Goal: Information Seeking & Learning: Learn about a topic

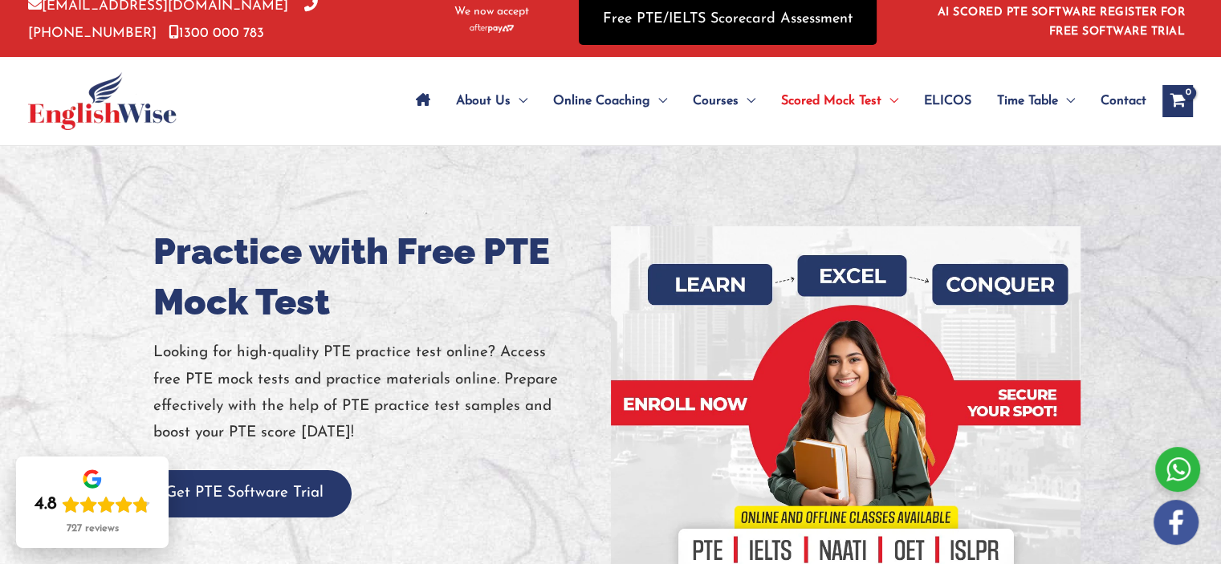
click at [708, 22] on link "Free PTE/IELTS Scorecard Assessment" at bounding box center [728, 19] width 298 height 51
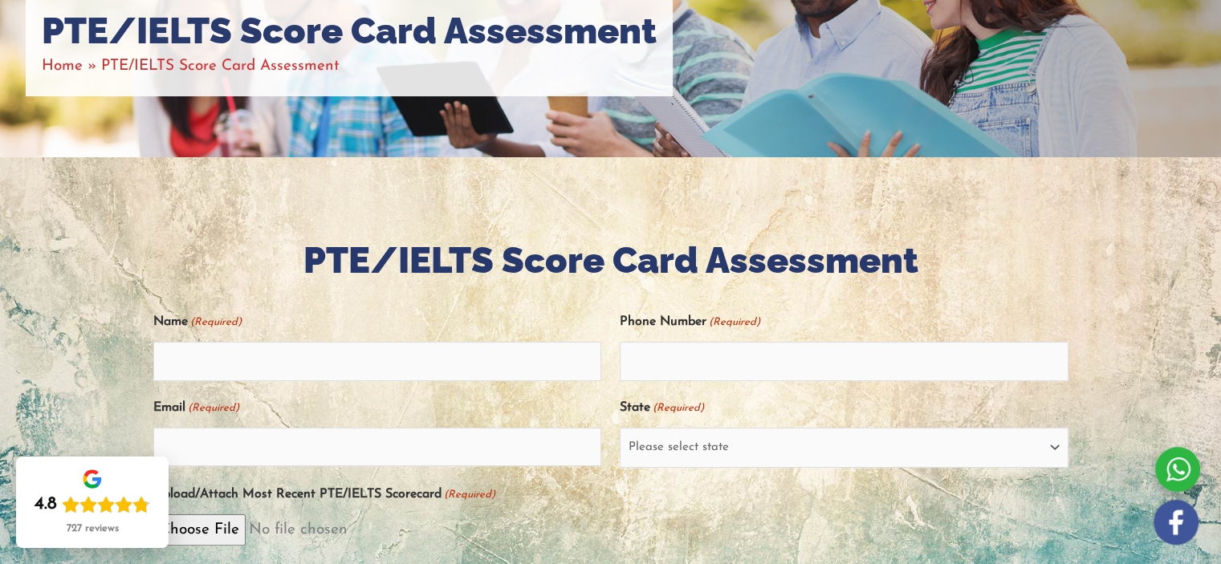
scroll to position [230, 0]
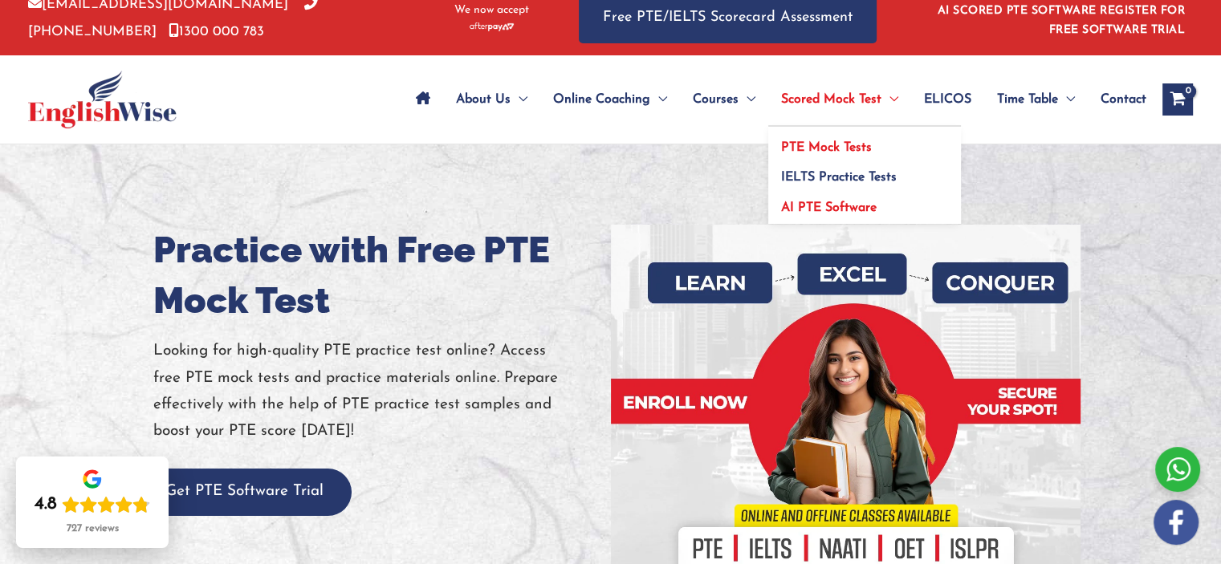
click at [847, 209] on span "AI PTE Software" at bounding box center [829, 208] width 96 height 13
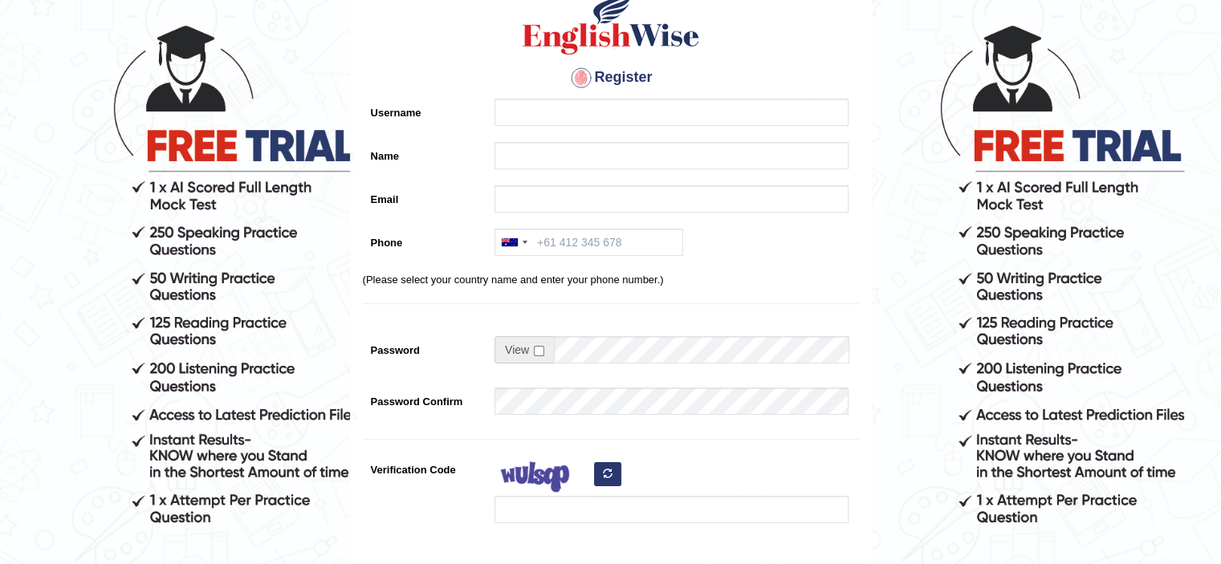
scroll to position [96, 0]
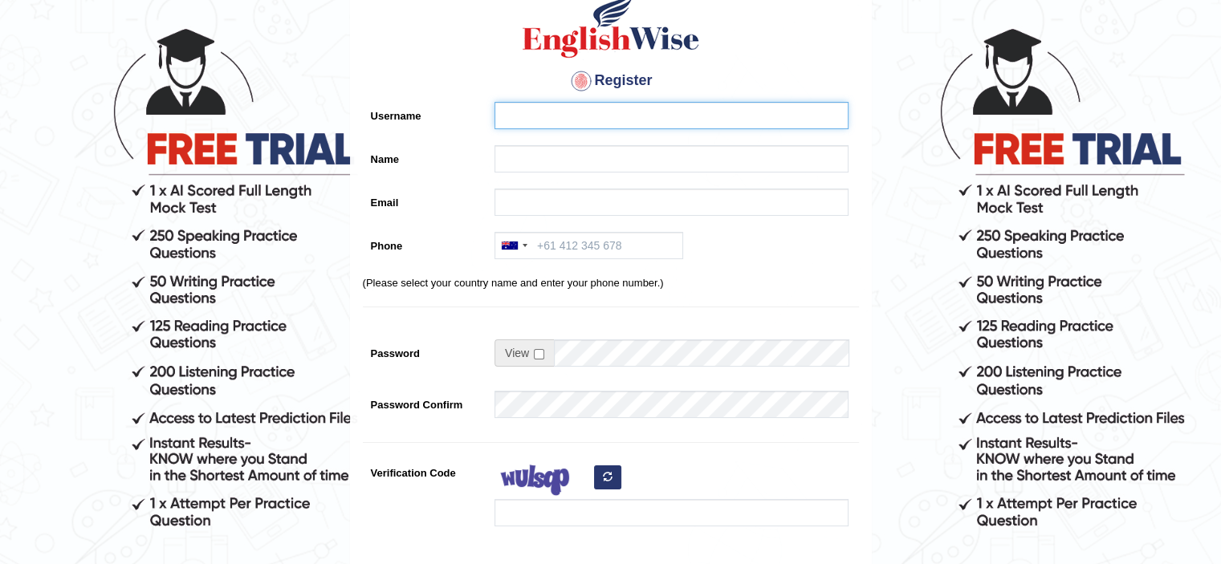
click at [595, 102] on input "Username" at bounding box center [672, 115] width 354 height 27
type input "[PERSON_NAME]"
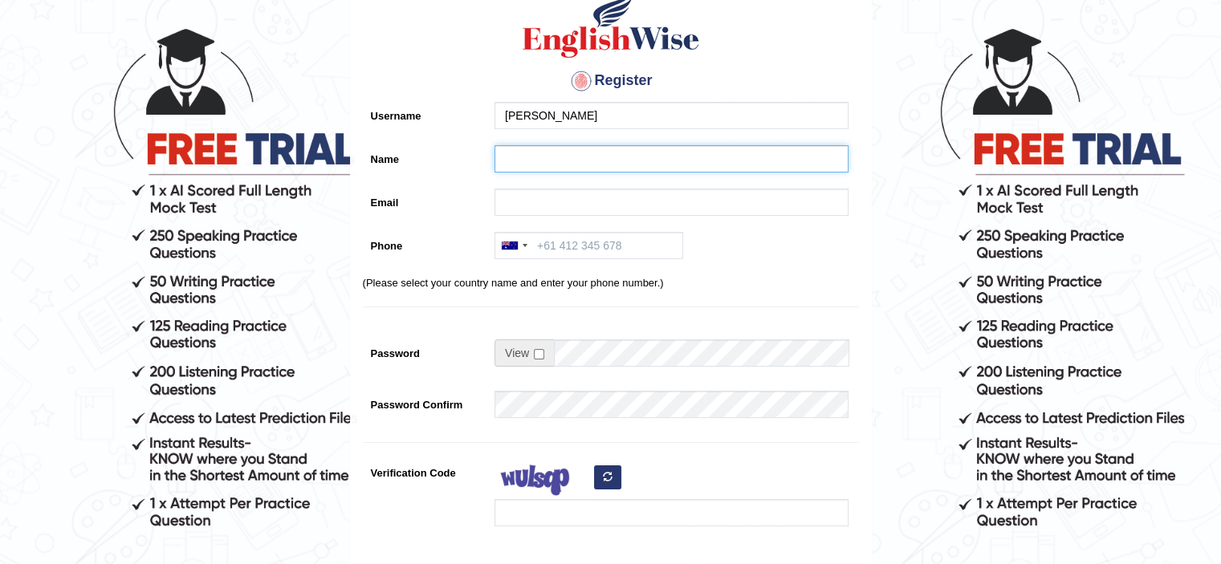
click at [591, 161] on input "Name" at bounding box center [672, 158] width 354 height 27
type input "Russel"
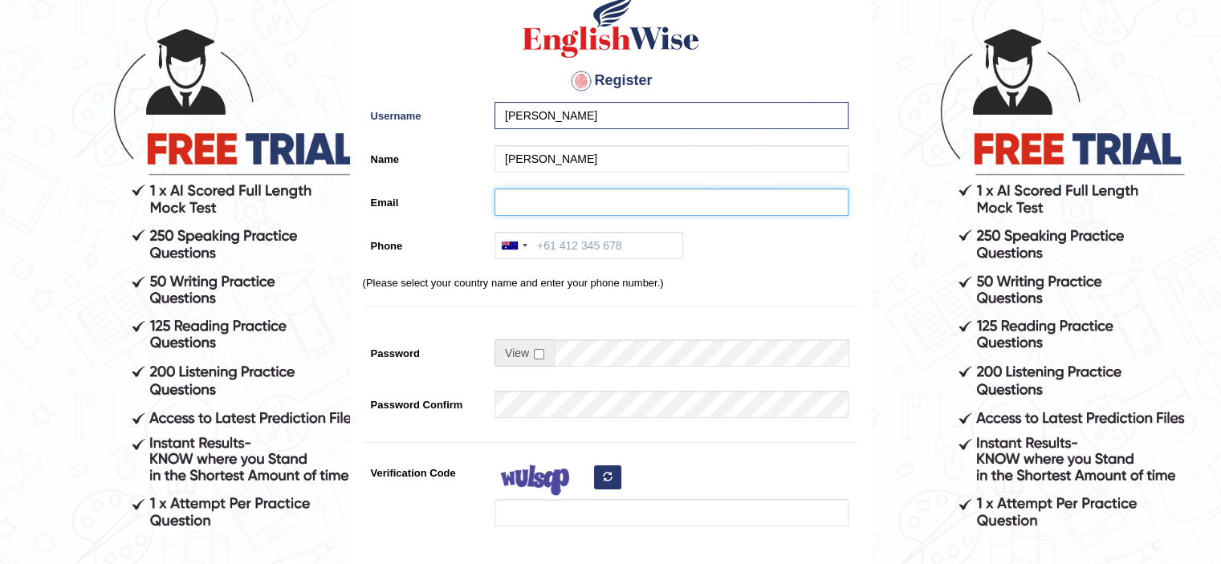
click at [588, 208] on input "Email" at bounding box center [672, 202] width 354 height 27
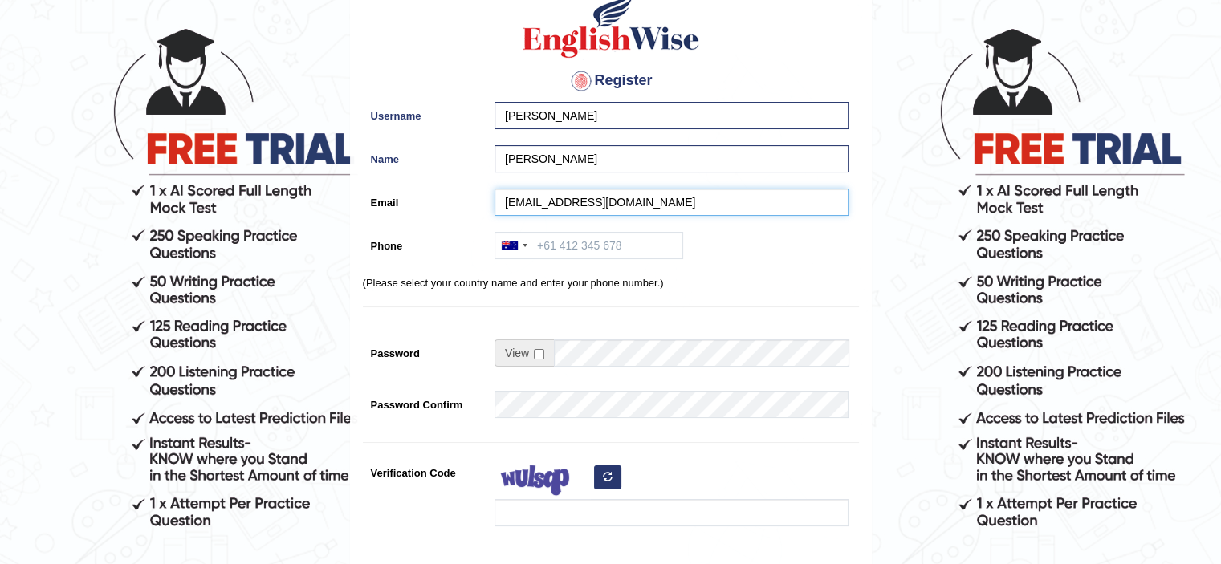
type input "mdrusselmahmud1907@gmail.com"
click at [607, 307] on div "Register Username Russel Name Russel Email mdrusselmahmud1907@gmail.com Phone A…" at bounding box center [611, 311] width 520 height 670
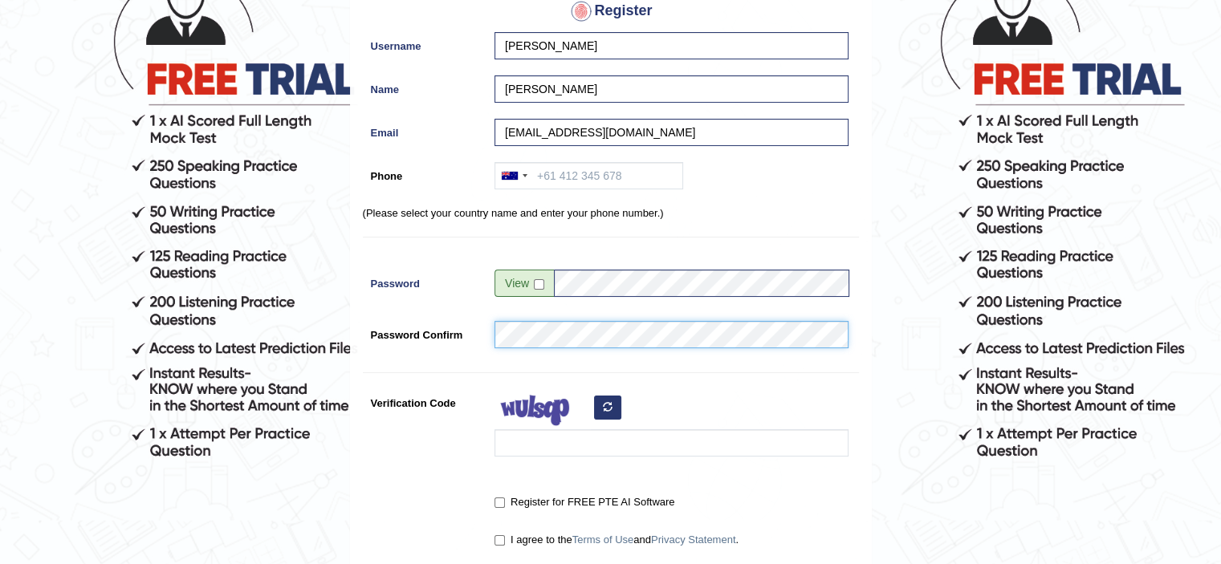
scroll to position [167, 0]
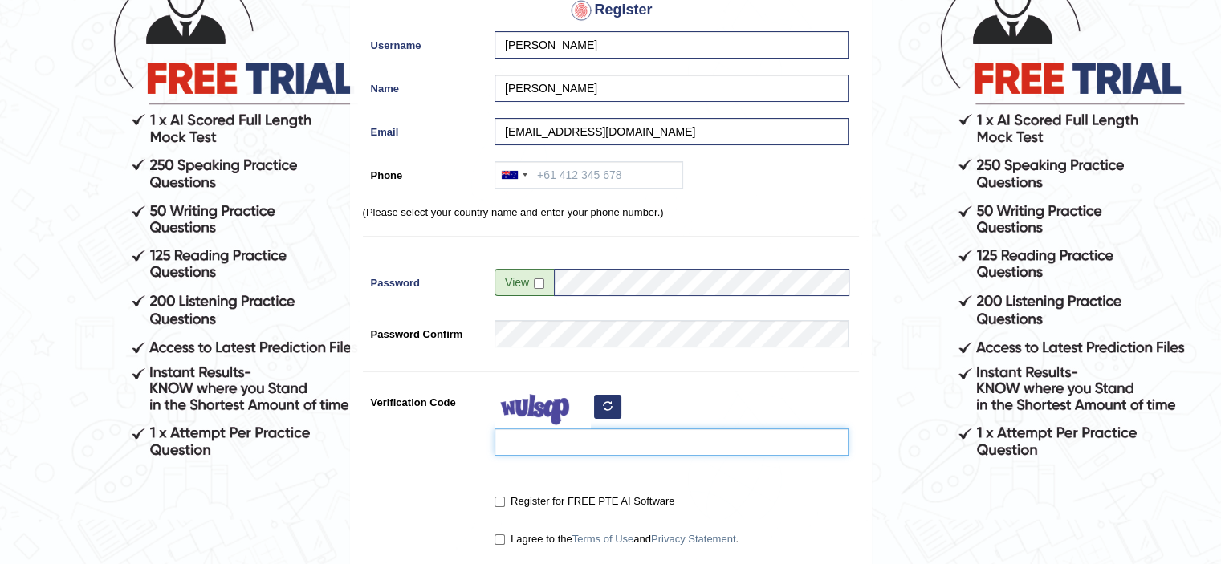
click at [513, 438] on input "Verification Code" at bounding box center [672, 442] width 354 height 27
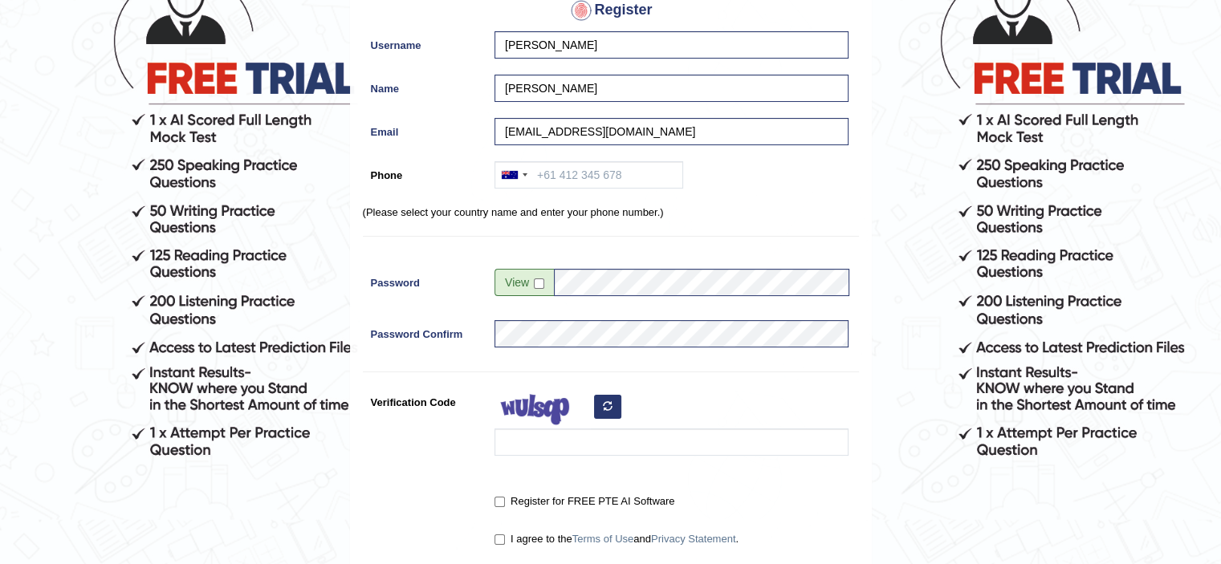
click at [607, 408] on icon "button" at bounding box center [608, 406] width 10 height 10
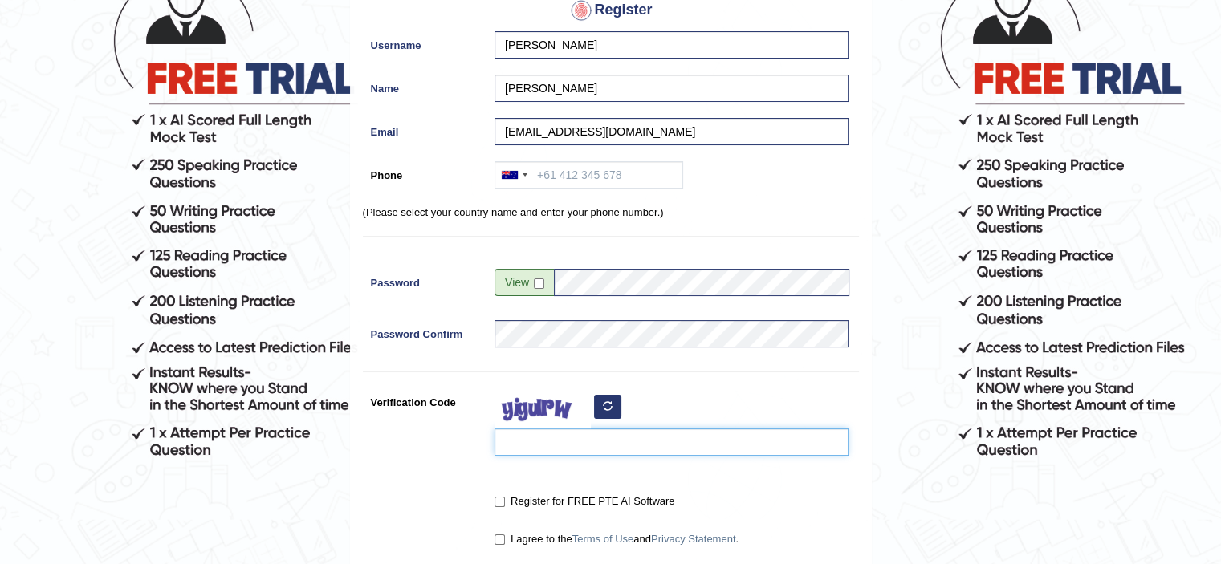
click at [582, 445] on input "Verification Code" at bounding box center [672, 442] width 354 height 27
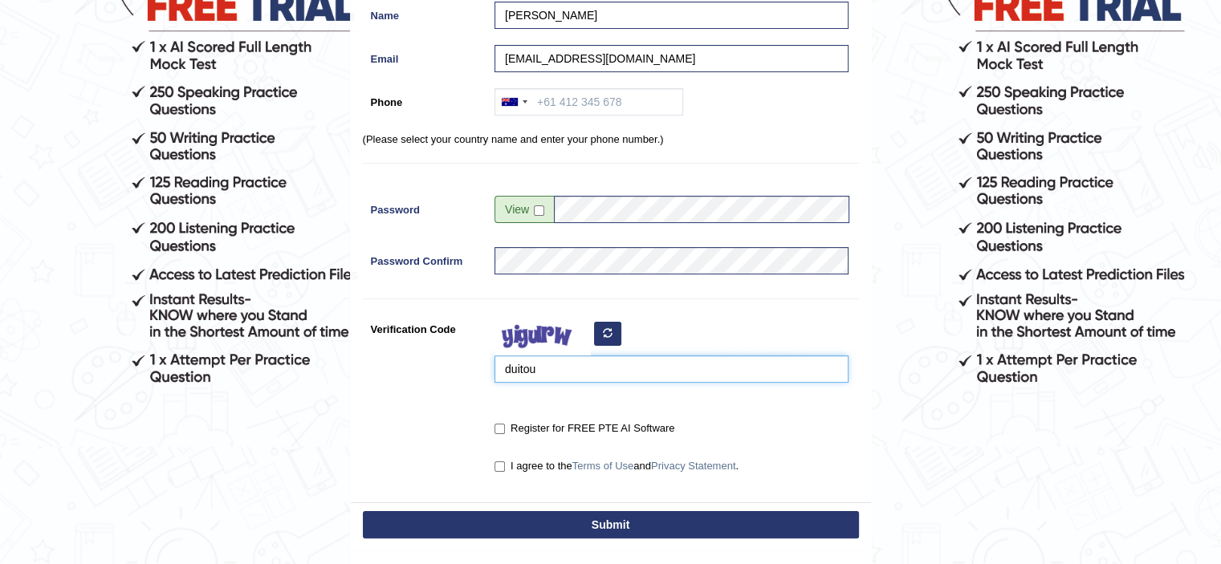
scroll to position [244, 0]
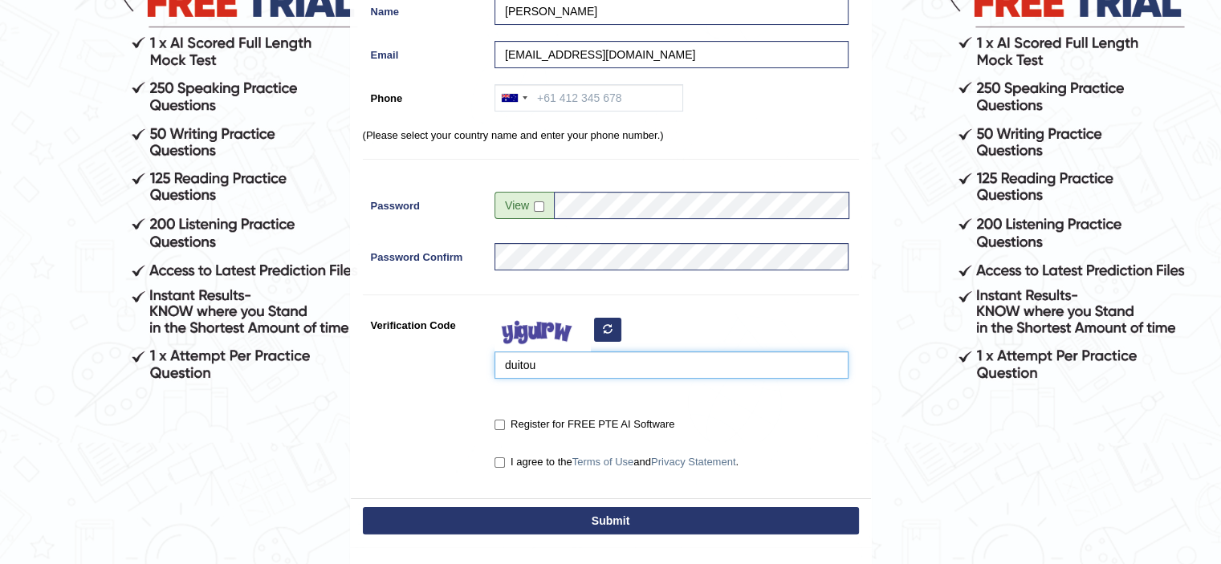
type input "duitou"
click at [493, 427] on div "Register for FREE PTE AI Software" at bounding box center [667, 426] width 362 height 30
click at [496, 427] on input "Register for FREE PTE AI Software" at bounding box center [500, 425] width 10 height 10
checkbox input "true"
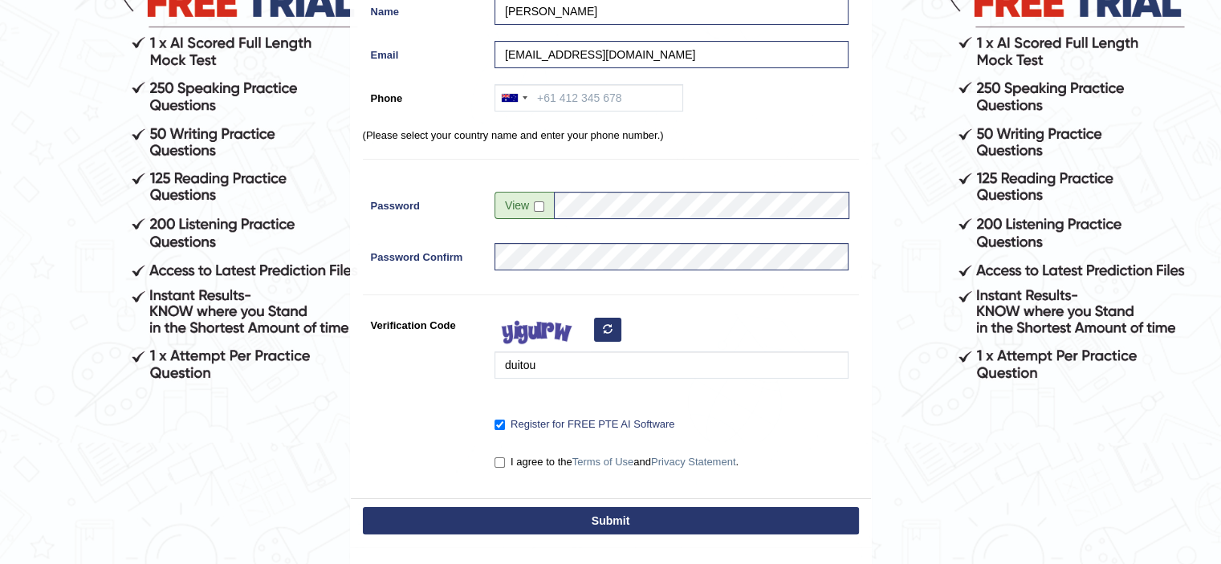
click at [531, 519] on button "Submit" at bounding box center [611, 520] width 496 height 27
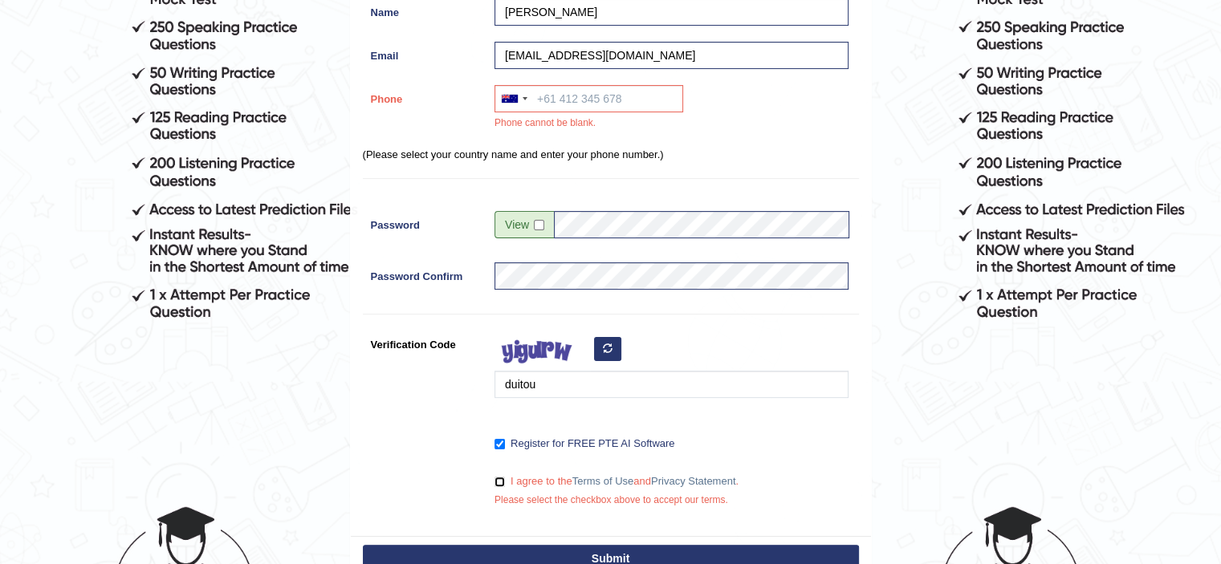
click at [499, 477] on input "I agree to the Terms of Use and Privacy Statement ." at bounding box center [500, 482] width 10 height 10
checkbox input "true"
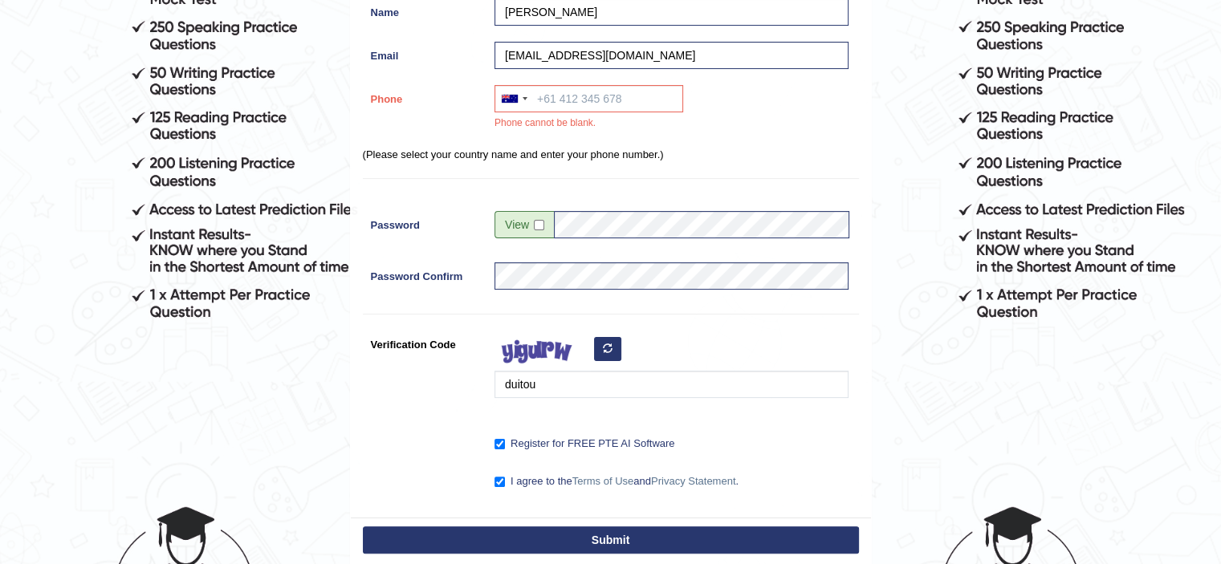
click at [592, 534] on button "Submit" at bounding box center [611, 540] width 496 height 27
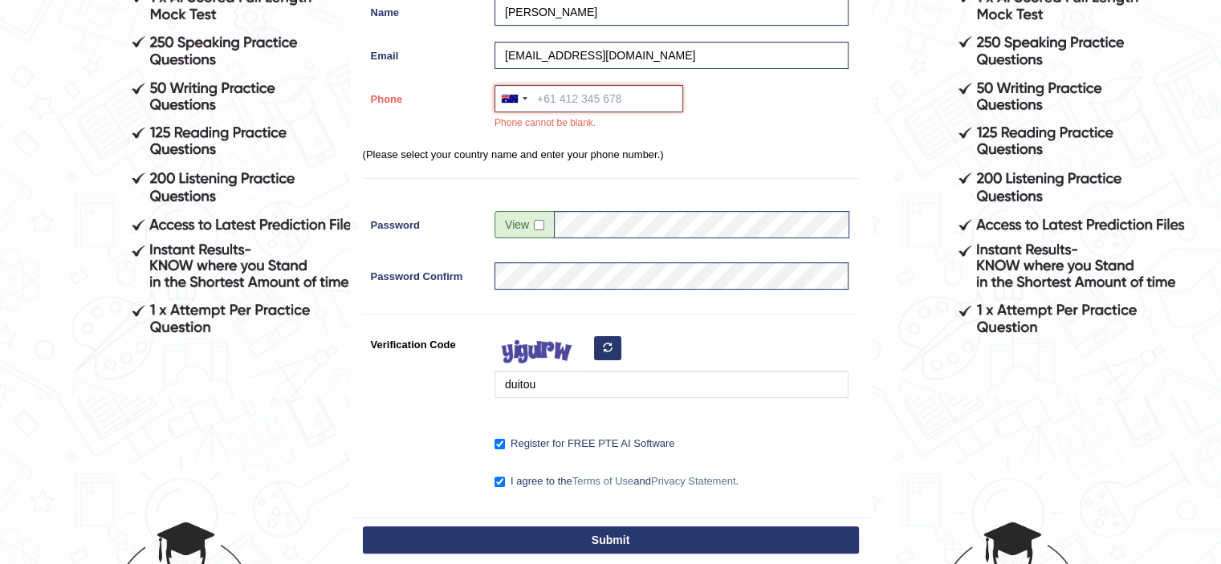
click at [561, 99] on input "Phone" at bounding box center [589, 98] width 189 height 27
click at [517, 92] on div at bounding box center [513, 99] width 37 height 26
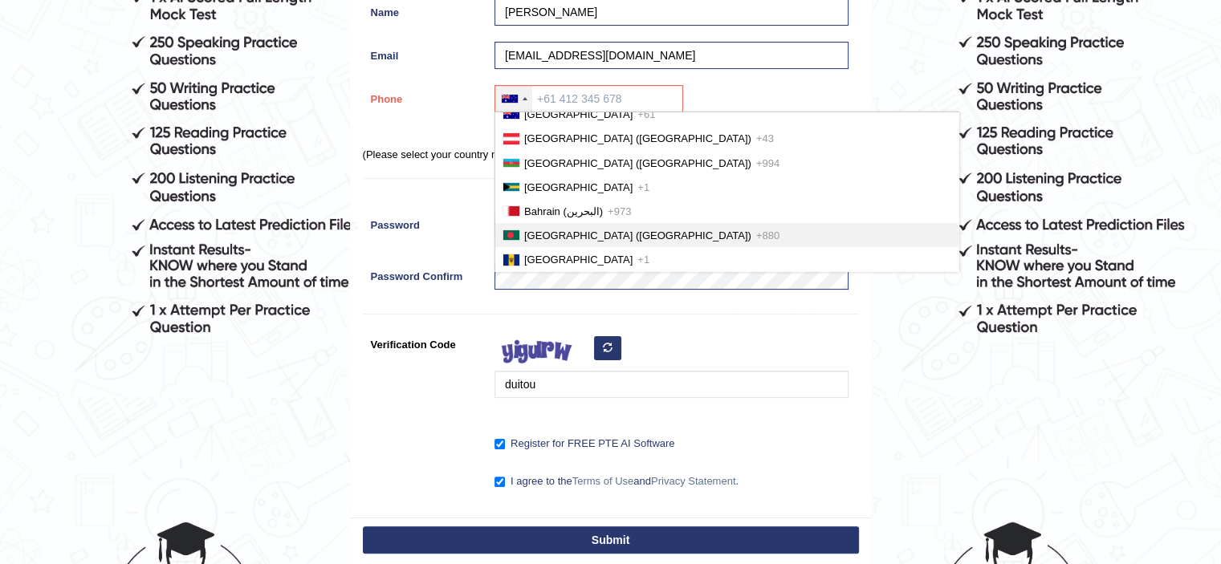
scroll to position [480, 0]
click at [540, 228] on span "Bangladesh (বাংলাদেশ)" at bounding box center [637, 234] width 227 height 12
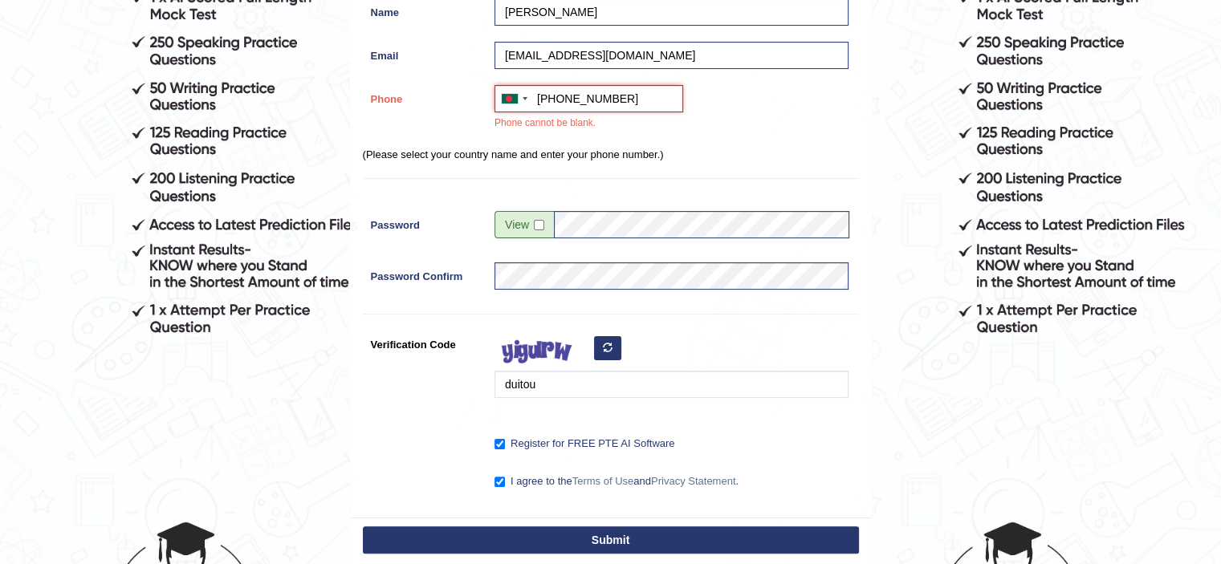
type input "+8801717448258"
click at [708, 527] on button "Submit" at bounding box center [611, 540] width 496 height 27
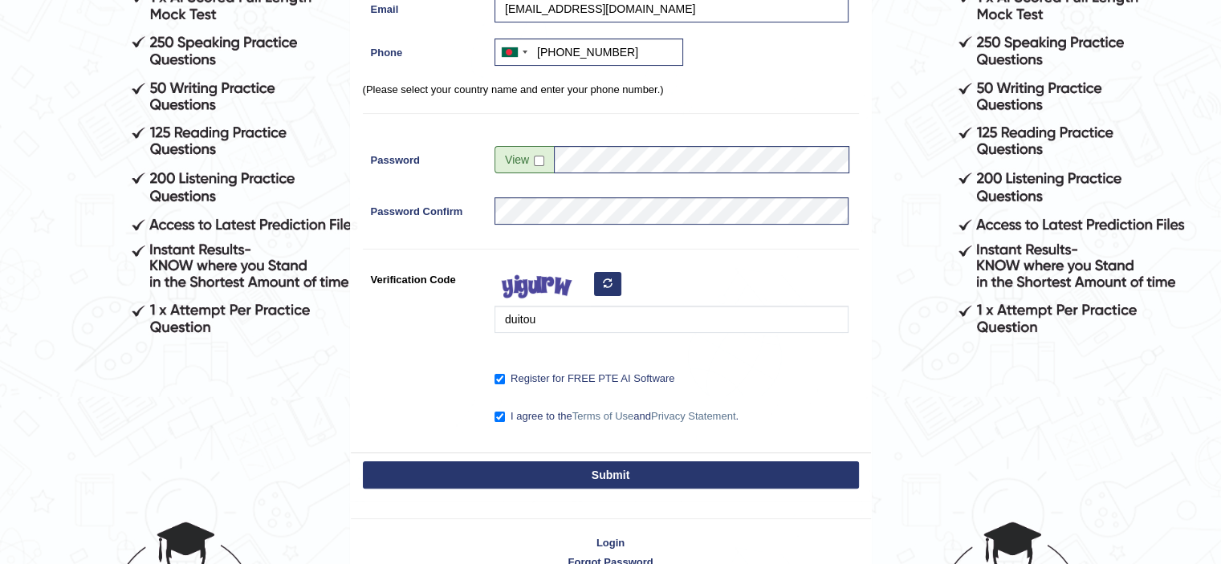
scroll to position [244, 0]
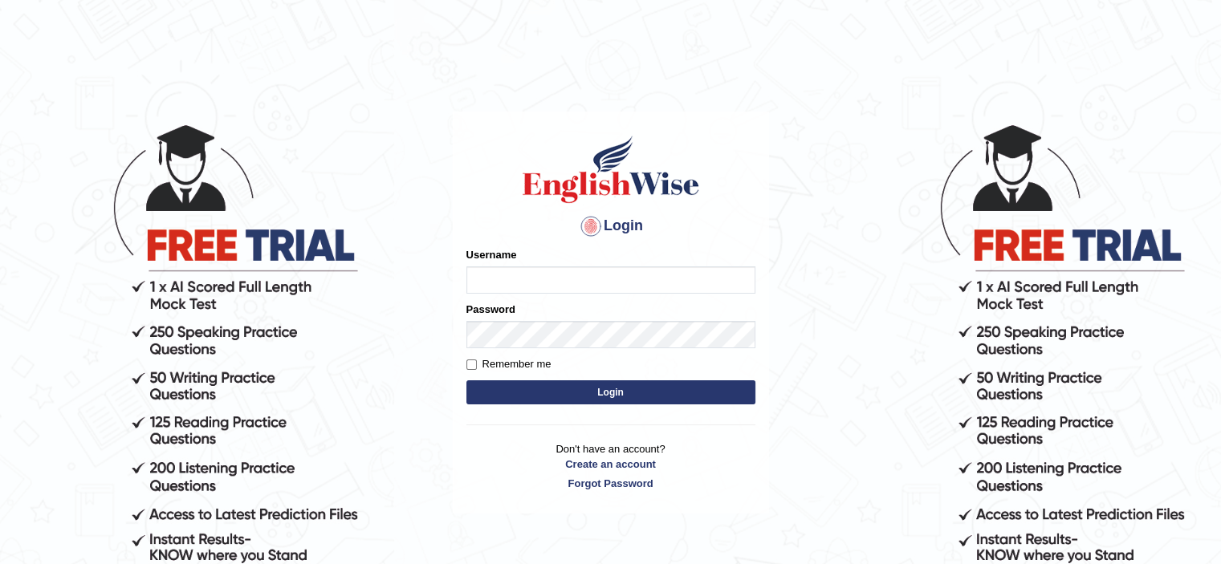
click at [616, 278] on input "Username" at bounding box center [610, 280] width 289 height 27
type input "r"
type input "[PERSON_NAME]"
drag, startPoint x: 528, startPoint y: 363, endPoint x: 469, endPoint y: 363, distance: 59.4
click at [469, 363] on label "Remember me" at bounding box center [508, 364] width 85 height 16
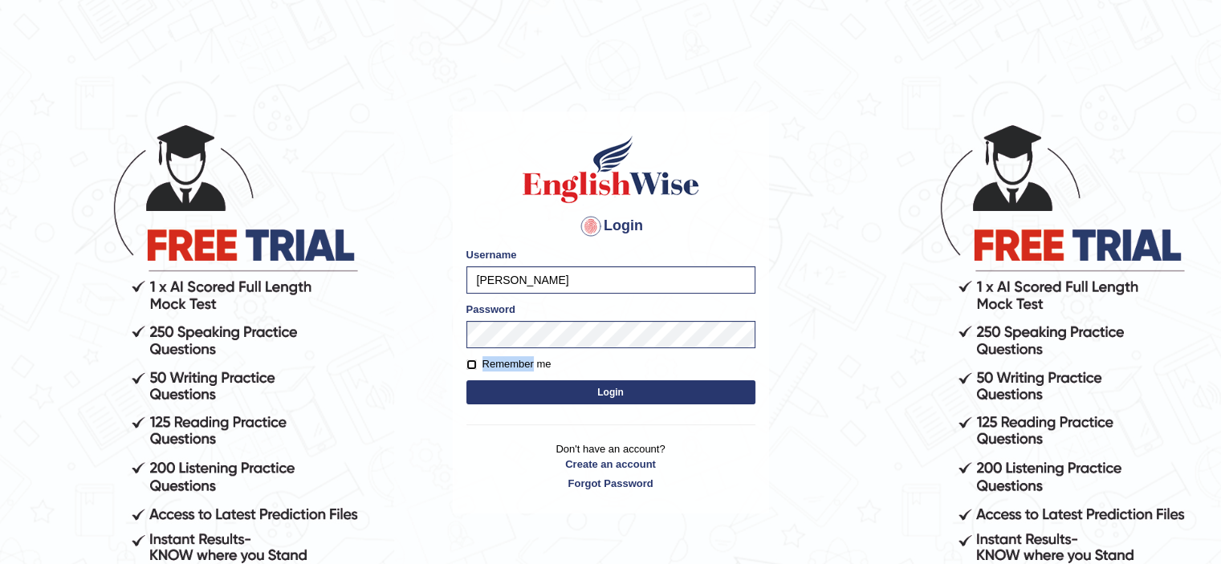
click at [469, 363] on input "Remember me" at bounding box center [471, 365] width 10 height 10
checkbox input "true"
click at [531, 392] on button "Login" at bounding box center [610, 393] width 289 height 24
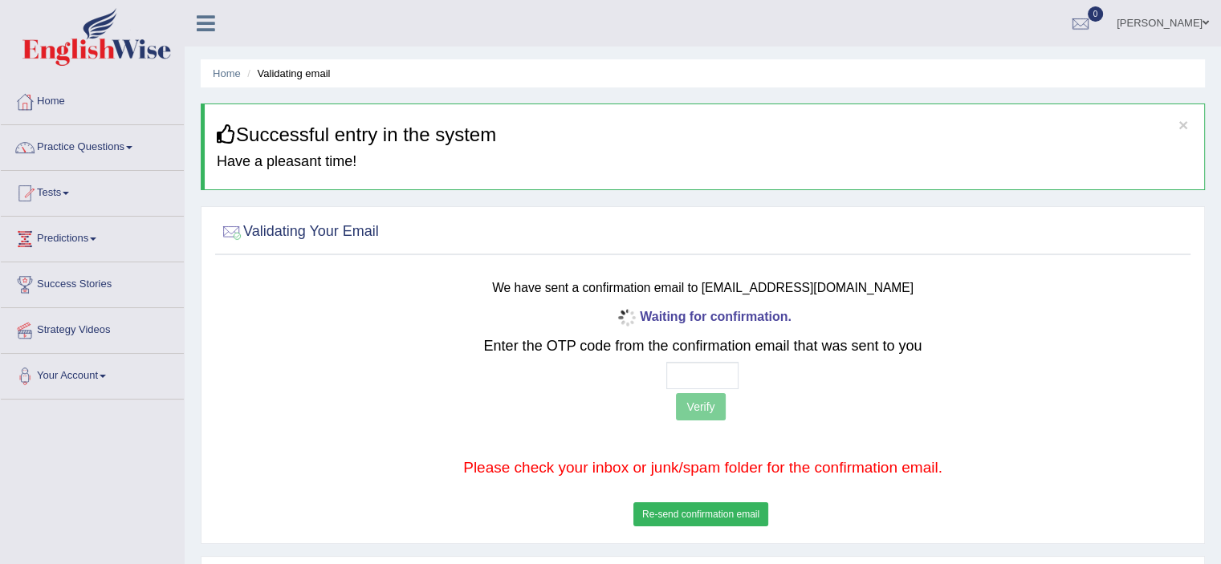
click at [1185, 20] on link "[PERSON_NAME]" at bounding box center [1163, 21] width 116 height 42
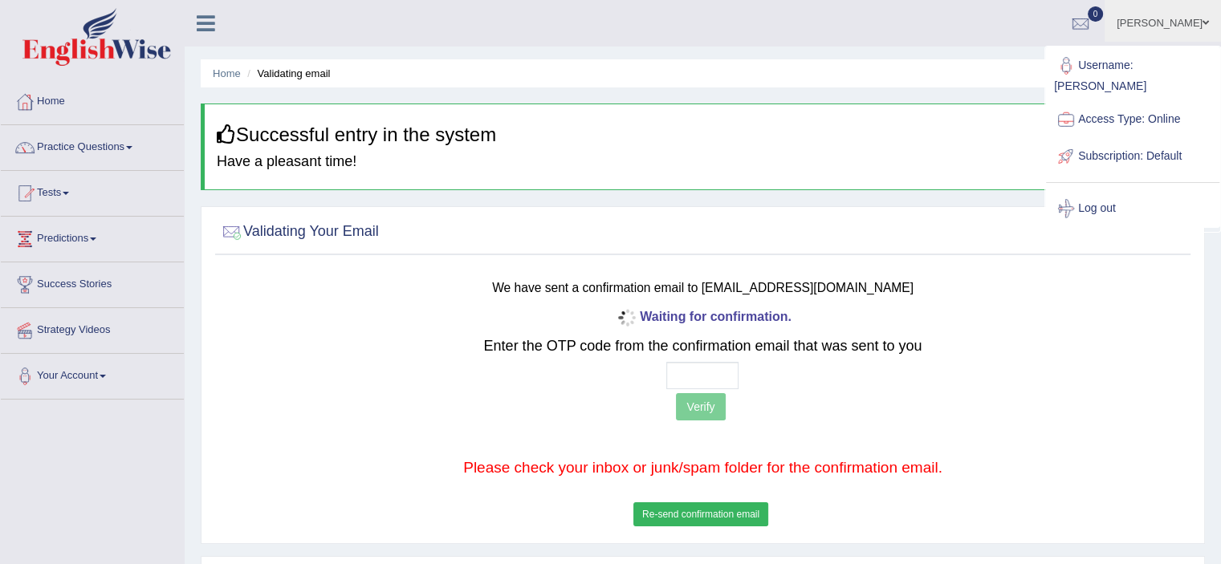
click at [1185, 17] on link "[PERSON_NAME]" at bounding box center [1163, 21] width 116 height 42
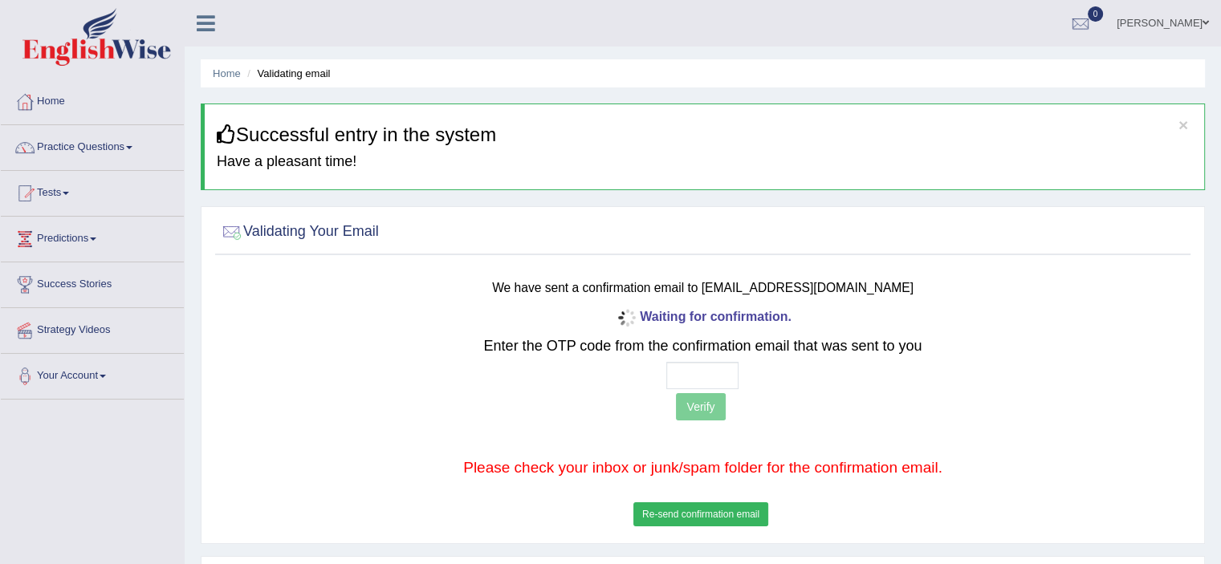
click at [662, 504] on button "Re-send confirmation email" at bounding box center [700, 515] width 135 height 24
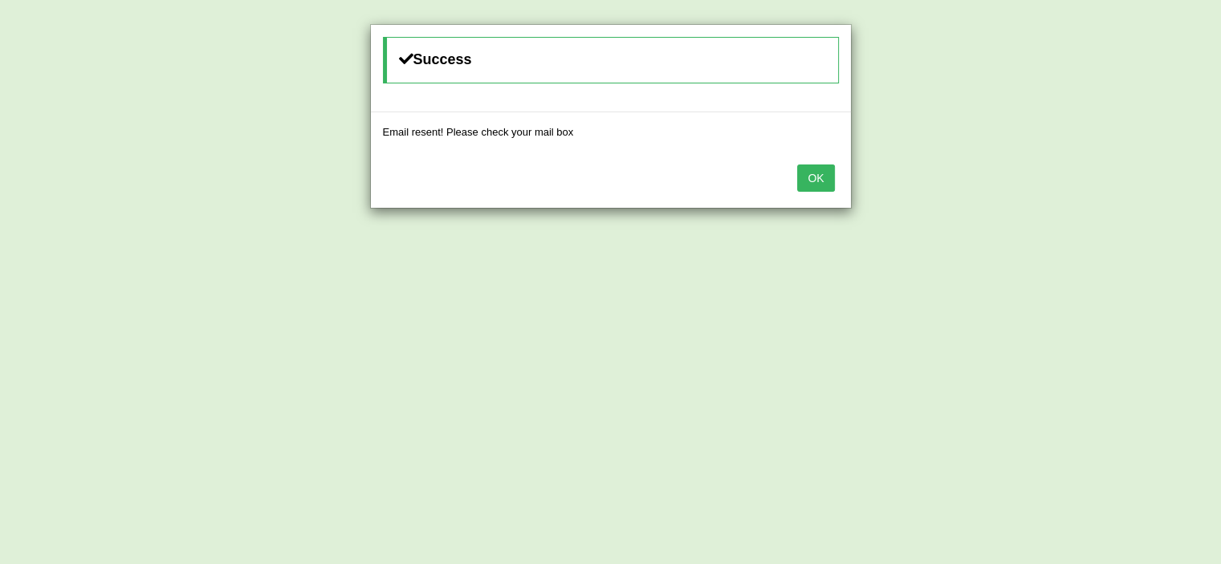
click at [816, 175] on button "OK" at bounding box center [815, 178] width 37 height 27
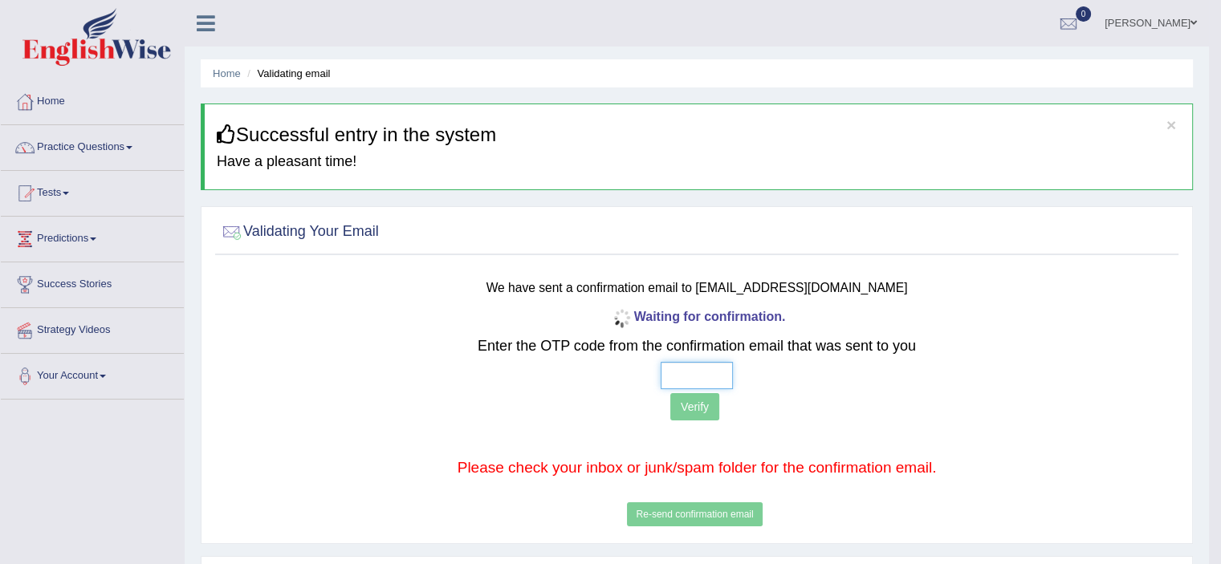
click at [686, 368] on input "text" at bounding box center [697, 375] width 72 height 27
paste input "5 3 6 7"
type input "5 3 6 7"
click at [686, 368] on input "5 3 6 7" at bounding box center [697, 375] width 72 height 27
click at [701, 403] on button "Verify" at bounding box center [694, 406] width 49 height 27
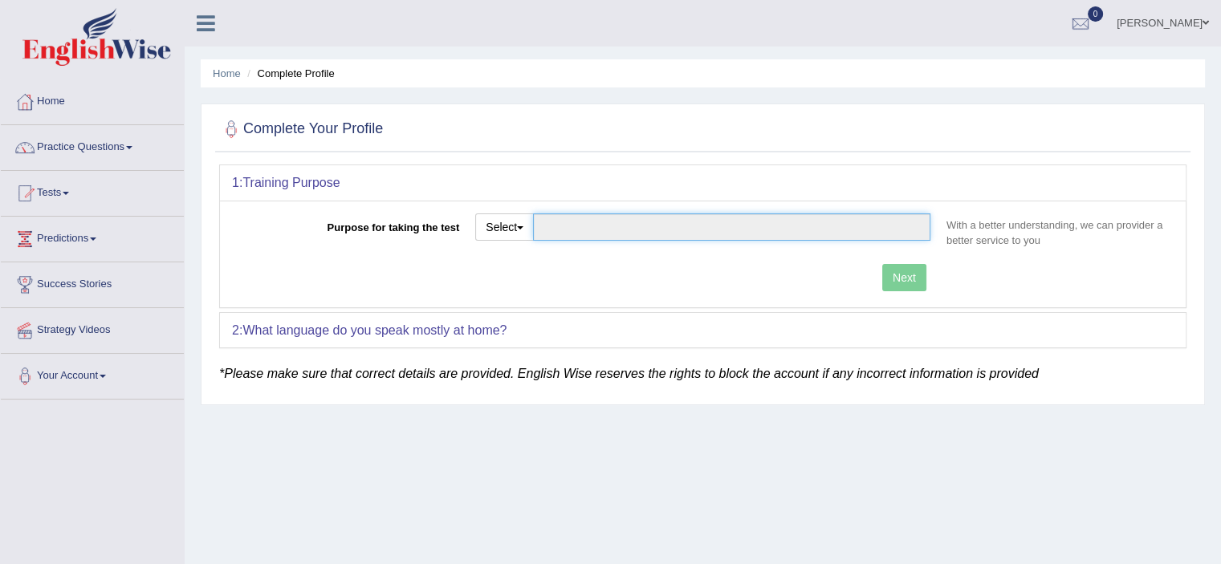
click at [649, 226] on input "Purpose for taking the test" at bounding box center [731, 227] width 397 height 27
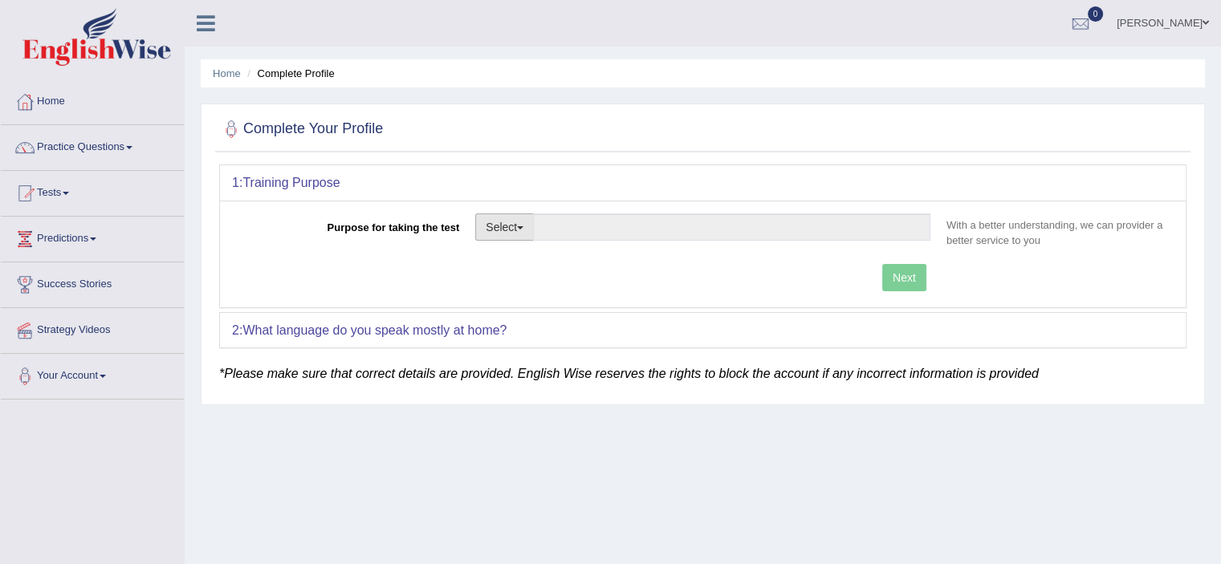
click at [523, 238] on button "Select" at bounding box center [504, 227] width 59 height 27
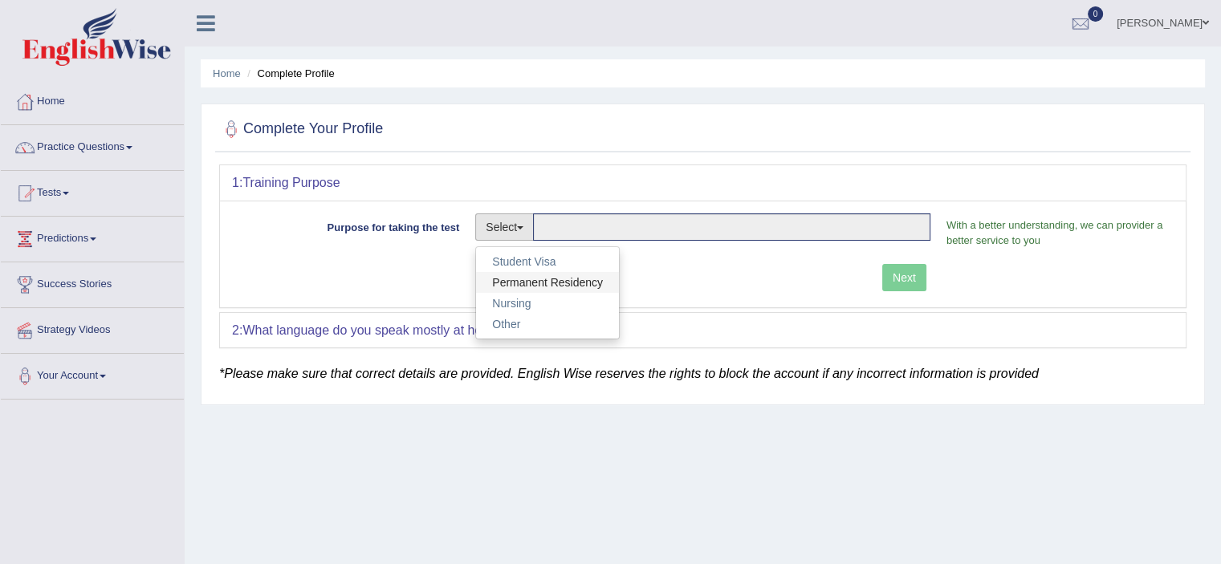
click at [549, 281] on link "Permanent Residency" at bounding box center [547, 282] width 143 height 21
type input "Permanent Residency"
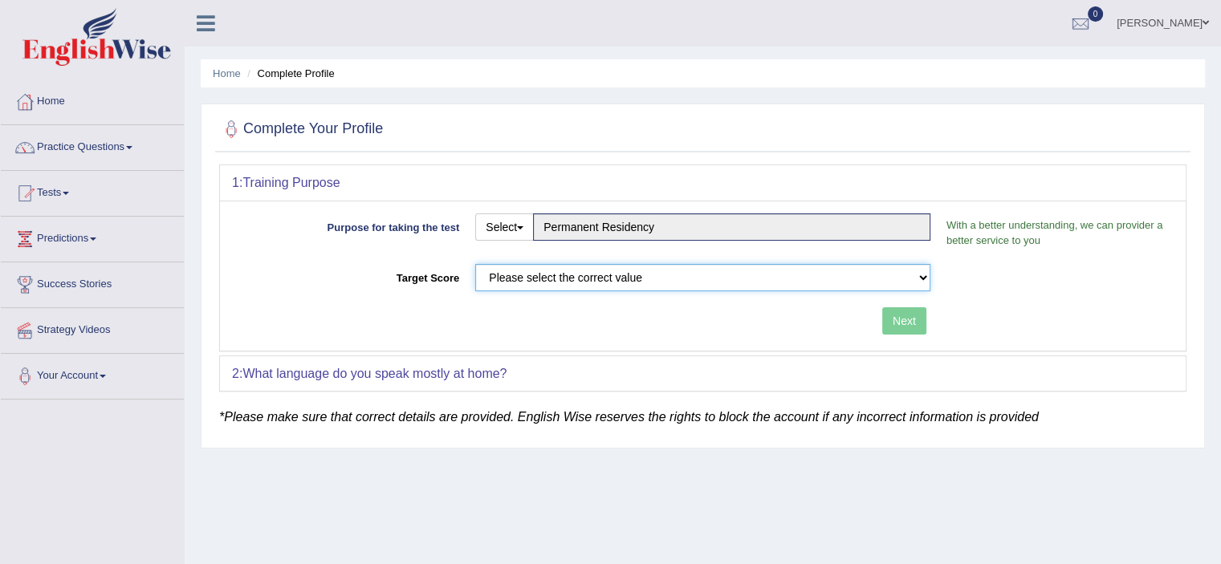
click at [615, 272] on select "Please select the correct value 50 (6 bands) 58 (6.5 bands) 65 (7 bands) 79 (8 …" at bounding box center [702, 277] width 455 height 27
select select "65"
click at [475, 264] on select "Please select the correct value 50 (6 bands) 58 (6.5 bands) 65 (7 bands) 79 (8 …" at bounding box center [702, 277] width 455 height 27
click at [893, 324] on button "Next" at bounding box center [904, 320] width 44 height 27
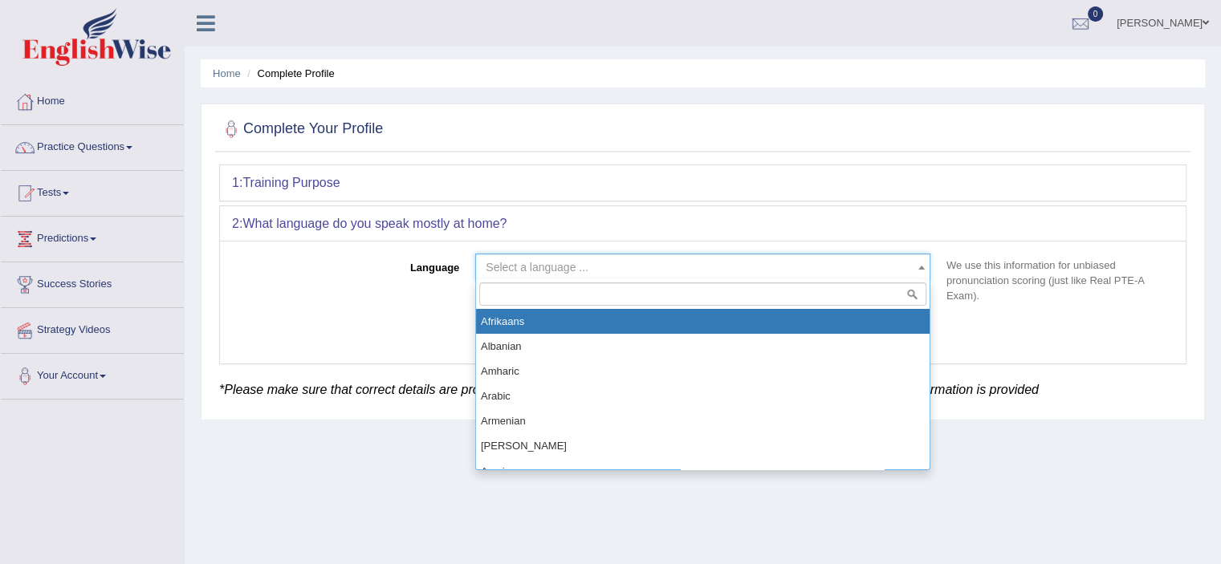
click at [812, 269] on span "Select a language ..." at bounding box center [698, 267] width 425 height 16
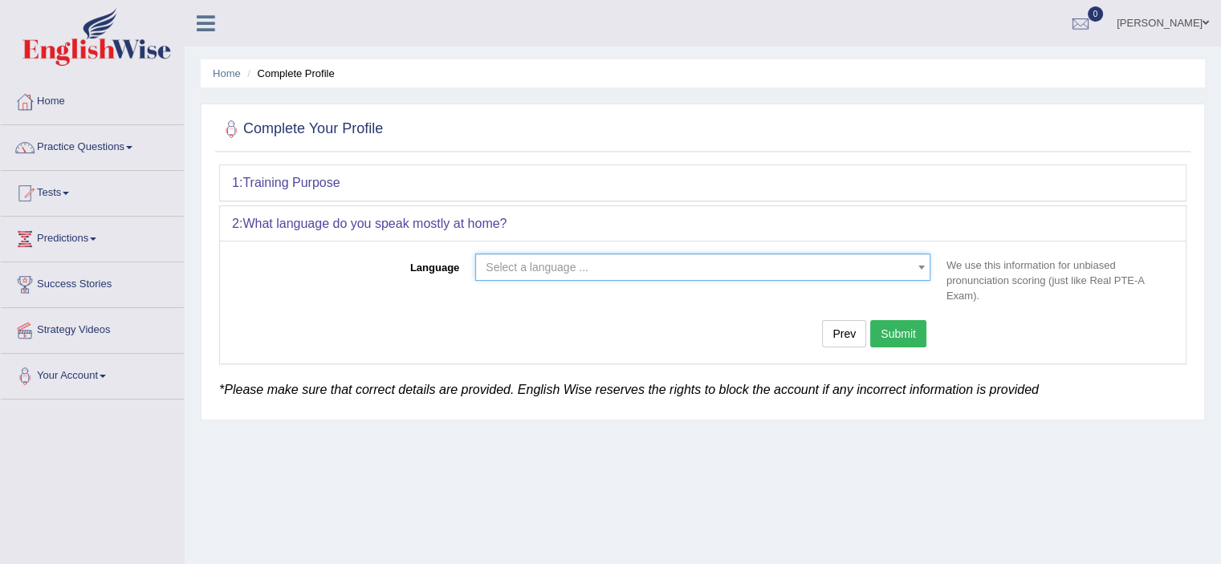
click at [812, 269] on span "Select a language ..." at bounding box center [698, 267] width 425 height 16
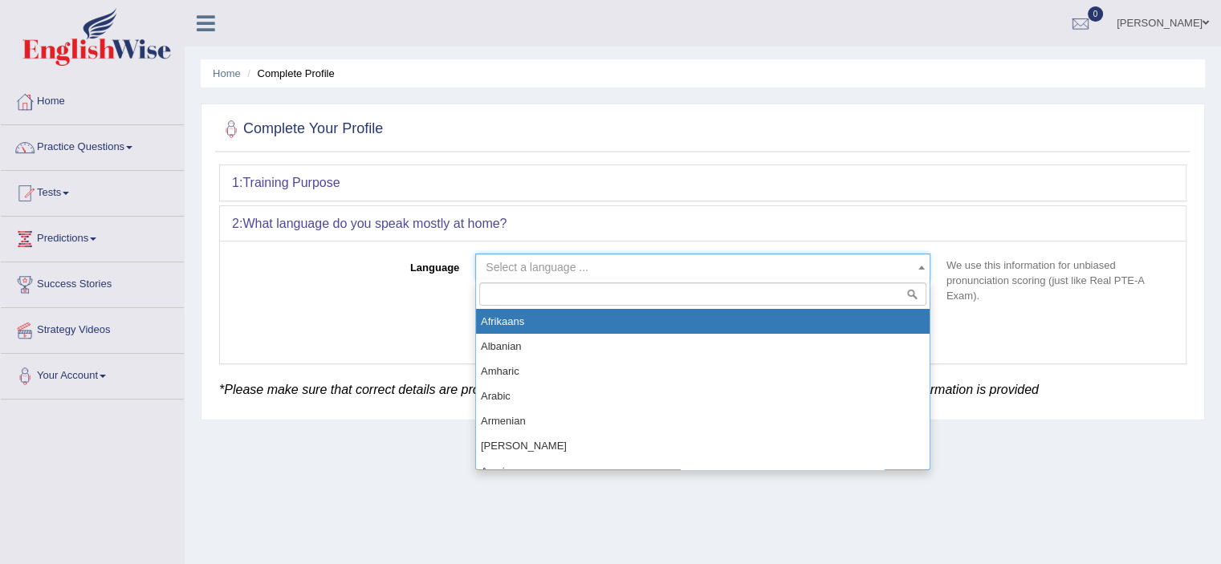
click at [812, 269] on span "Select a language ..." at bounding box center [698, 267] width 425 height 16
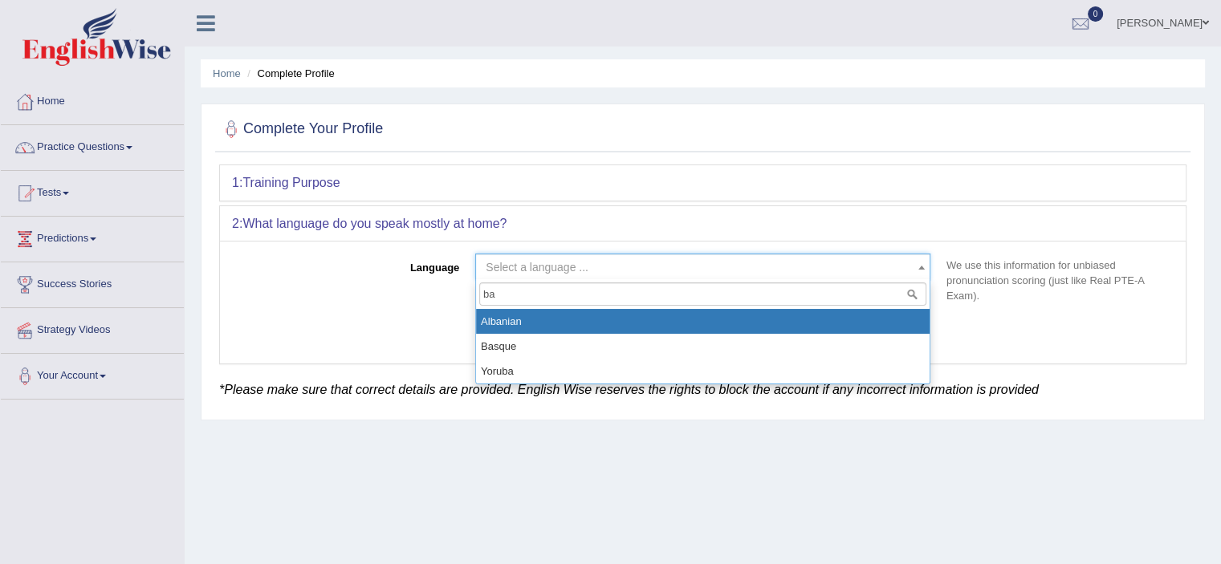
type input "b"
type input "eng"
select select "Bengali"
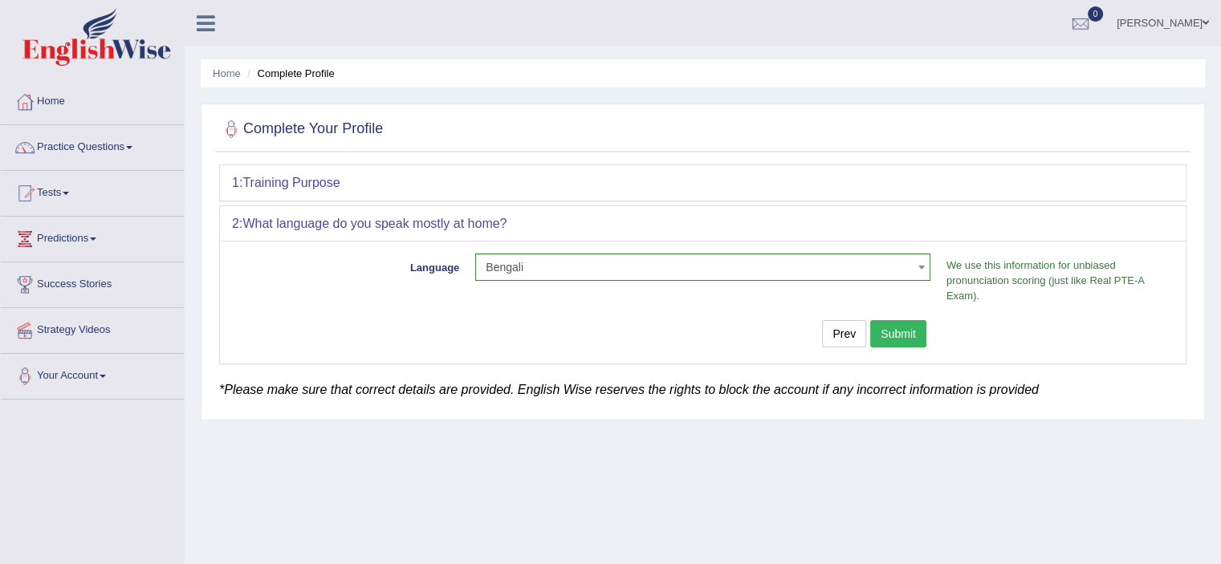
click at [912, 336] on button "Submit" at bounding box center [898, 333] width 56 height 27
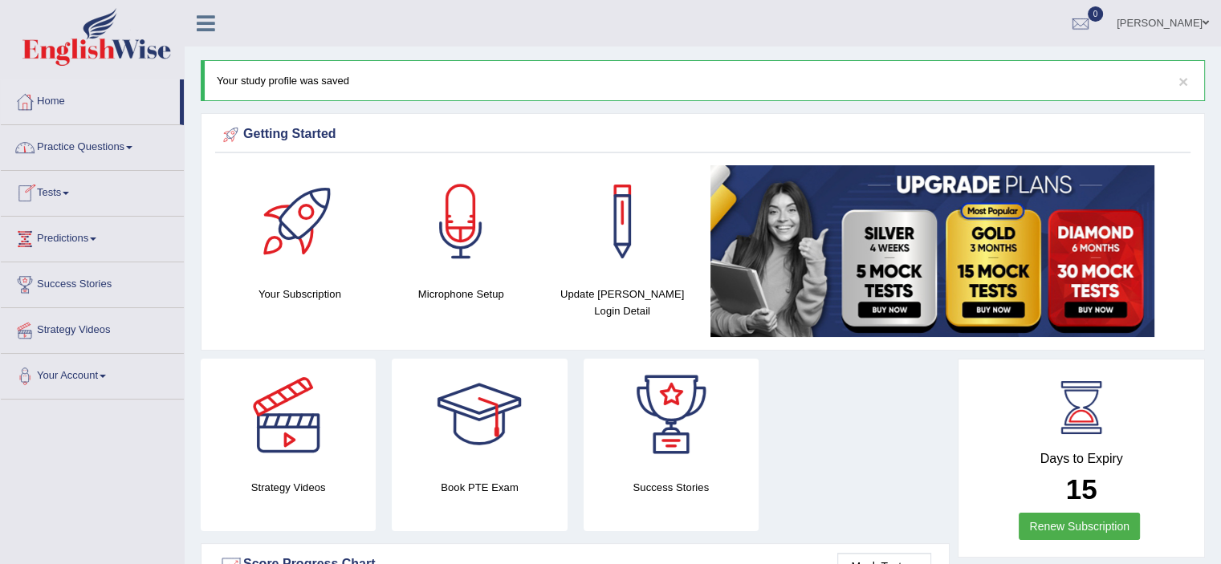
click at [132, 148] on span at bounding box center [129, 147] width 6 height 3
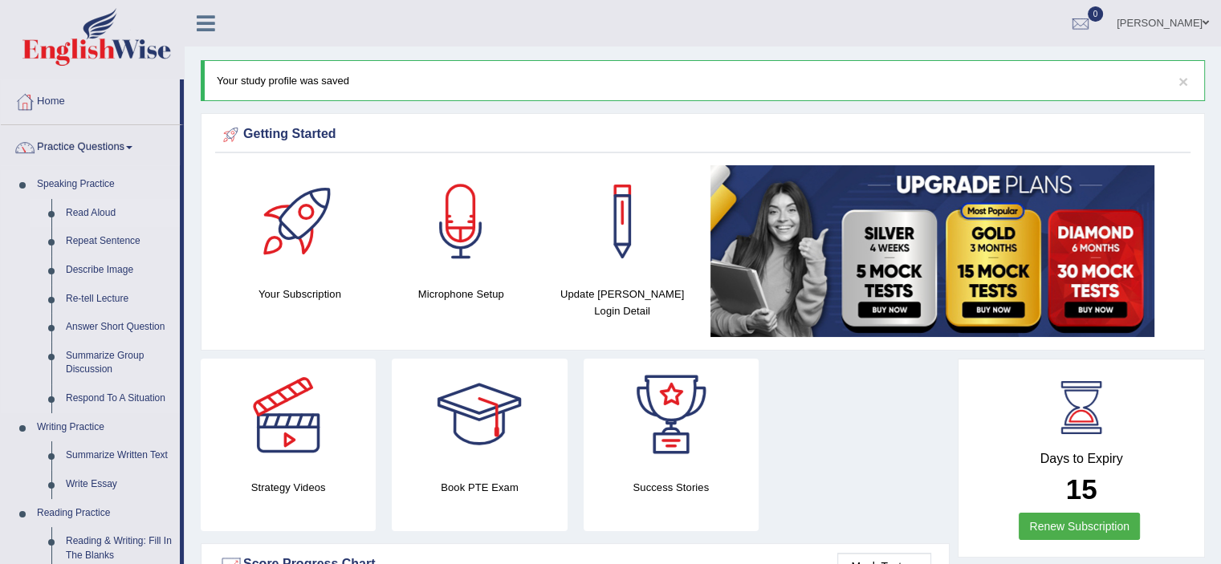
click at [104, 211] on link "Read Aloud" at bounding box center [119, 213] width 121 height 29
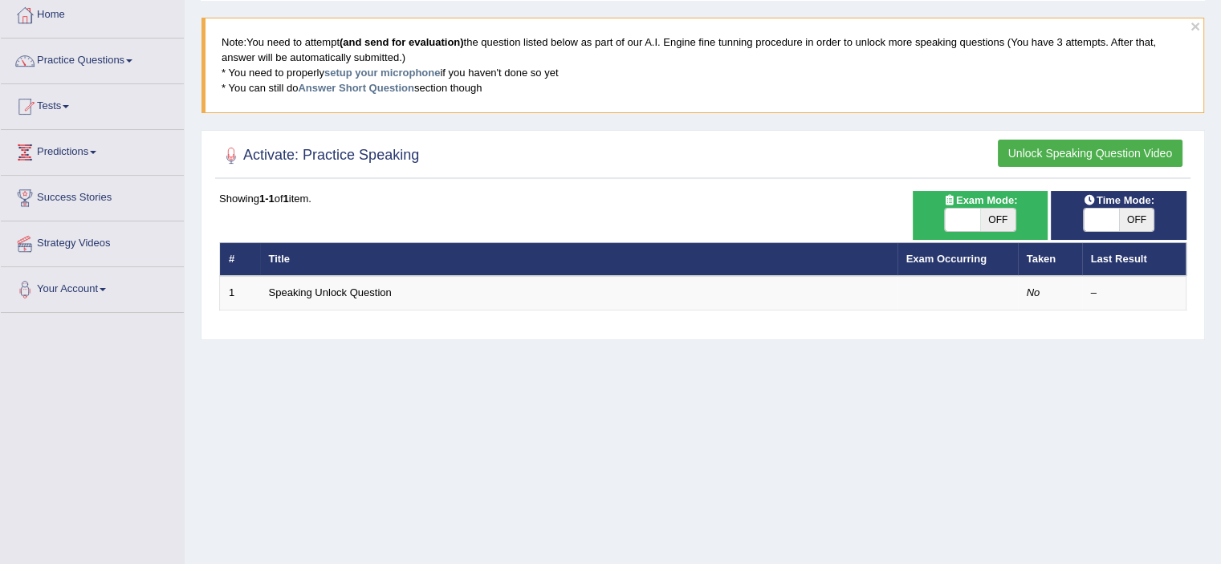
scroll to position [96, 0]
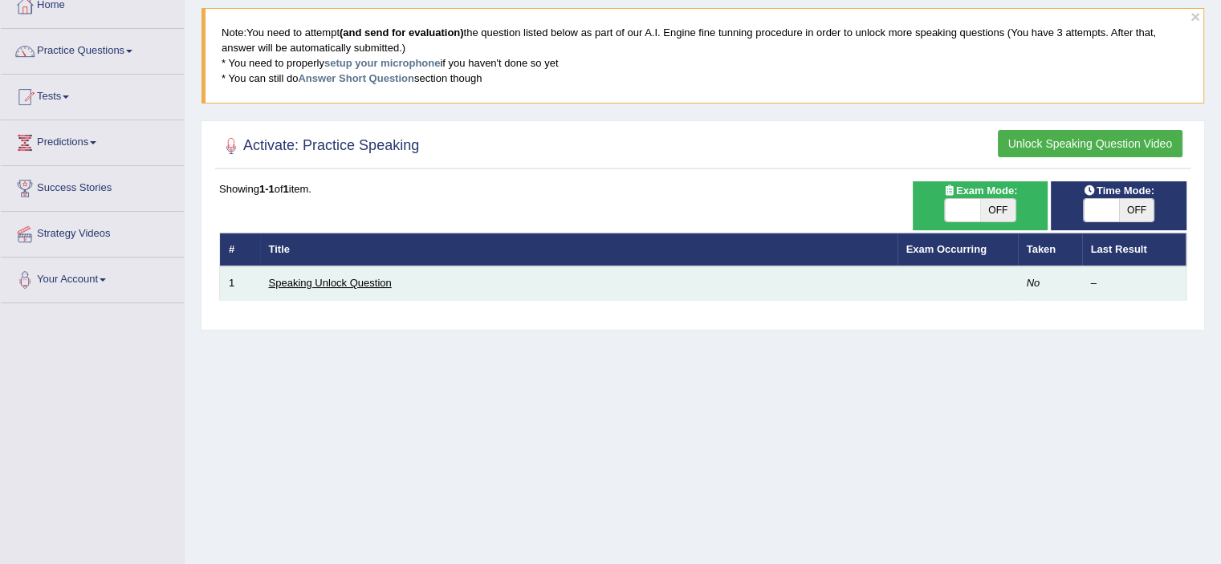
click at [370, 281] on link "Speaking Unlock Question" at bounding box center [330, 283] width 123 height 12
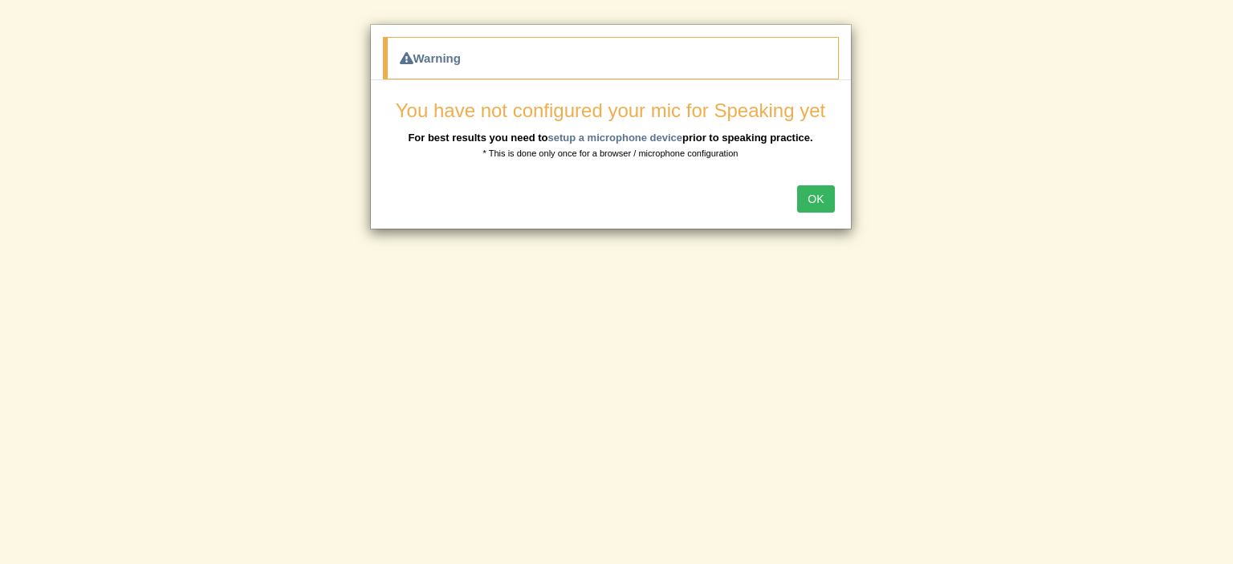
click at [821, 200] on button "OK" at bounding box center [815, 198] width 37 height 27
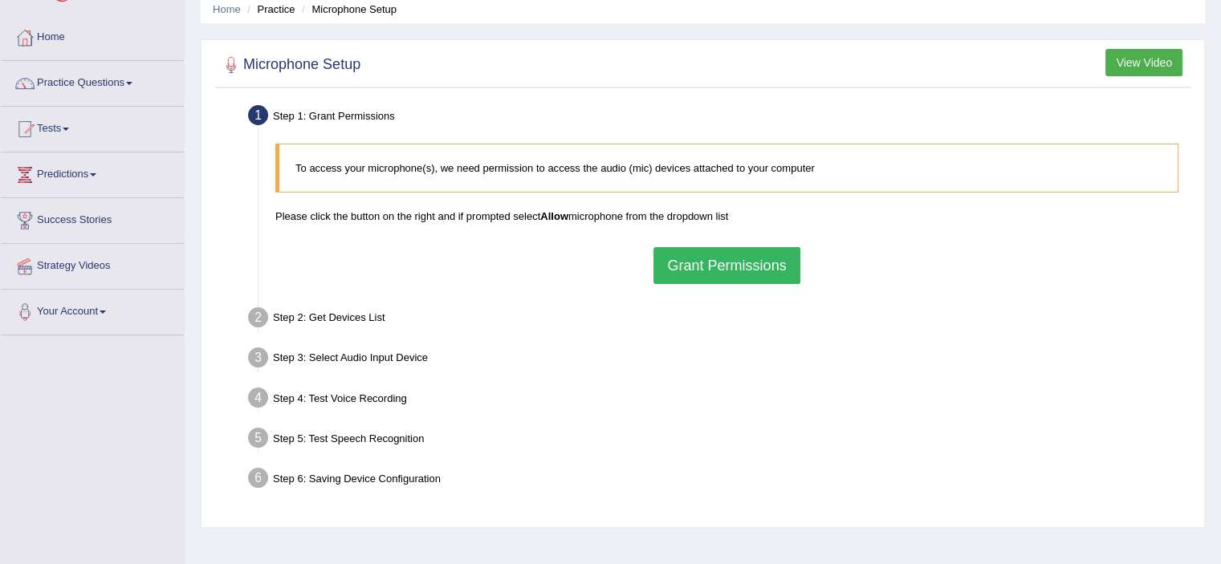
scroll to position [72, 0]
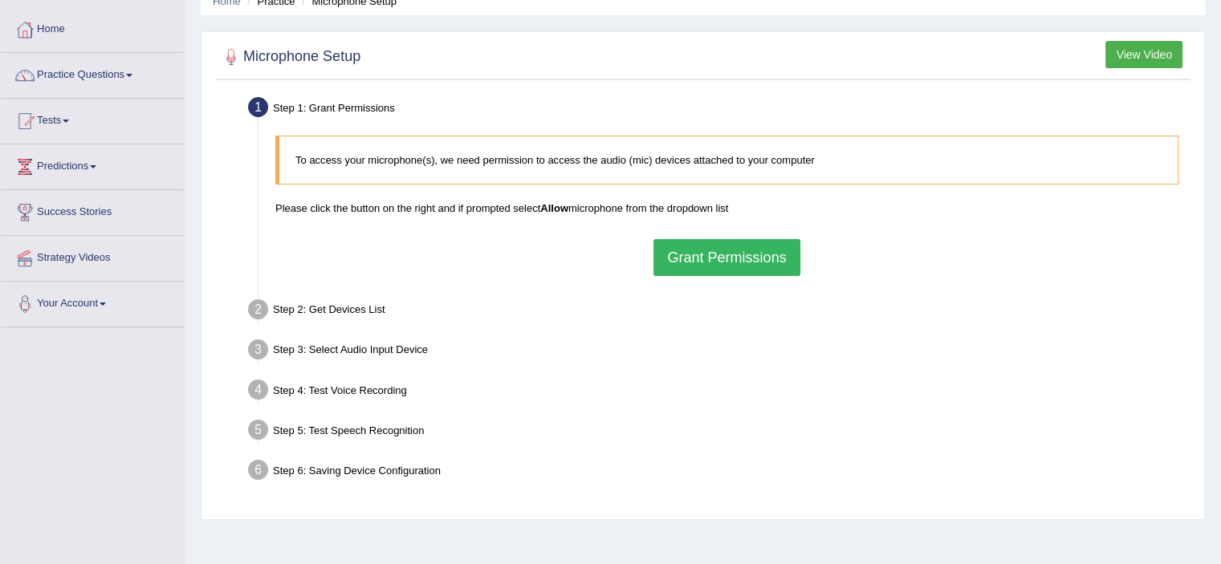
click at [711, 256] on button "Grant Permissions" at bounding box center [726, 257] width 146 height 37
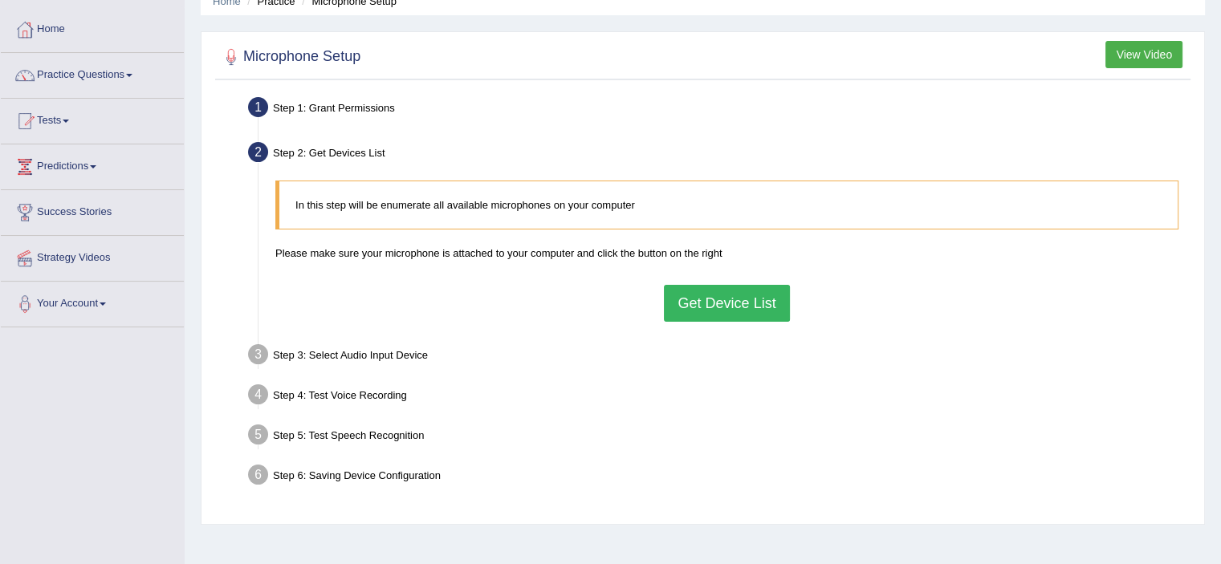
click at [742, 309] on button "Get Device List" at bounding box center [726, 303] width 125 height 37
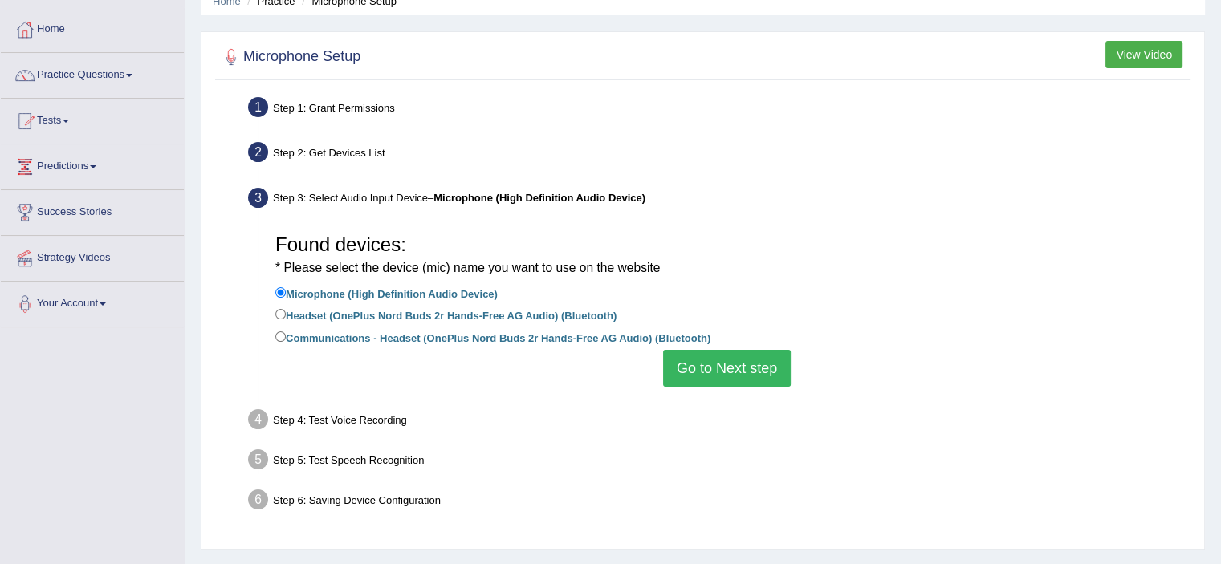
click at [723, 377] on button "Go to Next step" at bounding box center [727, 368] width 128 height 37
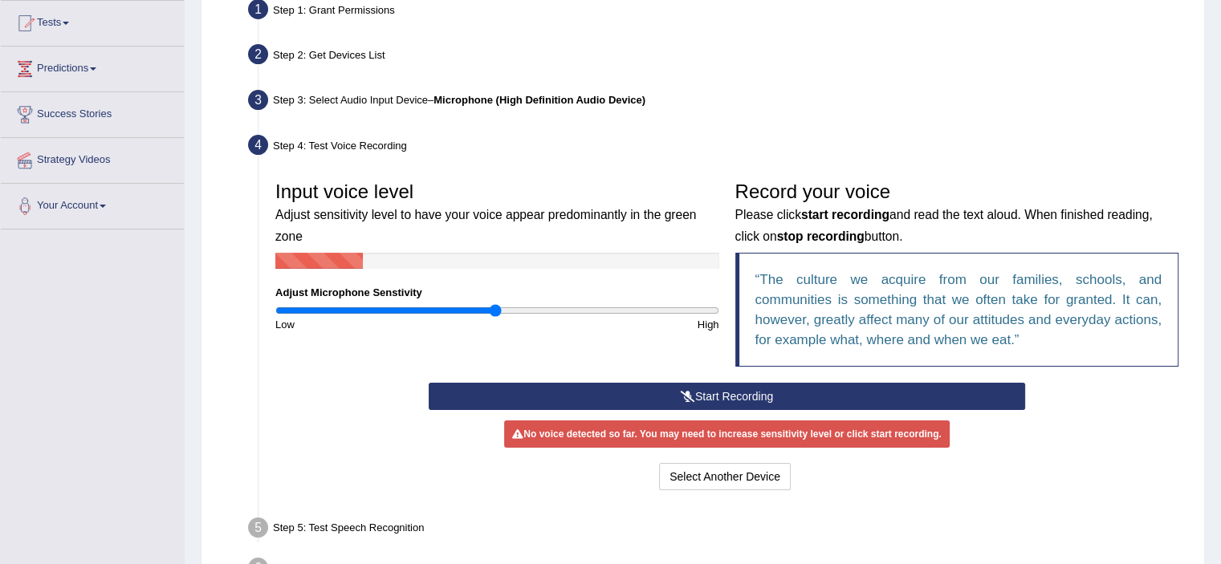
scroll to position [173, 0]
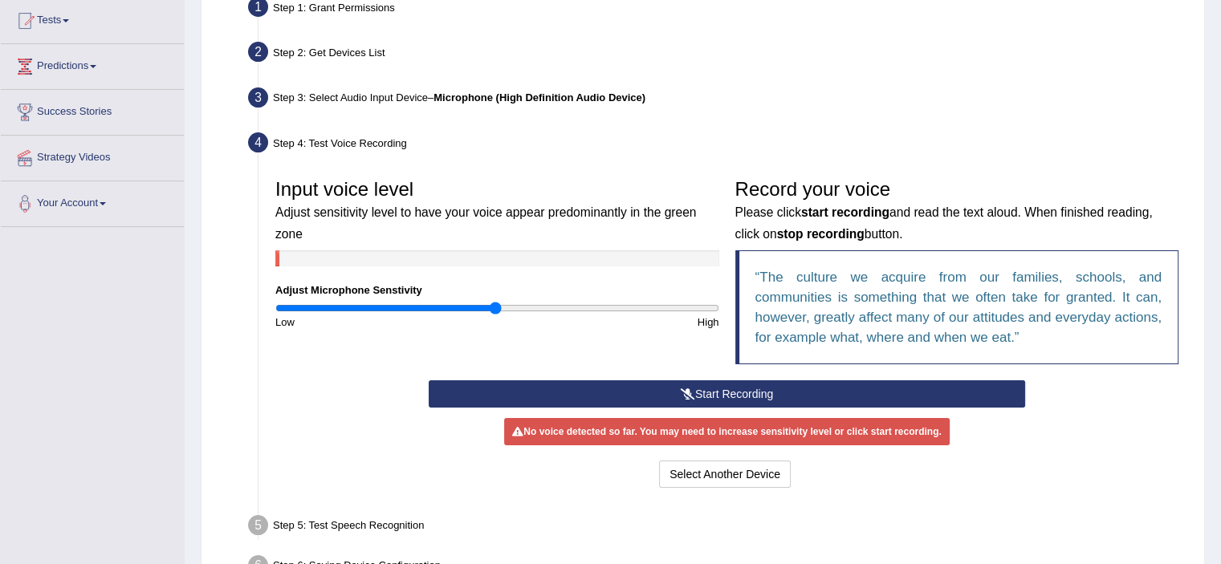
click at [720, 391] on button "Start Recording" at bounding box center [727, 394] width 596 height 27
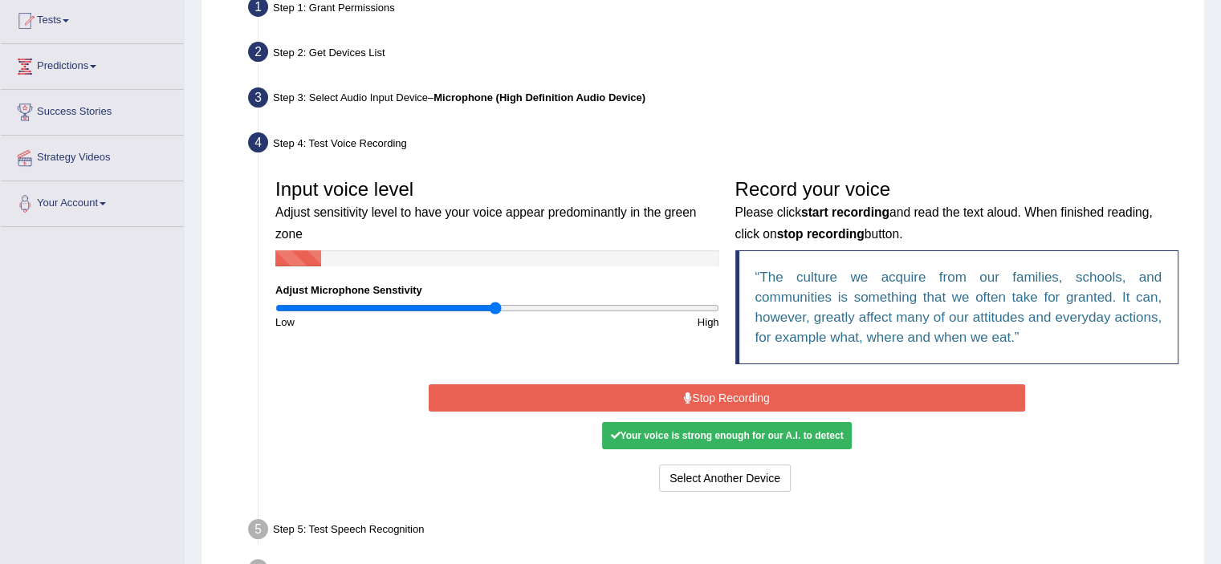
click at [720, 391] on button "Stop Recording" at bounding box center [727, 398] width 596 height 27
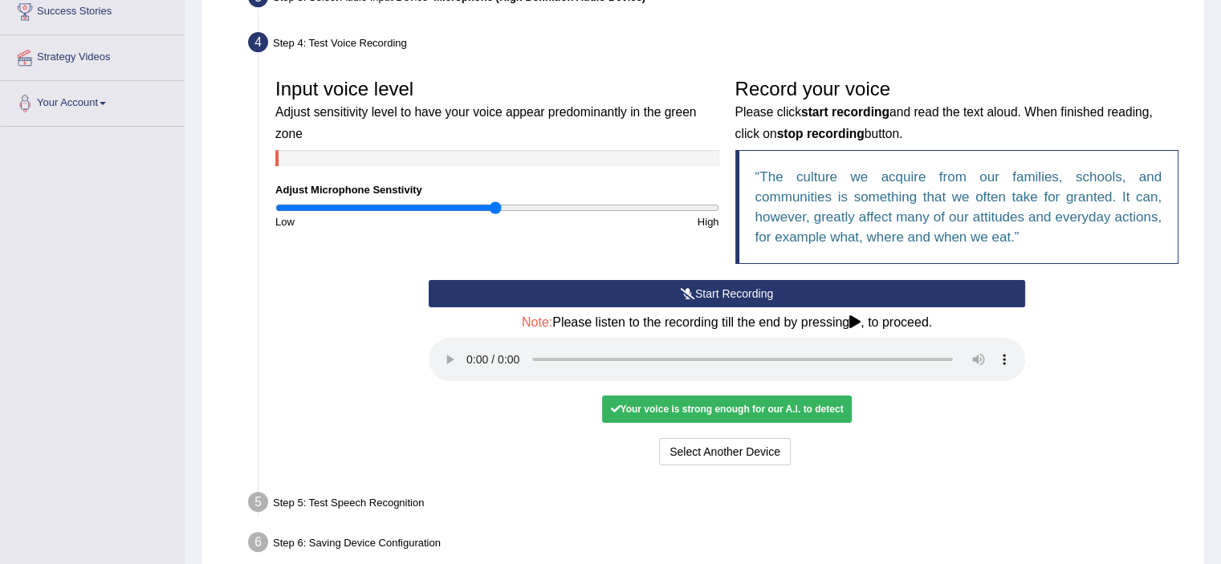
scroll to position [283, 0]
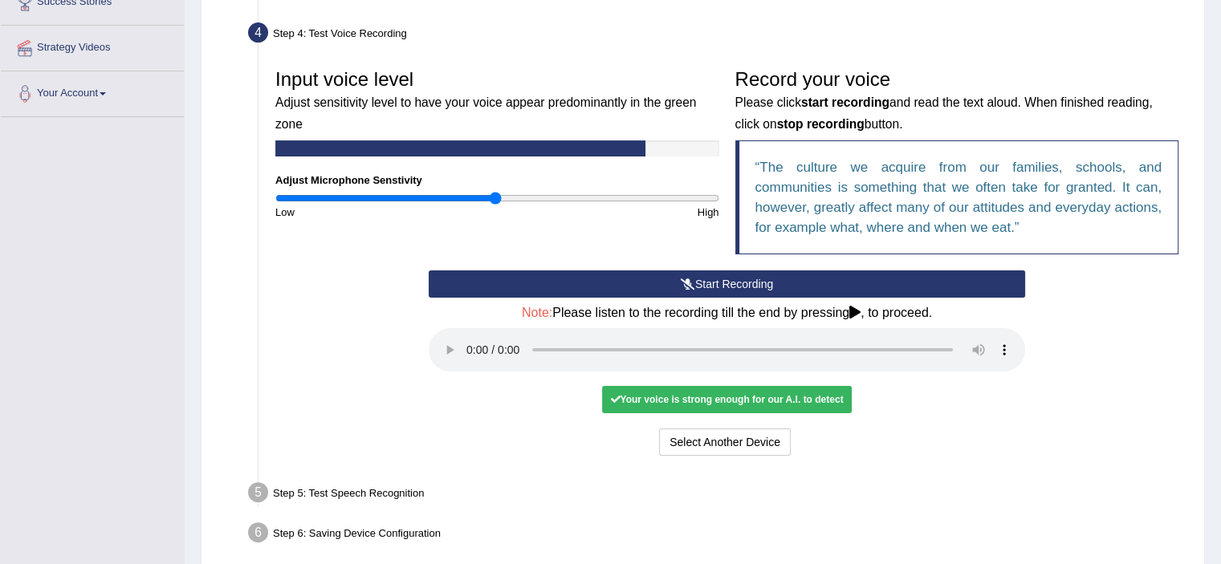
click at [763, 393] on div "Your voice is strong enough for our A.I. to detect" at bounding box center [726, 399] width 249 height 27
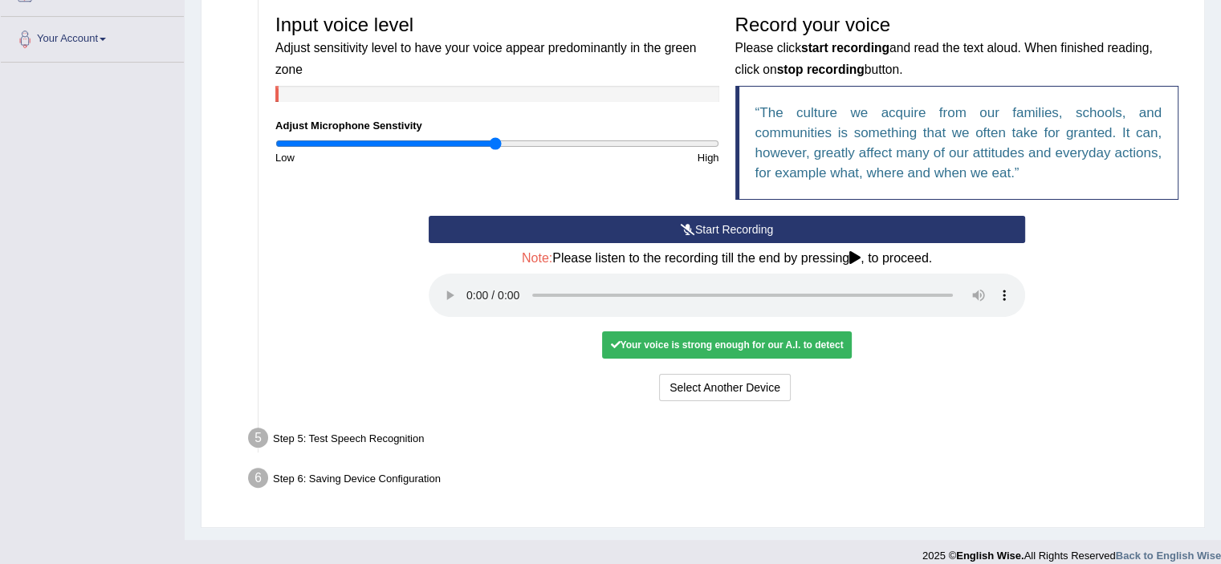
scroll to position [340, 0]
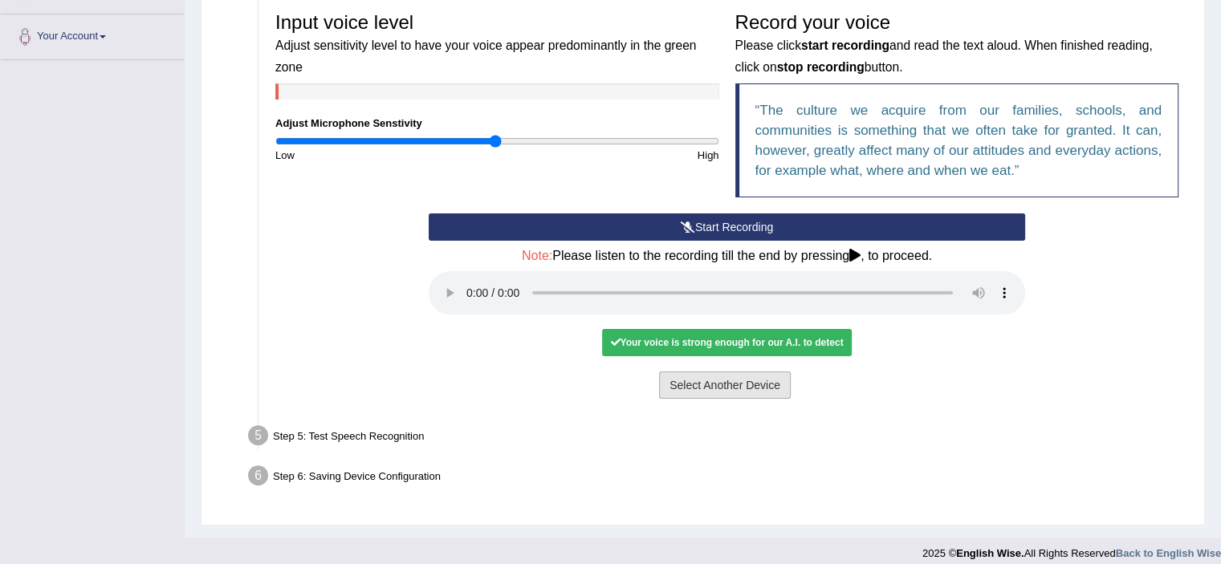
click at [755, 381] on button "Select Another Device" at bounding box center [725, 385] width 132 height 27
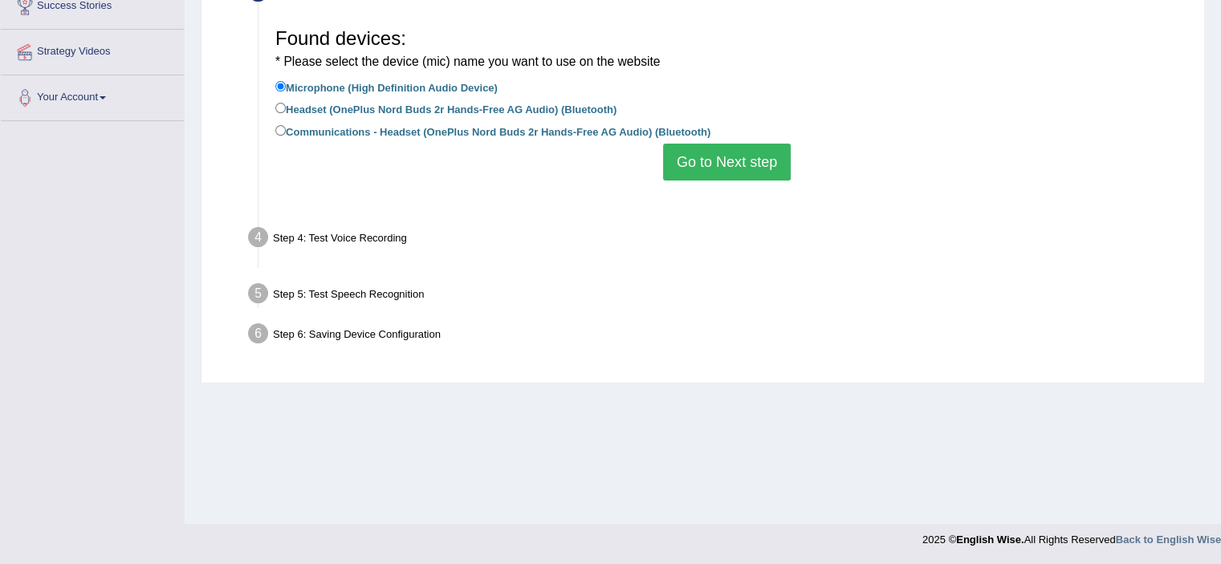
scroll to position [279, 0]
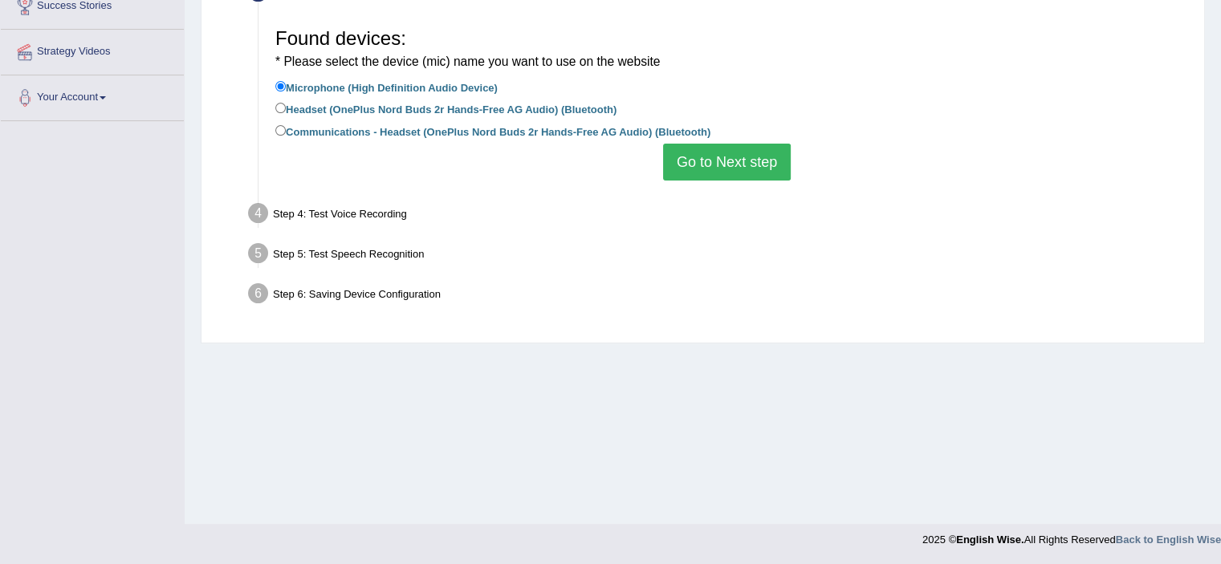
click at [719, 165] on button "Go to Next step" at bounding box center [727, 162] width 128 height 37
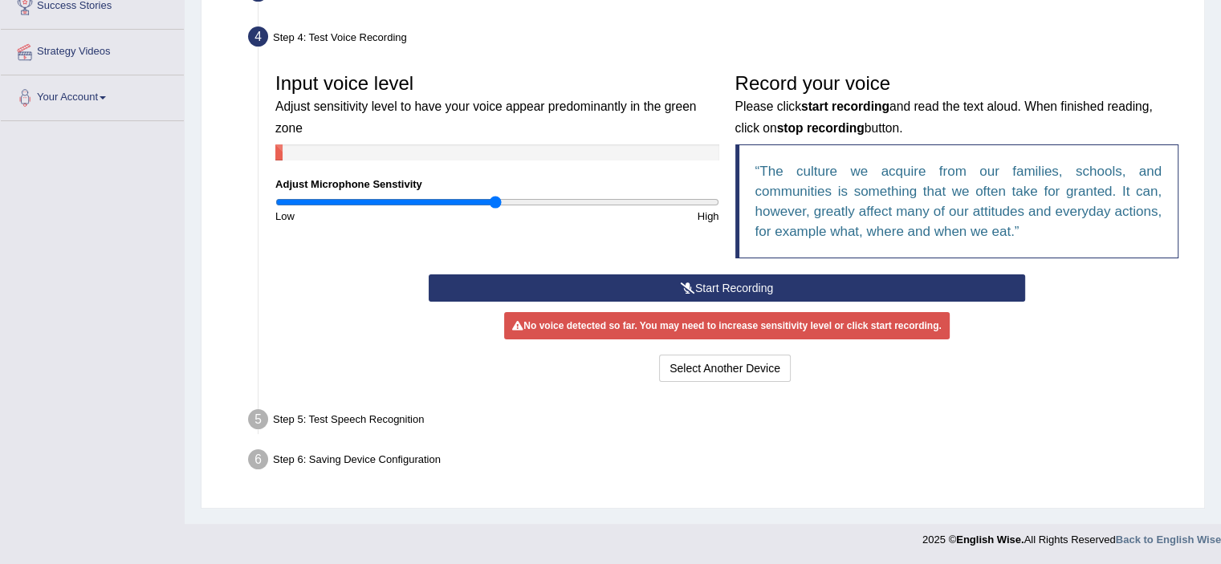
click at [665, 328] on div "No voice detected so far. You may need to increase sensitivity level or click s…" at bounding box center [726, 325] width 445 height 27
click at [694, 285] on button "Start Recording" at bounding box center [727, 288] width 596 height 27
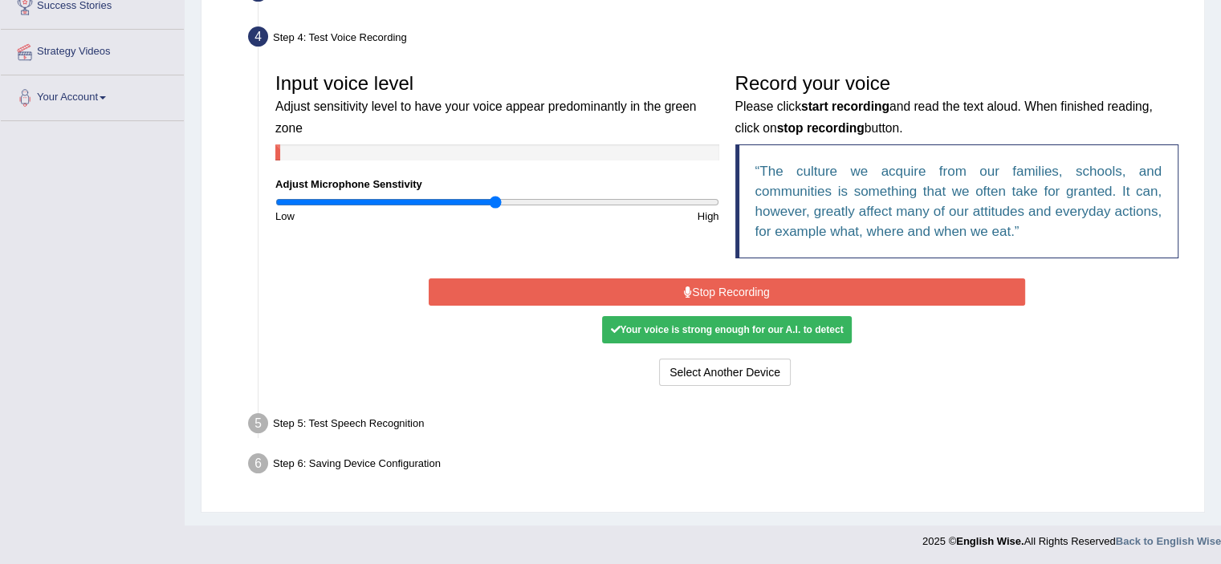
click at [397, 423] on div "Step 5: Test Speech Recognition" at bounding box center [719, 426] width 956 height 35
click at [647, 288] on button "Stop Recording" at bounding box center [727, 292] width 596 height 27
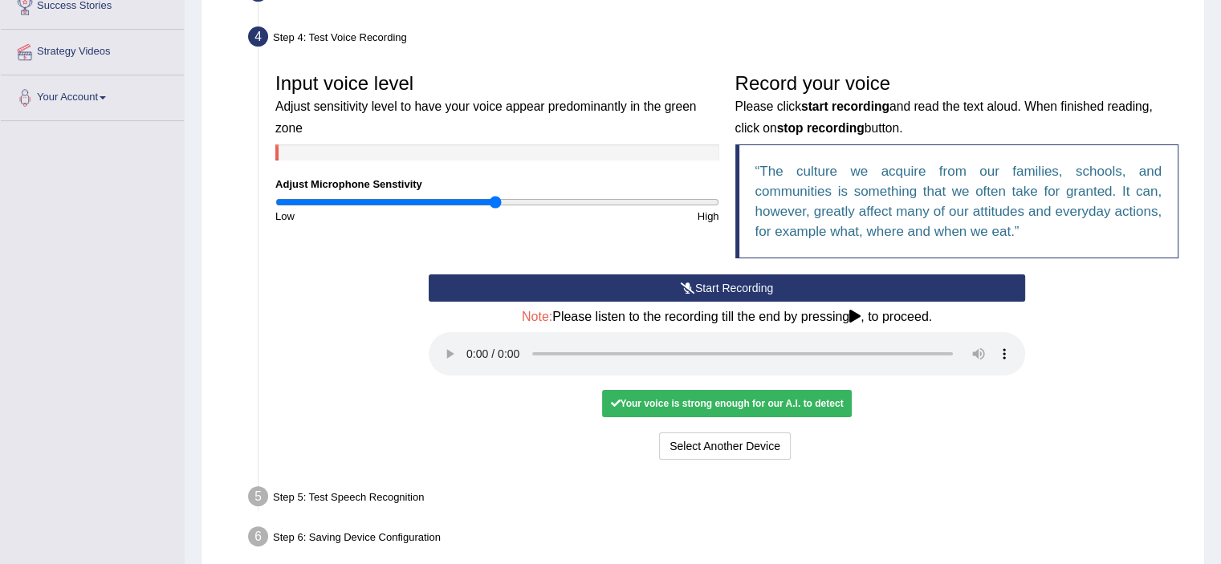
scroll to position [352, 0]
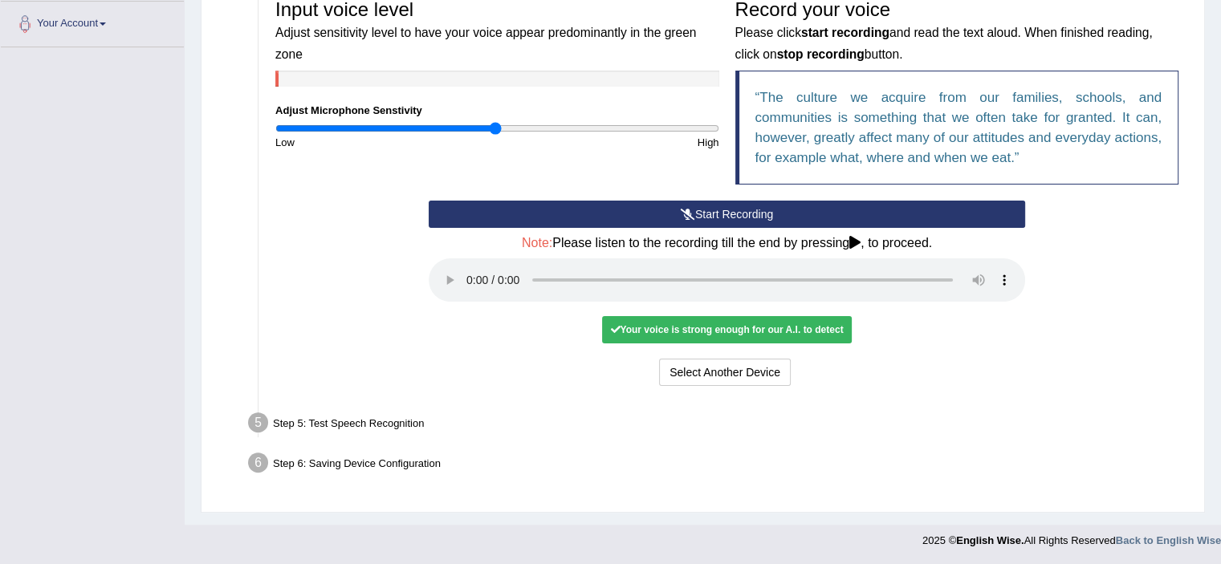
click at [390, 430] on div "Step 5: Test Speech Recognition" at bounding box center [719, 425] width 956 height 35
click at [857, 242] on icon at bounding box center [854, 242] width 11 height 13
click at [886, 201] on button "Start Recording" at bounding box center [727, 214] width 596 height 27
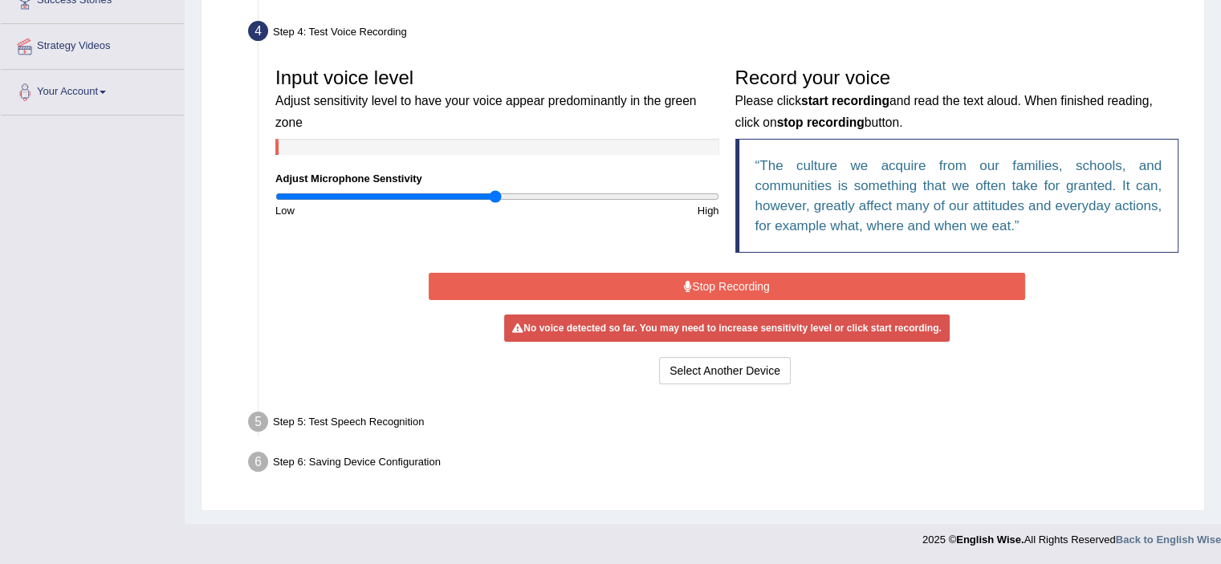
scroll to position [279, 0]
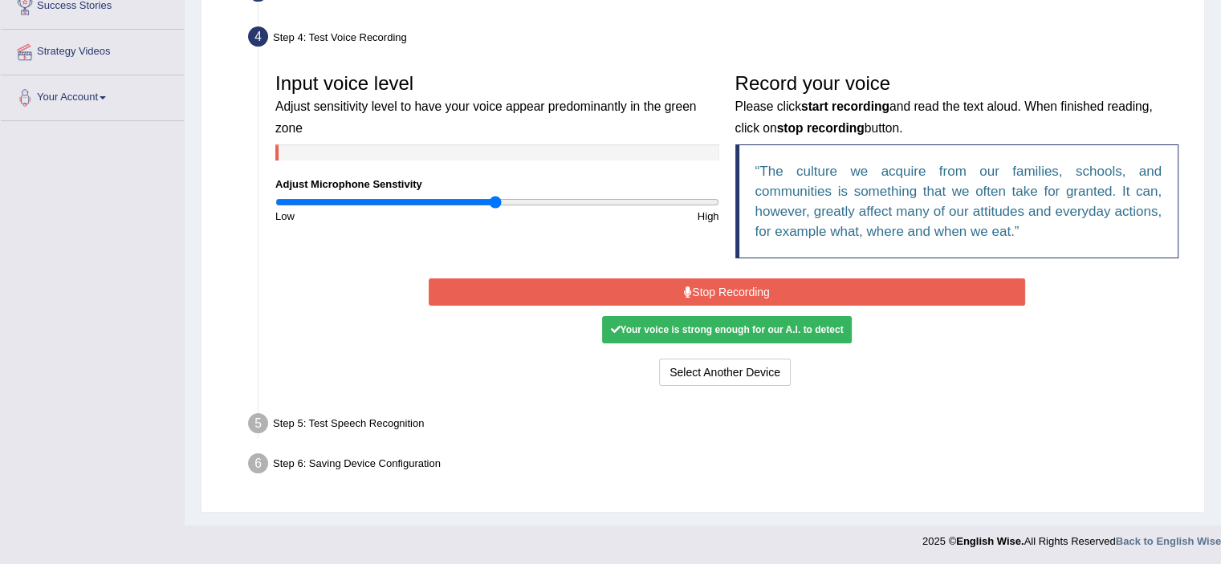
click at [789, 320] on div "Your voice is strong enough for our A.I. to detect" at bounding box center [726, 329] width 249 height 27
click at [803, 297] on button "Stop Recording" at bounding box center [727, 292] width 596 height 27
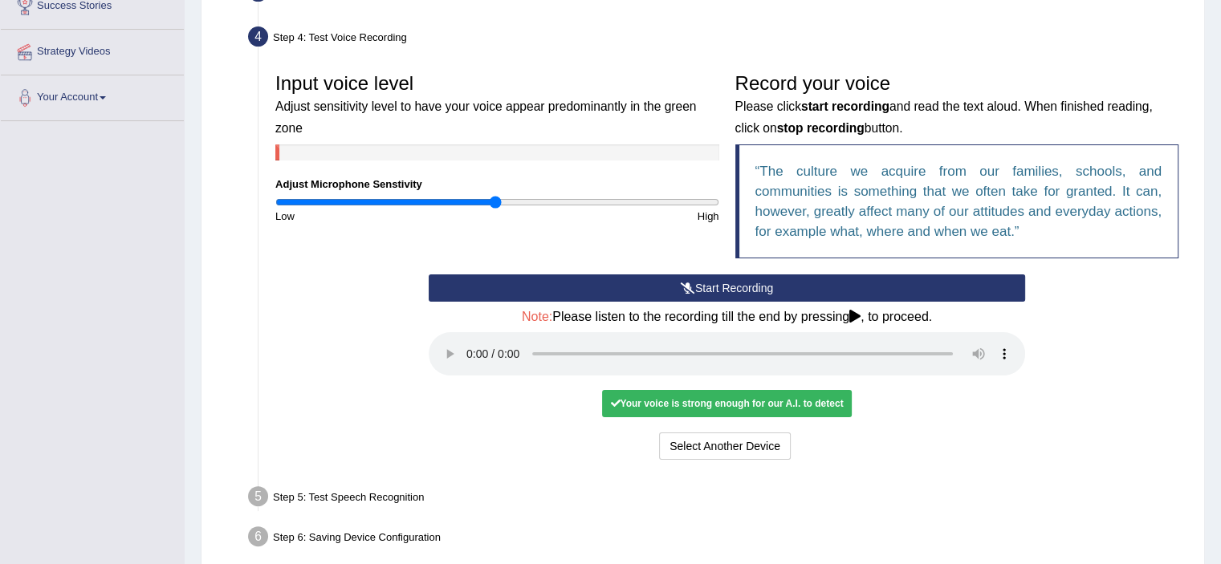
scroll to position [352, 0]
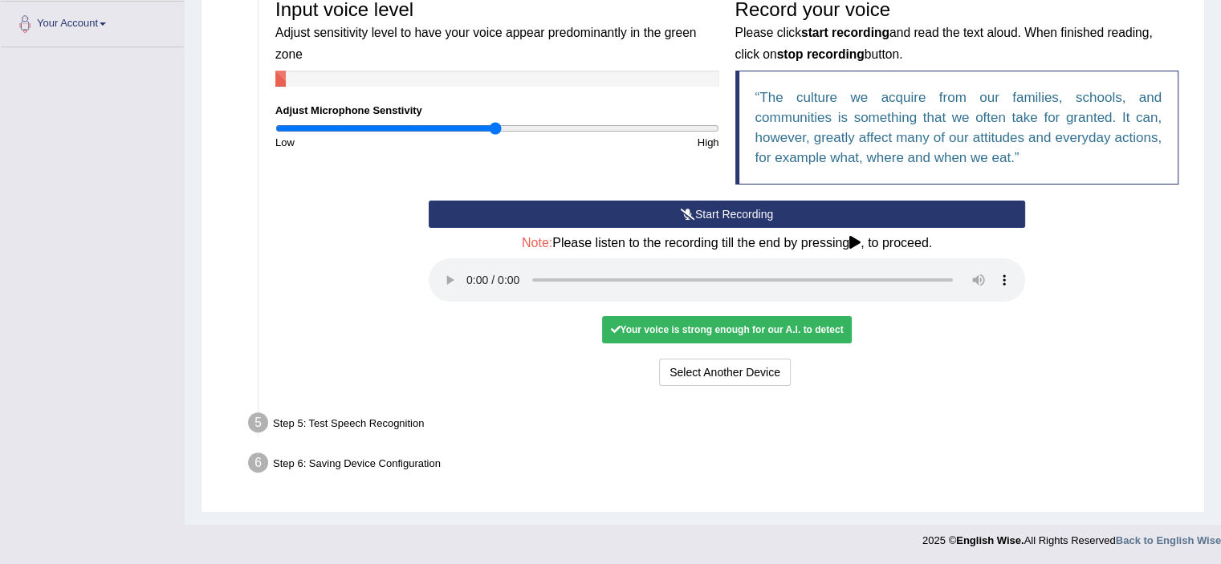
click at [345, 423] on div "Step 5: Test Speech Recognition" at bounding box center [719, 425] width 956 height 35
click at [344, 465] on div "Step 6: Saving Device Configuration" at bounding box center [719, 465] width 956 height 35
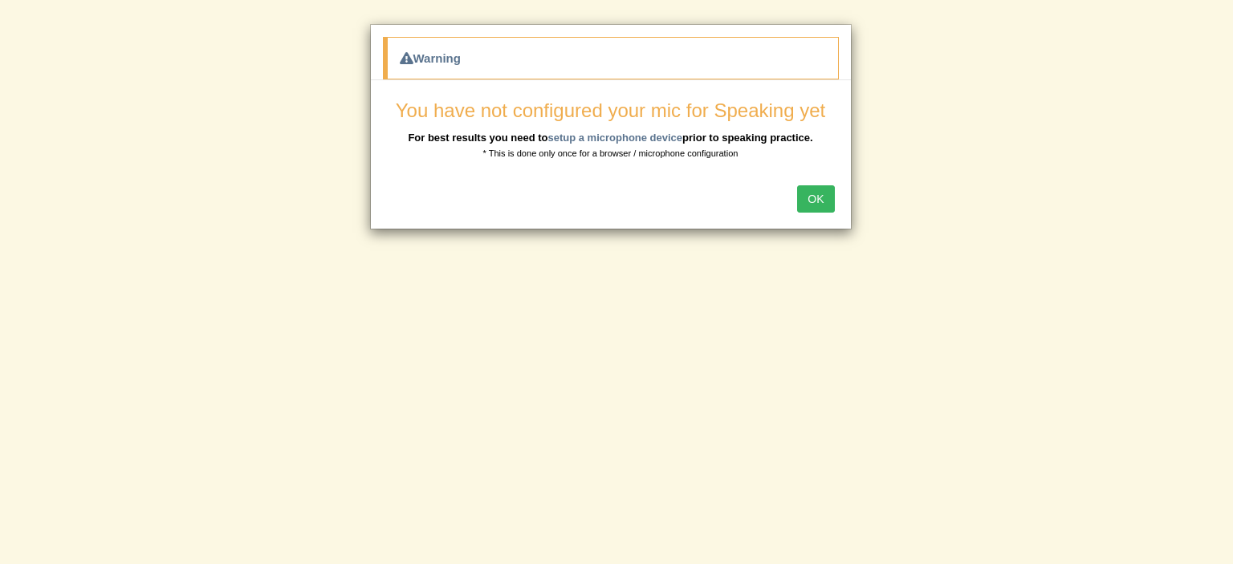
click at [819, 196] on button "OK" at bounding box center [815, 198] width 37 height 27
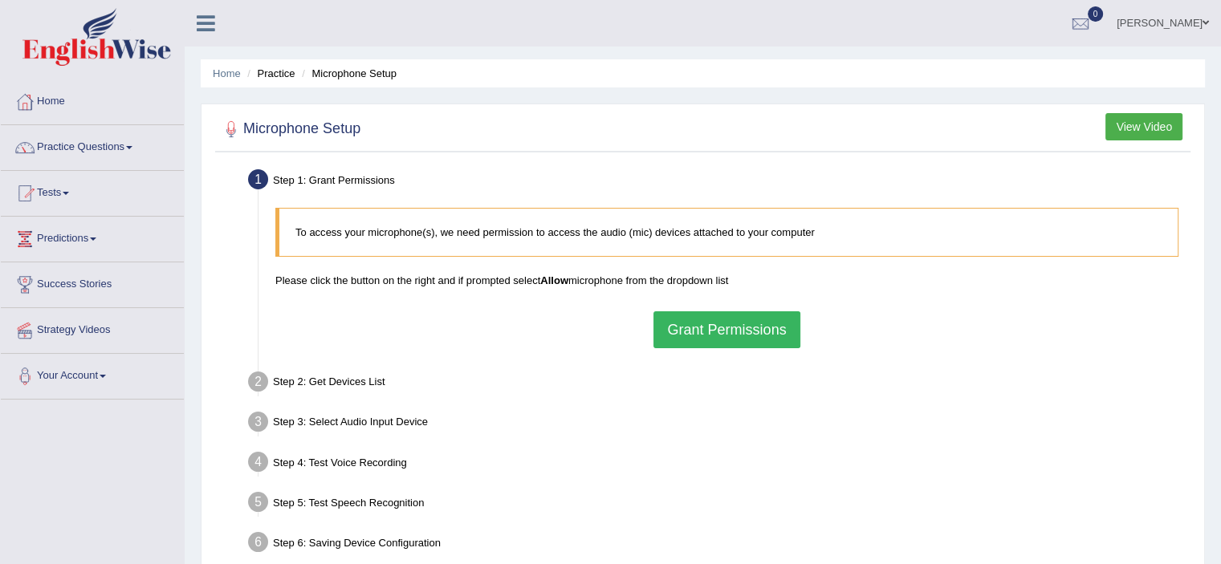
click at [685, 322] on button "Grant Permissions" at bounding box center [726, 329] width 146 height 37
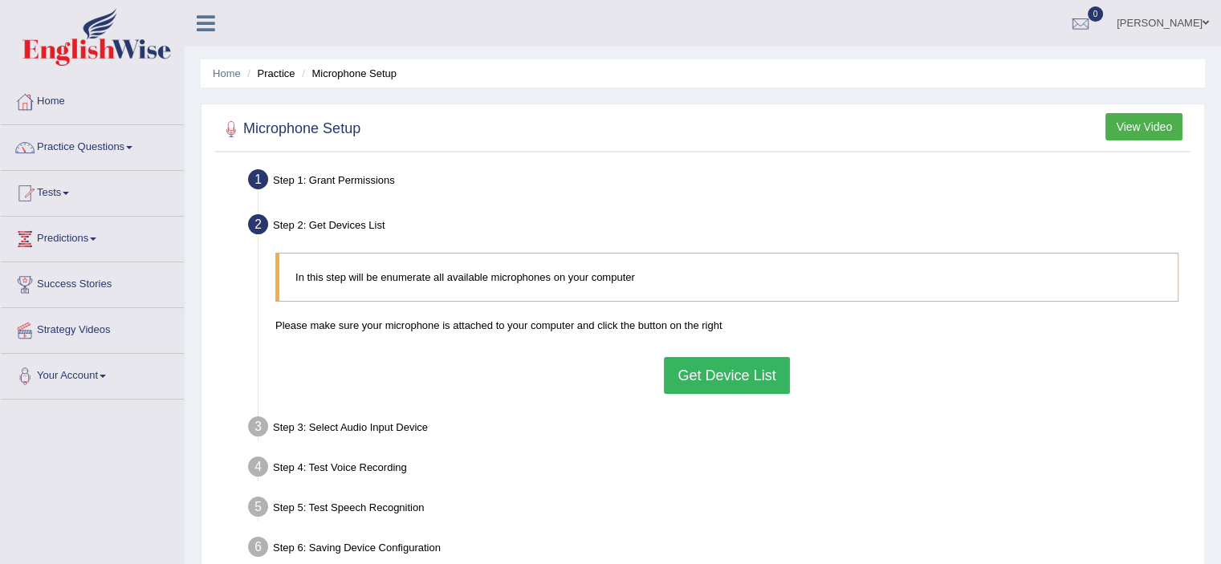
click at [655, 384] on div "In this step will be enumerate all available microphones on your computer Pleas…" at bounding box center [726, 323] width 919 height 157
click at [700, 383] on button "Get Device List" at bounding box center [726, 375] width 125 height 37
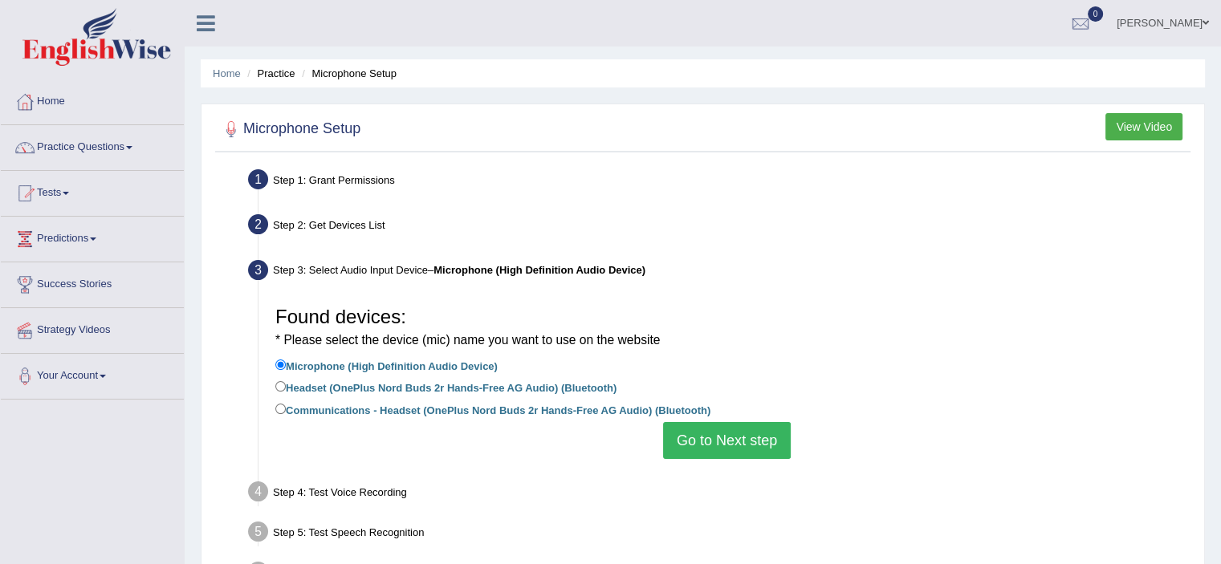
click at [702, 438] on button "Go to Next step" at bounding box center [727, 440] width 128 height 37
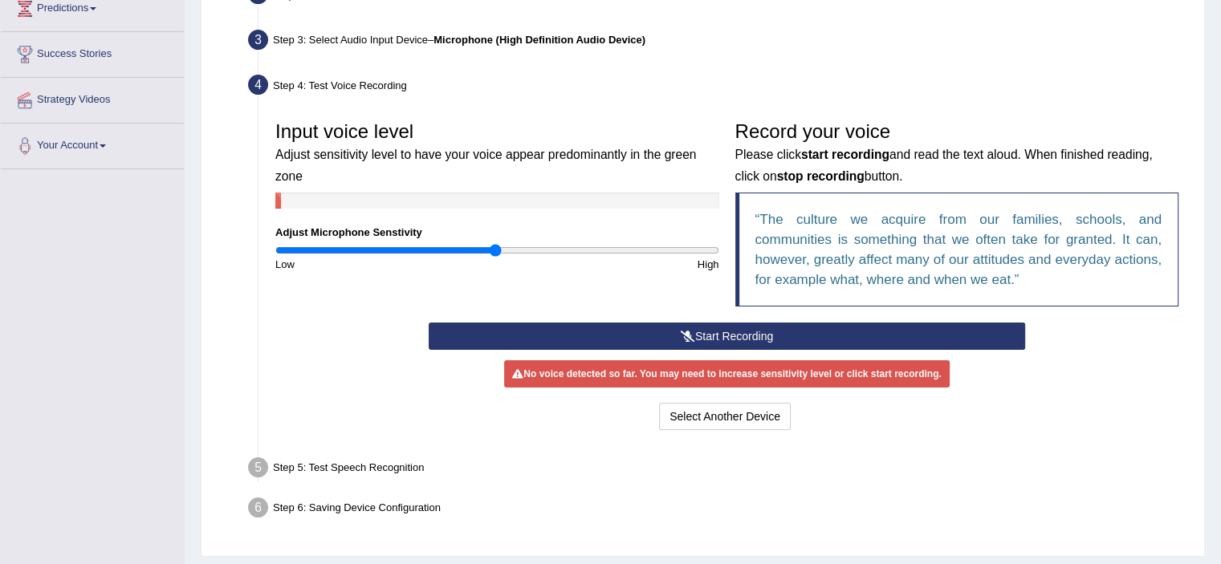
scroll to position [231, 0]
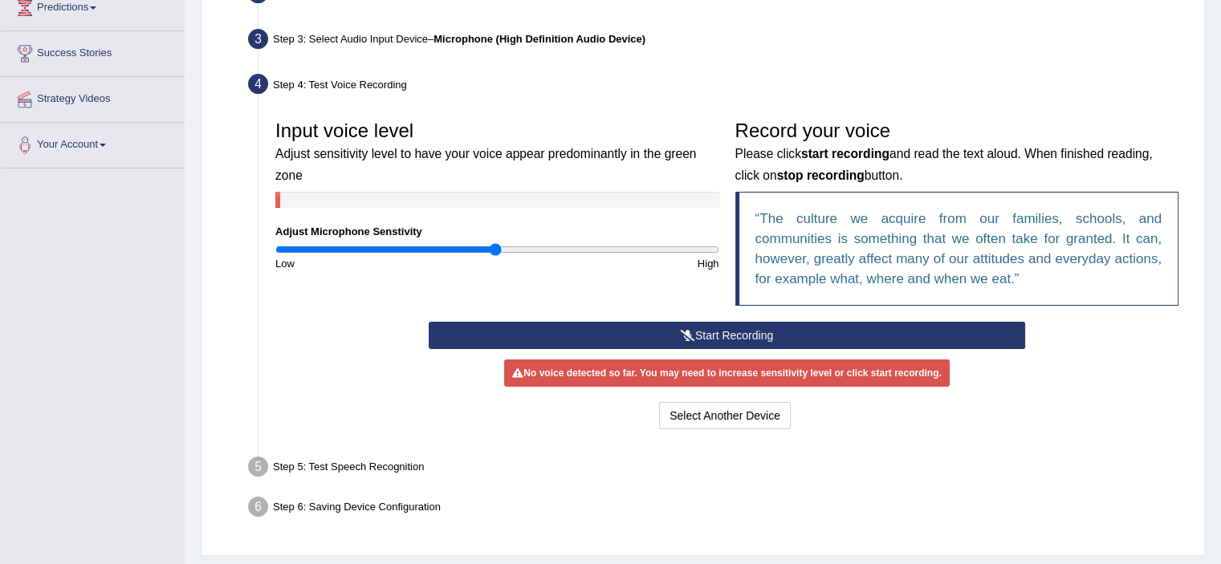
click at [759, 338] on button "Start Recording" at bounding box center [727, 335] width 596 height 27
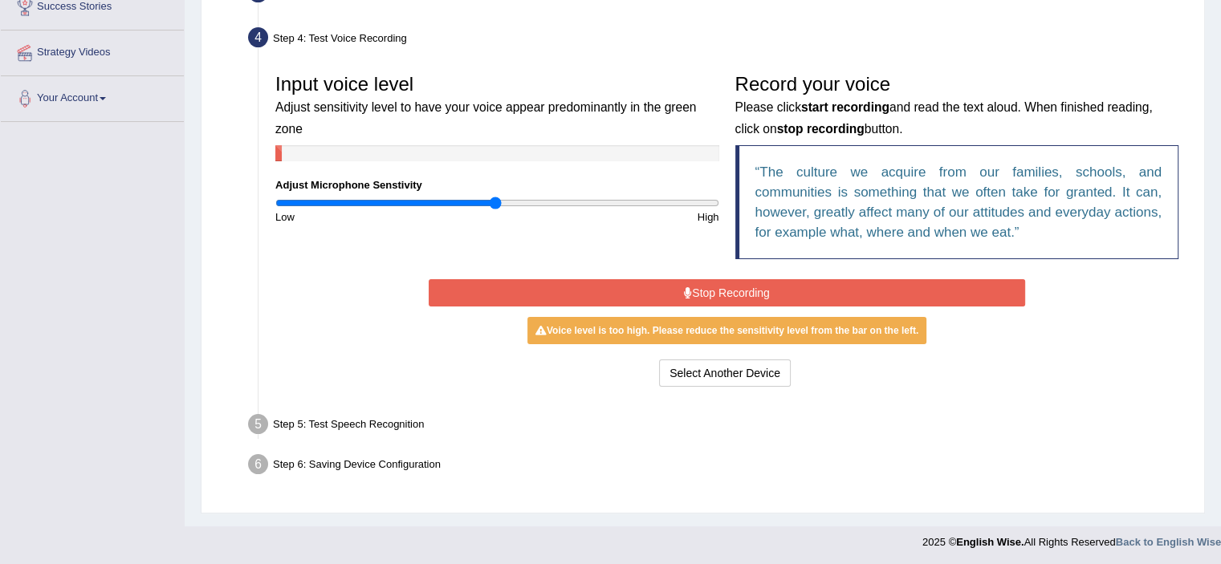
scroll to position [279, 0]
click at [769, 288] on button "Stop Recording" at bounding box center [727, 292] width 596 height 27
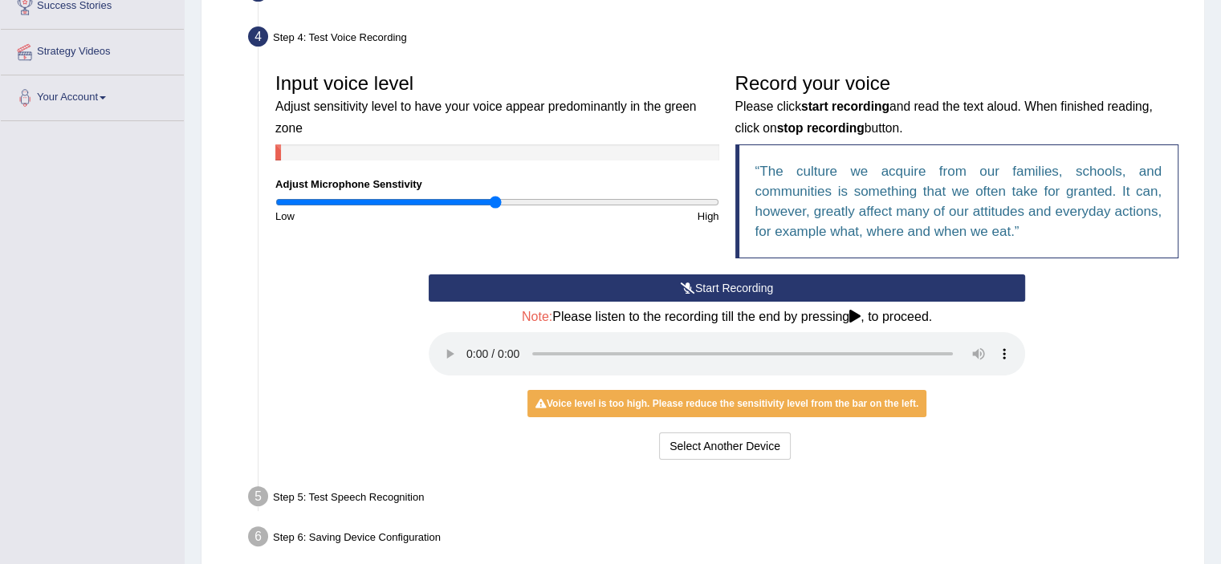
click at [642, 287] on button "Start Recording" at bounding box center [727, 288] width 596 height 27
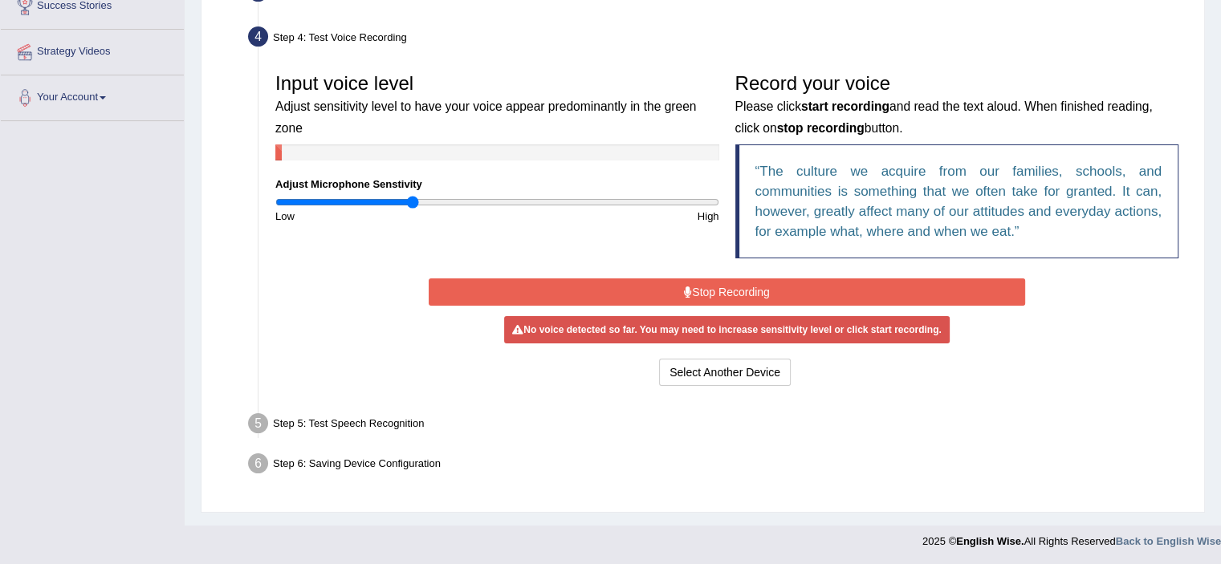
type input "0.62"
click at [411, 199] on input "range" at bounding box center [497, 202] width 444 height 13
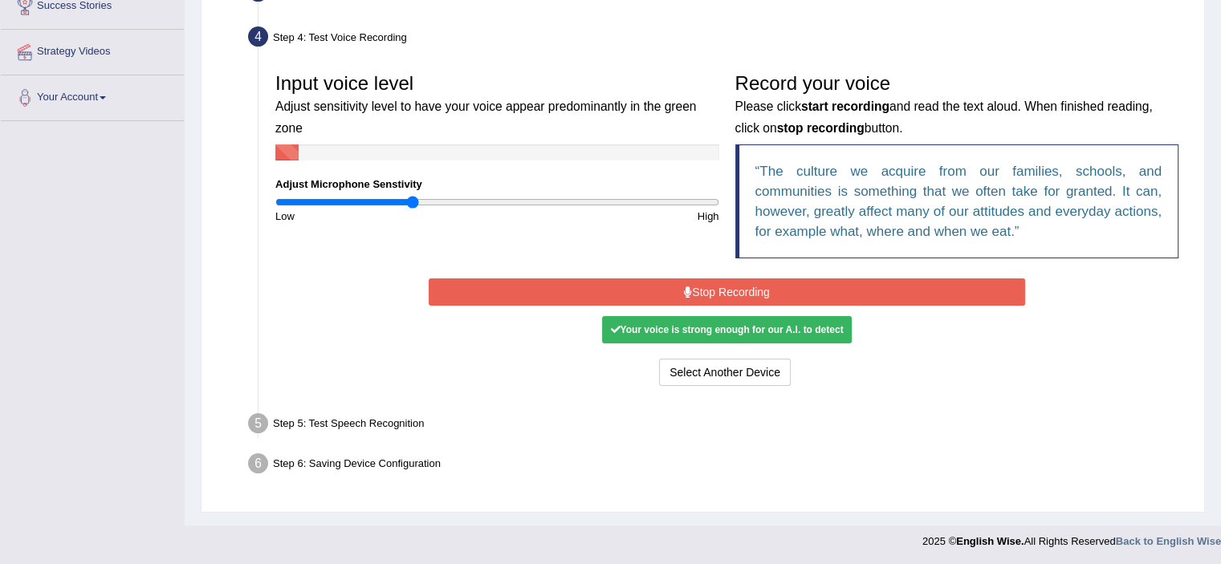
click at [793, 337] on div "Your voice is strong enough for our A.I. to detect" at bounding box center [726, 329] width 249 height 27
click at [800, 330] on div "Your voice is strong enough for our A.I. to detect" at bounding box center [726, 329] width 249 height 27
click at [748, 298] on button "Stop Recording" at bounding box center [727, 292] width 596 height 27
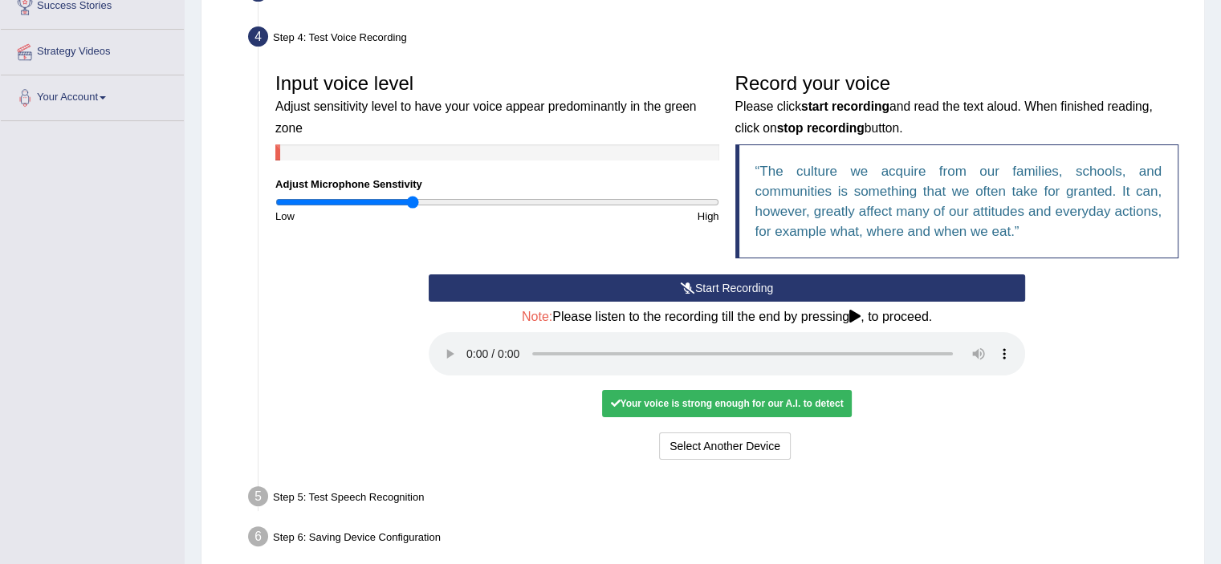
click at [748, 298] on button "Start Recording" at bounding box center [727, 288] width 596 height 27
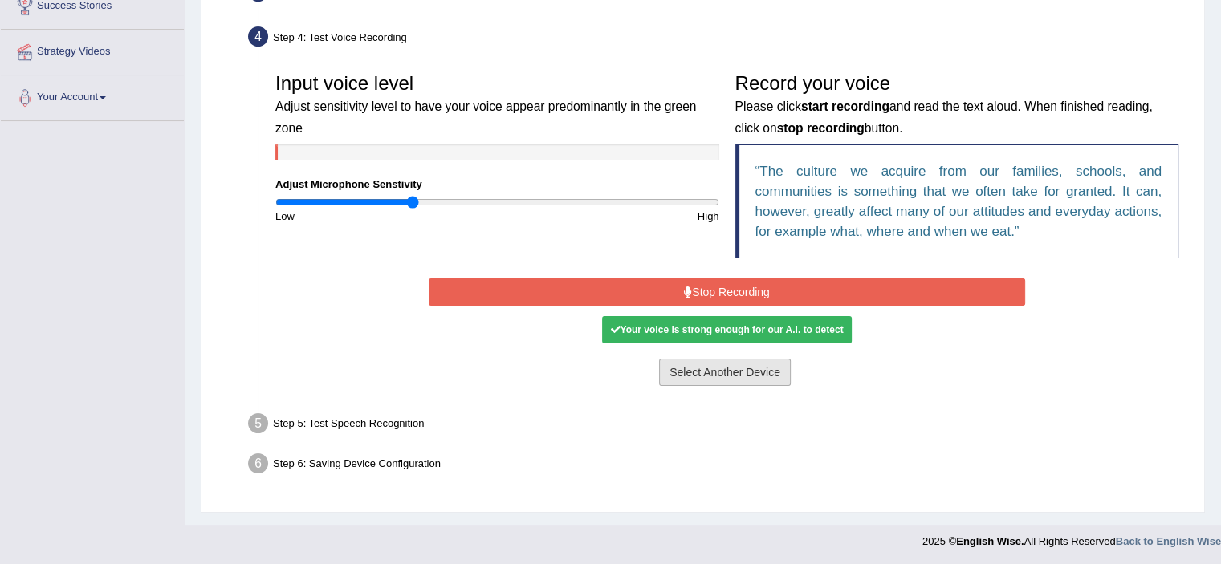
click at [706, 368] on button "Select Another Device" at bounding box center [725, 372] width 132 height 27
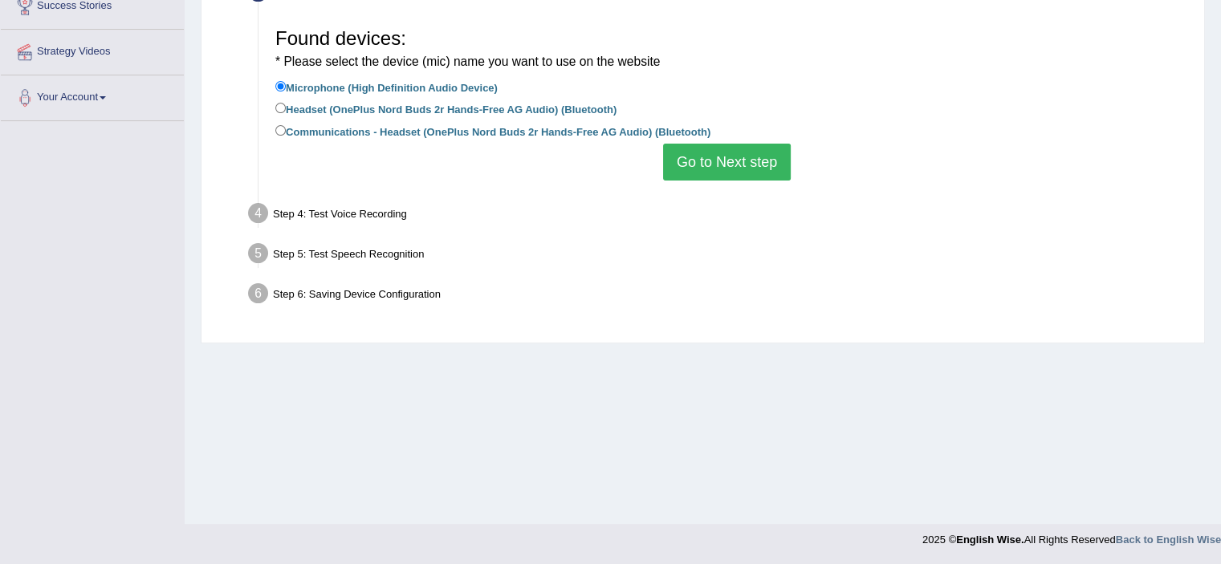
click at [329, 214] on div "Step 4: Test Voice Recording" at bounding box center [719, 215] width 956 height 35
click at [761, 159] on button "Go to Next step" at bounding box center [727, 162] width 128 height 37
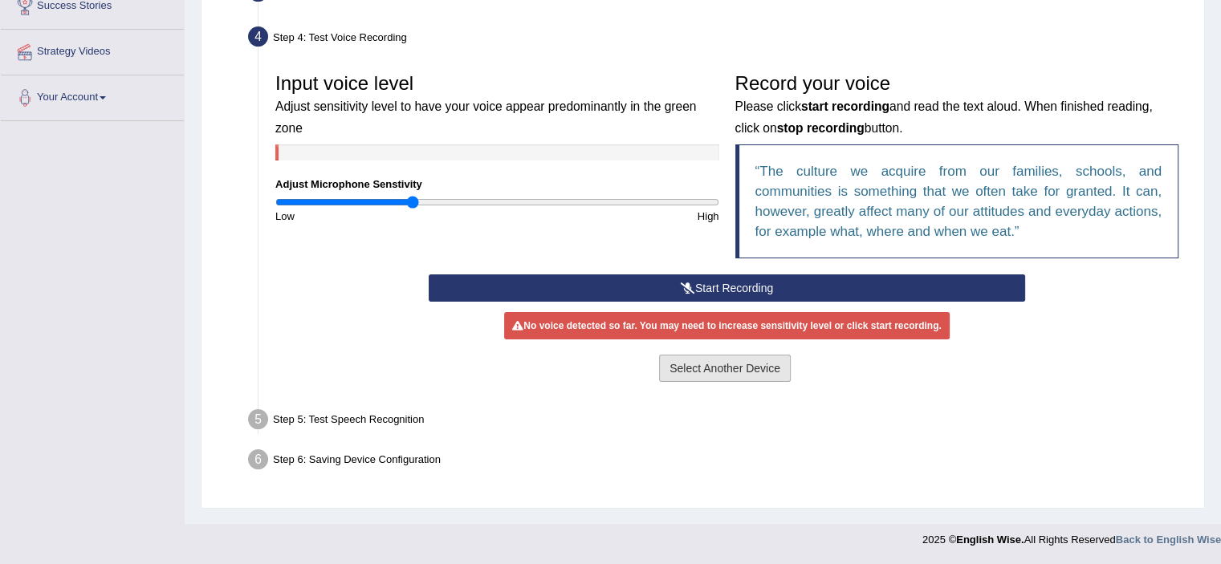
click at [690, 370] on button "Select Another Device" at bounding box center [725, 368] width 132 height 27
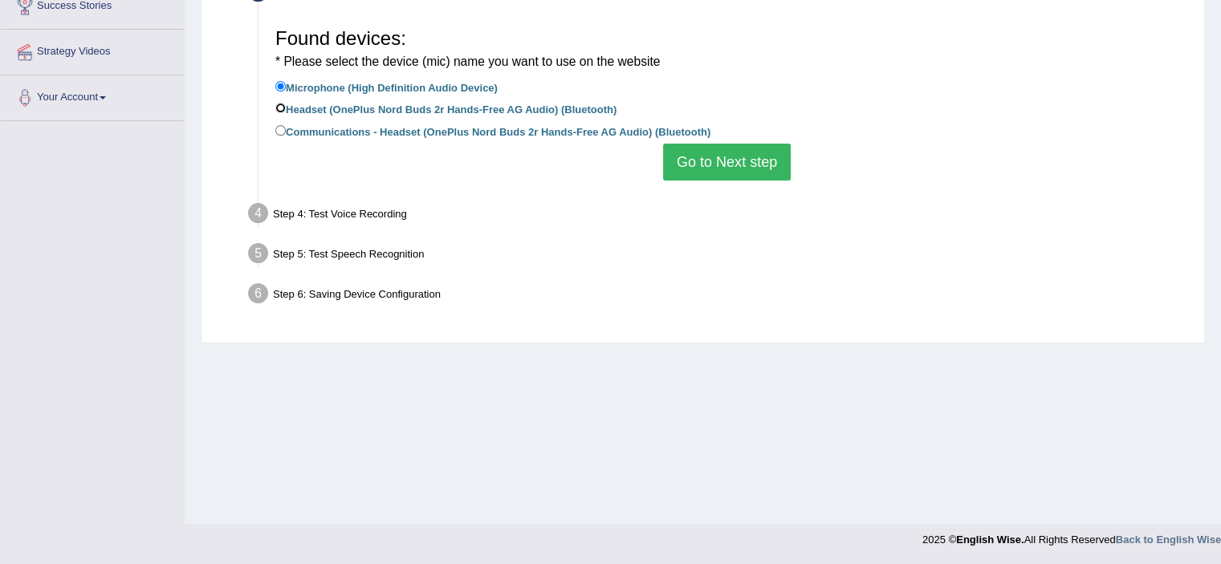
click at [278, 109] on input "Headset (OnePlus Nord Buds 2r Hands-Free AG Audio) (Bluetooth)" at bounding box center [280, 108] width 10 height 10
radio input "true"
click at [690, 158] on button "Go to Next step" at bounding box center [727, 162] width 128 height 37
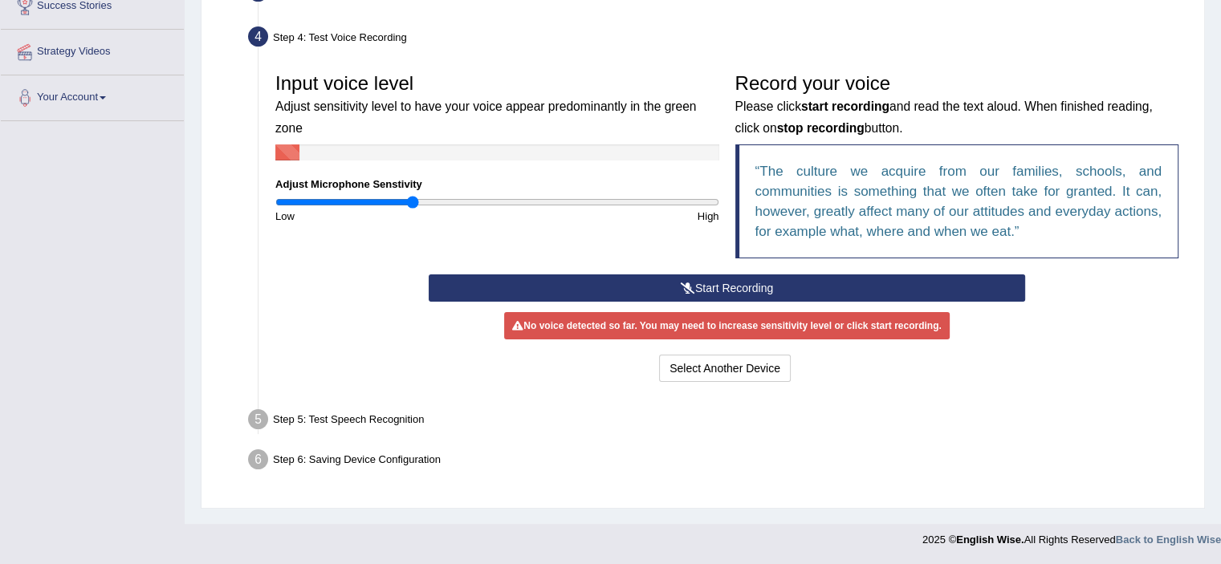
click at [637, 293] on button "Start Recording" at bounding box center [727, 288] width 596 height 27
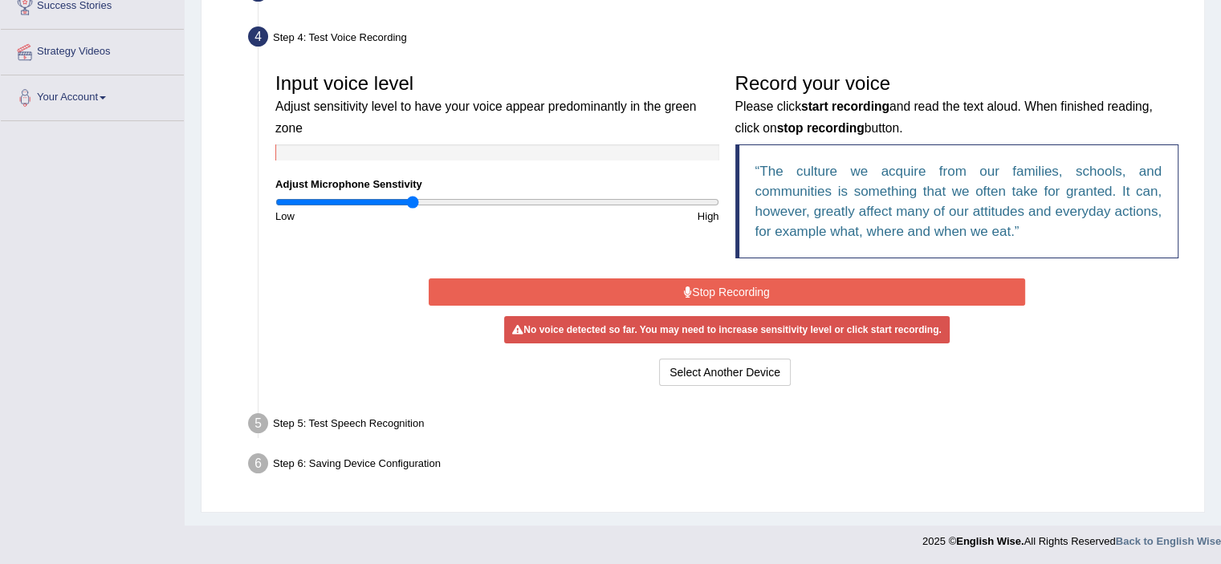
click at [637, 293] on button "Stop Recording" at bounding box center [727, 292] width 596 height 27
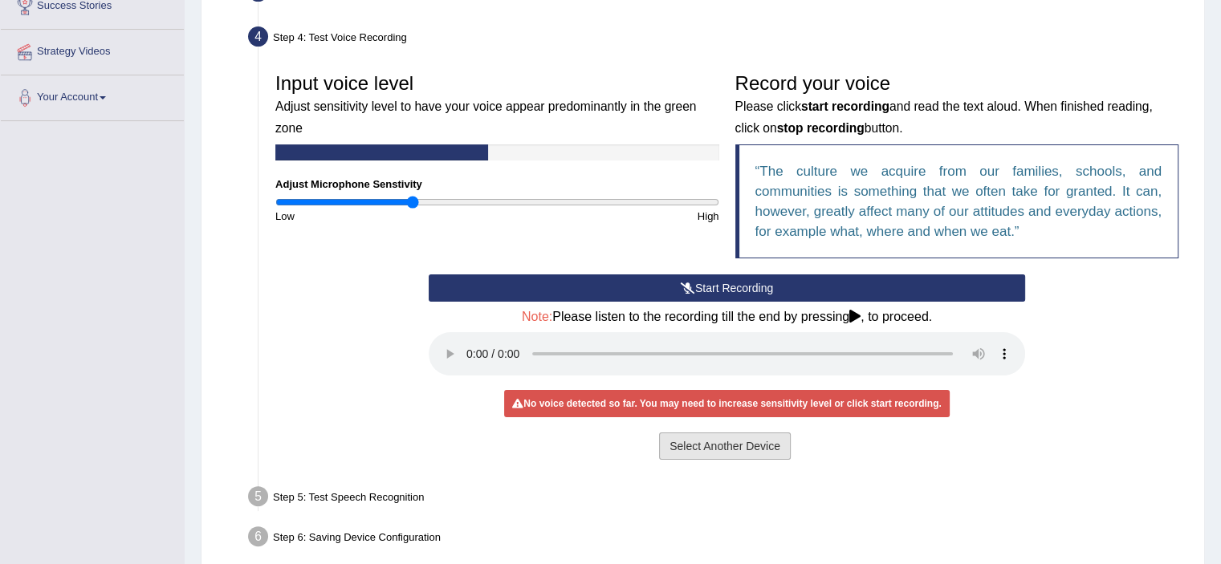
click at [734, 446] on button "Select Another Device" at bounding box center [725, 446] width 132 height 27
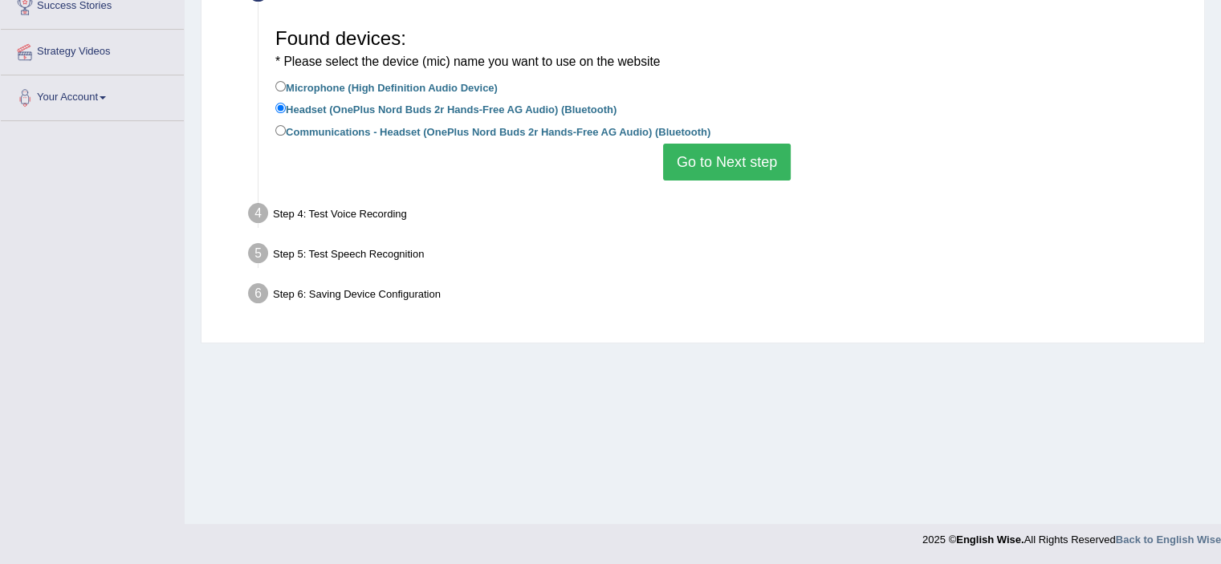
click at [459, 133] on label "Communications - Headset (OnePlus Nord Buds 2r Hands-Free AG Audio) (Bluetooth)" at bounding box center [492, 131] width 435 height 18
click at [286, 133] on input "Communications - Headset (OnePlus Nord Buds 2r Hands-Free AG Audio) (Bluetooth)" at bounding box center [280, 130] width 10 height 10
radio input "true"
click at [721, 171] on button "Go to Next step" at bounding box center [727, 162] width 128 height 37
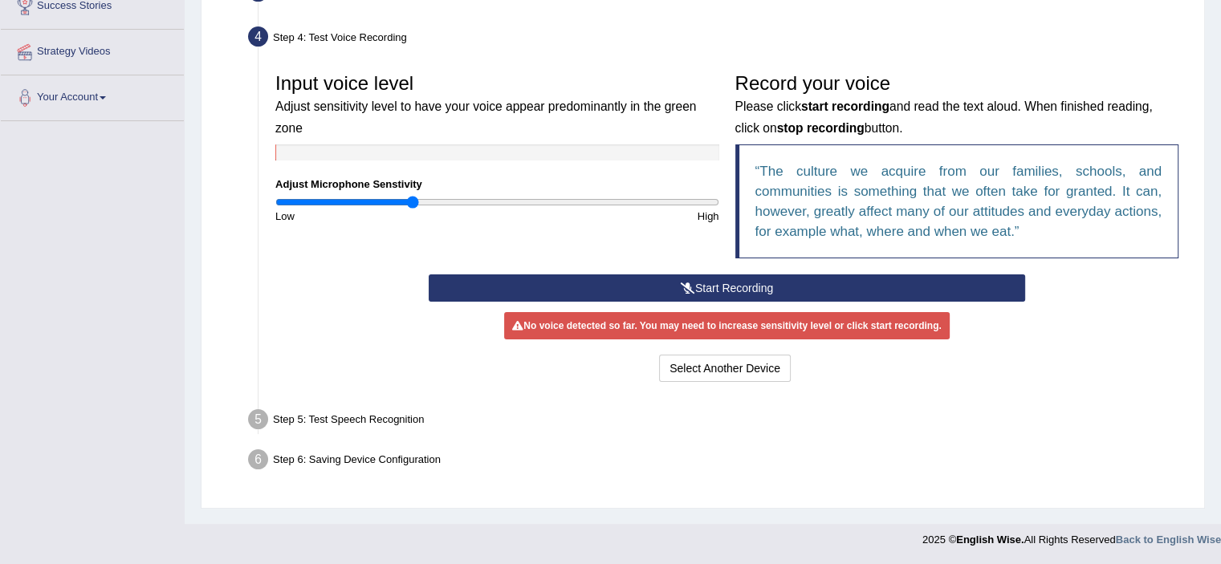
click at [706, 284] on button "Start Recording" at bounding box center [727, 288] width 596 height 27
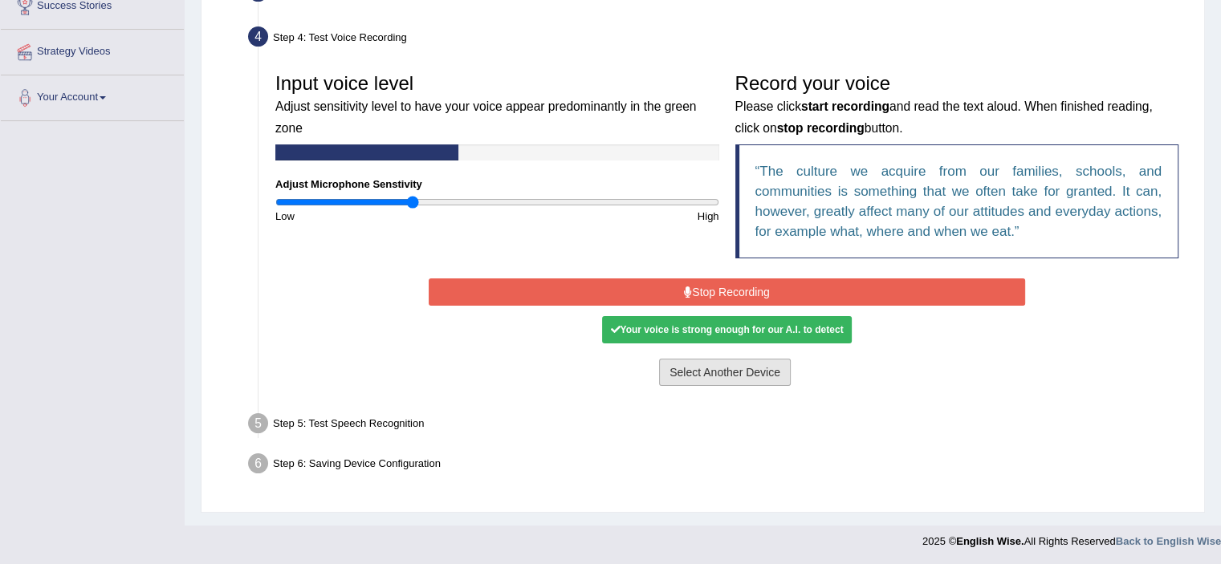
click at [722, 377] on button "Select Another Device" at bounding box center [725, 372] width 132 height 27
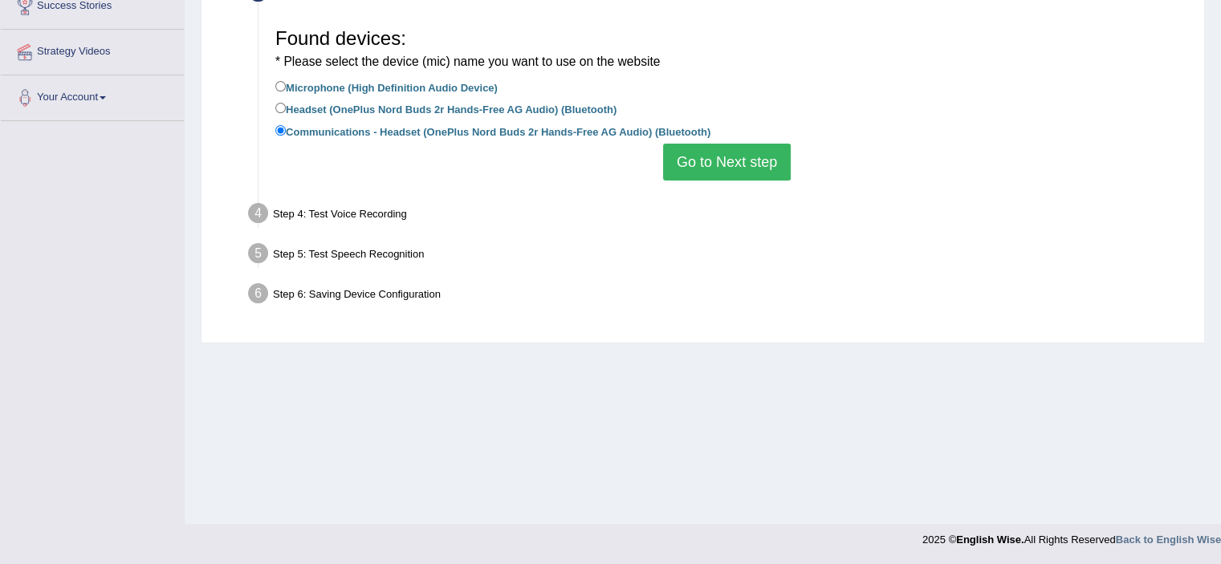
click at [725, 155] on button "Go to Next step" at bounding box center [727, 162] width 128 height 37
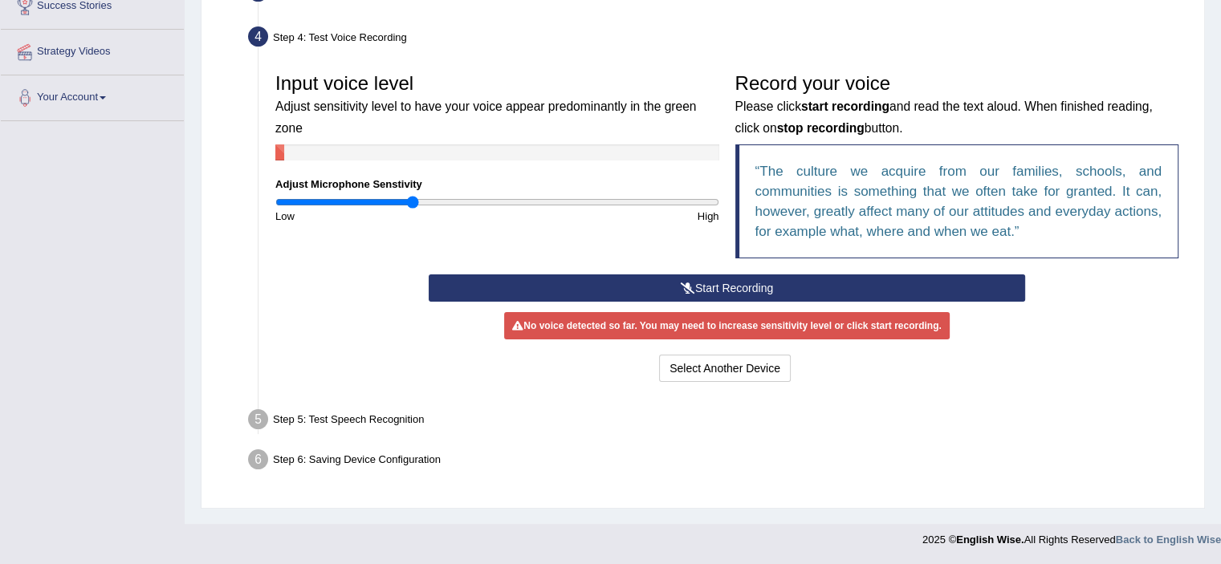
click at [703, 285] on button "Start Recording" at bounding box center [727, 288] width 596 height 27
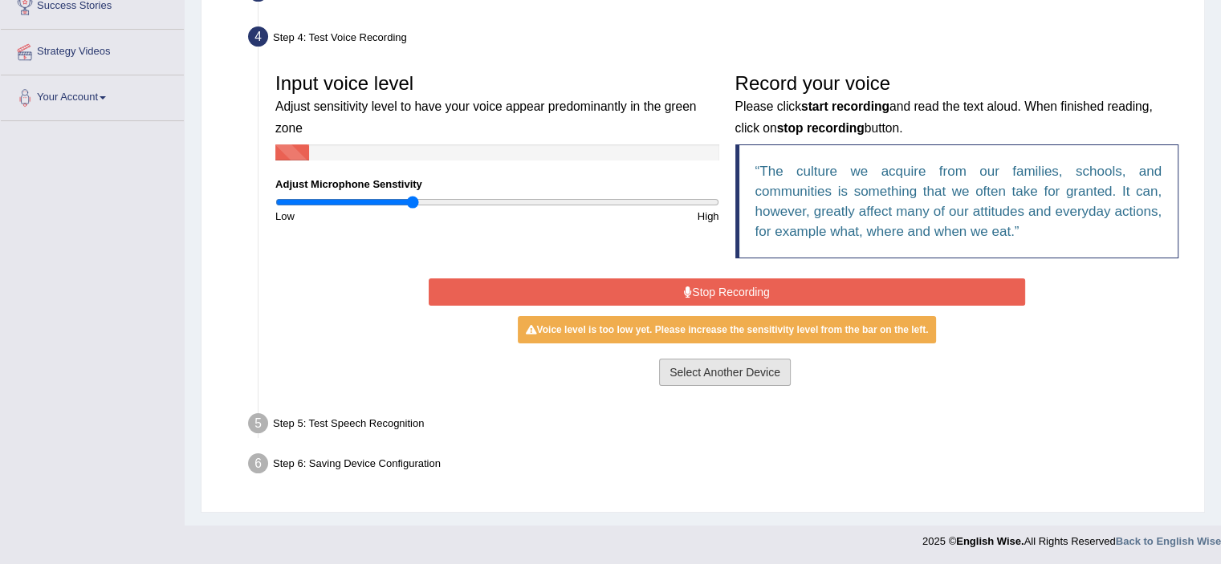
click at [727, 383] on button "Select Another Device" at bounding box center [725, 372] width 132 height 27
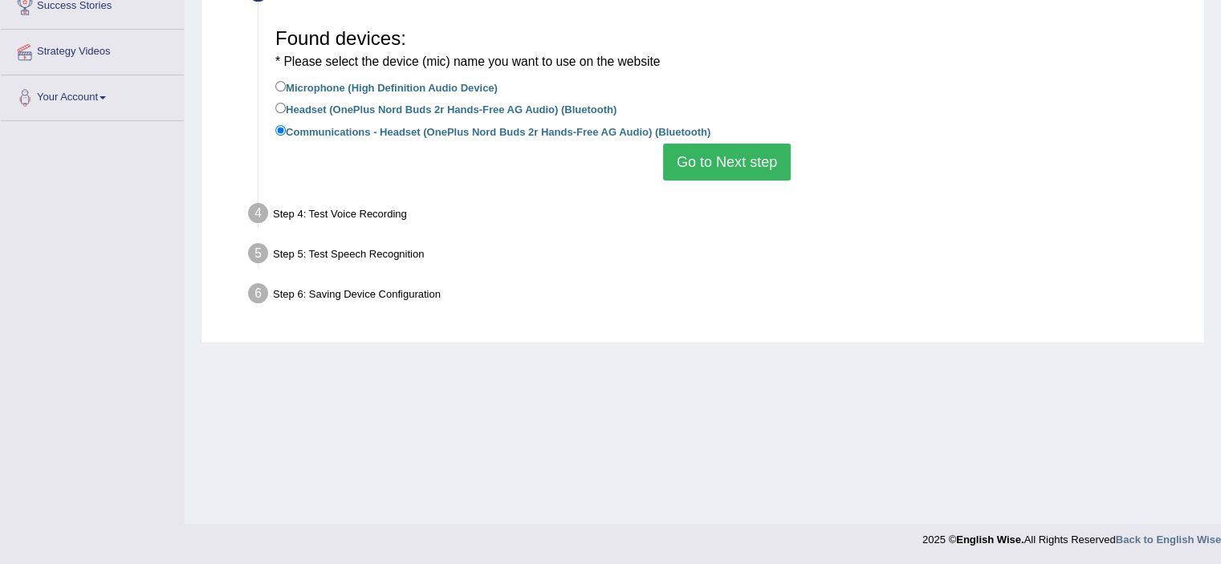
click at [286, 226] on div "Step 4: Test Voice Recording" at bounding box center [719, 215] width 956 height 35
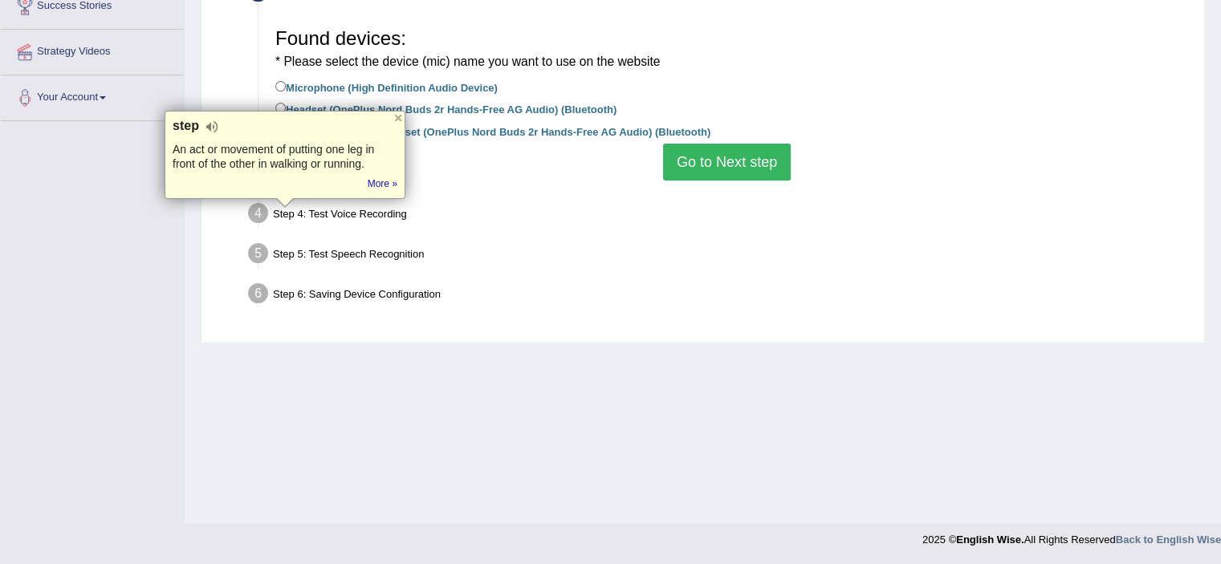
click at [143, 226] on div "Toggle navigation Home Practice Questions Speaking Practice Read Aloud Repeat S…" at bounding box center [610, 138] width 1221 height 835
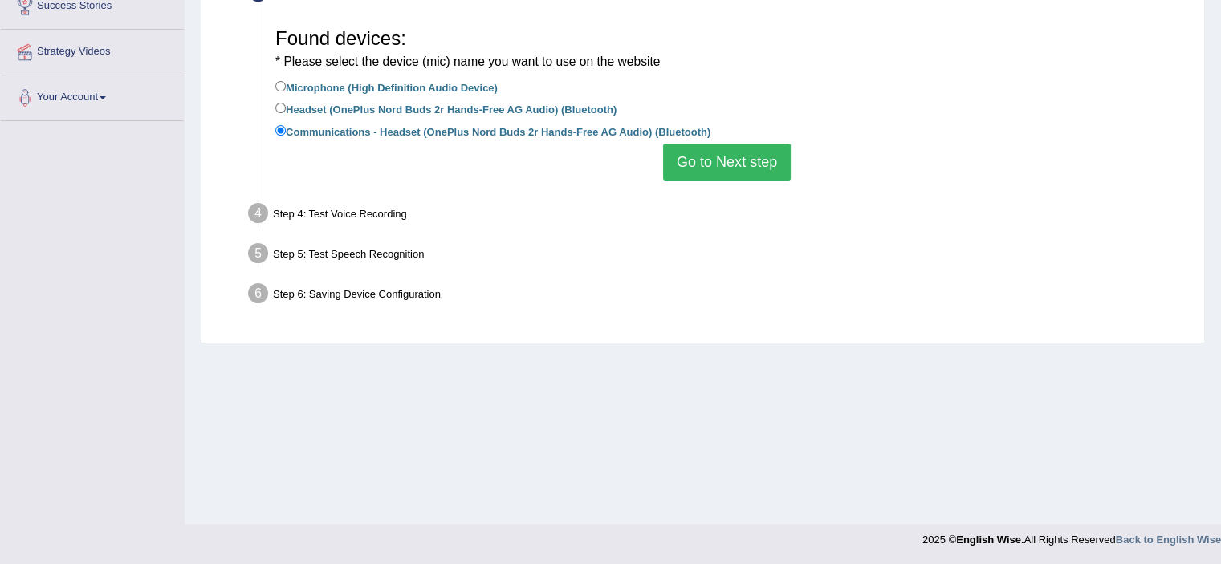
scroll to position [0, 0]
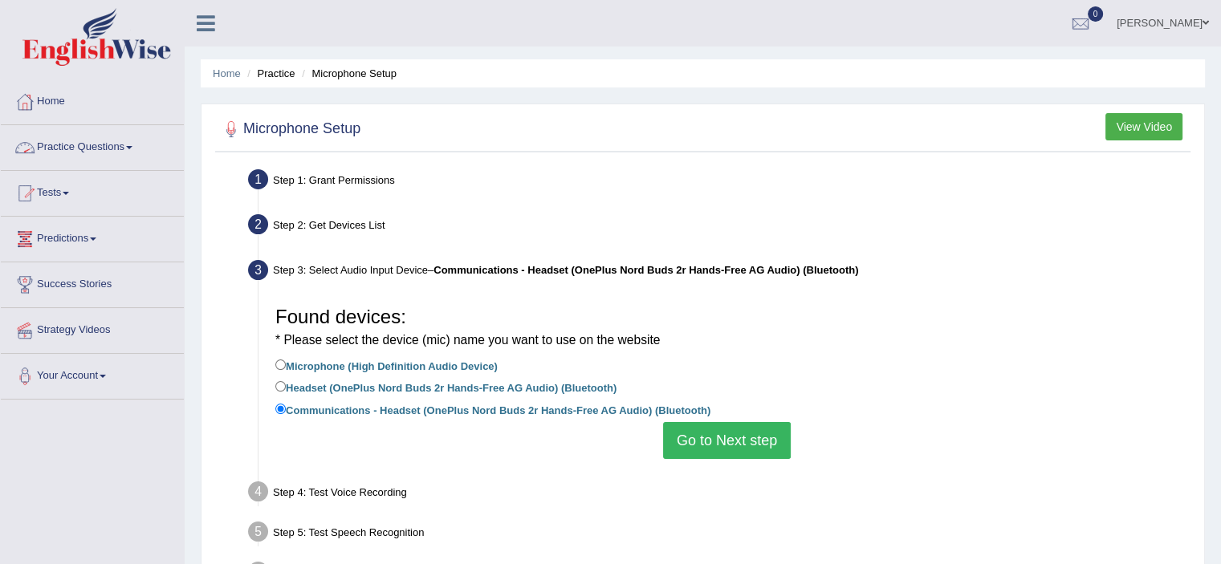
click at [90, 140] on link "Practice Questions" at bounding box center [92, 145] width 183 height 40
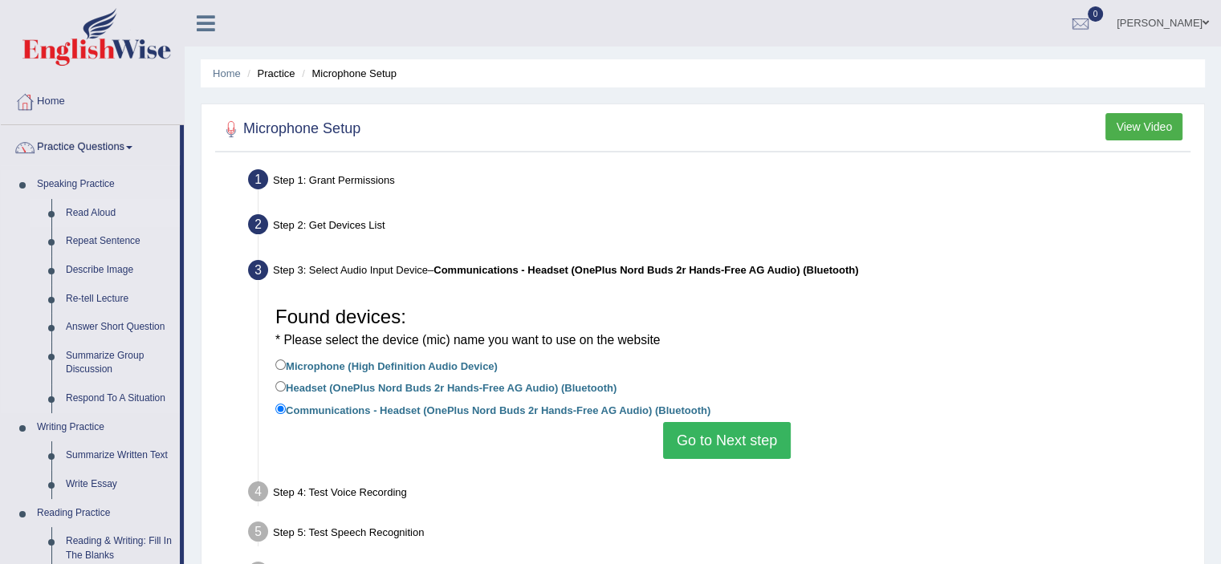
click at [93, 218] on link "Read Aloud" at bounding box center [119, 213] width 121 height 29
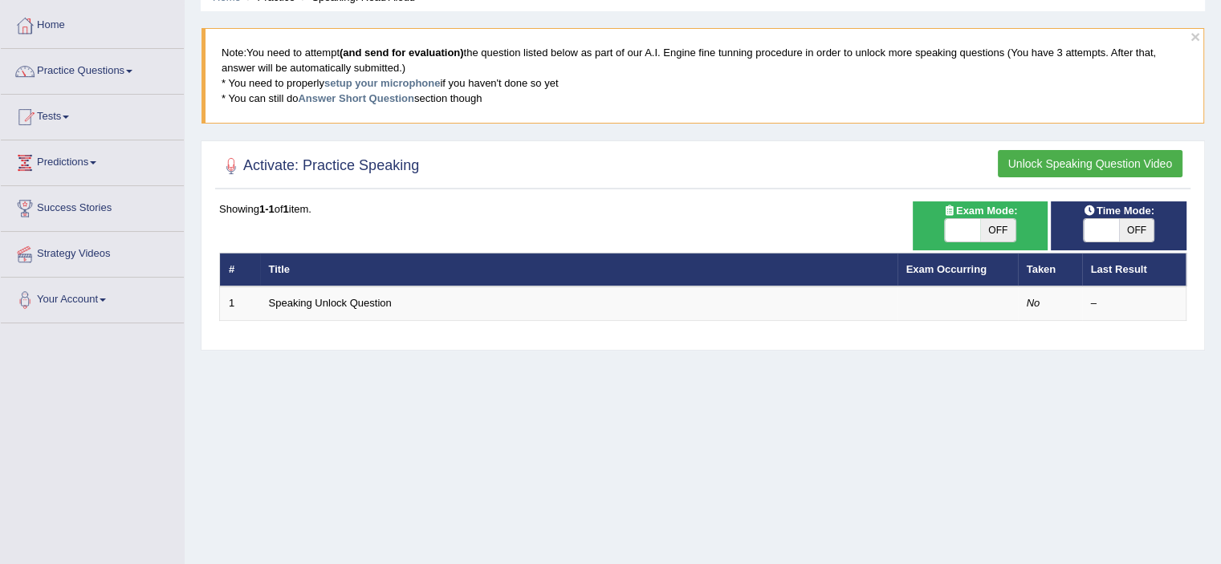
scroll to position [80, 0]
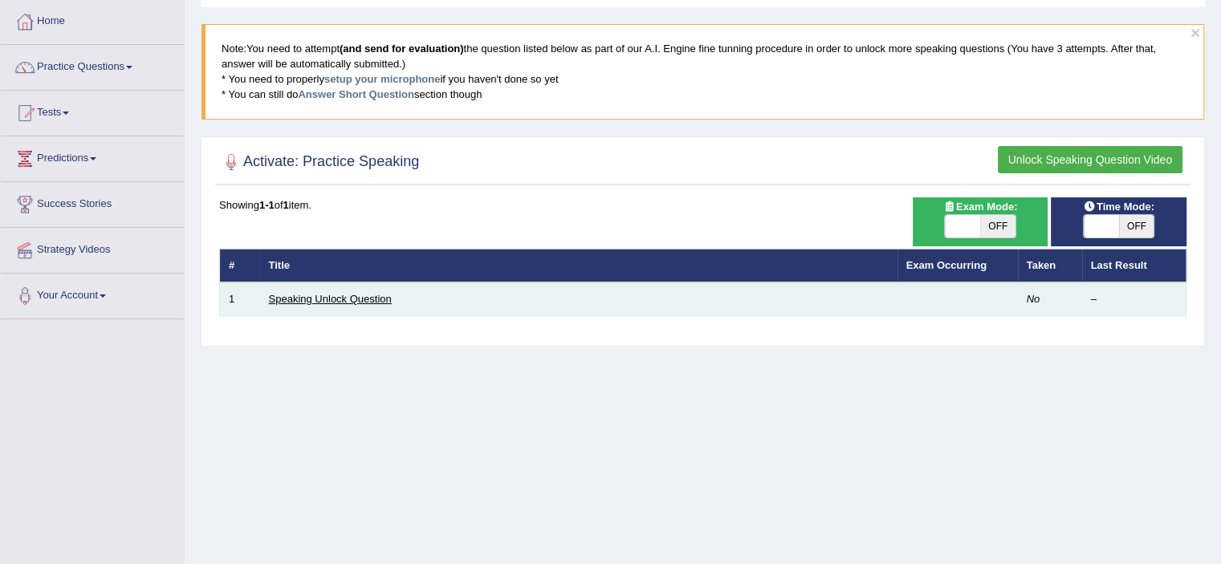
click at [322, 295] on link "Speaking Unlock Question" at bounding box center [330, 299] width 123 height 12
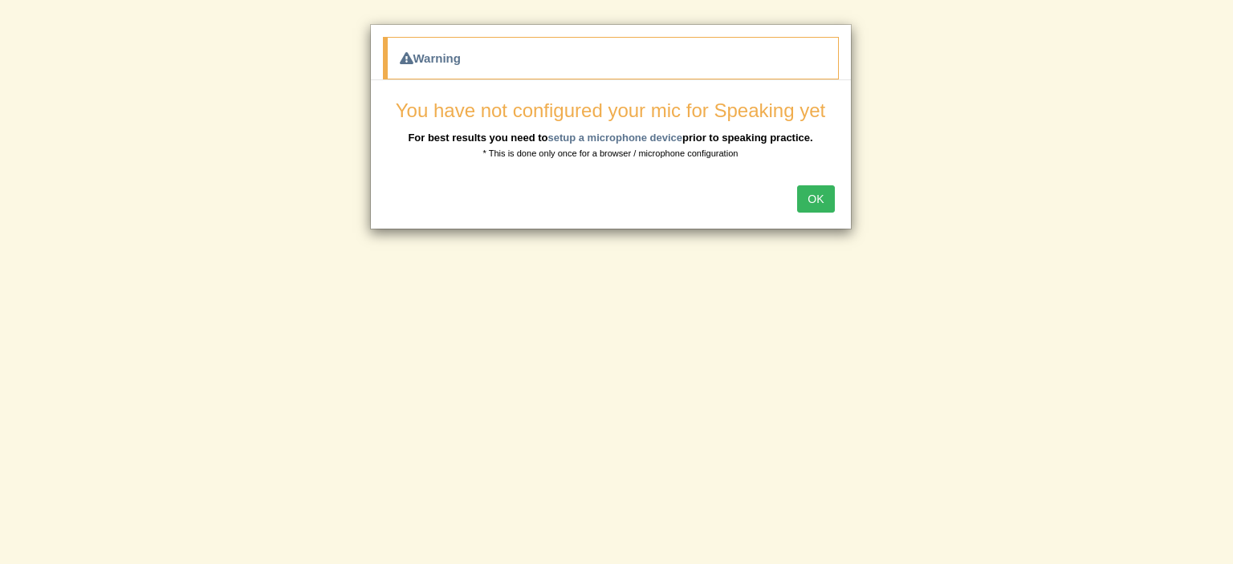
click at [819, 197] on button "OK" at bounding box center [815, 198] width 37 height 27
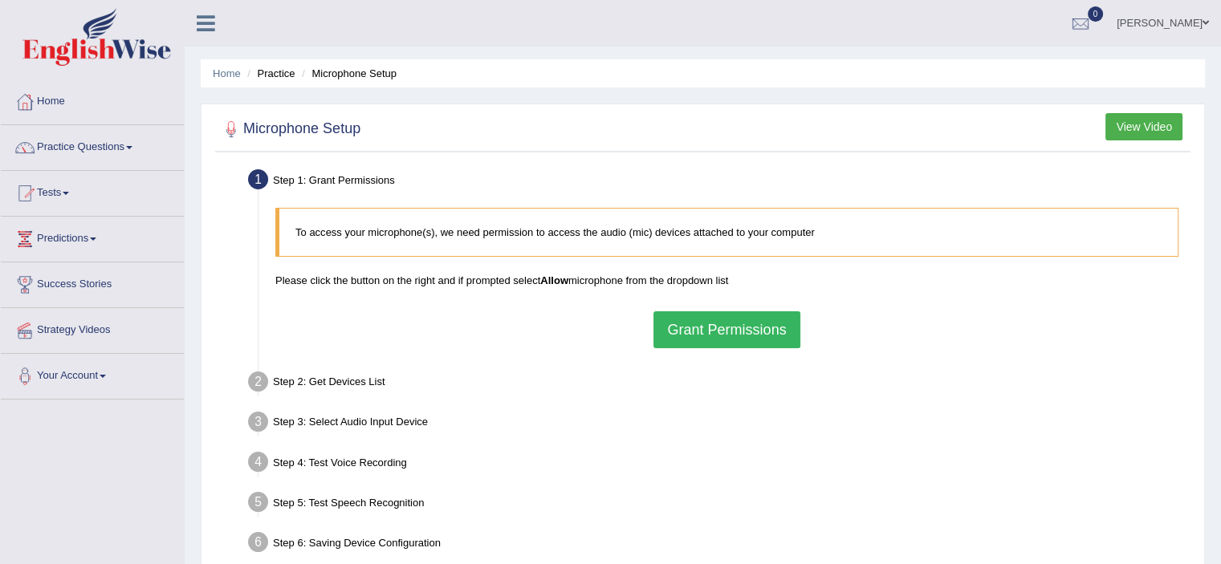
click at [716, 339] on button "Grant Permissions" at bounding box center [726, 329] width 146 height 37
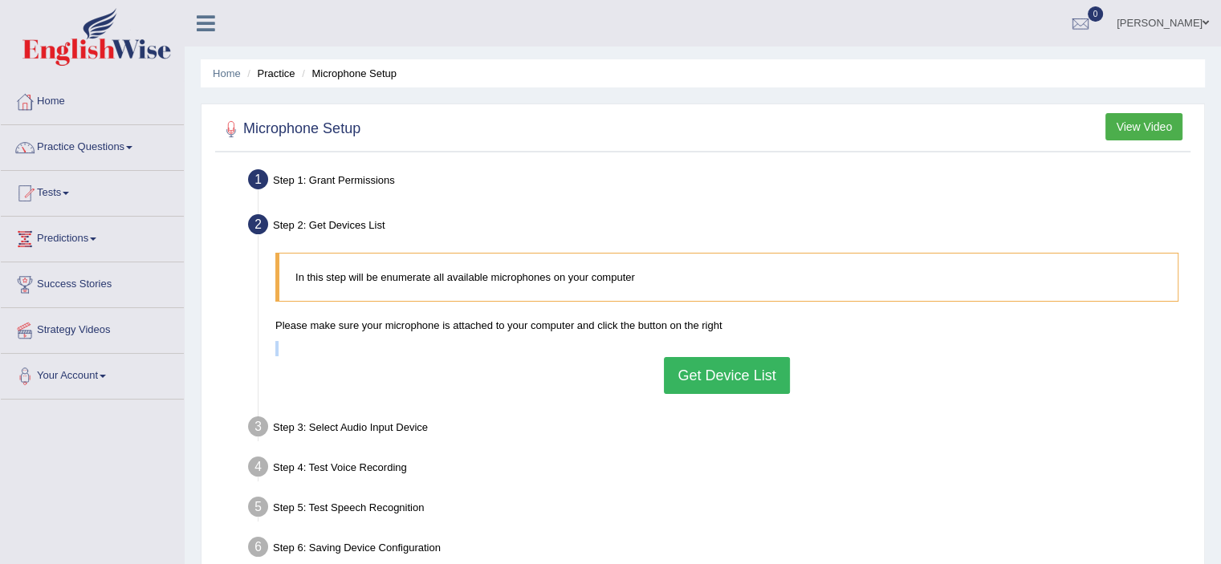
drag, startPoint x: 716, startPoint y: 339, endPoint x: 716, endPoint y: 373, distance: 34.5
click at [716, 373] on div "In this step will be enumerate all available microphones on your computer Pleas…" at bounding box center [726, 323] width 919 height 157
click at [716, 373] on button "Get Device List" at bounding box center [726, 375] width 125 height 37
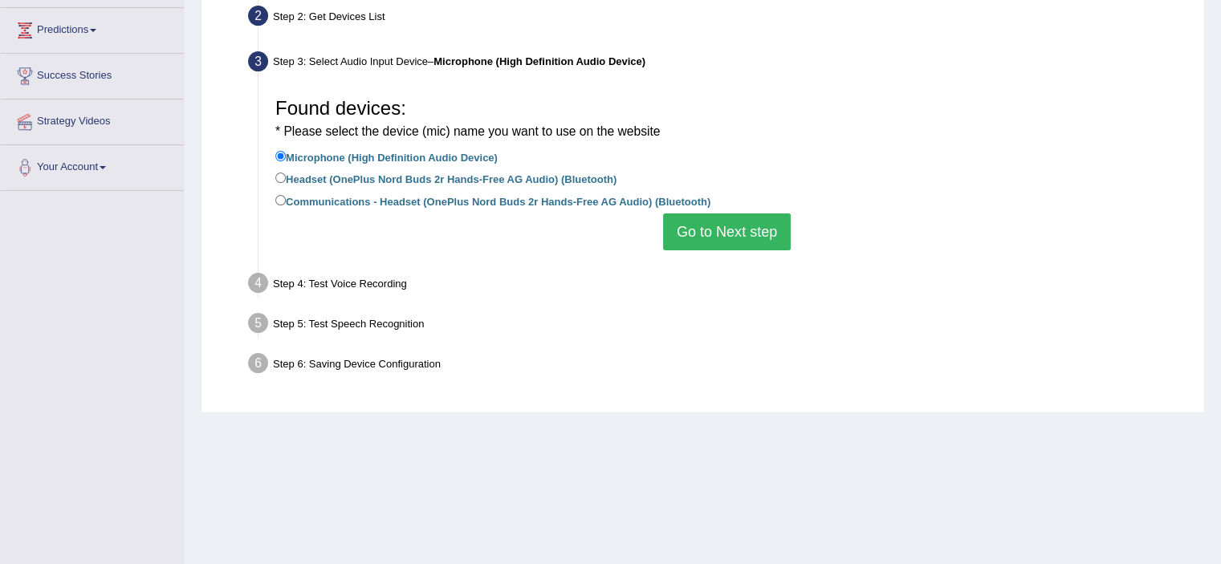
scroll to position [210, 0]
click at [336, 202] on label "Communications - Headset (OnePlus Nord Buds 2r Hands-Free AG Audio) (Bluetooth)" at bounding box center [492, 199] width 435 height 18
click at [286, 202] on input "Communications - Headset (OnePlus Nord Buds 2r Hands-Free AG Audio) (Bluetooth)" at bounding box center [280, 198] width 10 height 10
radio input "true"
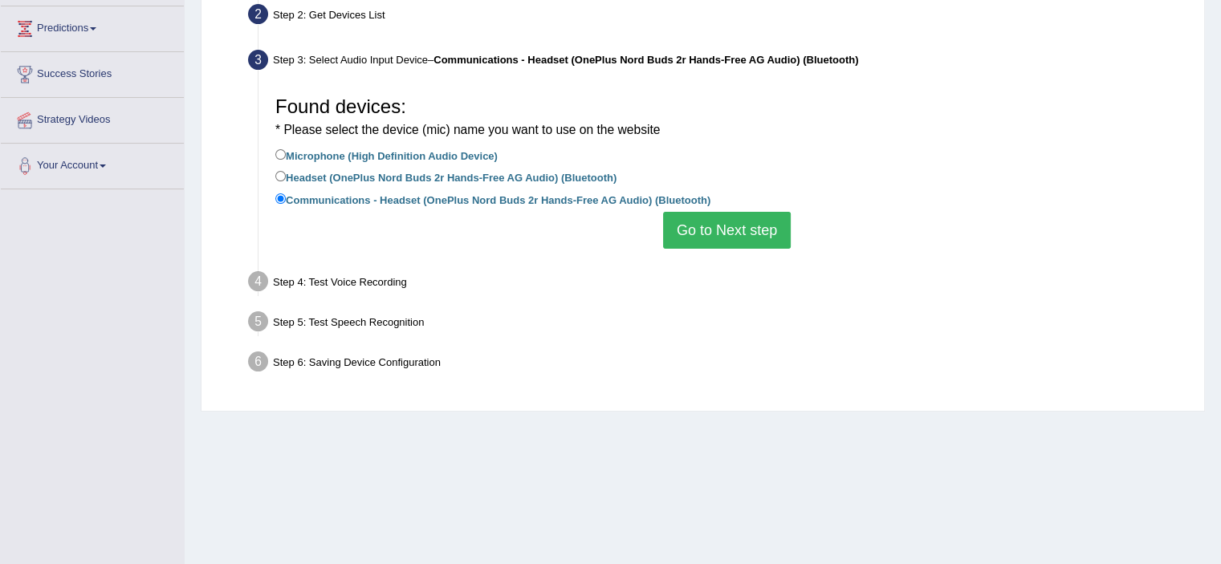
click at [710, 231] on button "Go to Next step" at bounding box center [727, 230] width 128 height 37
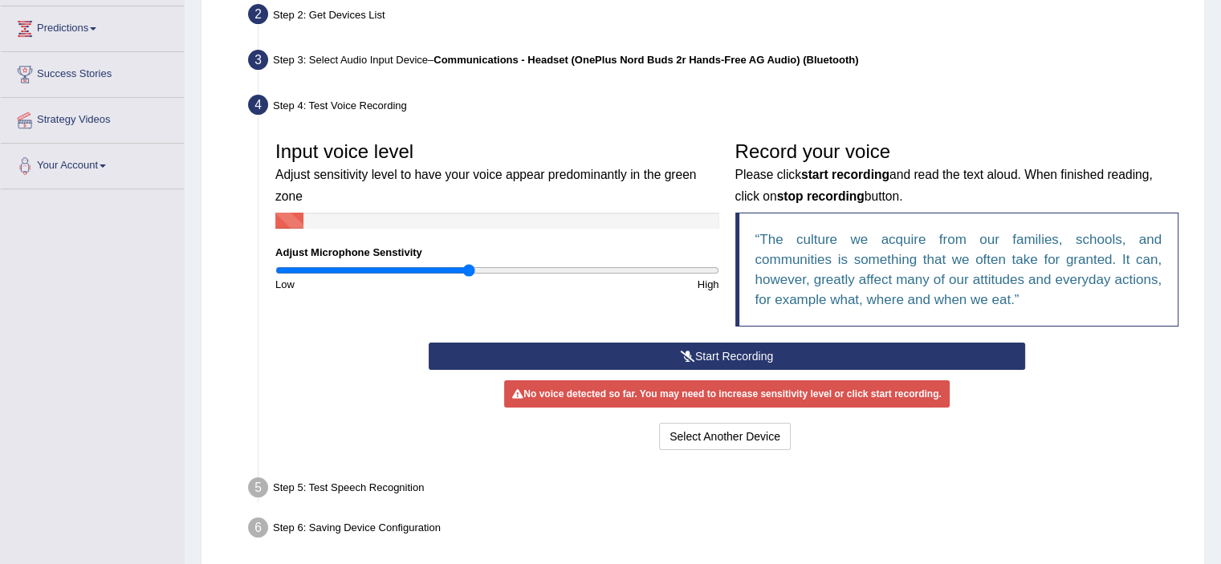
type input "0.88"
click at [466, 269] on input "range" at bounding box center [497, 270] width 444 height 13
click at [523, 347] on button "Start Recording" at bounding box center [727, 356] width 596 height 27
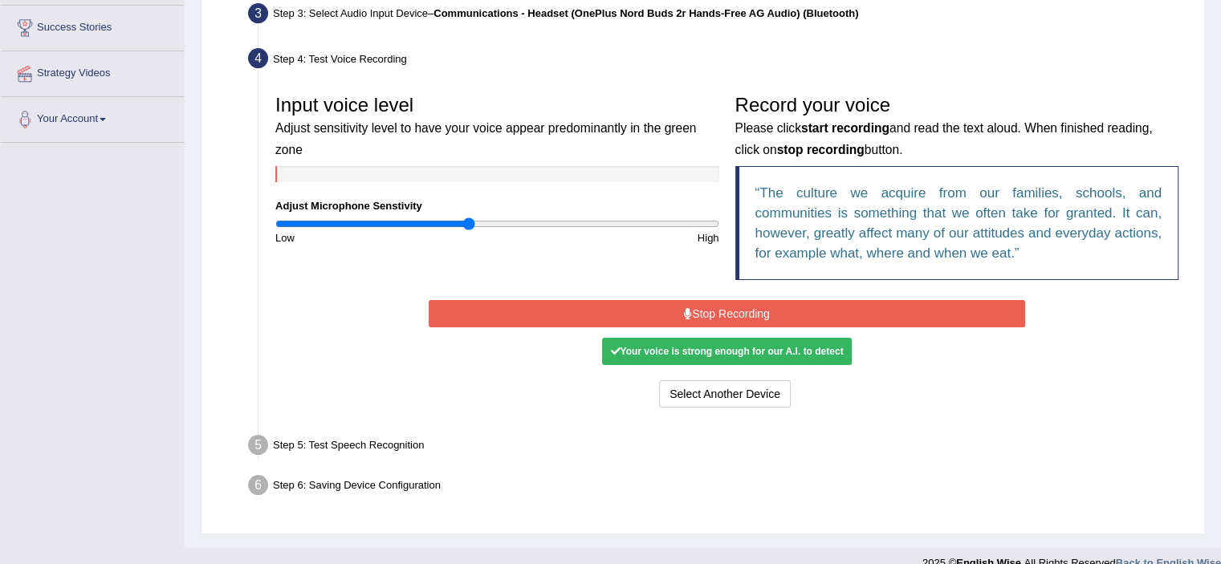
scroll to position [279, 0]
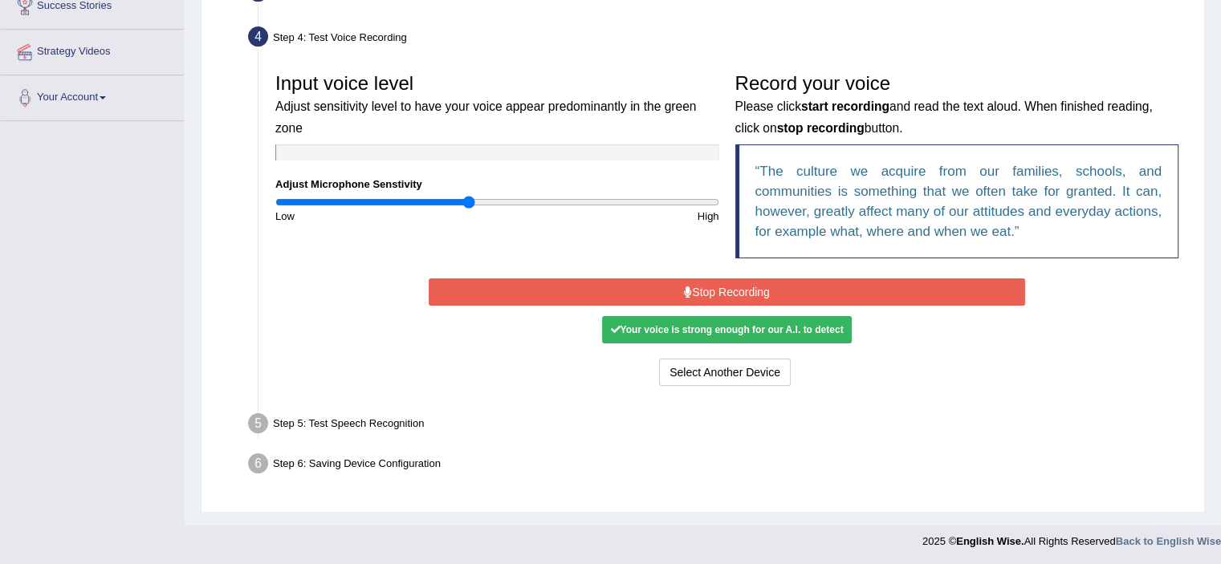
click at [725, 279] on button "Stop Recording" at bounding box center [727, 292] width 596 height 27
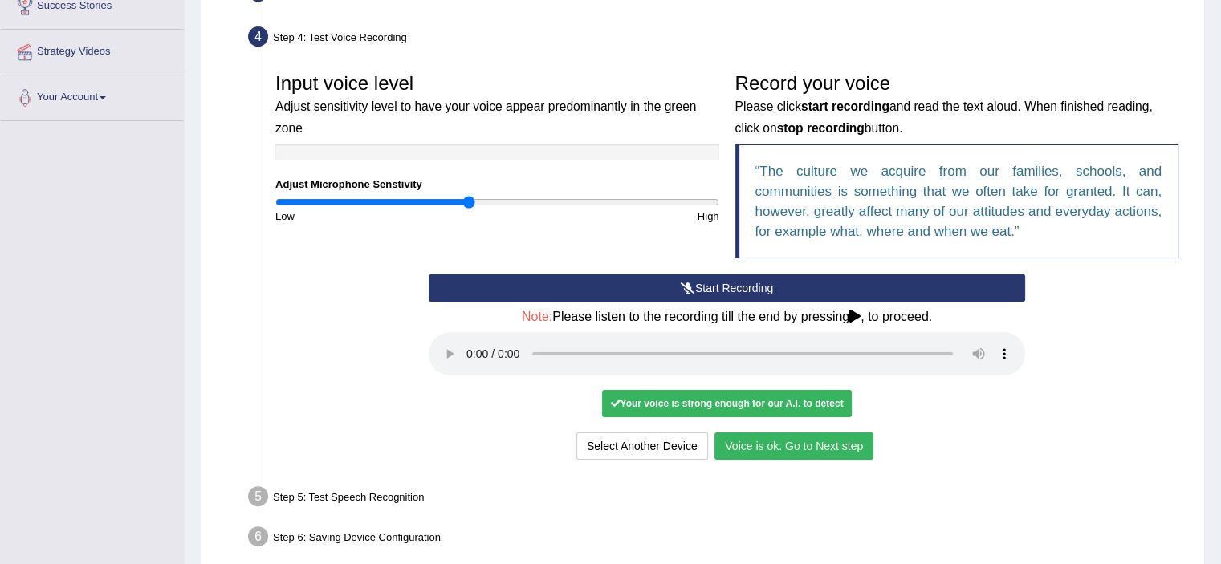
click at [761, 453] on button "Voice is ok. Go to Next step" at bounding box center [793, 446] width 159 height 27
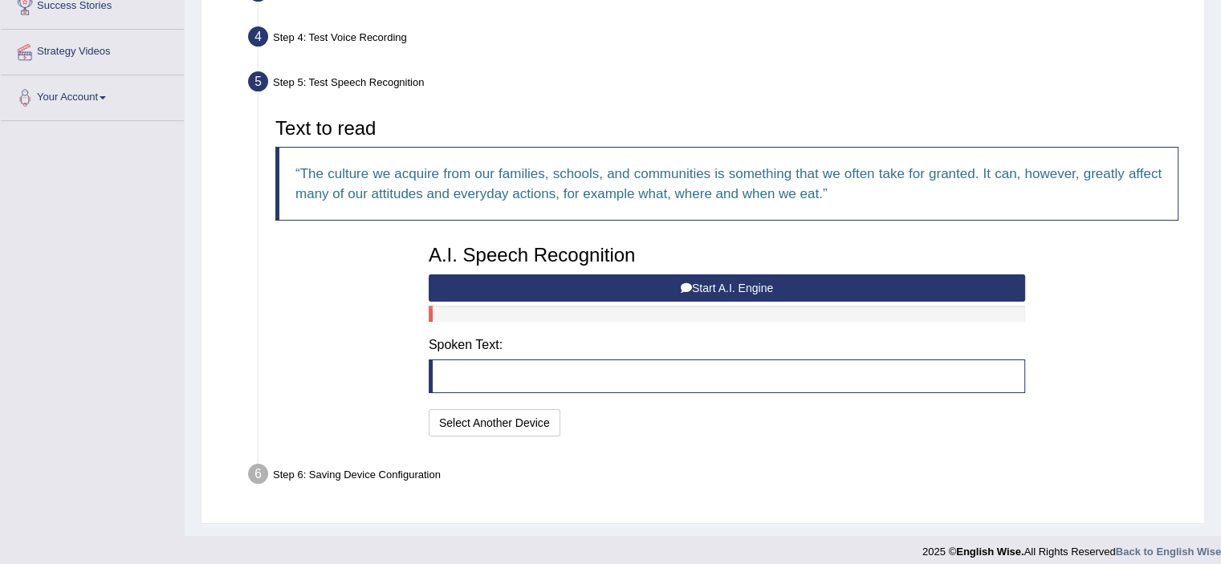
click at [611, 372] on blockquote at bounding box center [727, 377] width 596 height 34
click at [685, 283] on icon at bounding box center [686, 288] width 11 height 11
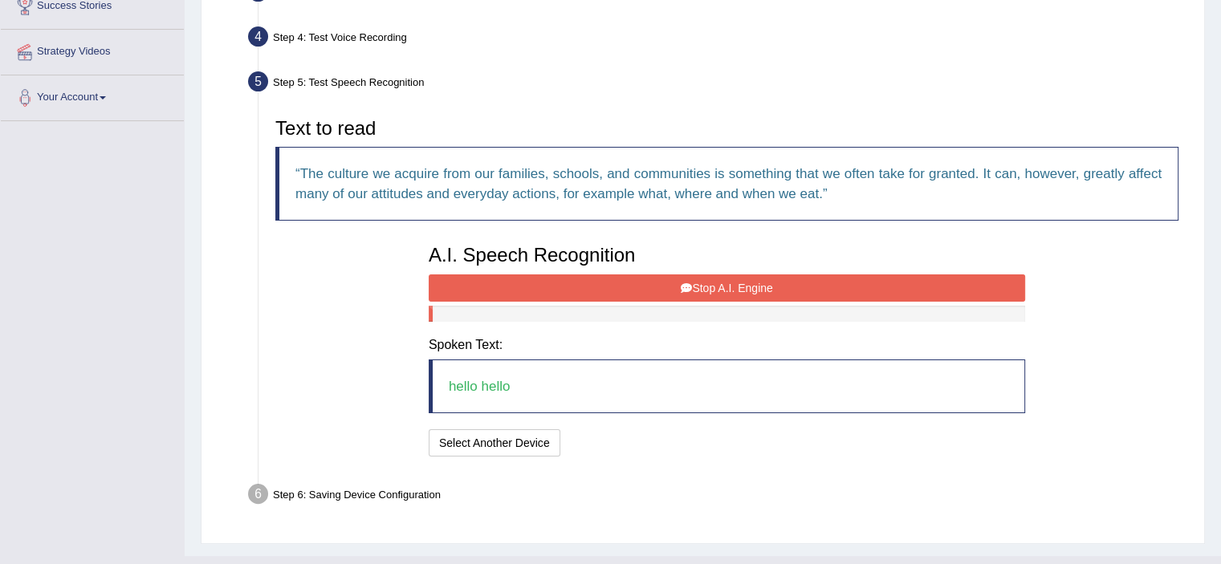
click at [556, 414] on div "A.I. Speech Recognition Start A.I. Engine Stop A.I. Engine Note: Please listen …" at bounding box center [727, 349] width 613 height 224
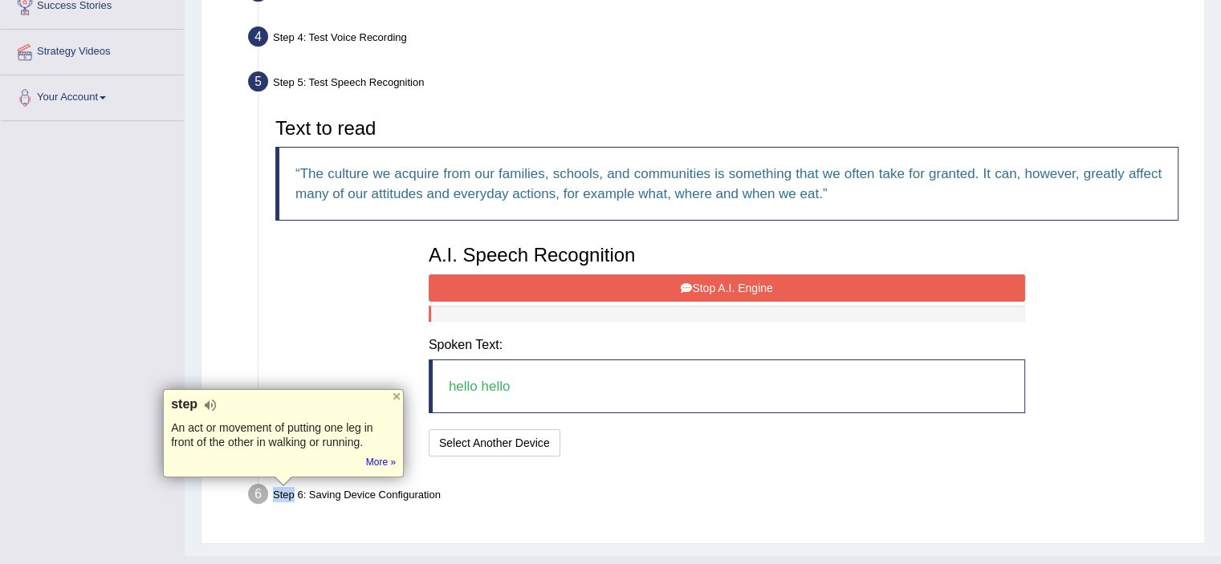
click at [706, 284] on button "Stop A.I. Engine" at bounding box center [727, 288] width 596 height 27
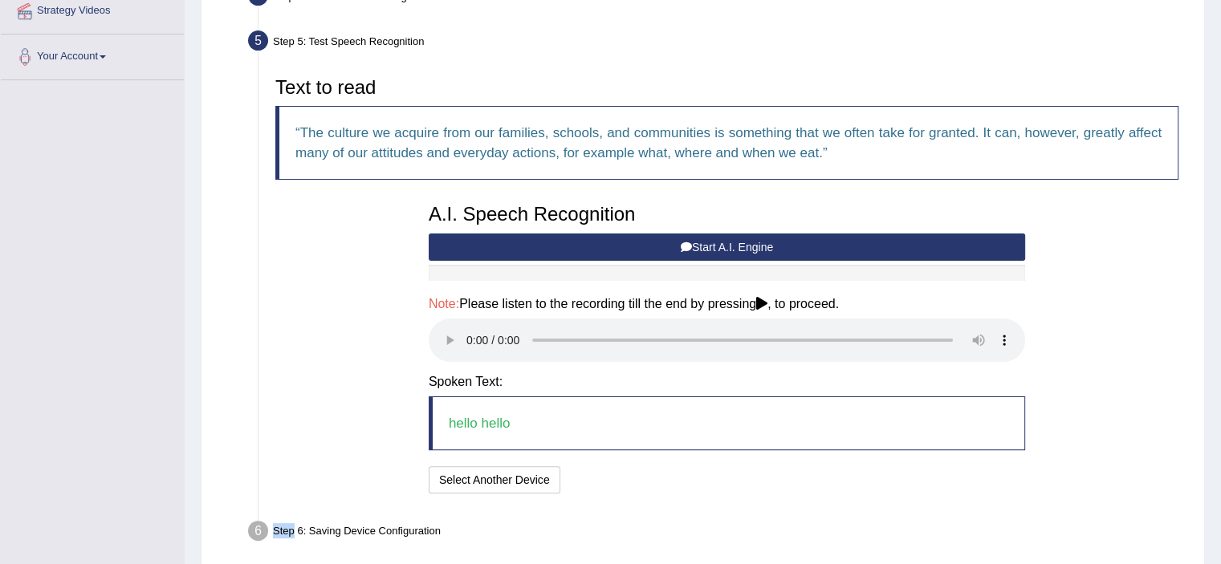
scroll to position [320, 0]
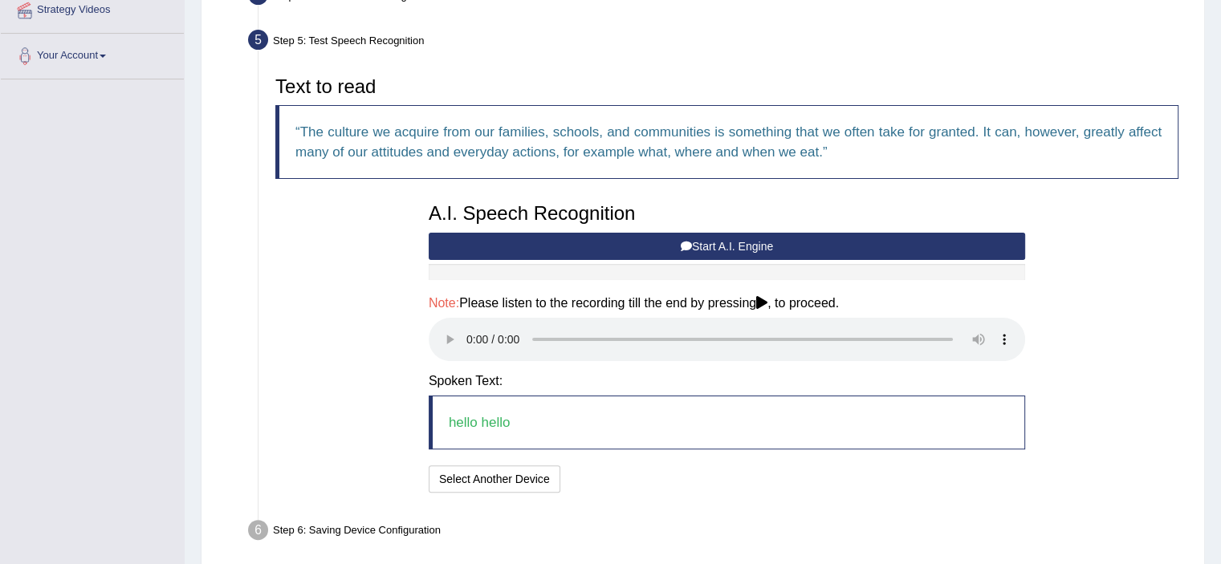
click at [764, 303] on icon at bounding box center [761, 302] width 11 height 13
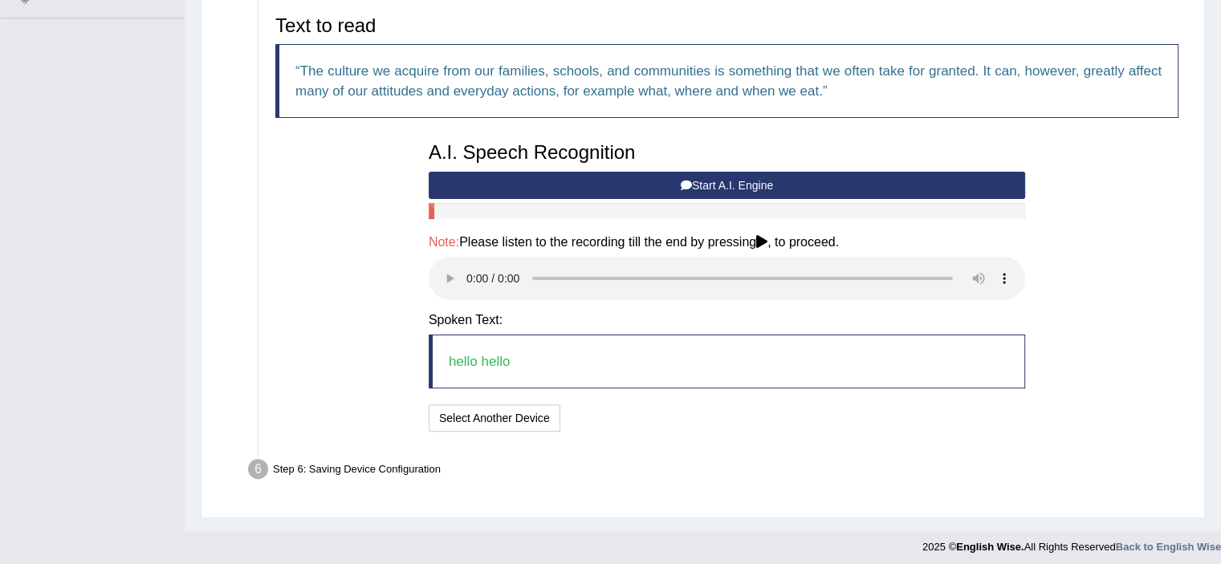
scroll to position [386, 0]
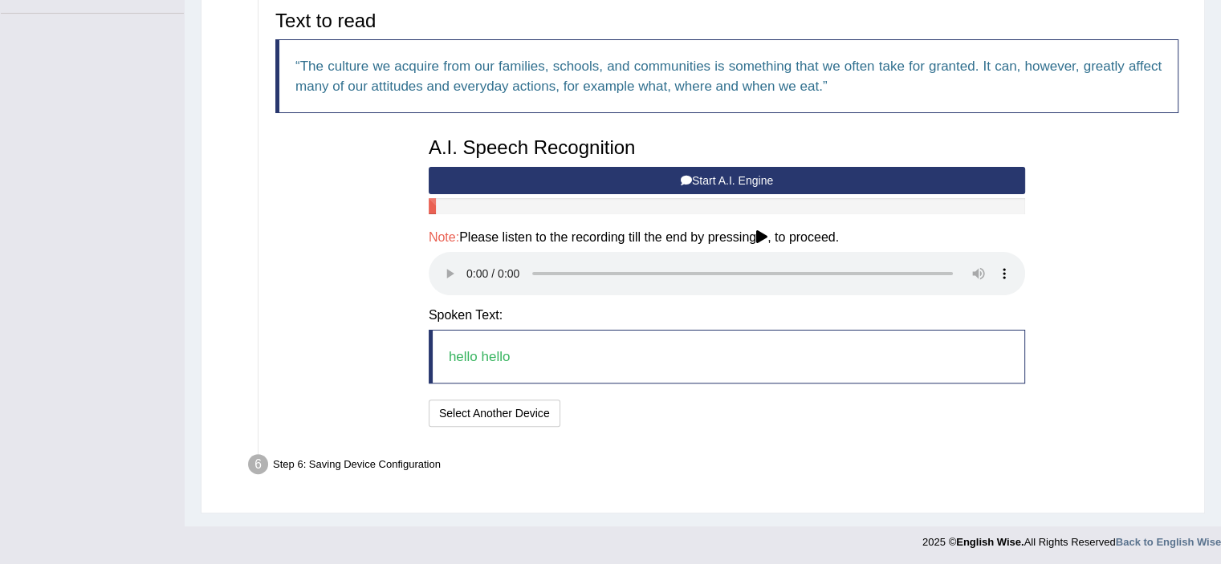
click at [558, 182] on button "Start A.I. Engine" at bounding box center [727, 180] width 596 height 27
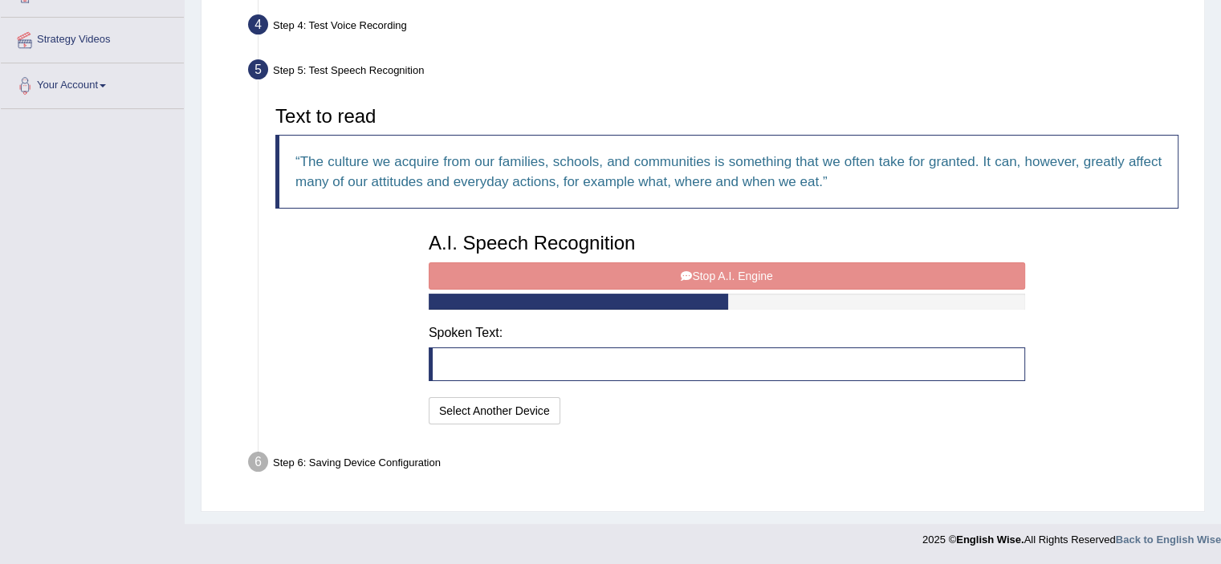
scroll to position [289, 0]
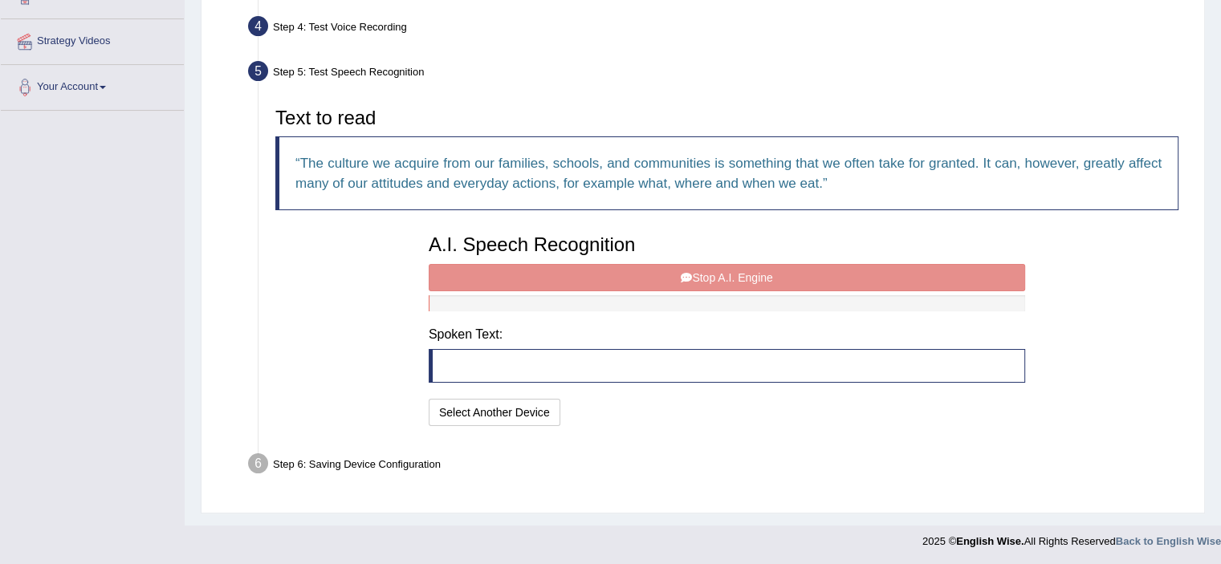
click at [529, 283] on div "A.I. Speech Recognition Start A.I. Engine Stop A.I. Engine Note: Please listen …" at bounding box center [727, 328] width 613 height 204
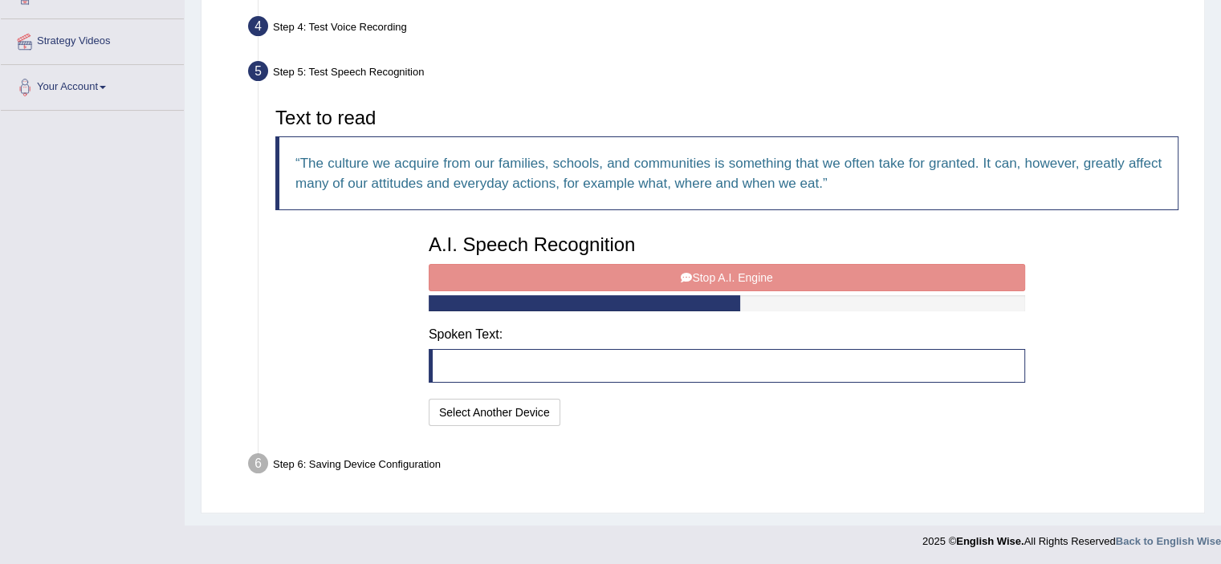
click at [529, 283] on div "A.I. Speech Recognition Start A.I. Engine Stop A.I. Engine Note: Please listen …" at bounding box center [727, 328] width 613 height 204
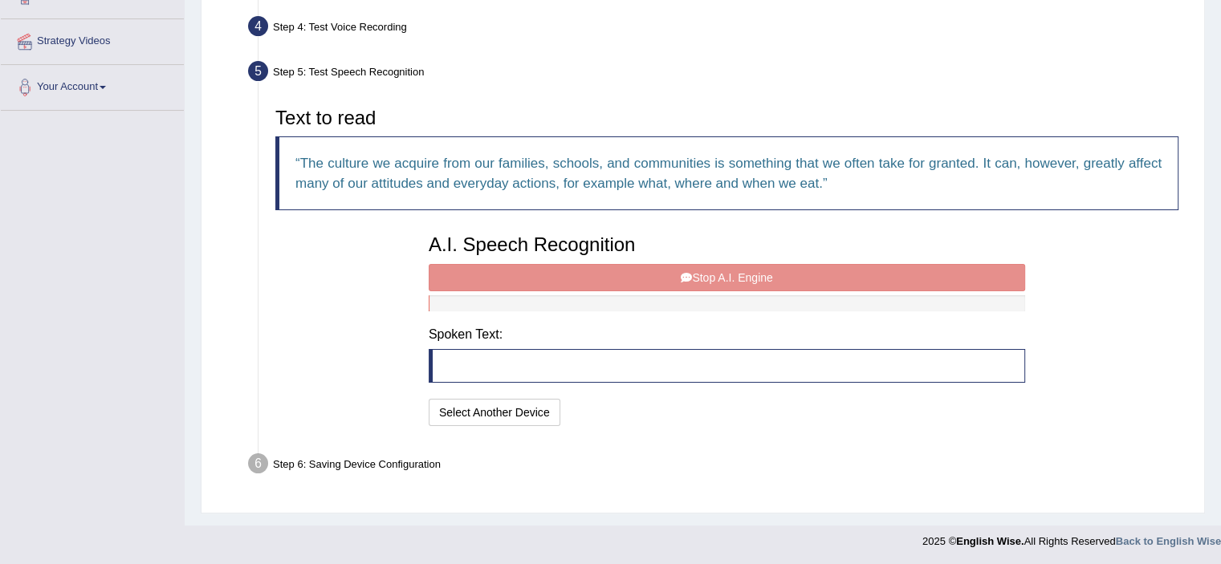
click at [562, 358] on blockquote at bounding box center [727, 366] width 596 height 34
click at [702, 268] on div "A.I. Speech Recognition Start A.I. Engine Stop A.I. Engine Note: Please listen …" at bounding box center [727, 328] width 613 height 204
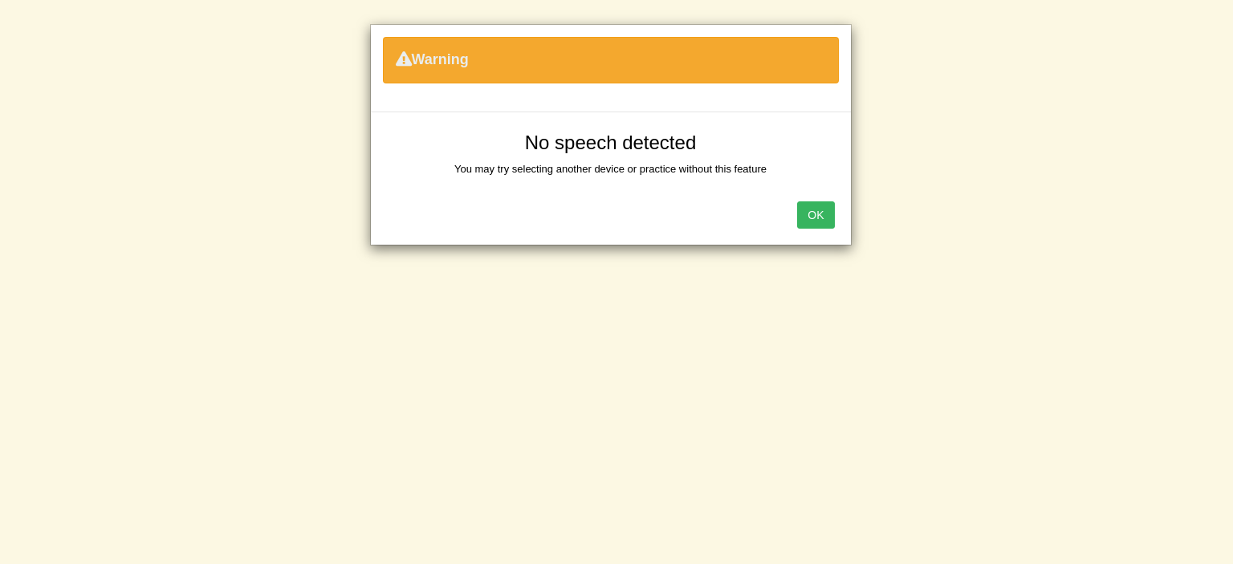
click at [812, 211] on button "OK" at bounding box center [815, 215] width 37 height 27
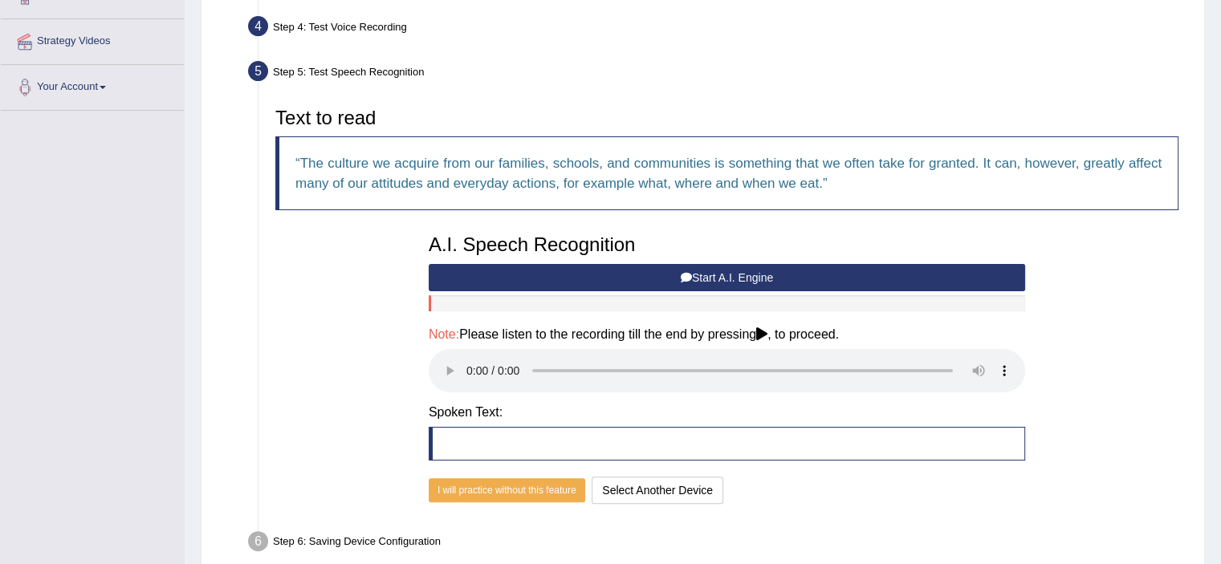
click at [633, 273] on button "Start A.I. Engine" at bounding box center [727, 277] width 596 height 27
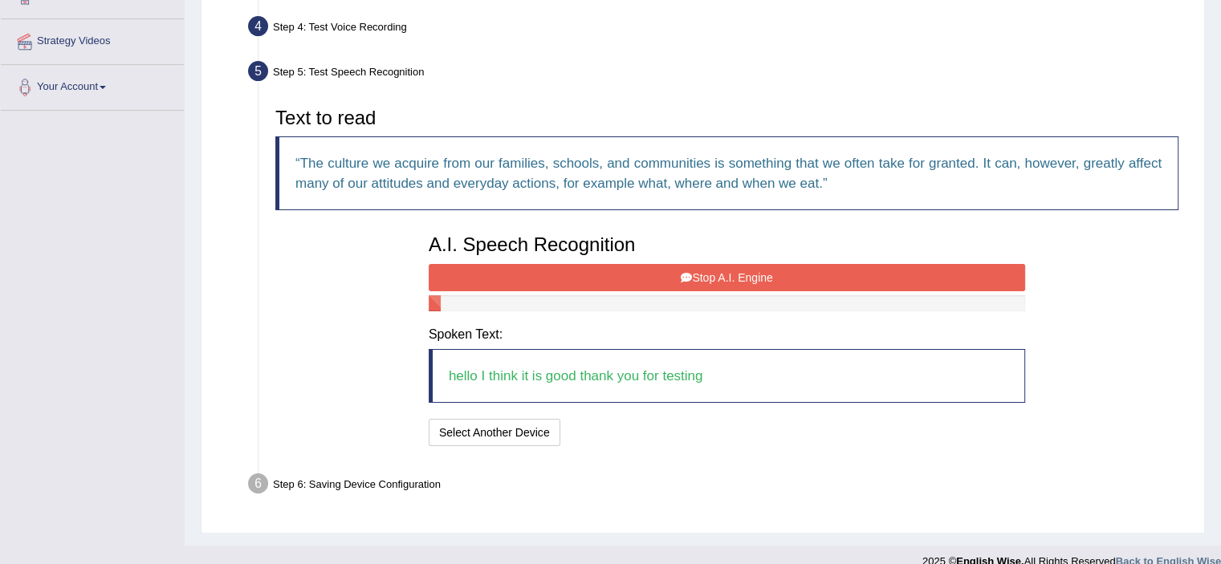
click at [633, 273] on button "Stop A.I. Engine" at bounding box center [727, 277] width 596 height 27
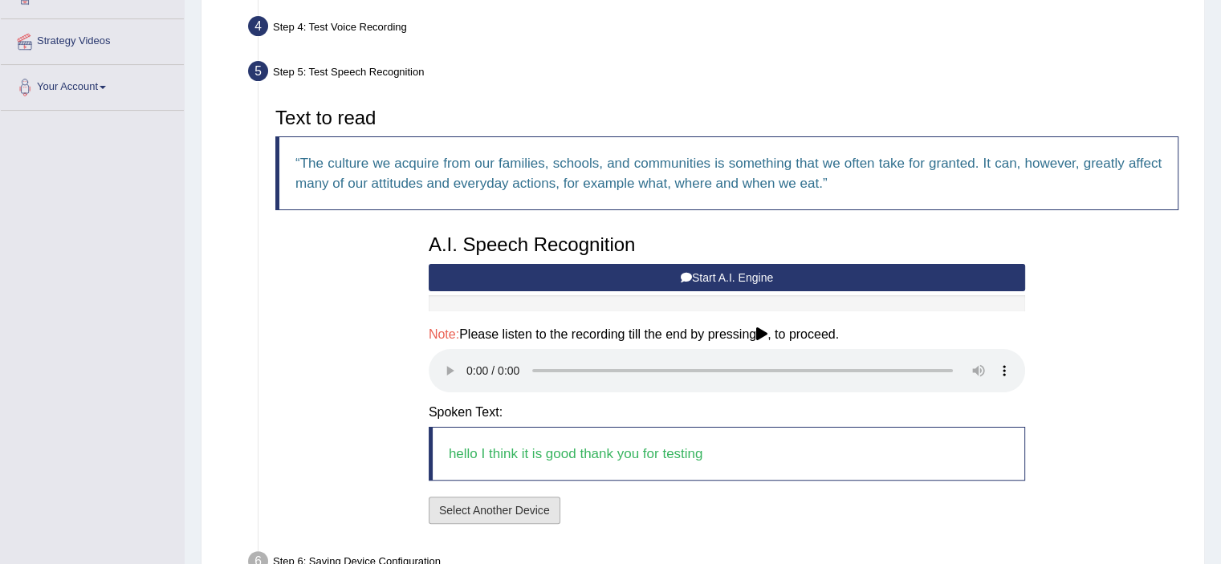
scroll to position [386, 0]
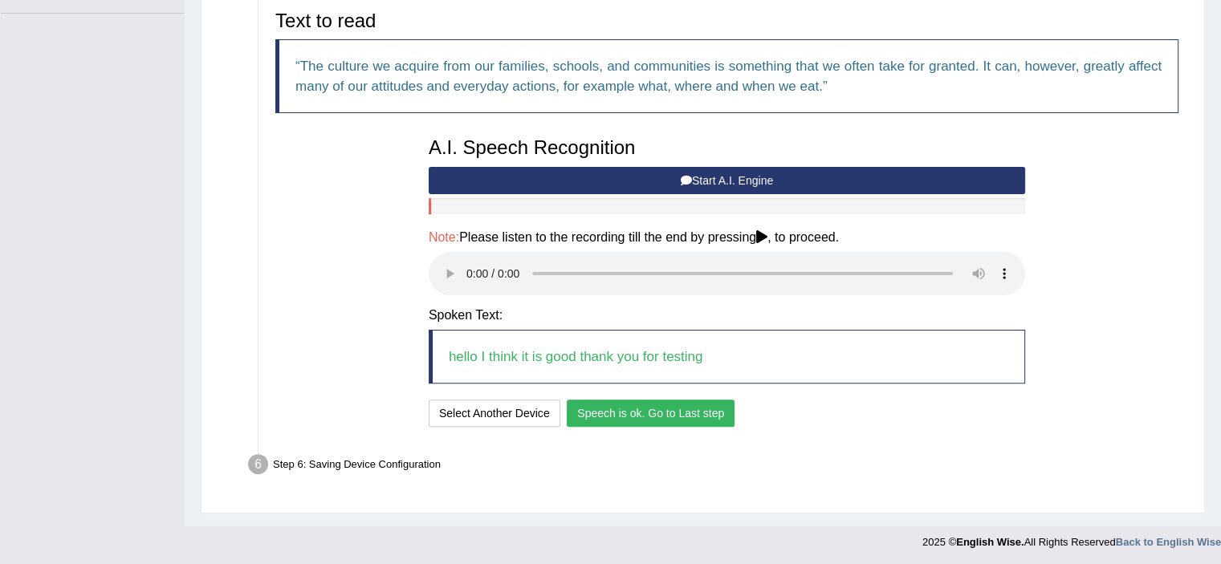
click at [668, 417] on button "Speech is ok. Go to Last step" at bounding box center [651, 413] width 168 height 27
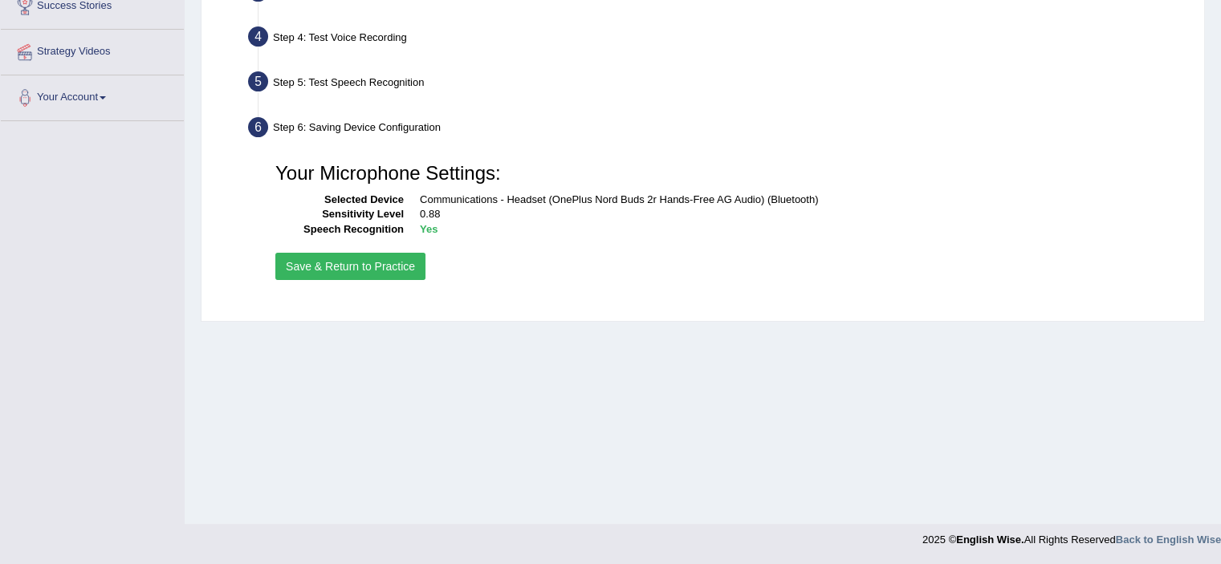
click at [405, 268] on button "Save & Return to Practice" at bounding box center [350, 266] width 150 height 27
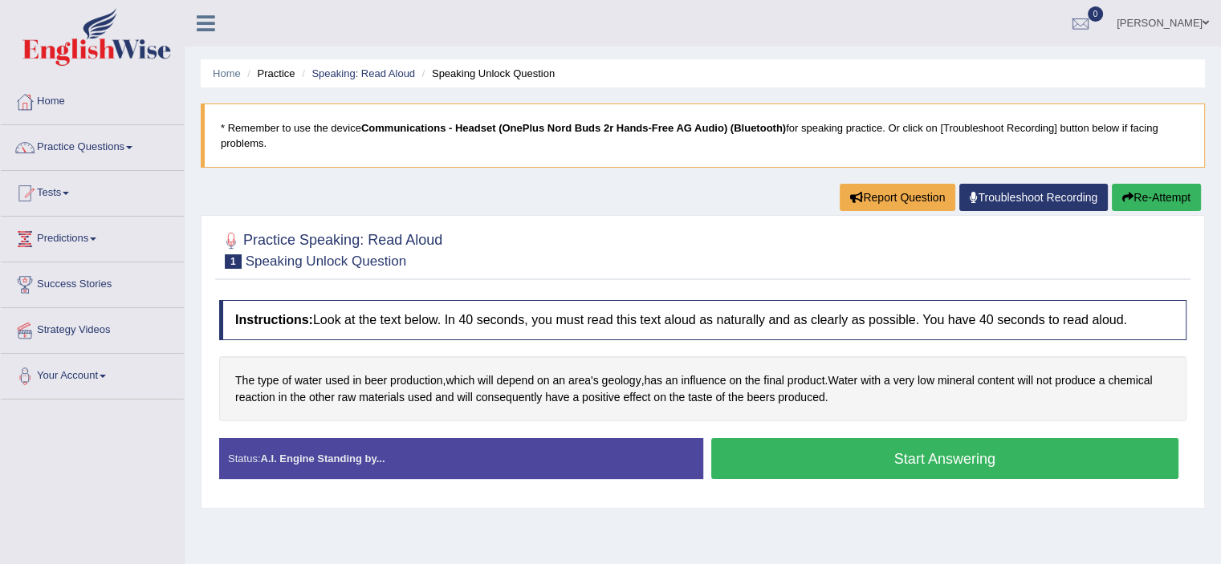
click at [876, 472] on button "Start Answering" at bounding box center [945, 458] width 468 height 41
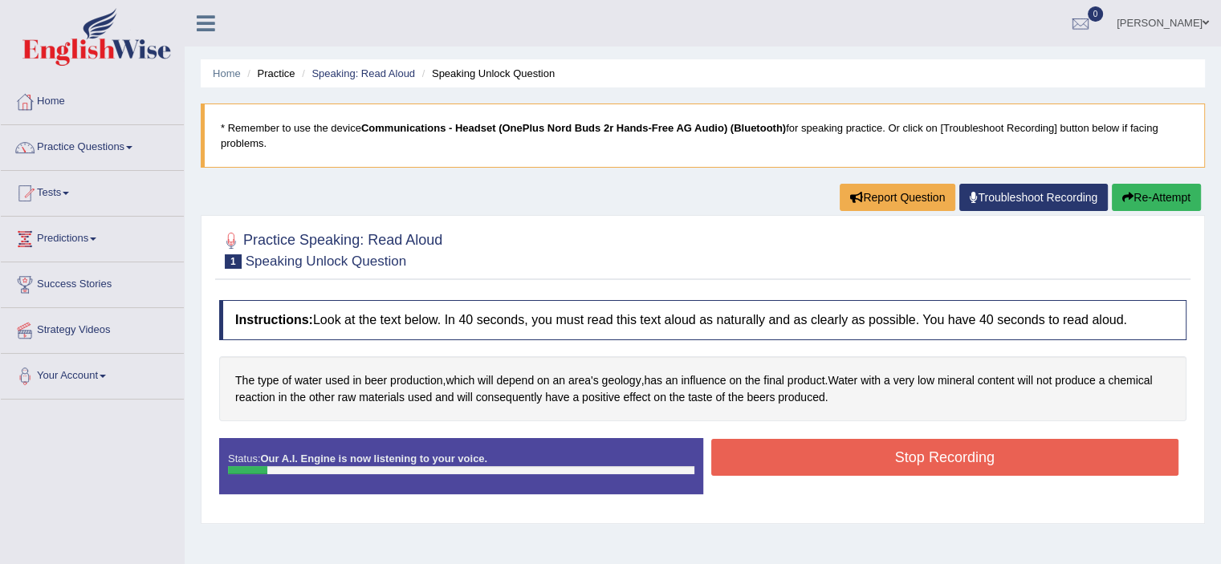
click at [876, 472] on button "Stop Recording" at bounding box center [945, 457] width 468 height 37
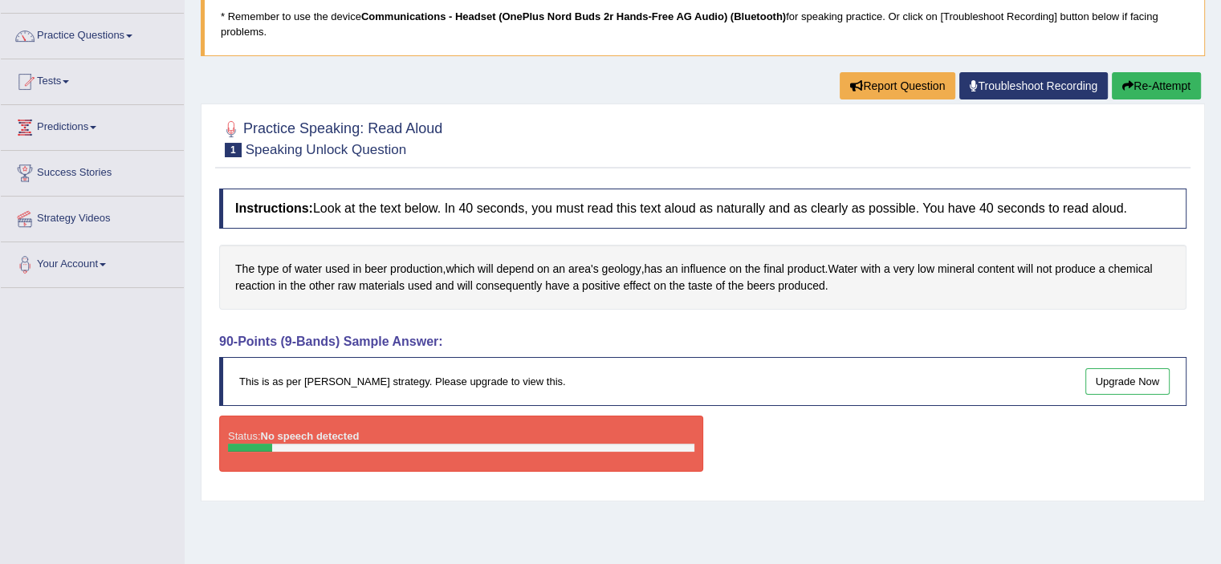
scroll to position [128, 0]
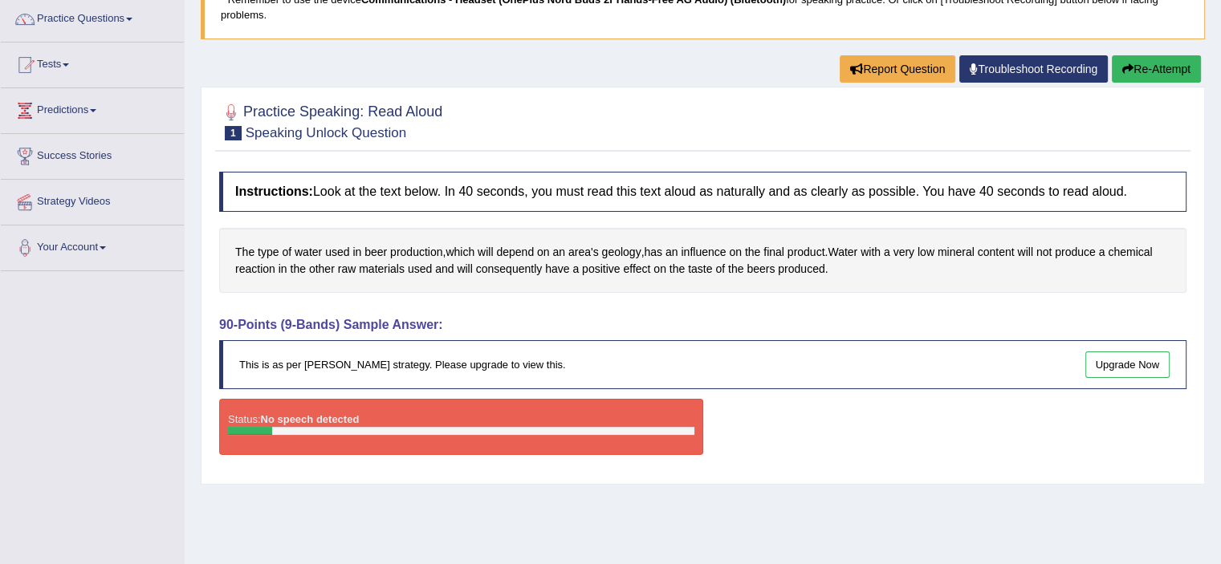
click at [1101, 363] on link "Upgrade Now" at bounding box center [1127, 365] width 85 height 26
click at [674, 328] on h4 "90-Points (9-Bands) Sample Answer:" at bounding box center [702, 325] width 967 height 14
click at [1140, 68] on button "Re-Attempt" at bounding box center [1156, 68] width 89 height 27
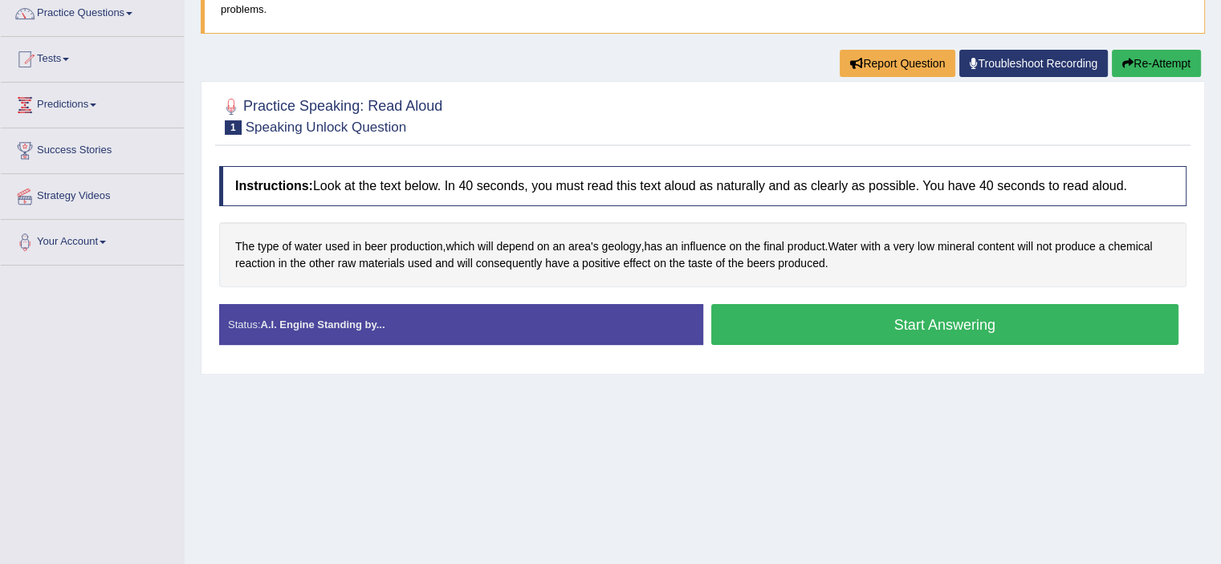
click at [861, 331] on button "Start Answering" at bounding box center [945, 324] width 468 height 41
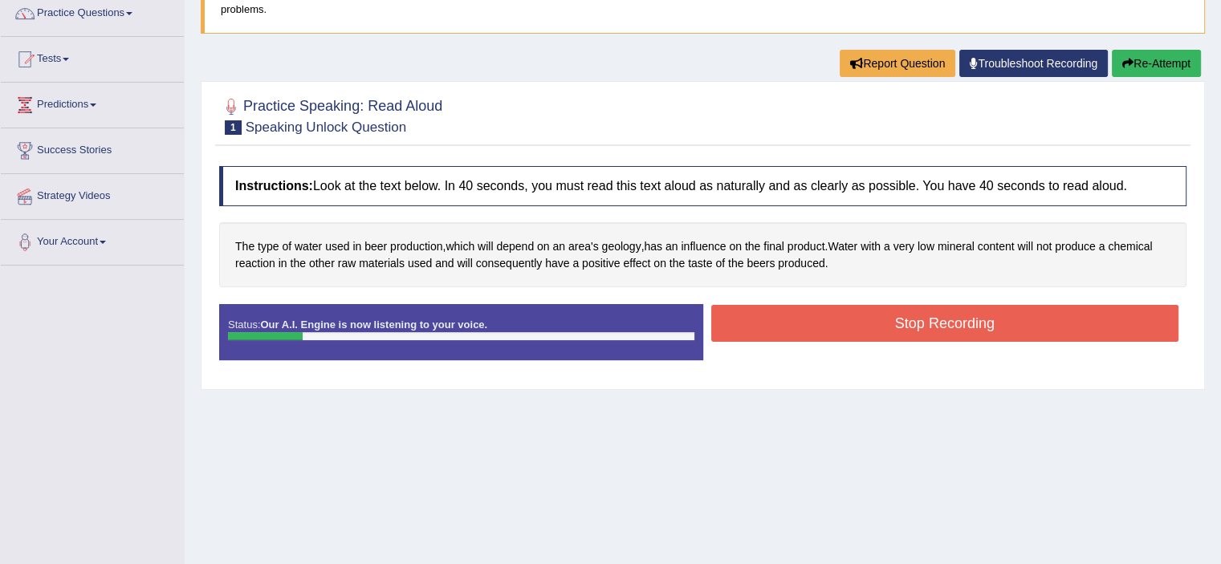
click at [1162, 60] on button "Re-Attempt" at bounding box center [1156, 63] width 89 height 27
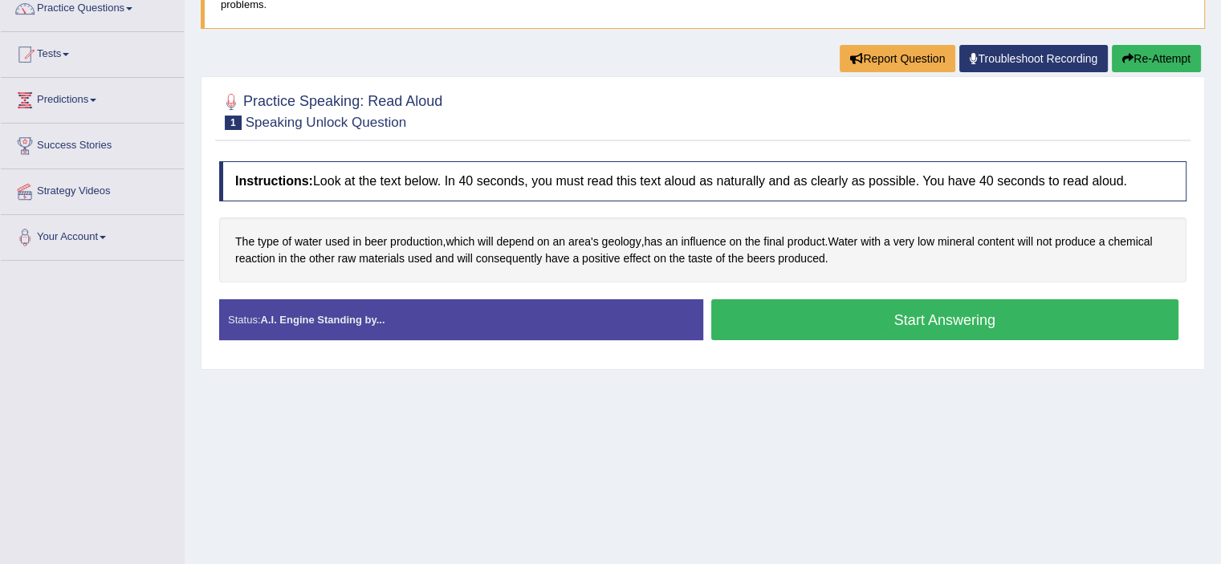
scroll to position [139, 0]
click at [804, 317] on button "Start Answering" at bounding box center [945, 319] width 468 height 41
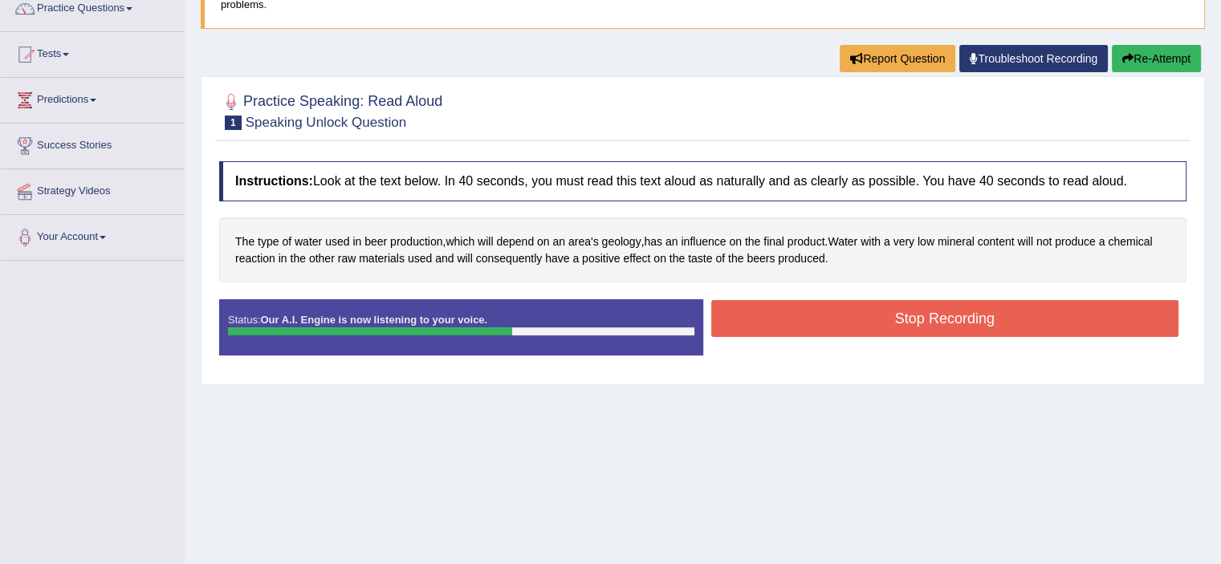
click at [804, 317] on button "Stop Recording" at bounding box center [945, 318] width 468 height 37
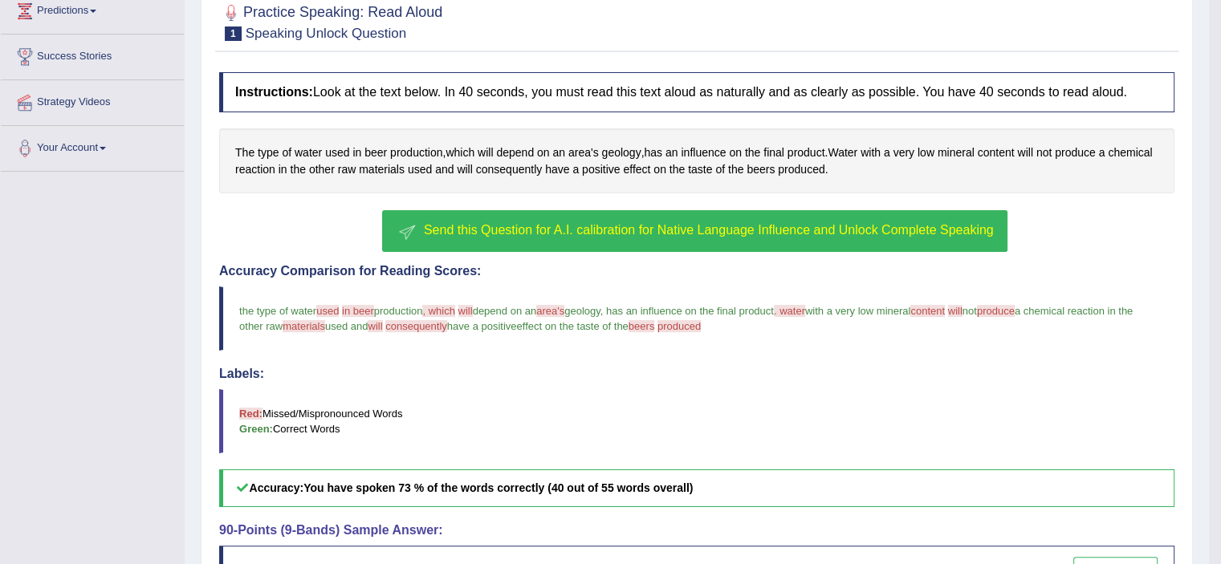
scroll to position [230, 0]
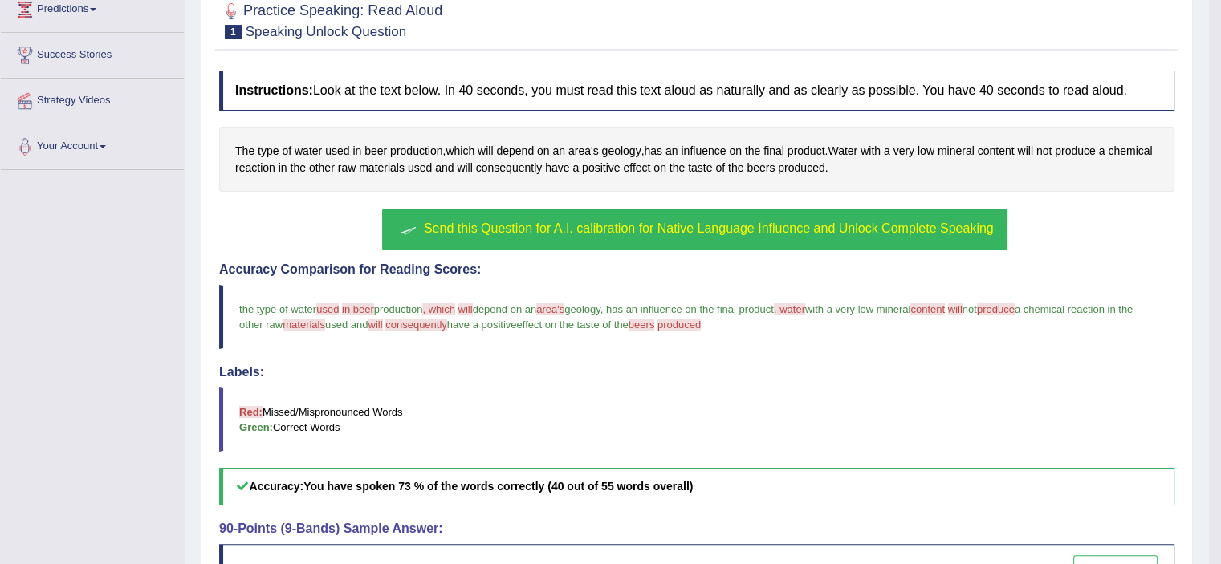
click at [830, 228] on span "Send this Question for A.I. calibration for Native Language Influence and Unloc…" at bounding box center [709, 229] width 570 height 14
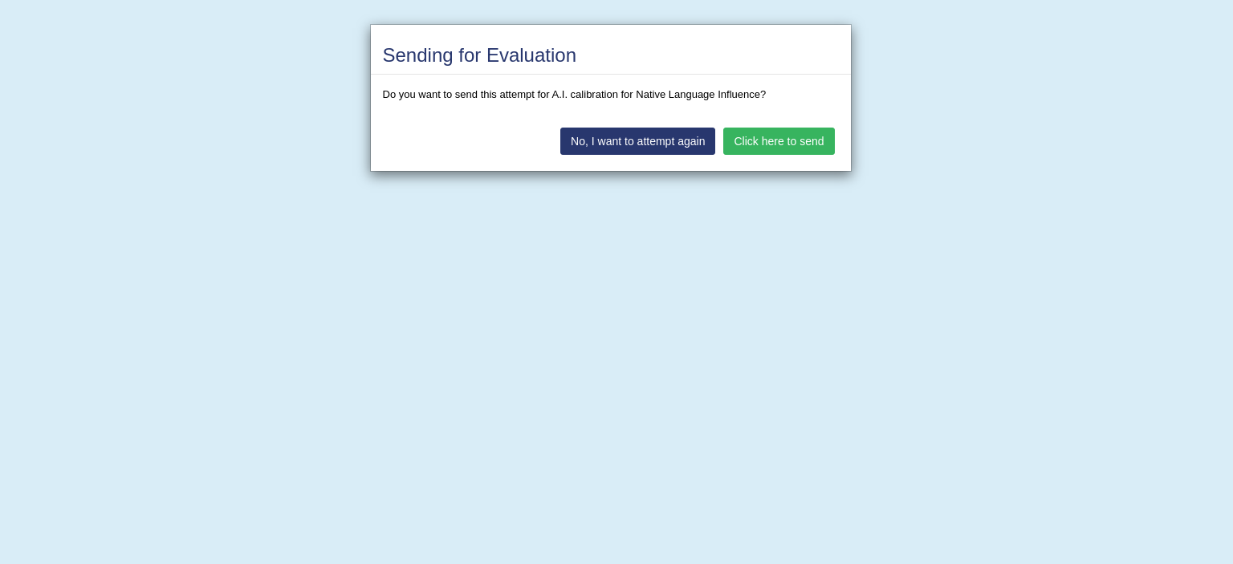
click at [645, 137] on button "No, I want to attempt again" at bounding box center [637, 141] width 155 height 27
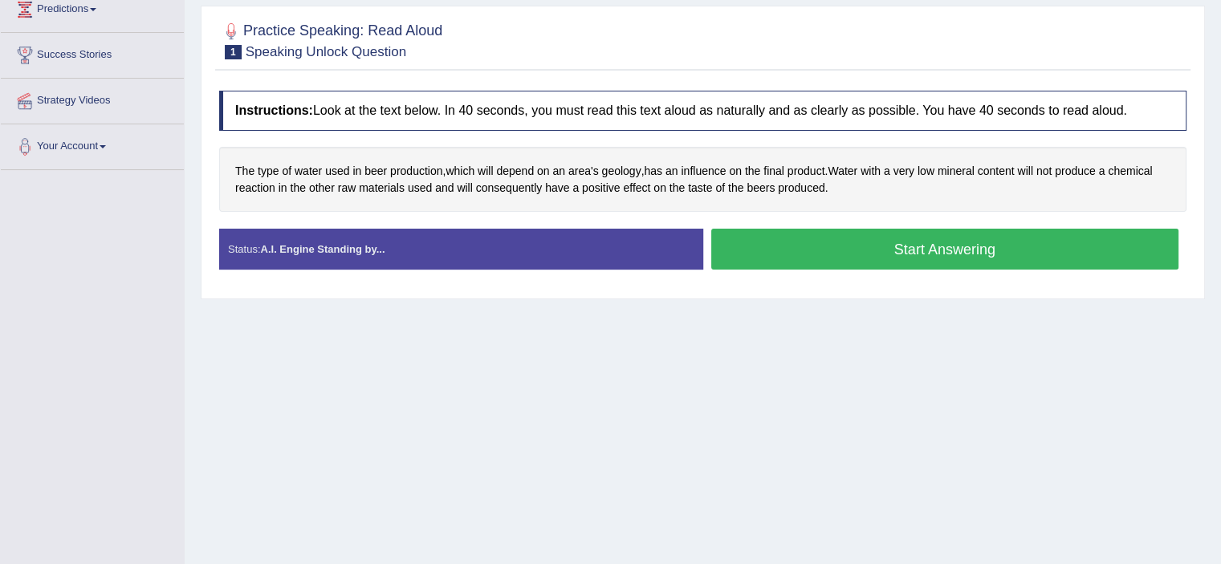
click at [755, 242] on button "Start Answering" at bounding box center [945, 249] width 468 height 41
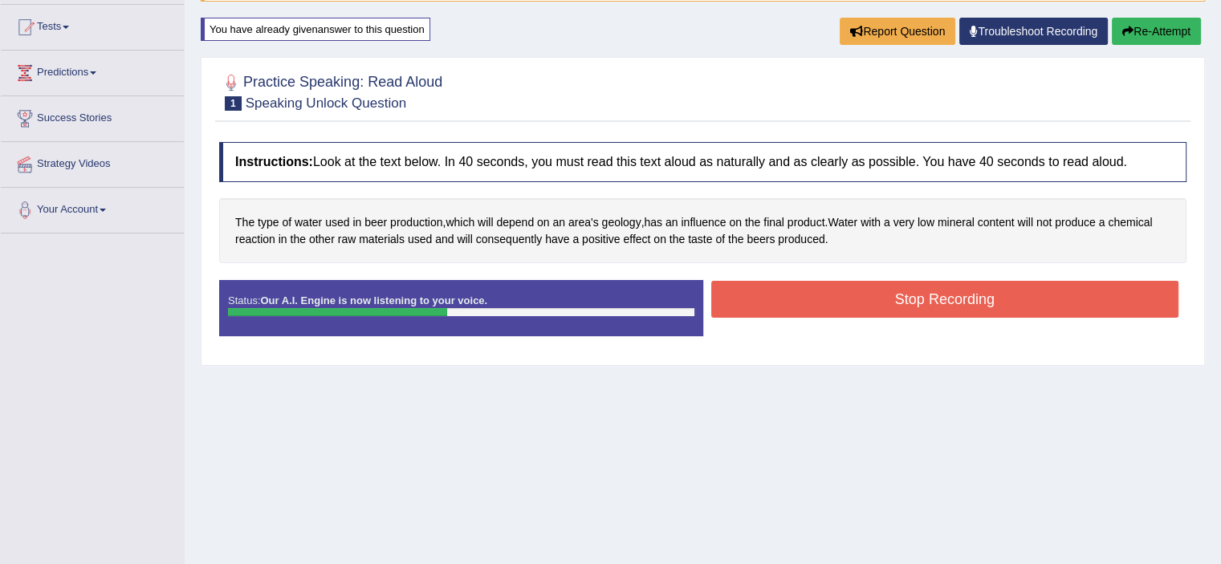
scroll to position [165, 0]
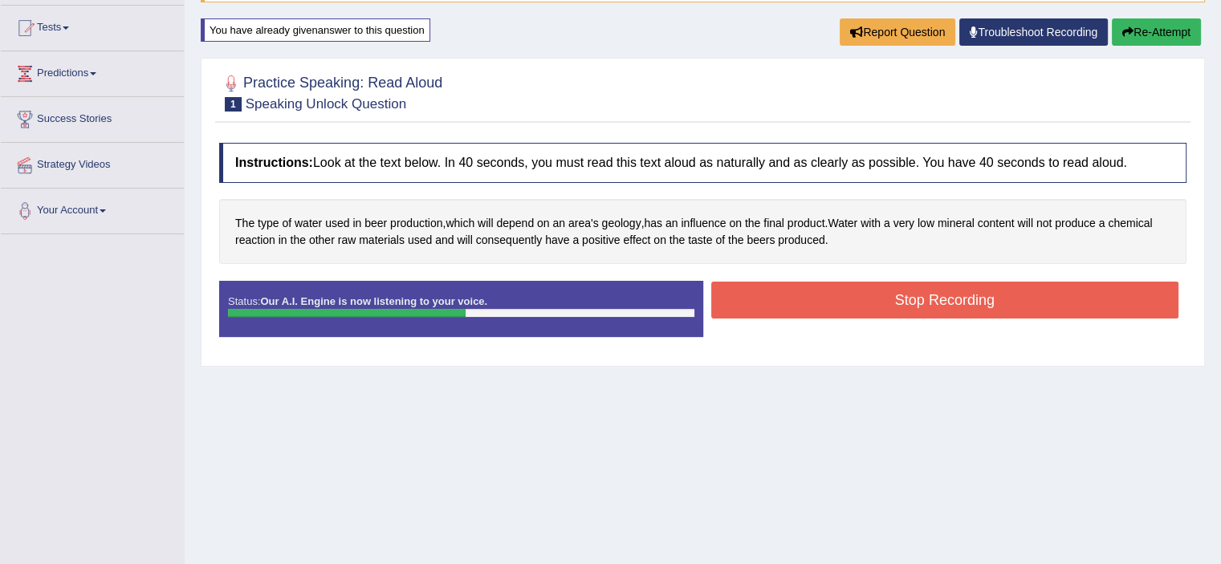
click at [1151, 42] on button "Re-Attempt" at bounding box center [1156, 31] width 89 height 27
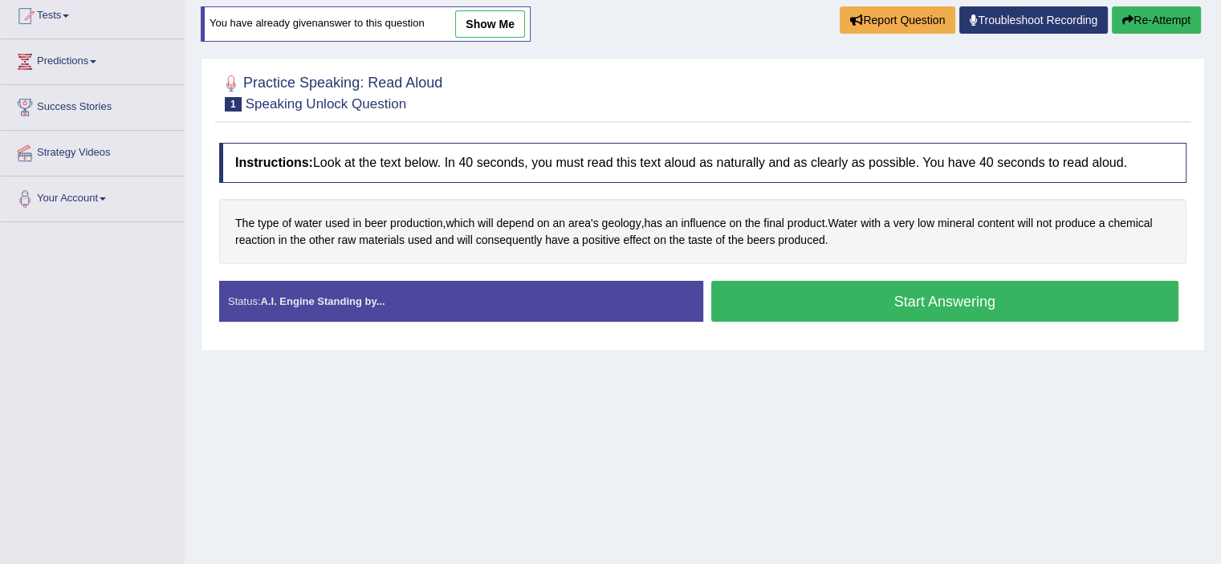
click at [784, 284] on button "Start Answering" at bounding box center [945, 301] width 468 height 41
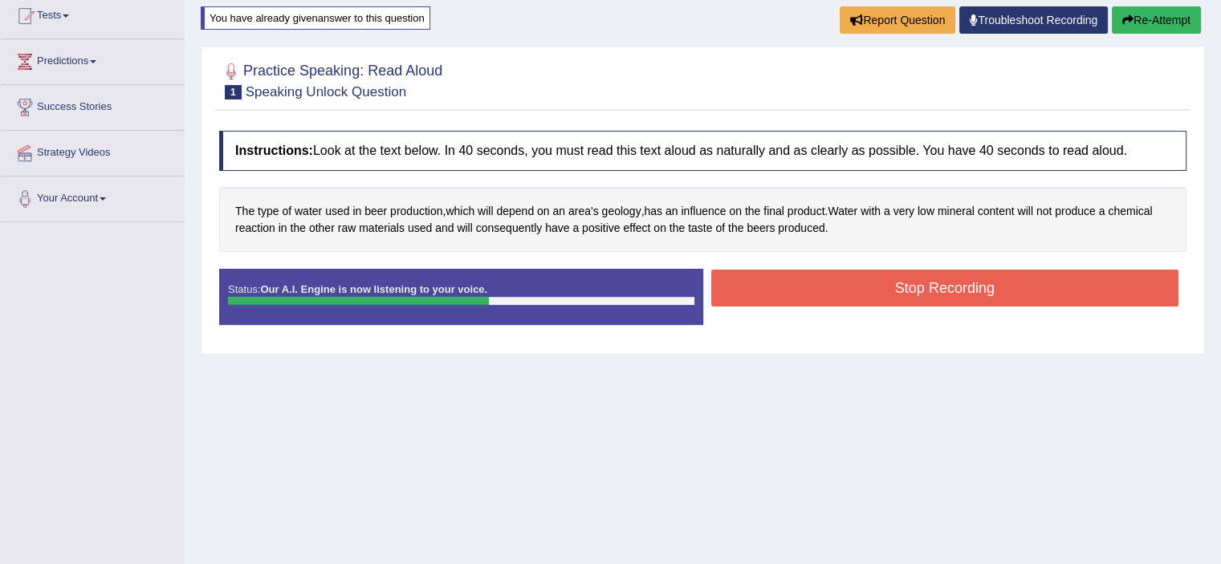
click at [783, 288] on button "Stop Recording" at bounding box center [945, 288] width 468 height 37
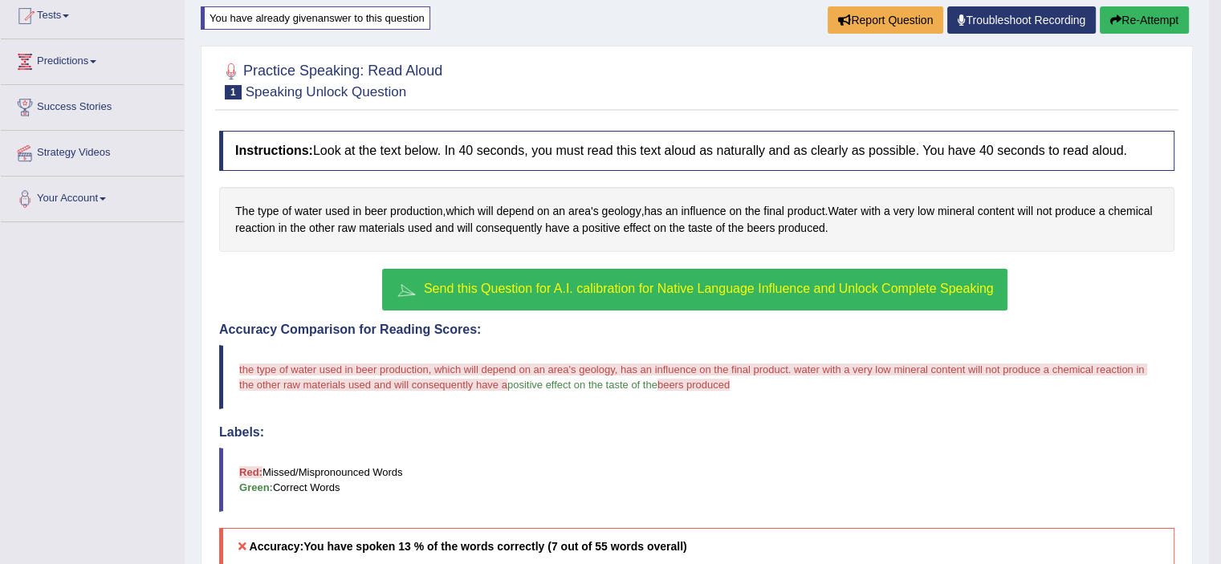
click at [741, 276] on button "Send this Question for A.I. calibration for Native Language Influence and Unloc…" at bounding box center [694, 290] width 625 height 42
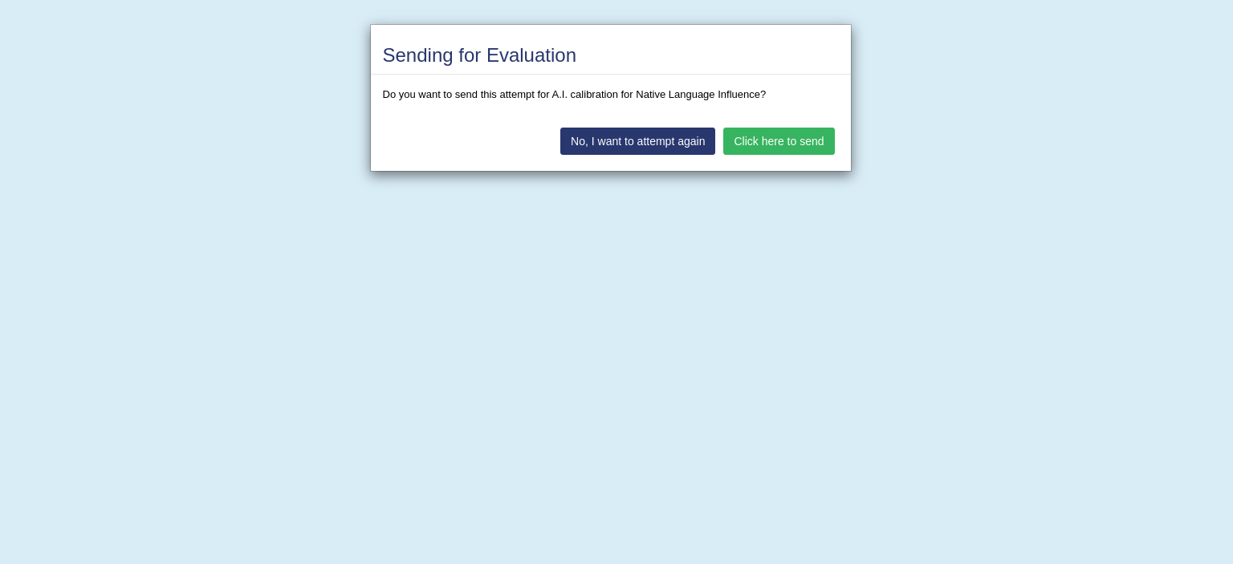
click at [761, 128] on button "Click here to send" at bounding box center [778, 141] width 111 height 27
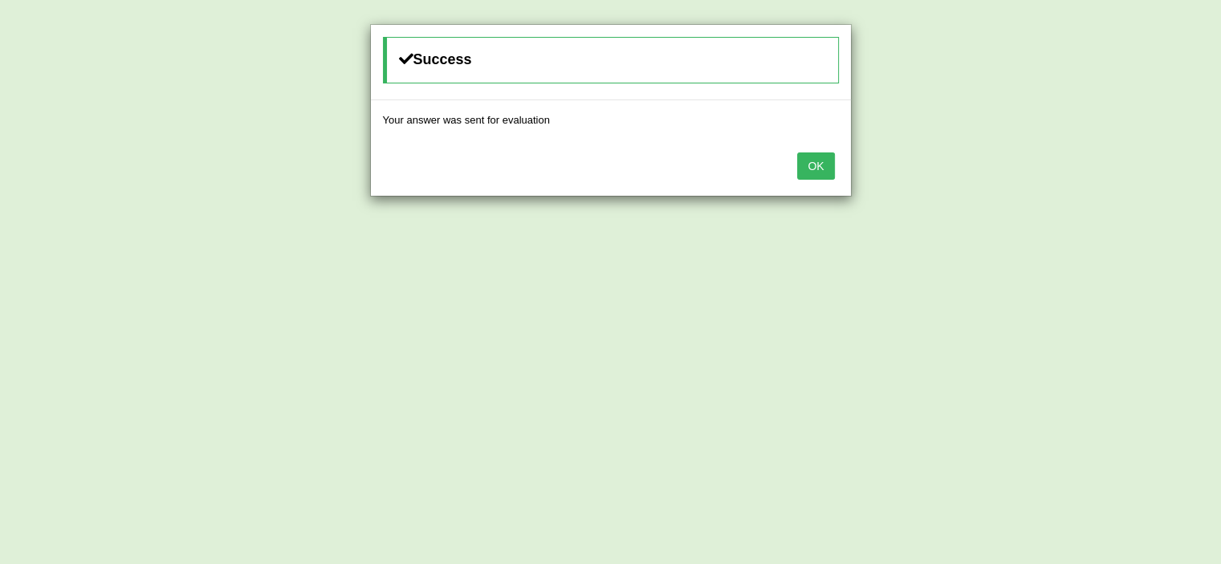
click at [809, 162] on button "OK" at bounding box center [815, 166] width 37 height 27
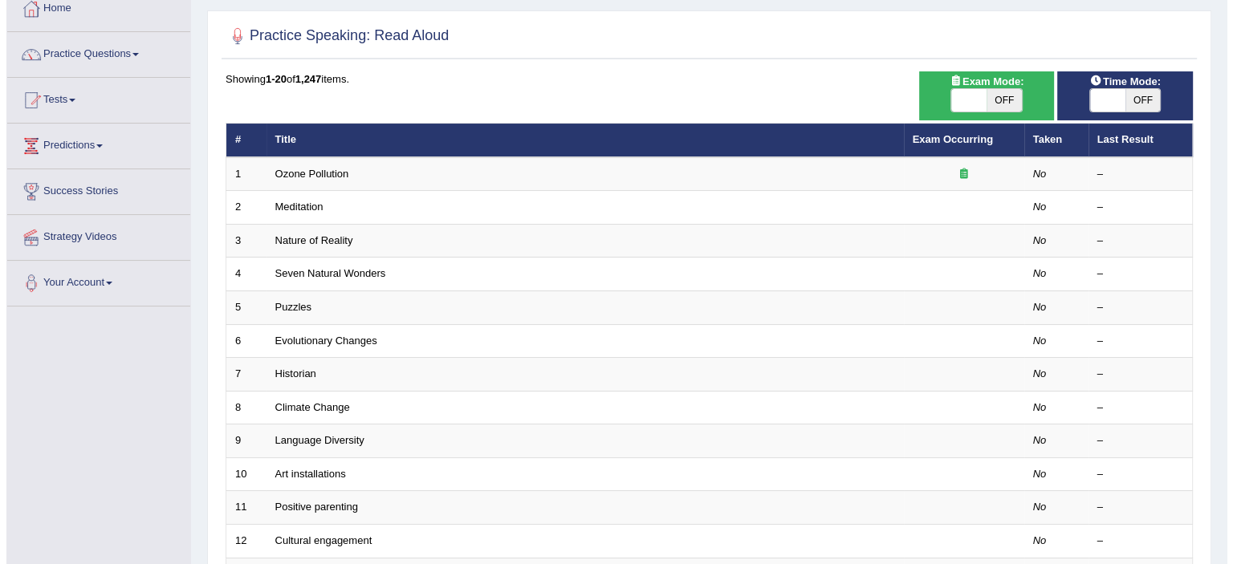
scroll to position [98, 0]
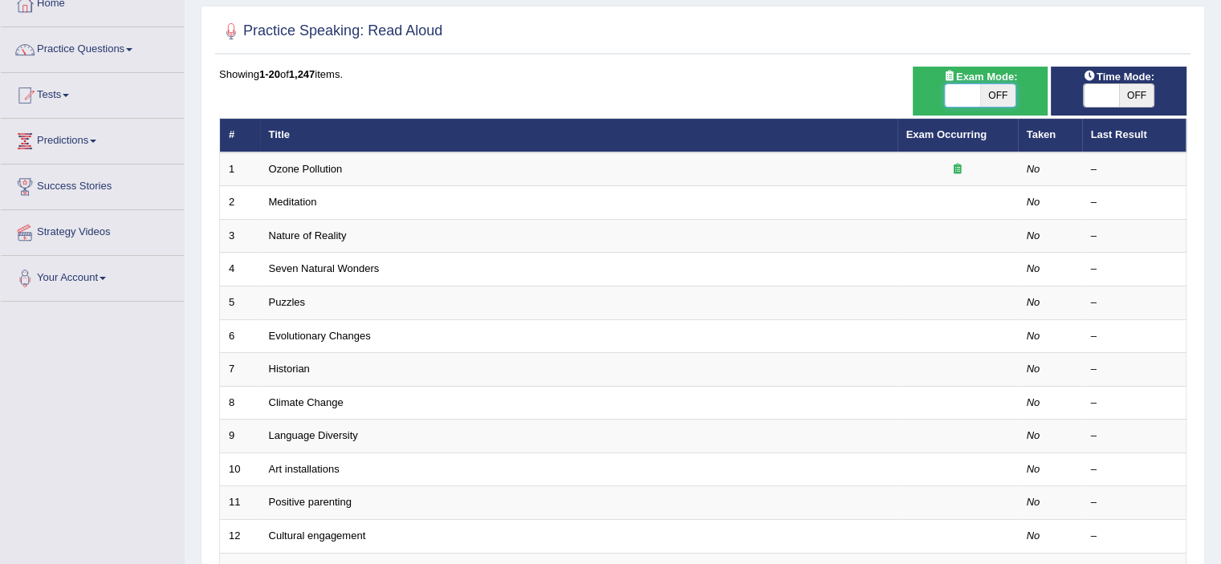
click at [967, 89] on span at bounding box center [962, 95] width 35 height 22
checkbox input "true"
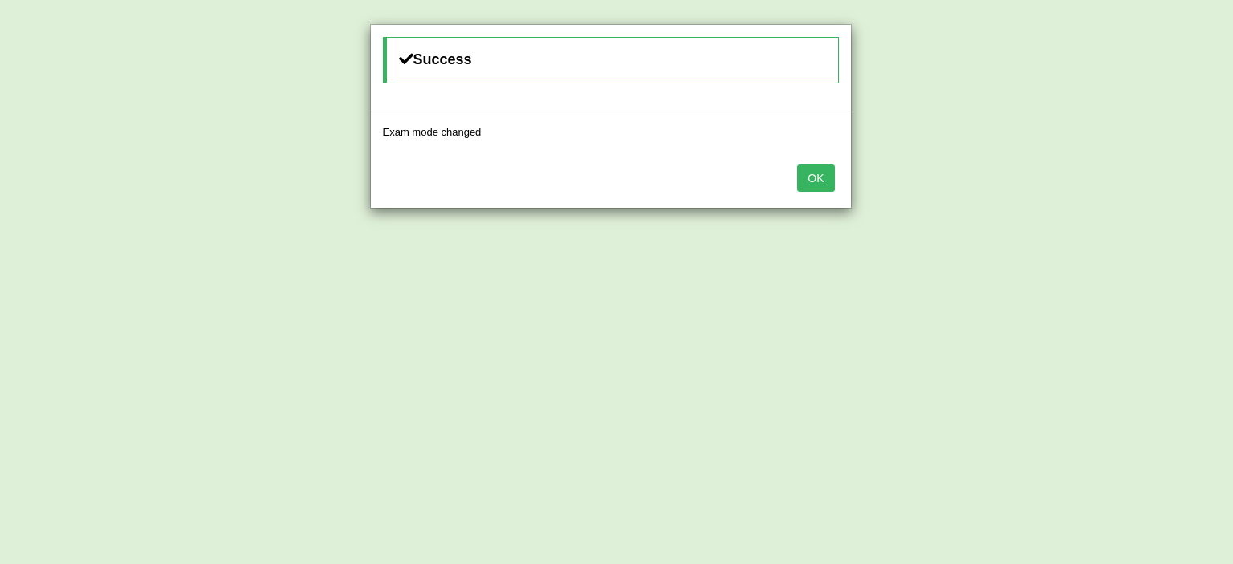
click at [815, 174] on button "OK" at bounding box center [815, 178] width 37 height 27
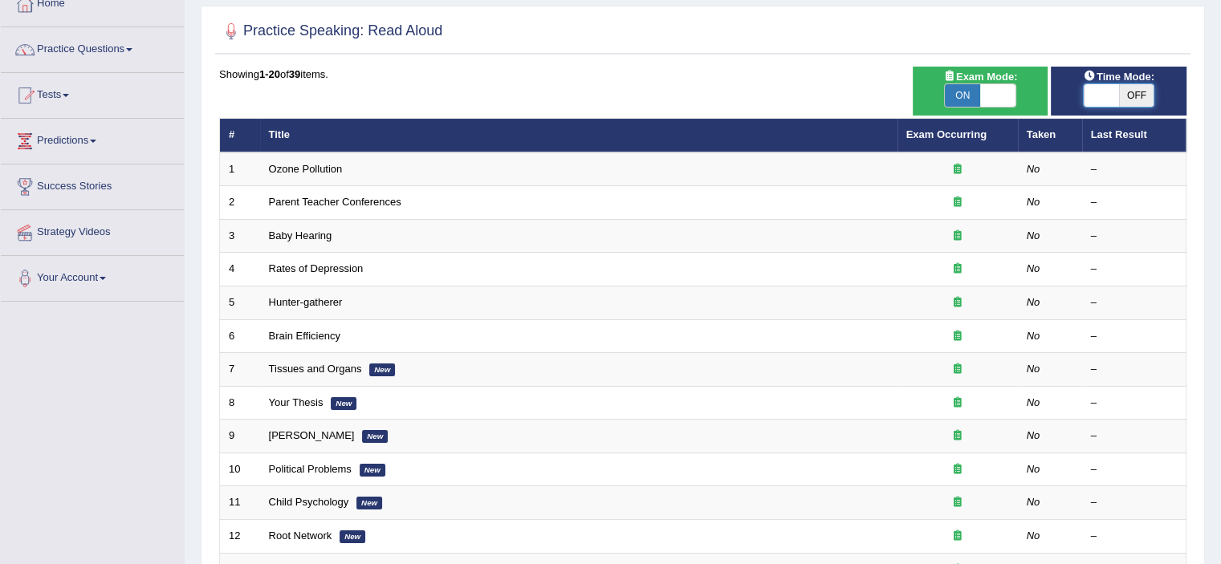
click at [1113, 94] on span at bounding box center [1101, 95] width 35 height 22
checkbox input "true"
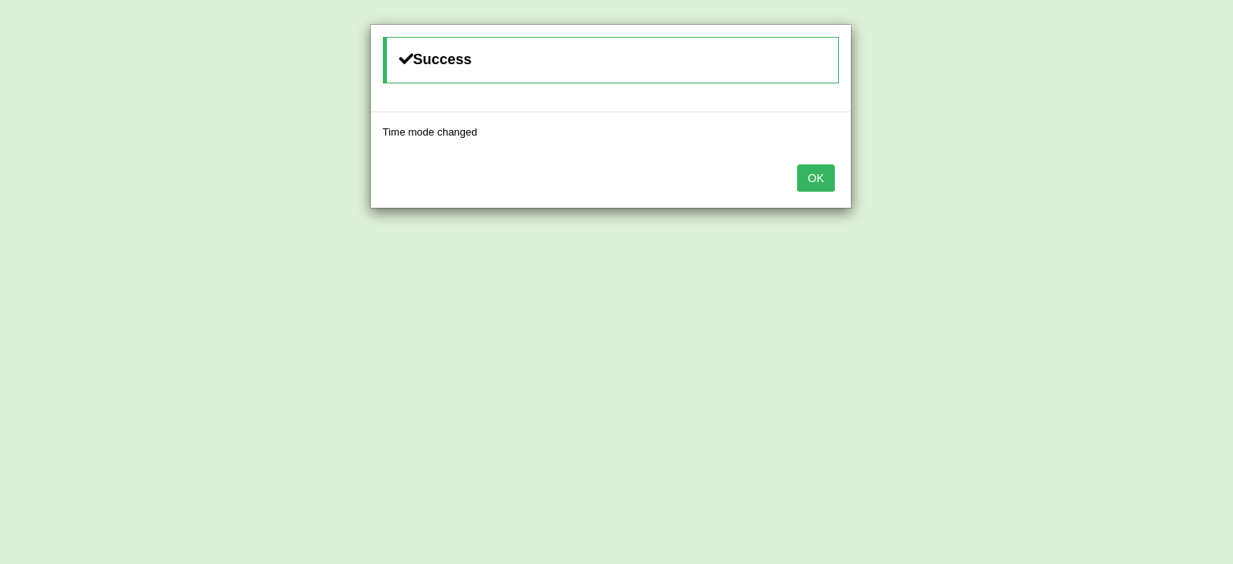
click at [808, 172] on button "OK" at bounding box center [815, 178] width 37 height 27
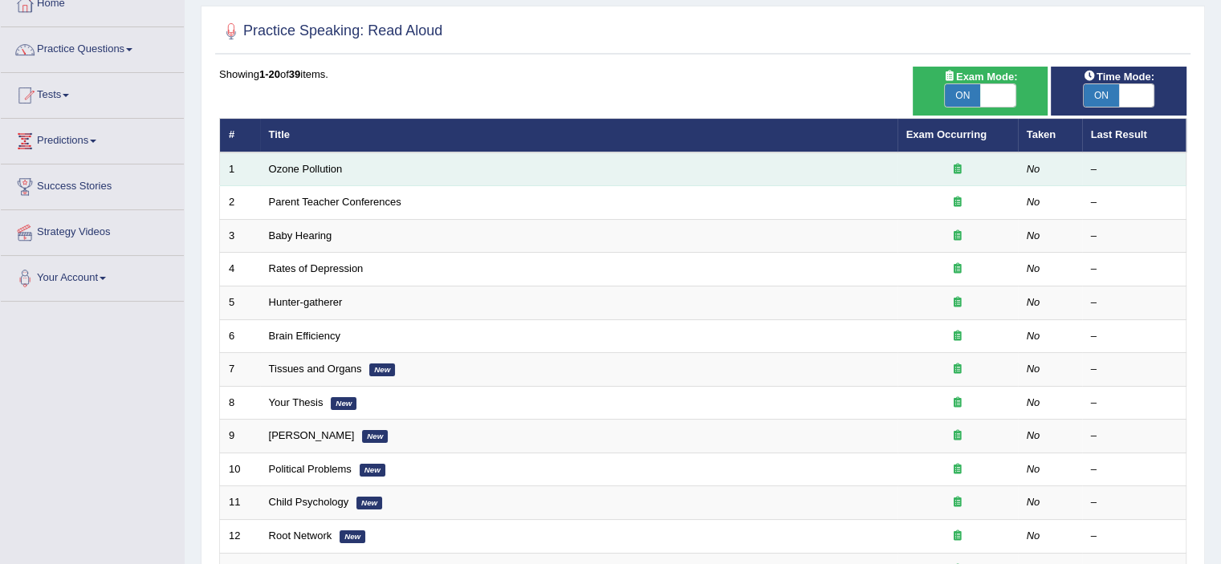
click at [682, 167] on td "Ozone Pollution" at bounding box center [578, 170] width 637 height 34
click at [572, 175] on td "Ozone Pollution" at bounding box center [578, 170] width 637 height 34
click at [301, 167] on link "Ozone Pollution" at bounding box center [306, 169] width 74 height 12
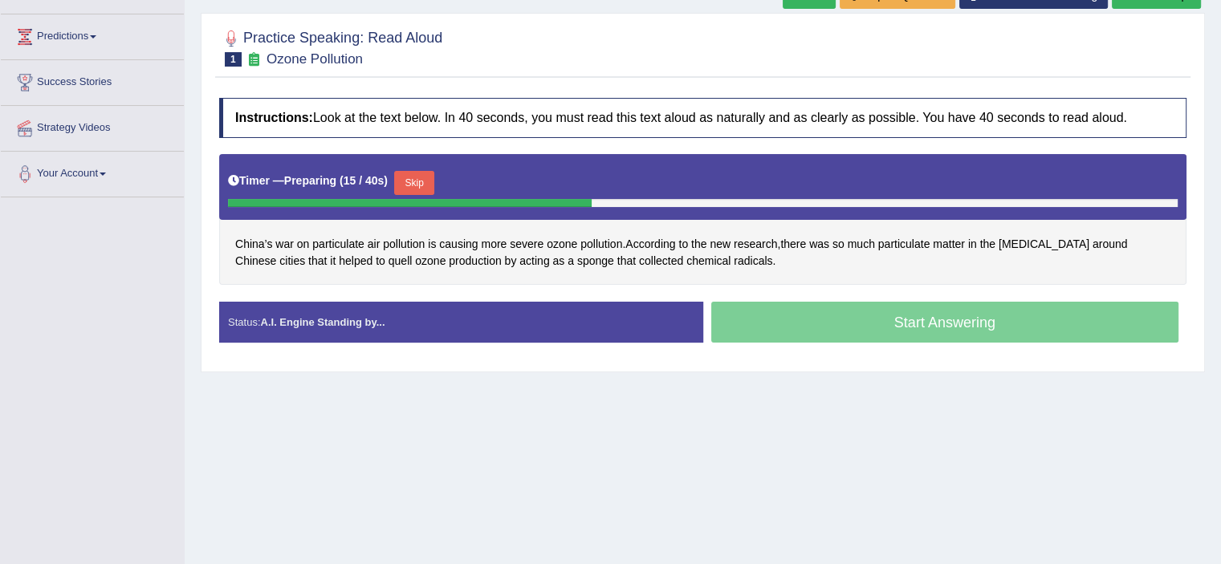
scroll to position [205, 0]
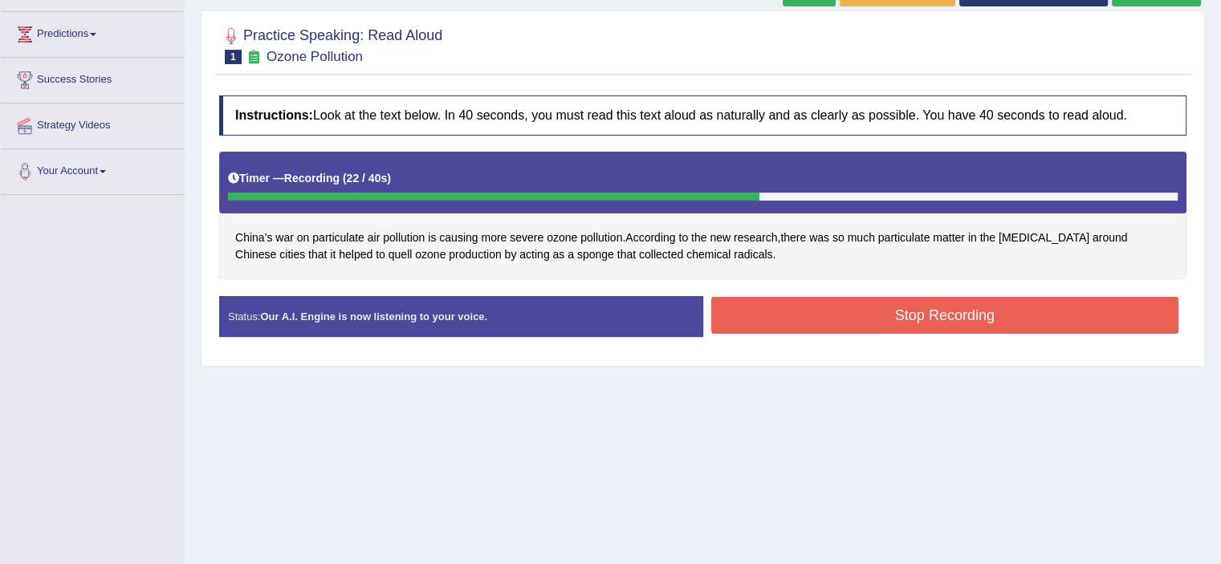
click at [749, 316] on button "Stop Recording" at bounding box center [945, 315] width 468 height 37
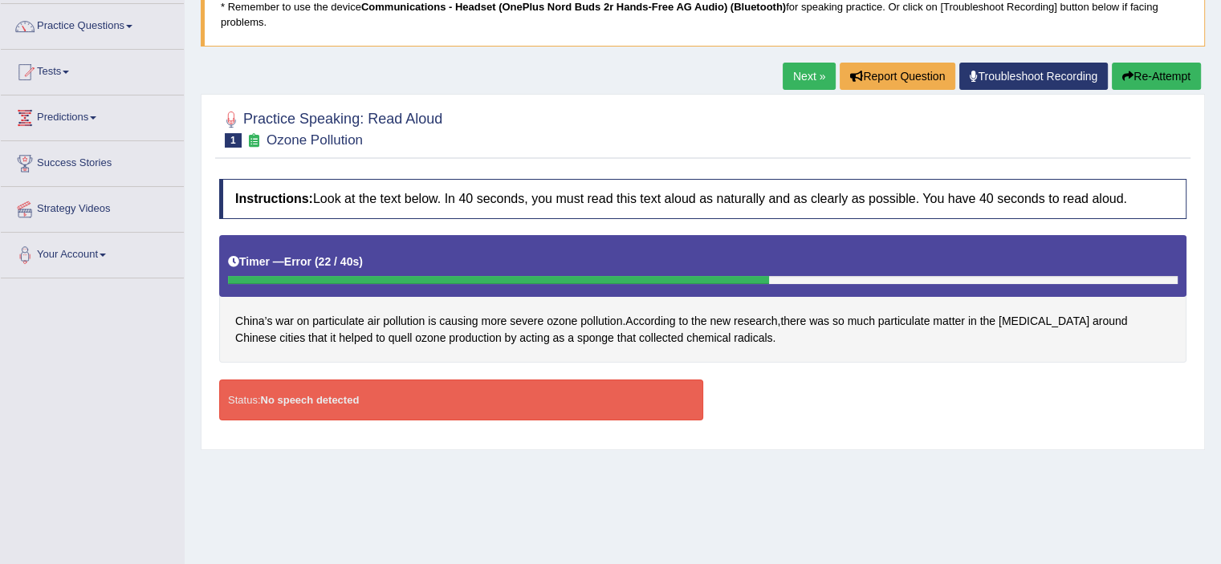
scroll to position [119, 0]
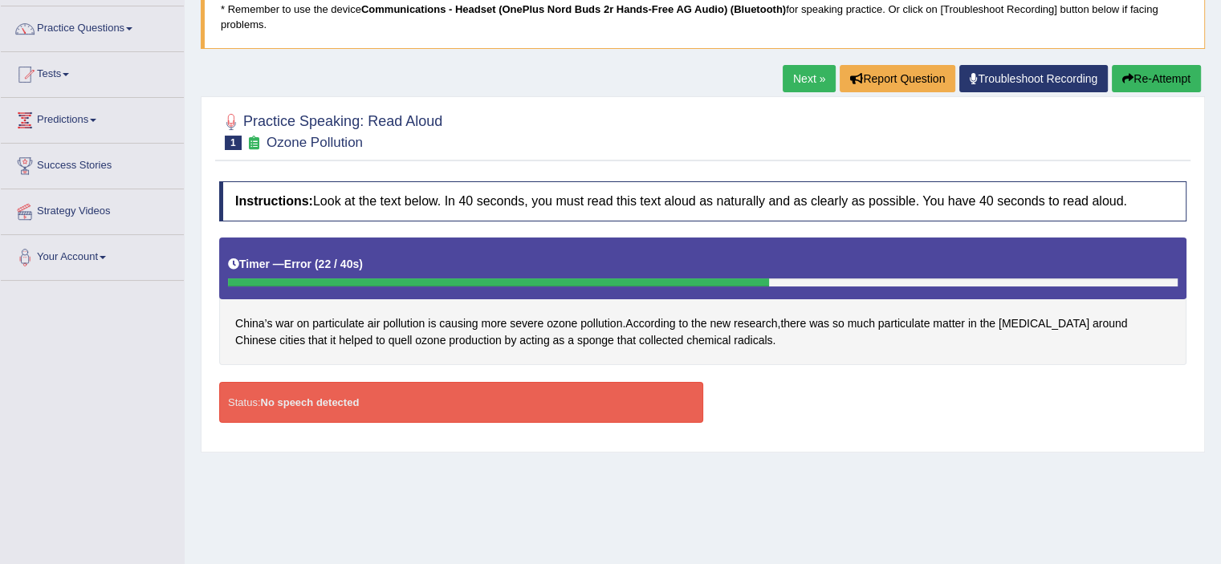
click at [1180, 79] on button "Re-Attempt" at bounding box center [1156, 78] width 89 height 27
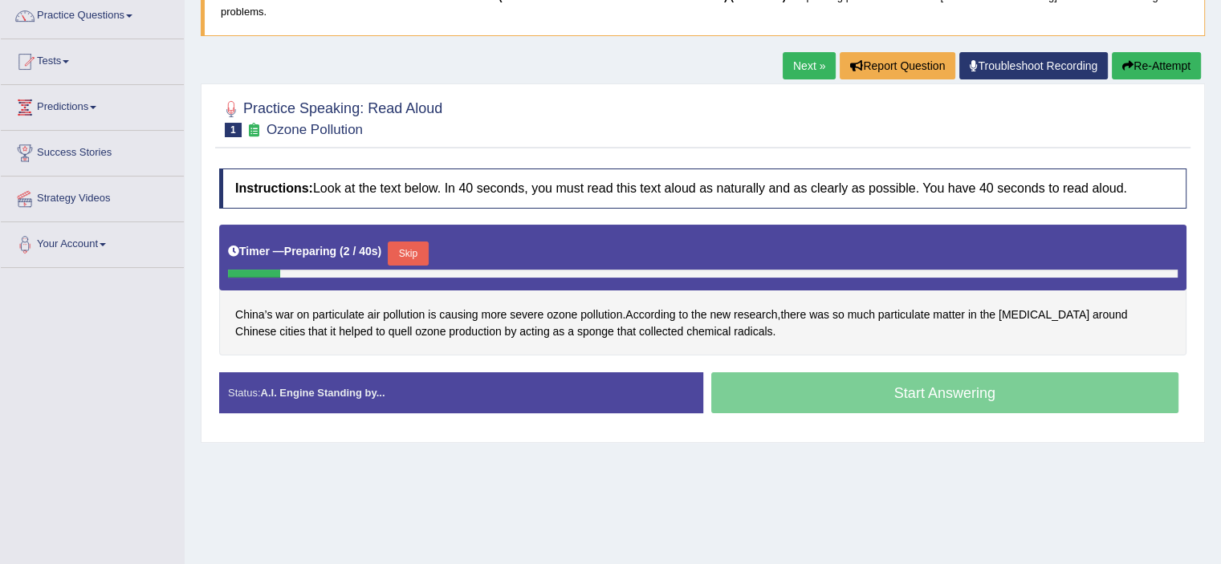
click at [417, 252] on button "Skip" at bounding box center [408, 254] width 40 height 24
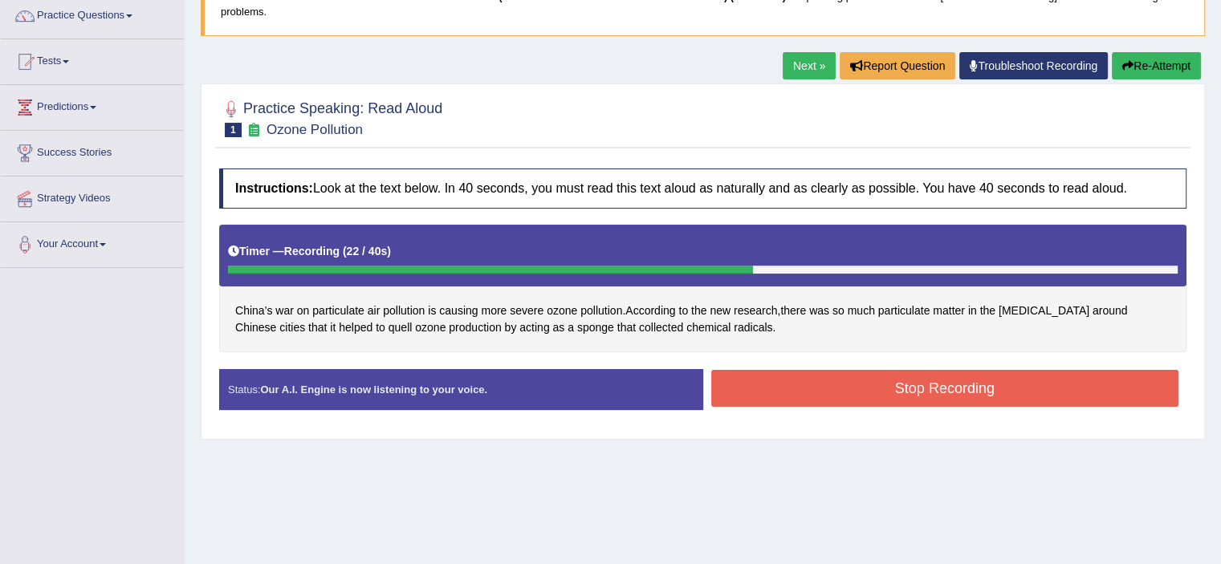
click at [764, 393] on button "Stop Recording" at bounding box center [945, 388] width 468 height 37
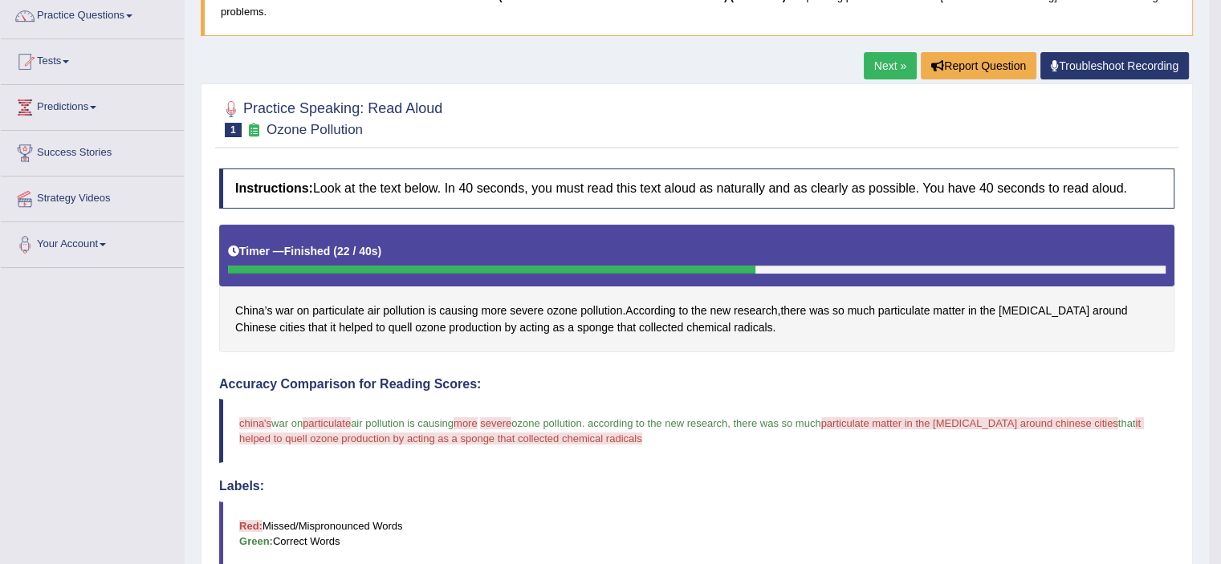
scroll to position [132, 0]
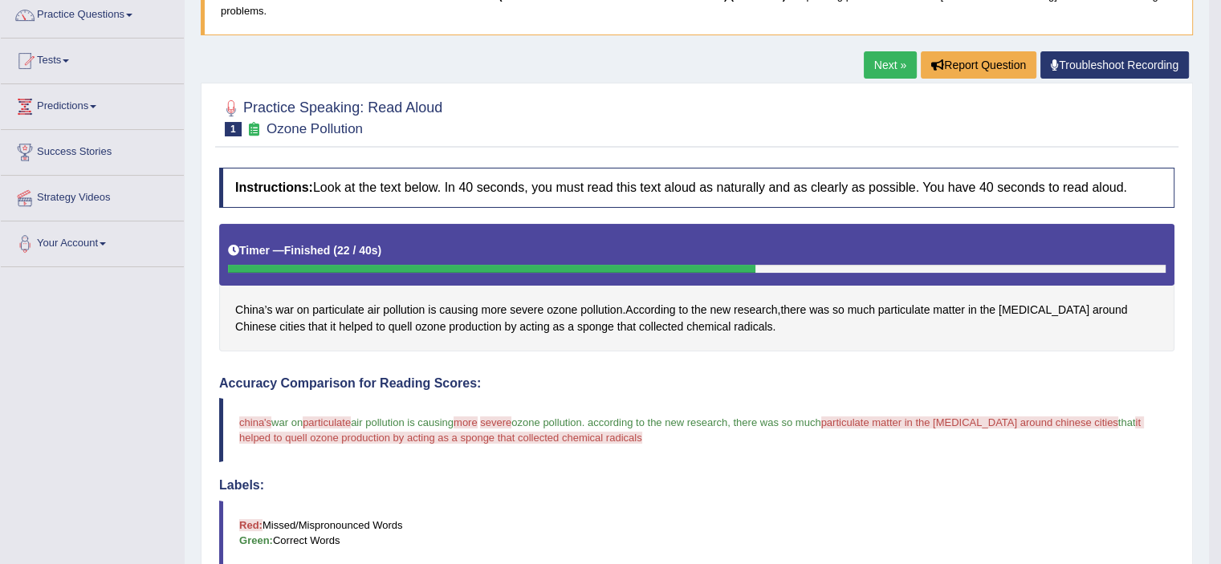
click at [873, 63] on link "Next »" at bounding box center [890, 64] width 53 height 27
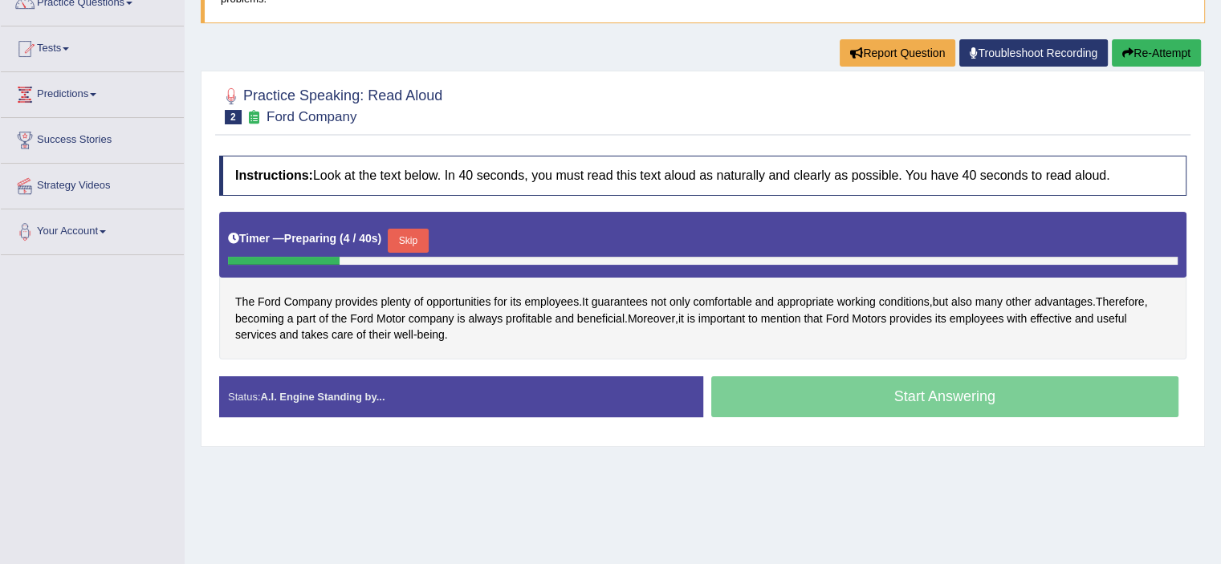
click at [411, 238] on button "Skip" at bounding box center [408, 241] width 40 height 24
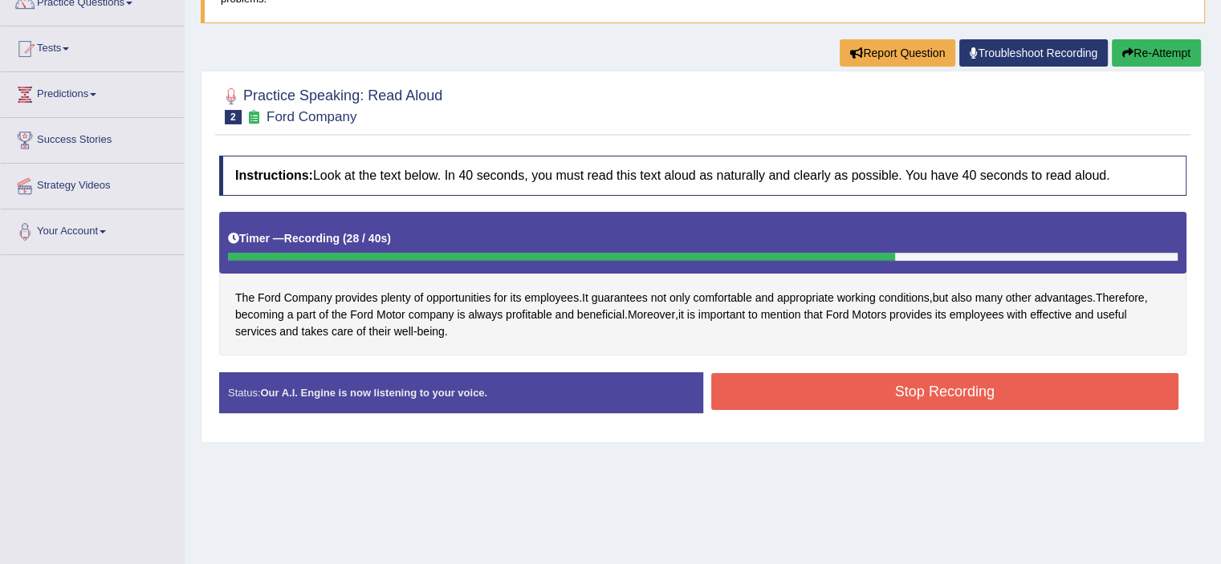
click at [776, 374] on button "Stop Recording" at bounding box center [945, 391] width 468 height 37
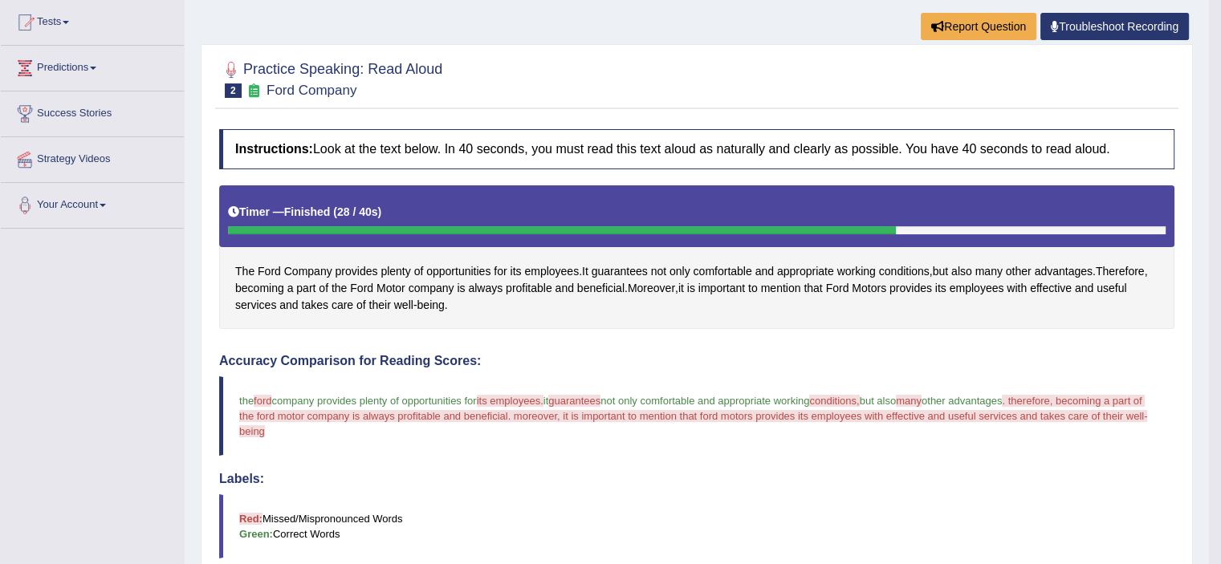
scroll to position [164, 0]
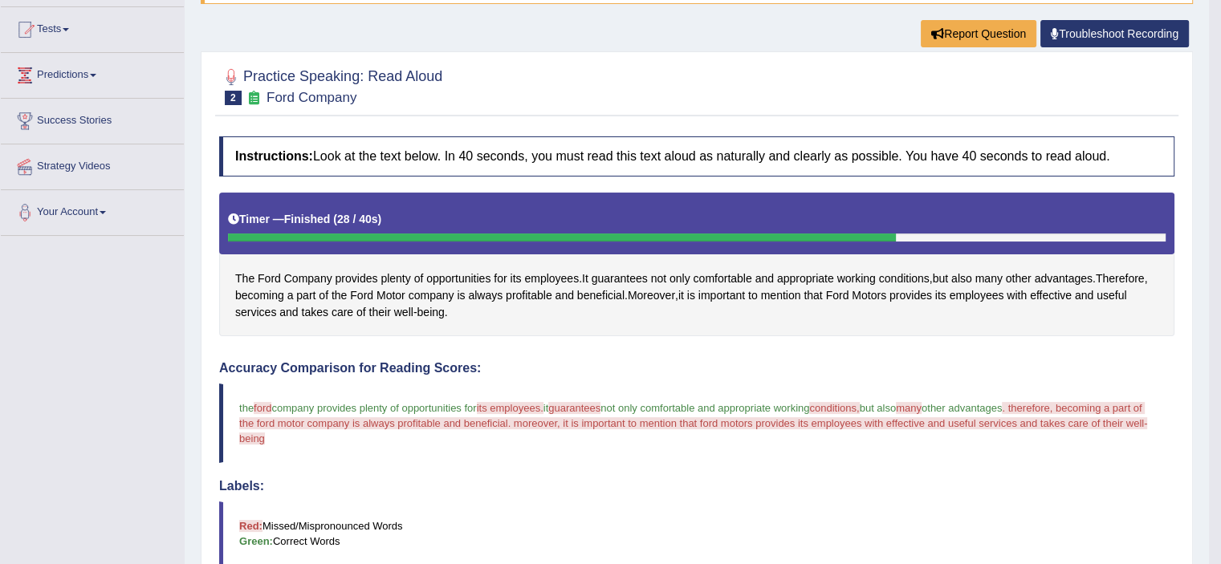
click at [377, 228] on div "Timer — Finished ( 28 / 40s )" at bounding box center [697, 220] width 938 height 28
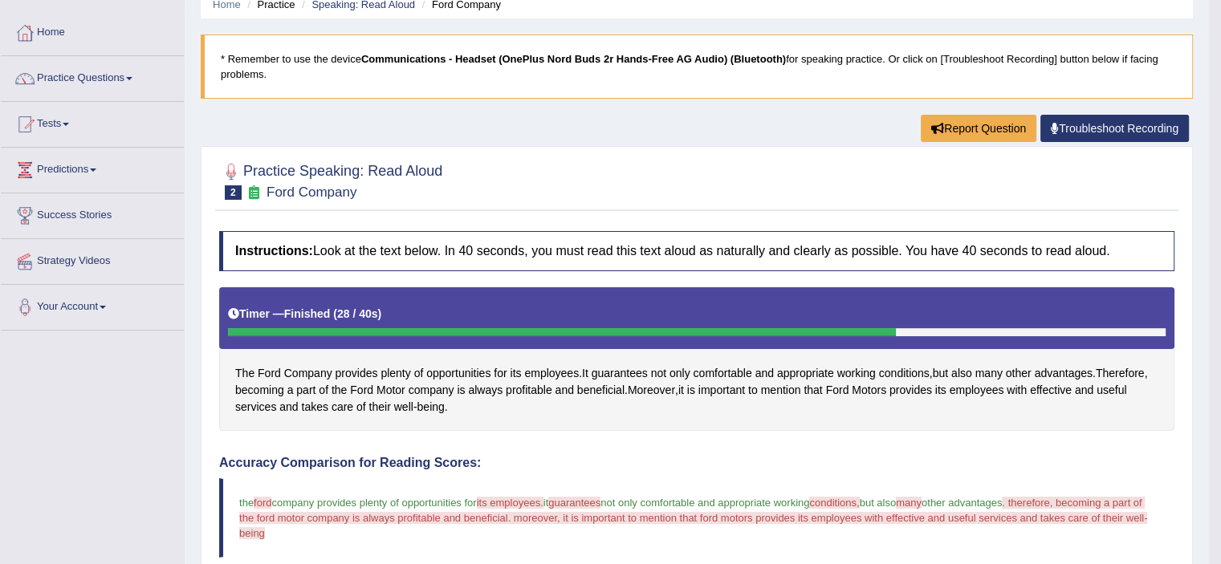
scroll to position [22, 0]
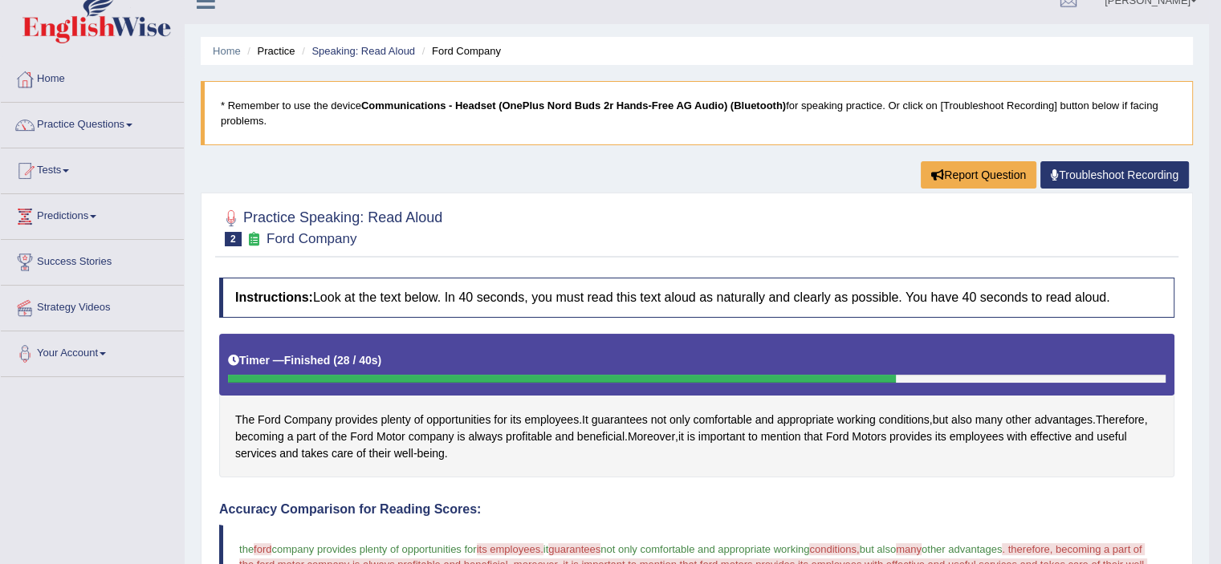
click at [455, 47] on li "Ford Company" at bounding box center [459, 50] width 83 height 15
click at [389, 54] on link "Speaking: Read Aloud" at bounding box center [363, 51] width 104 height 12
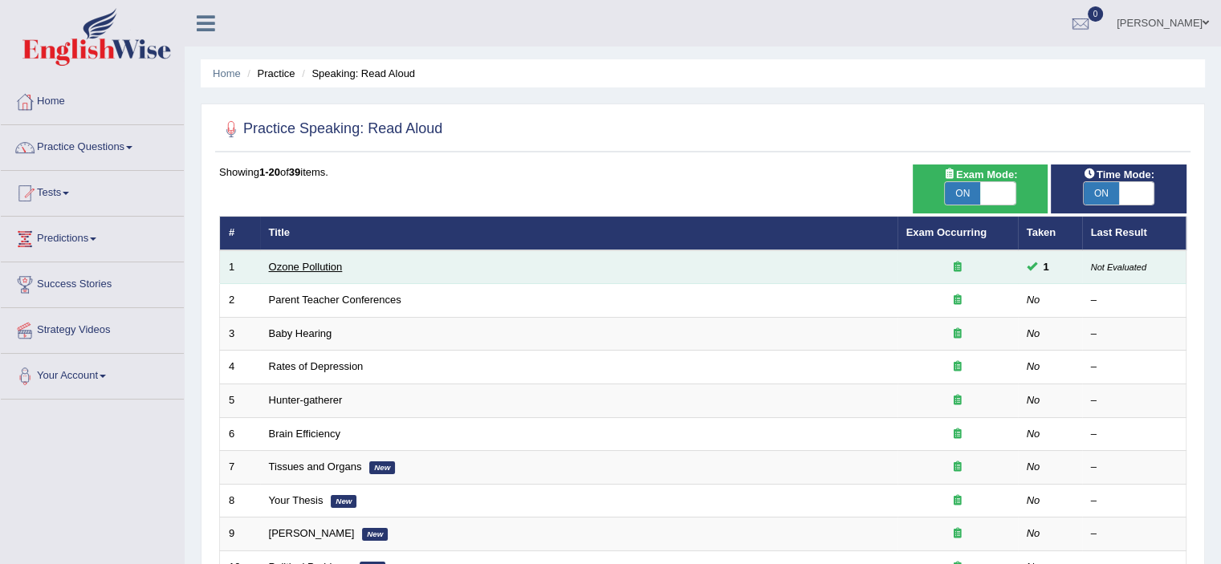
click at [321, 267] on link "Ozone Pollution" at bounding box center [306, 267] width 74 height 12
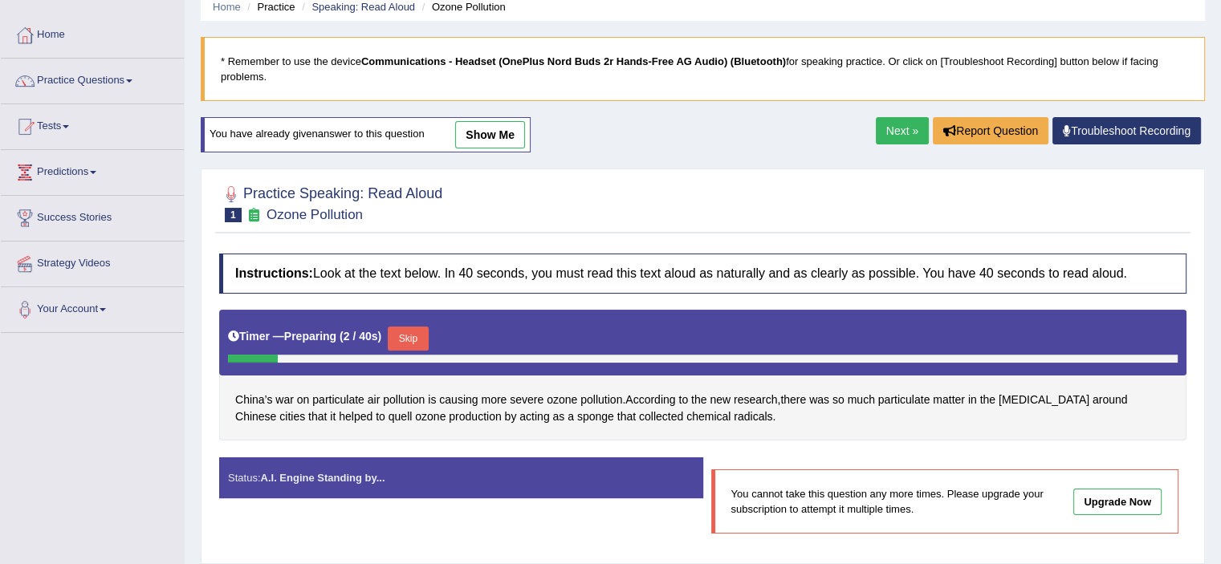
scroll to position [67, 0]
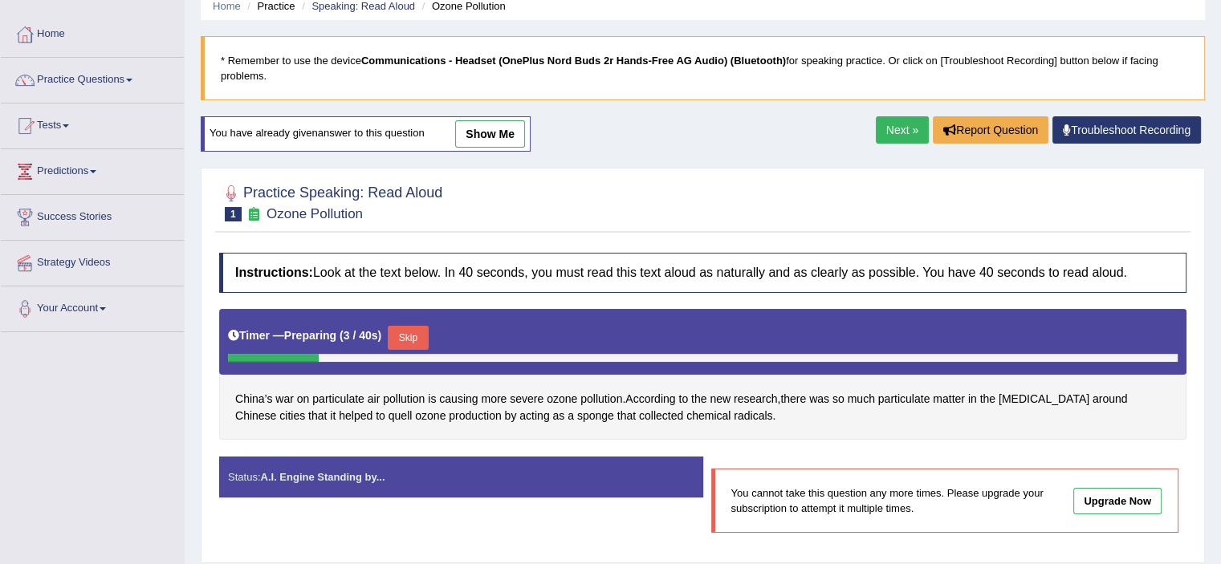
click at [902, 121] on link "Next »" at bounding box center [902, 129] width 53 height 27
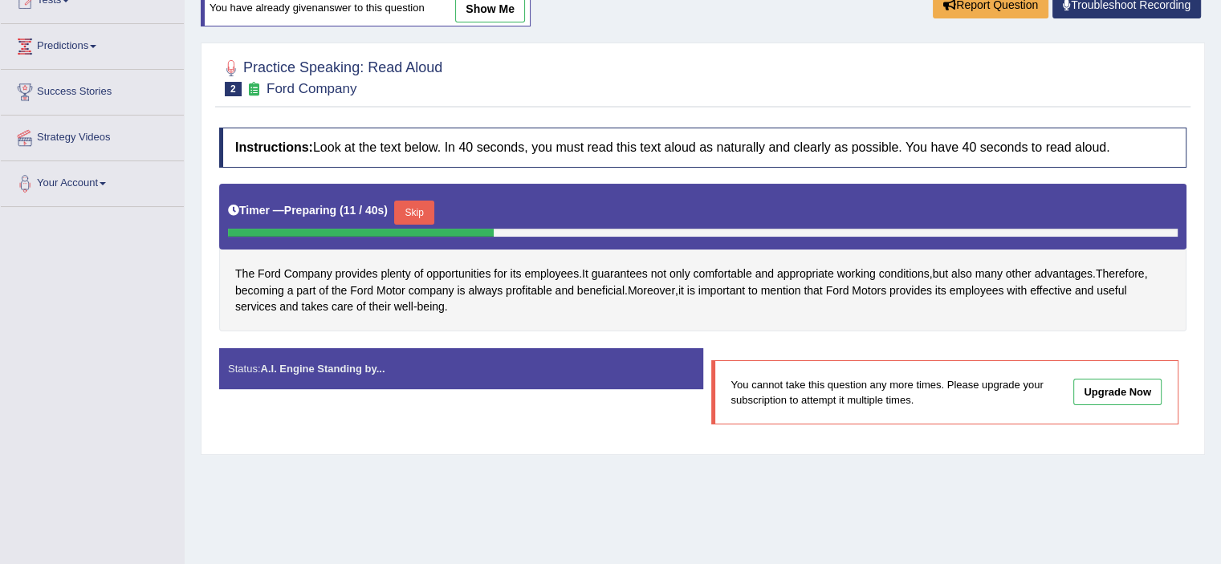
scroll to position [193, 0]
click at [427, 207] on button "Skip" at bounding box center [414, 213] width 40 height 24
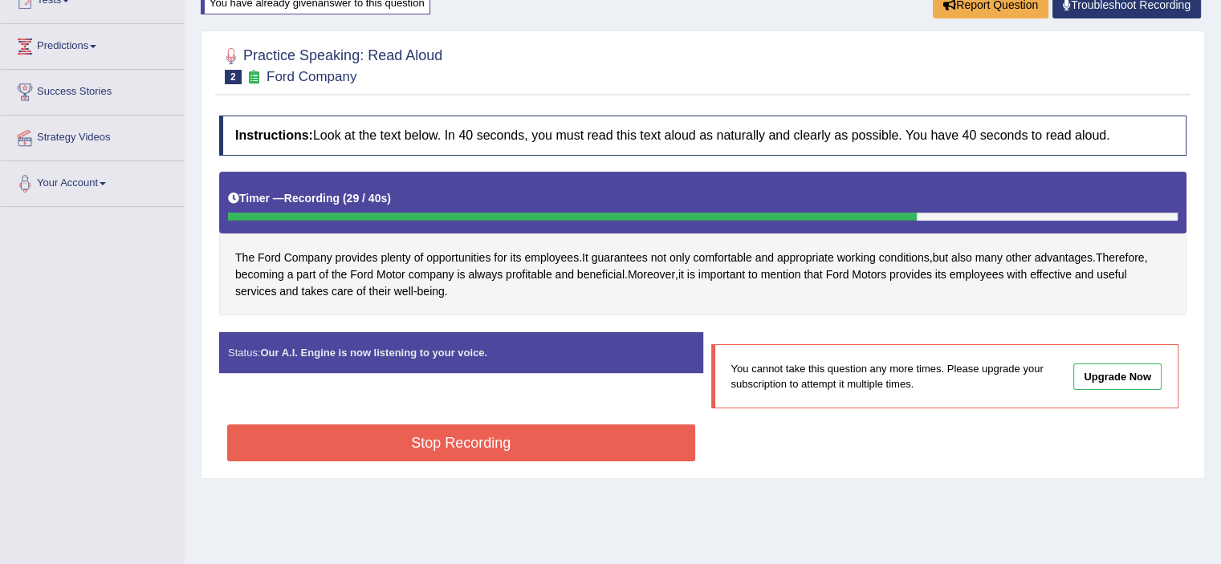
click at [473, 440] on button "Stop Recording" at bounding box center [461, 443] width 468 height 37
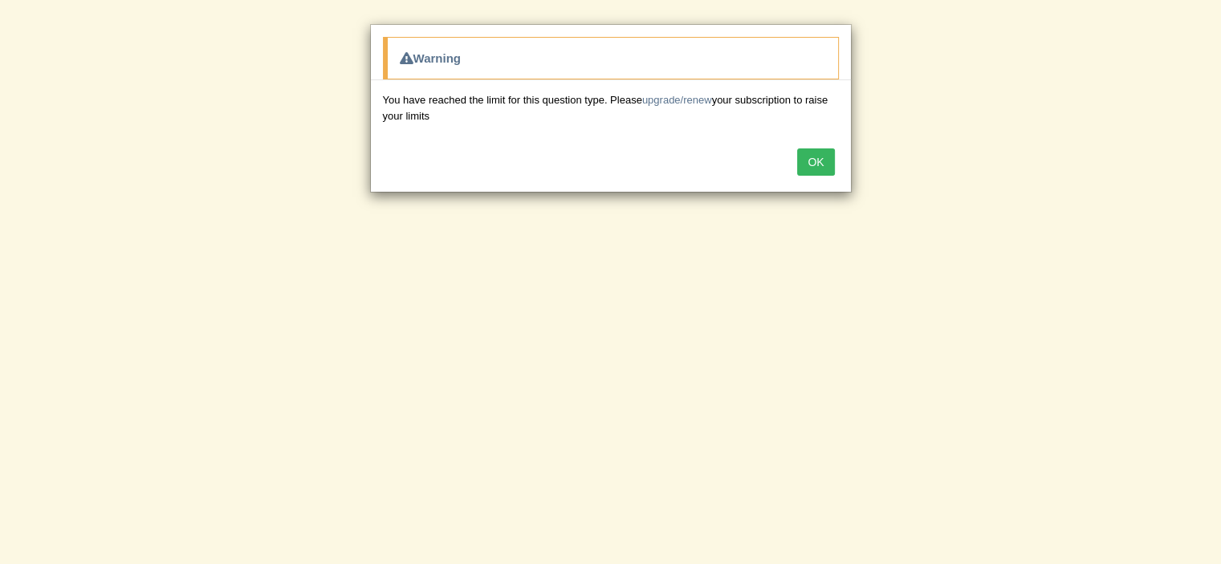
click at [816, 166] on button "OK" at bounding box center [815, 162] width 37 height 27
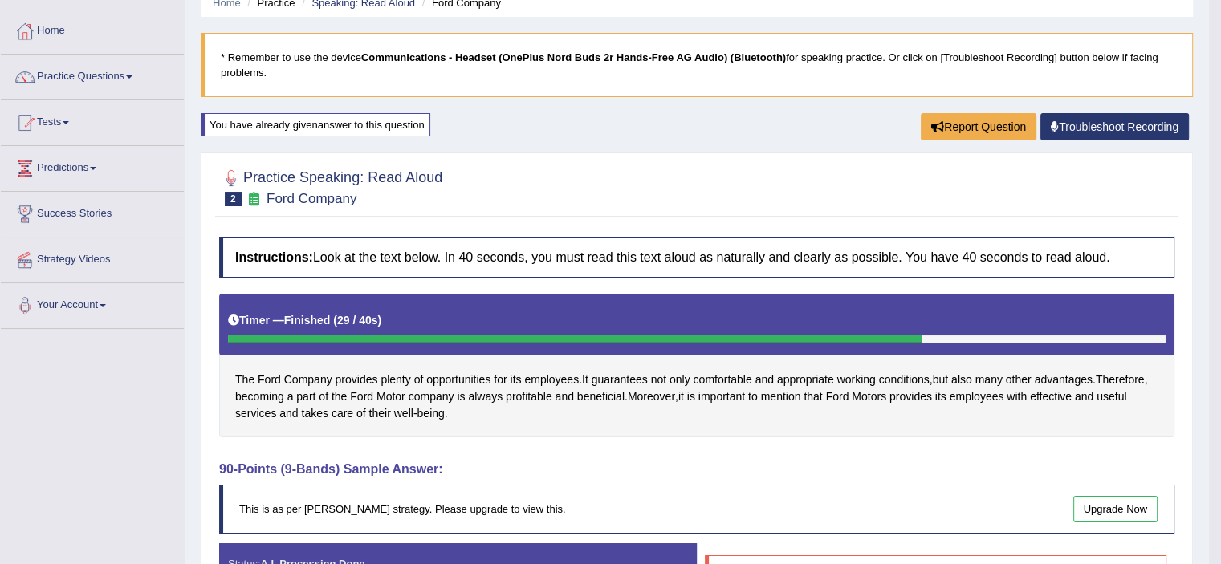
scroll to position [0, 0]
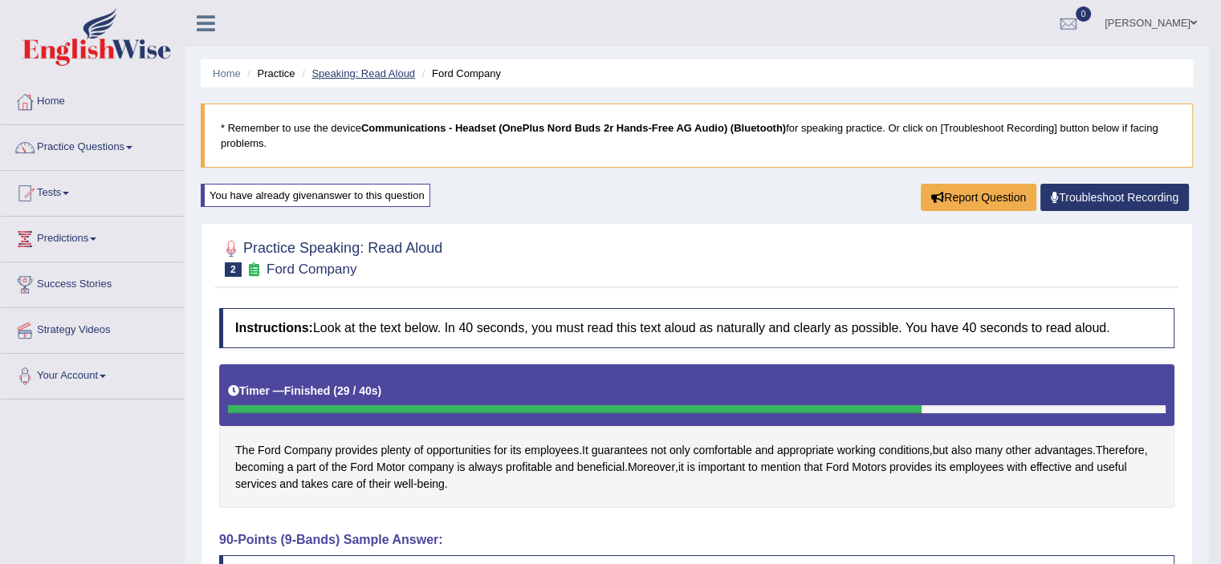
click at [387, 76] on link "Speaking: Read Aloud" at bounding box center [363, 73] width 104 height 12
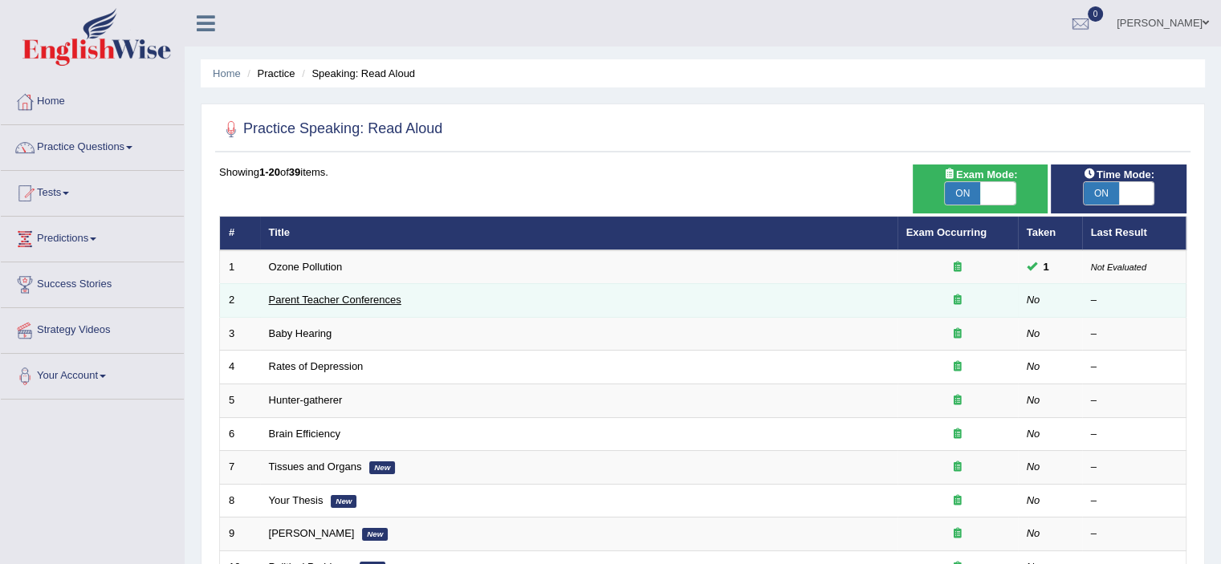
click at [348, 301] on link "Parent Teacher Conferences" at bounding box center [335, 300] width 132 height 12
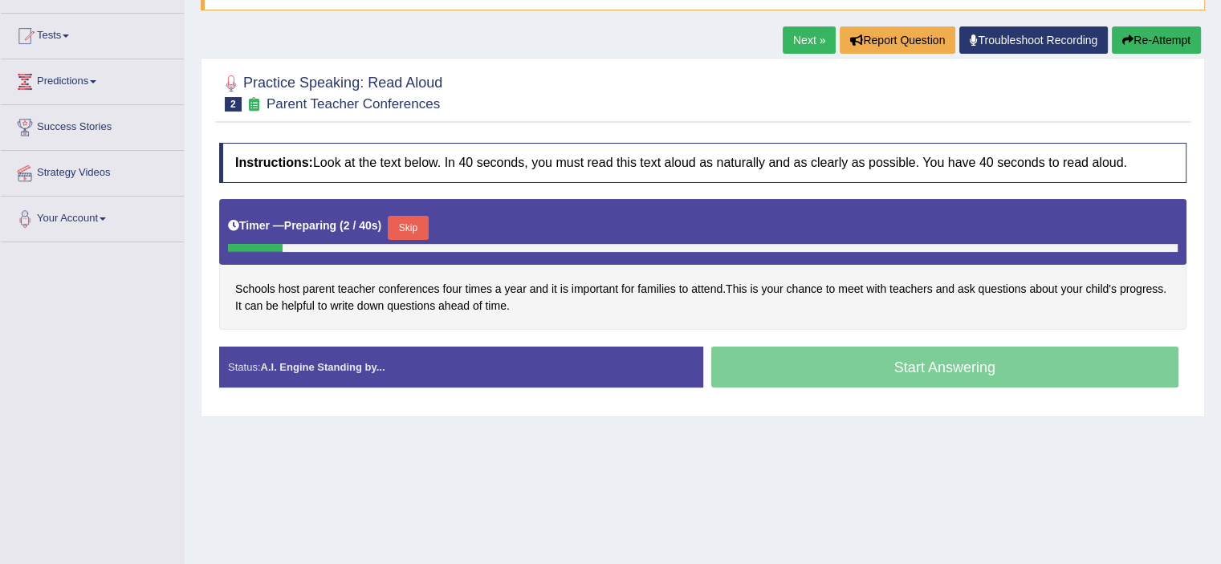
click at [405, 216] on button "Skip" at bounding box center [408, 228] width 40 height 24
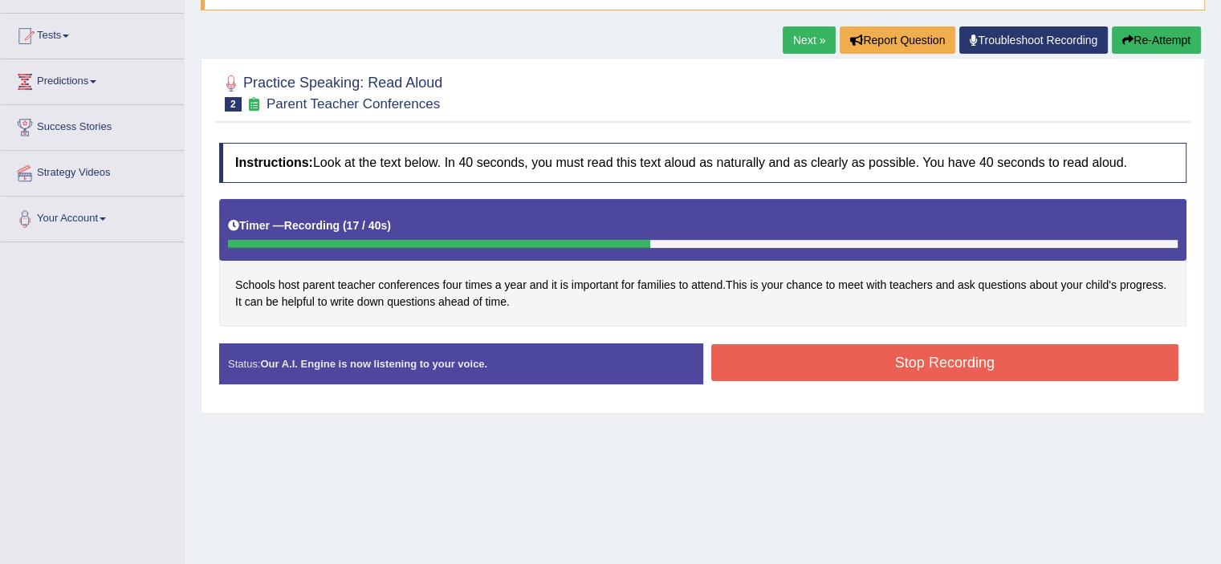
click at [519, 352] on div "Status: Our A.I. Engine is now listening to your voice." at bounding box center [461, 364] width 484 height 41
click at [792, 366] on button "Stop Recording" at bounding box center [945, 362] width 468 height 37
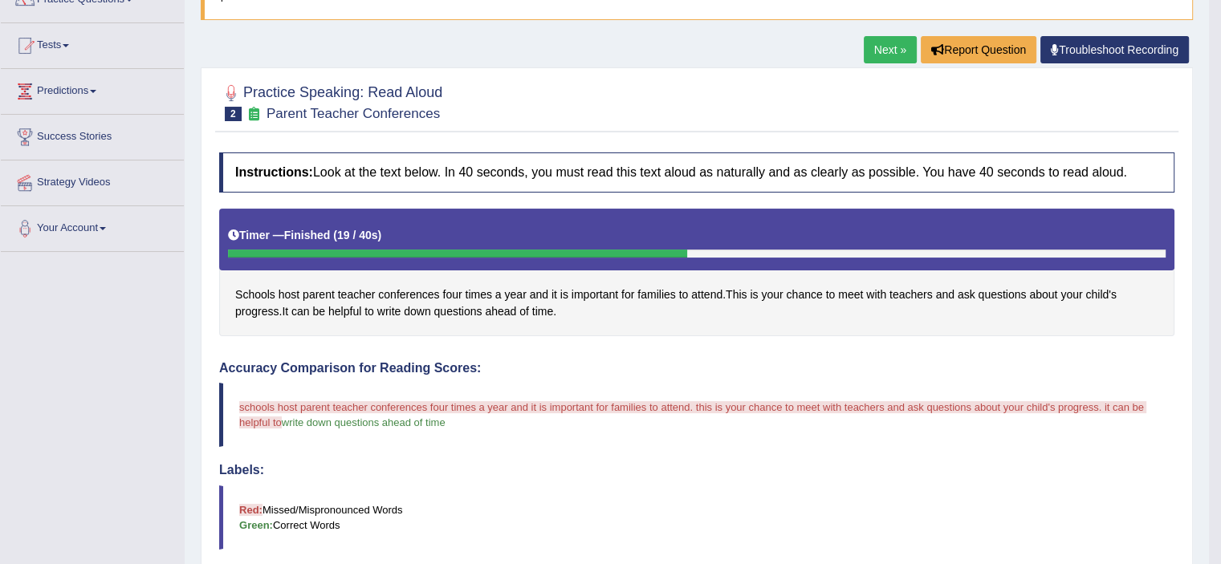
scroll to position [147, 0]
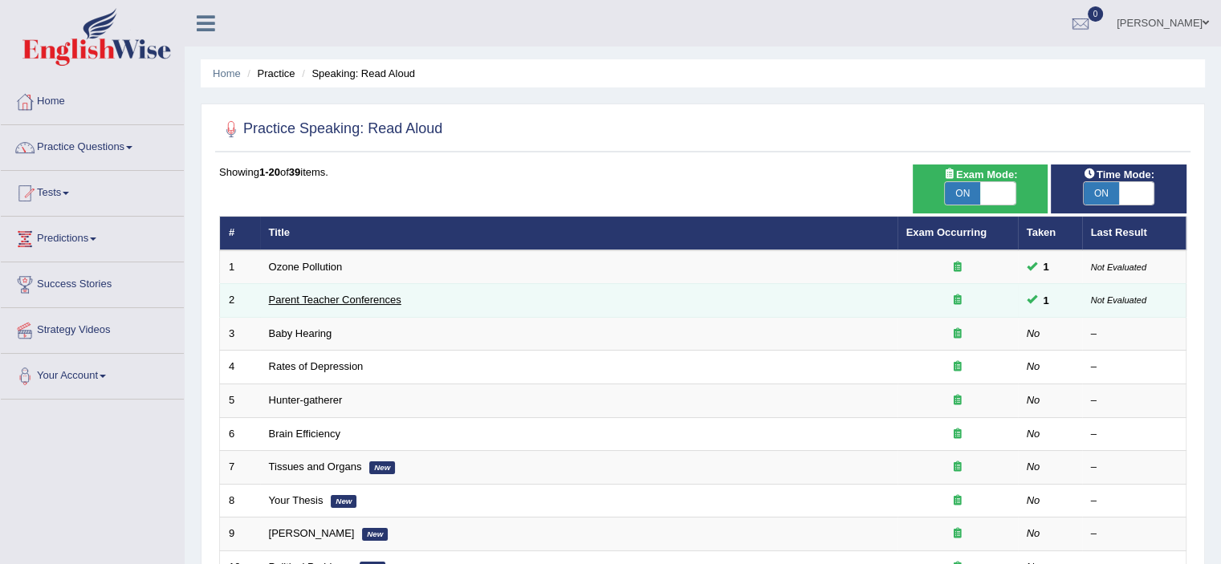
click at [362, 299] on link "Parent Teacher Conferences" at bounding box center [335, 300] width 132 height 12
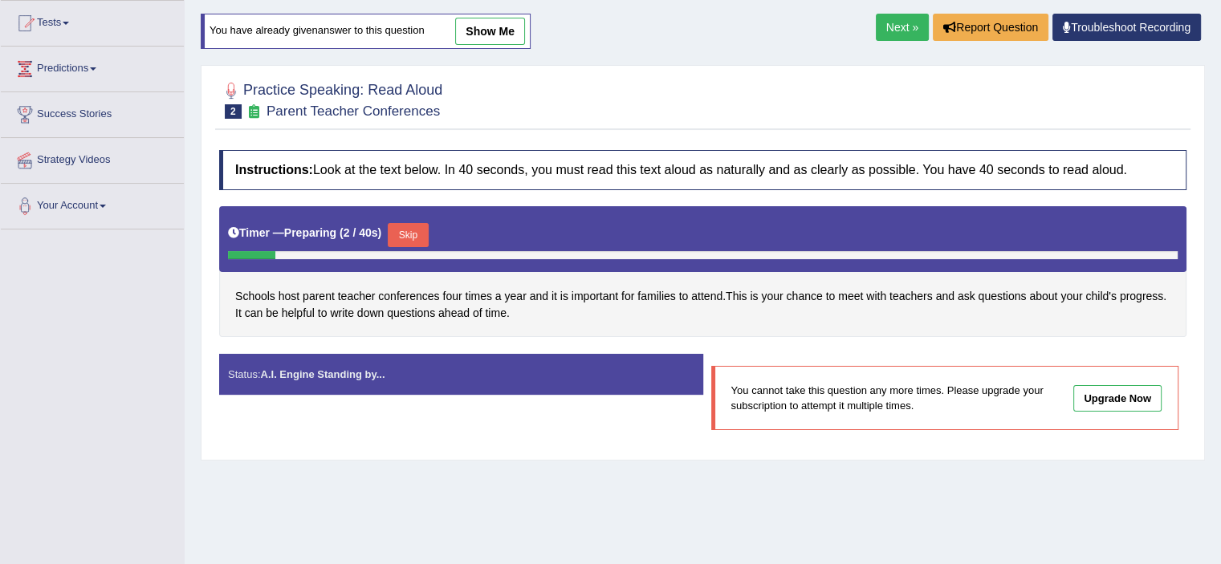
click at [409, 237] on button "Skip" at bounding box center [408, 235] width 40 height 24
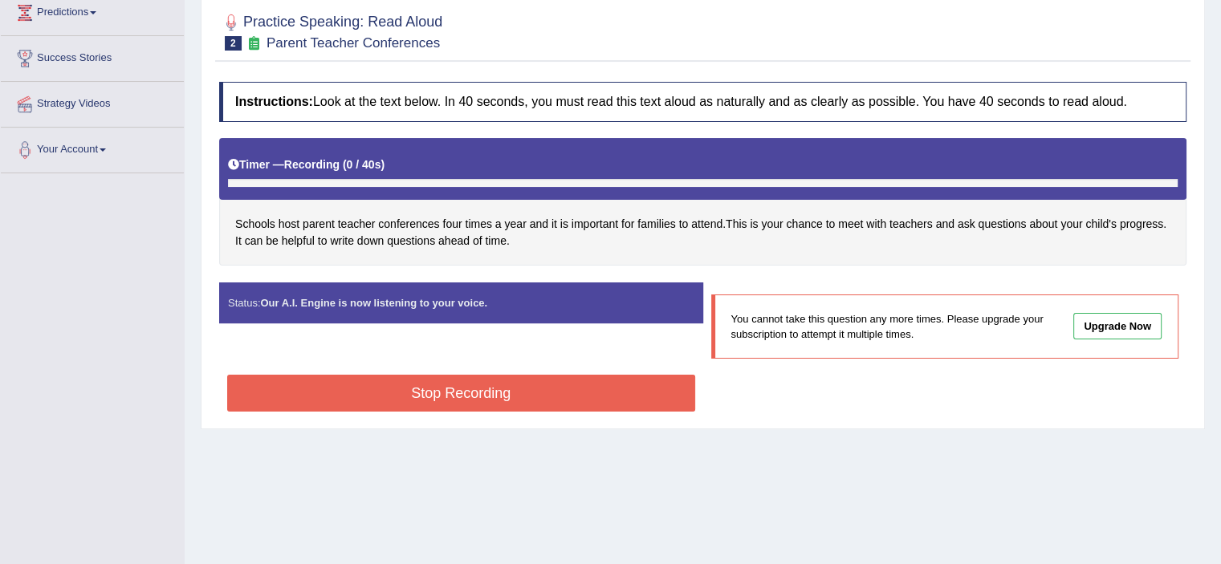
scroll to position [231, 0]
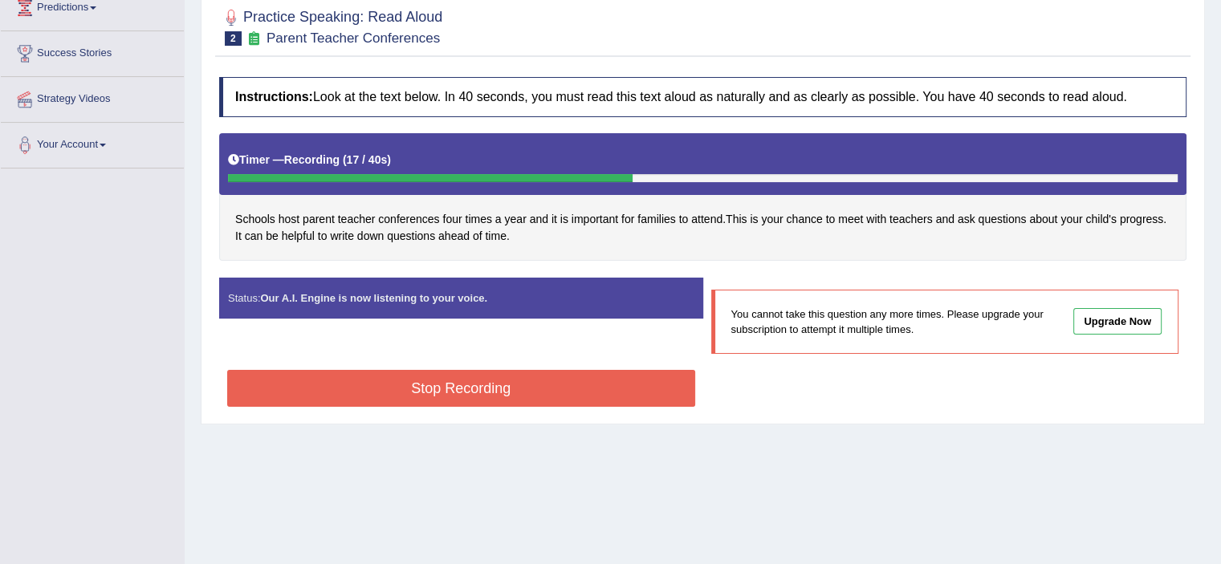
click at [523, 383] on button "Stop Recording" at bounding box center [461, 388] width 468 height 37
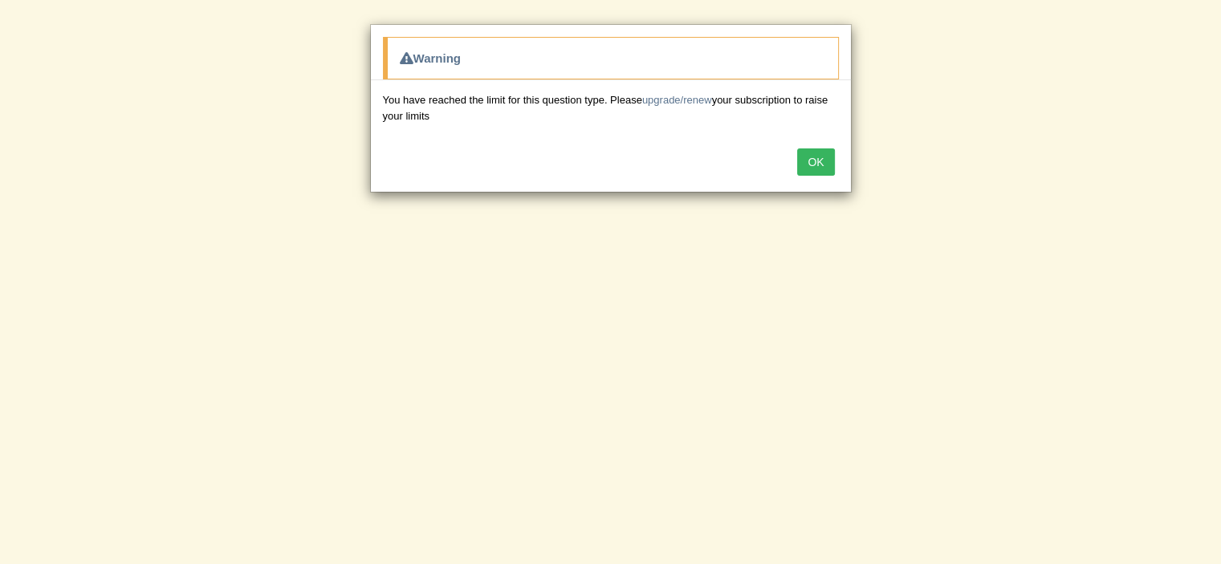
click at [822, 162] on button "OK" at bounding box center [815, 162] width 37 height 27
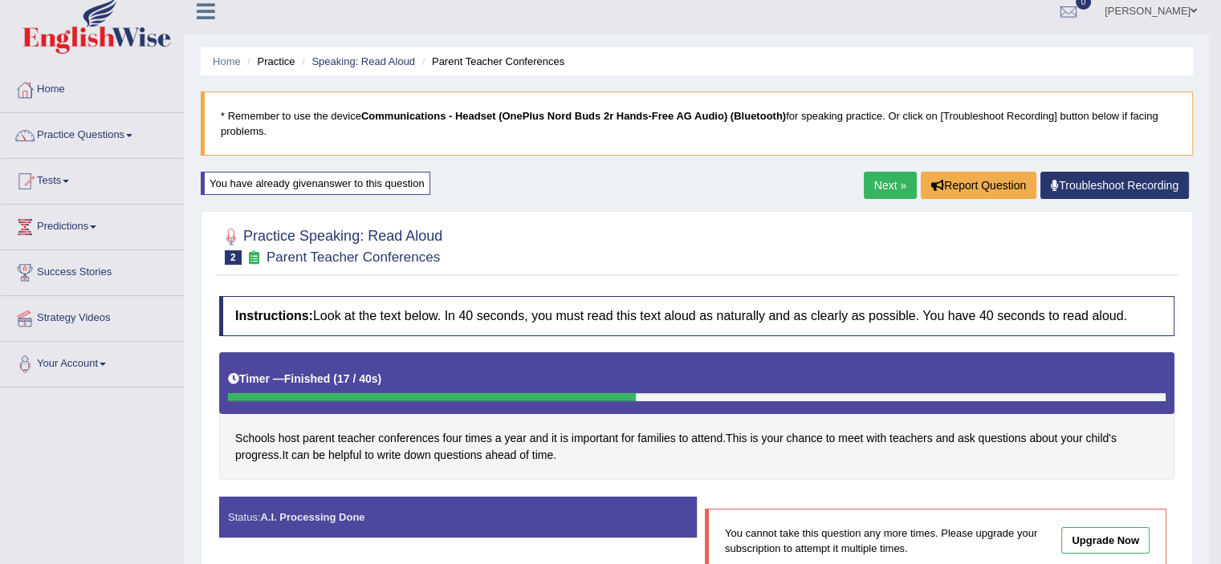
scroll to position [0, 0]
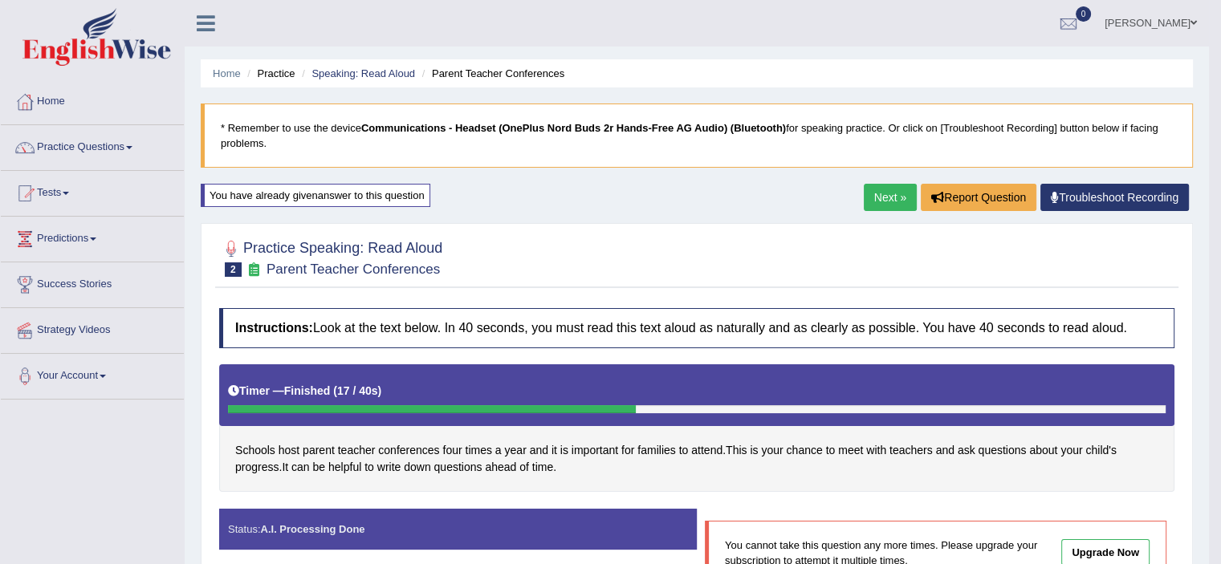
click at [870, 187] on link "Next »" at bounding box center [890, 197] width 53 height 27
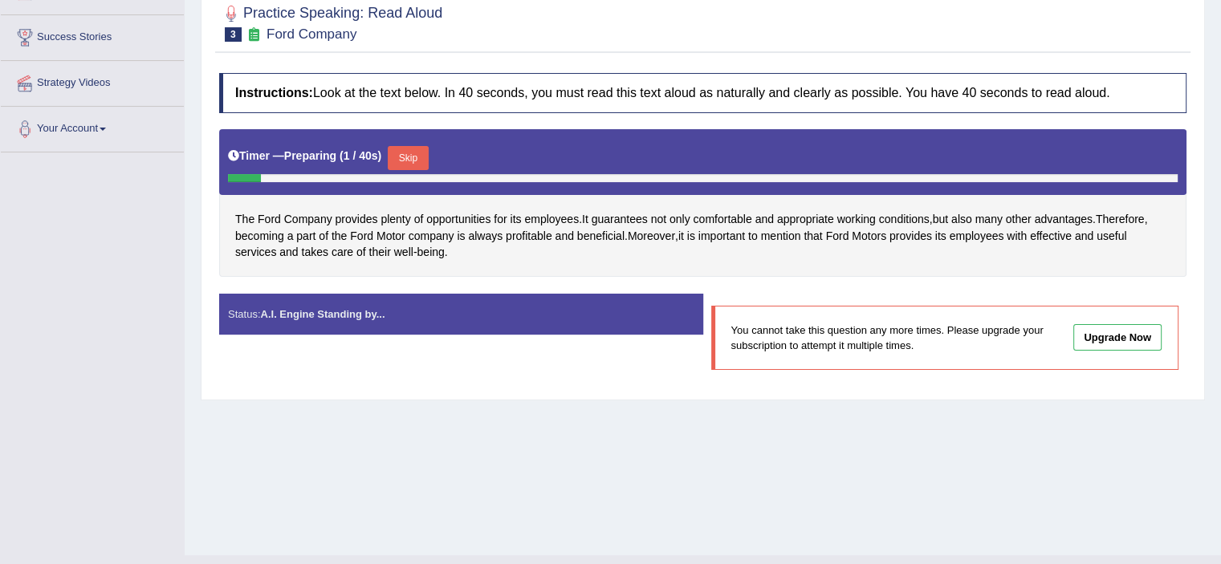
scroll to position [250, 0]
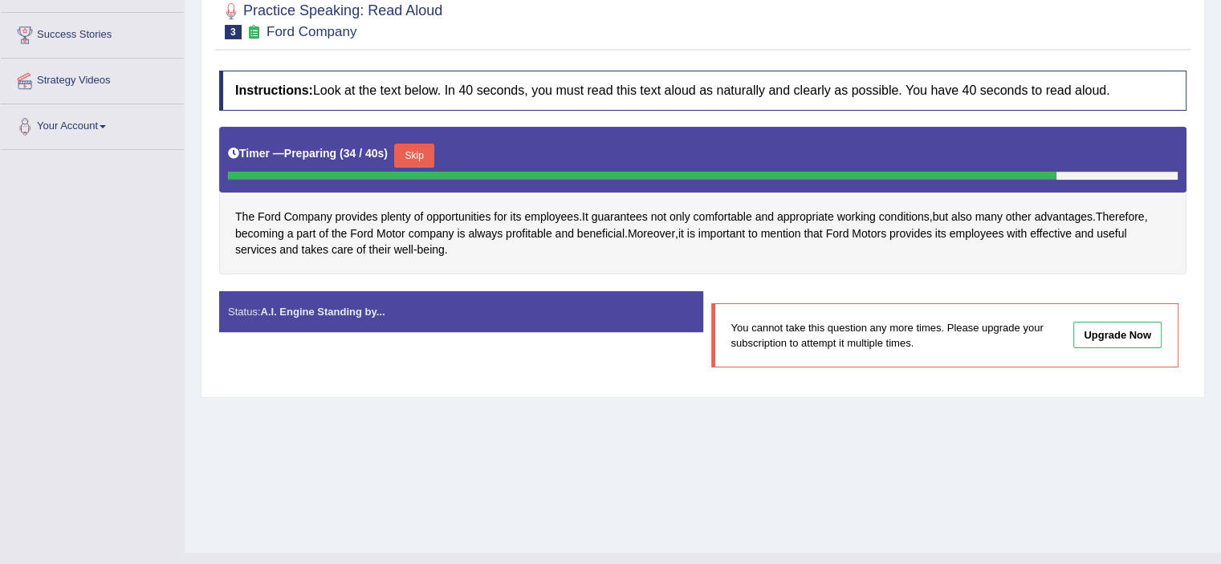
click at [408, 156] on button "Skip" at bounding box center [414, 156] width 40 height 24
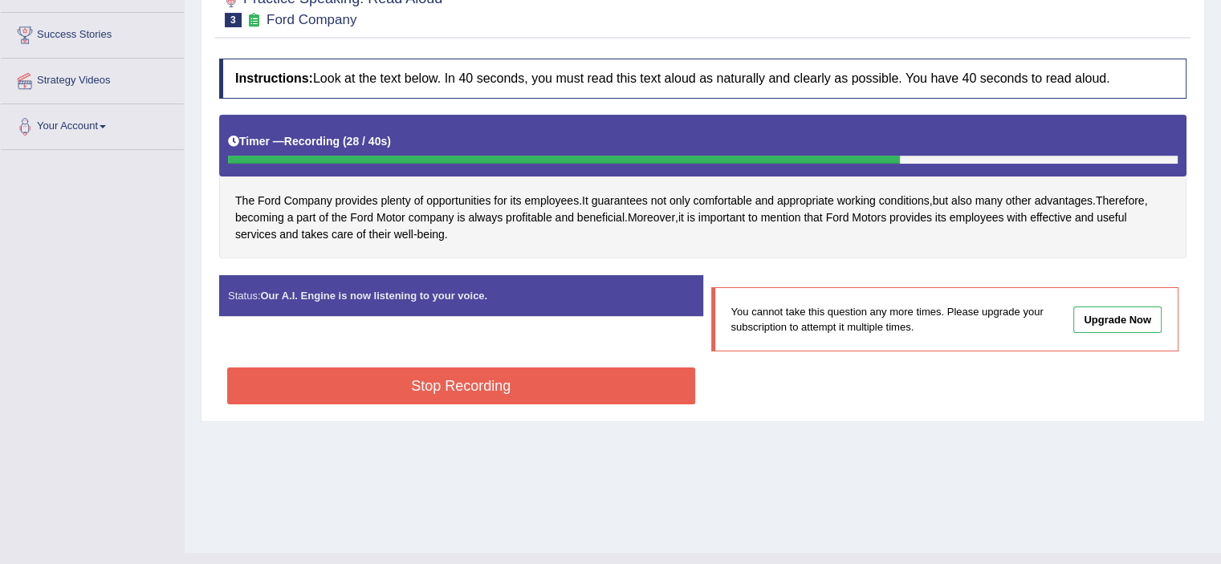
click at [478, 386] on button "Stop Recording" at bounding box center [461, 386] width 468 height 37
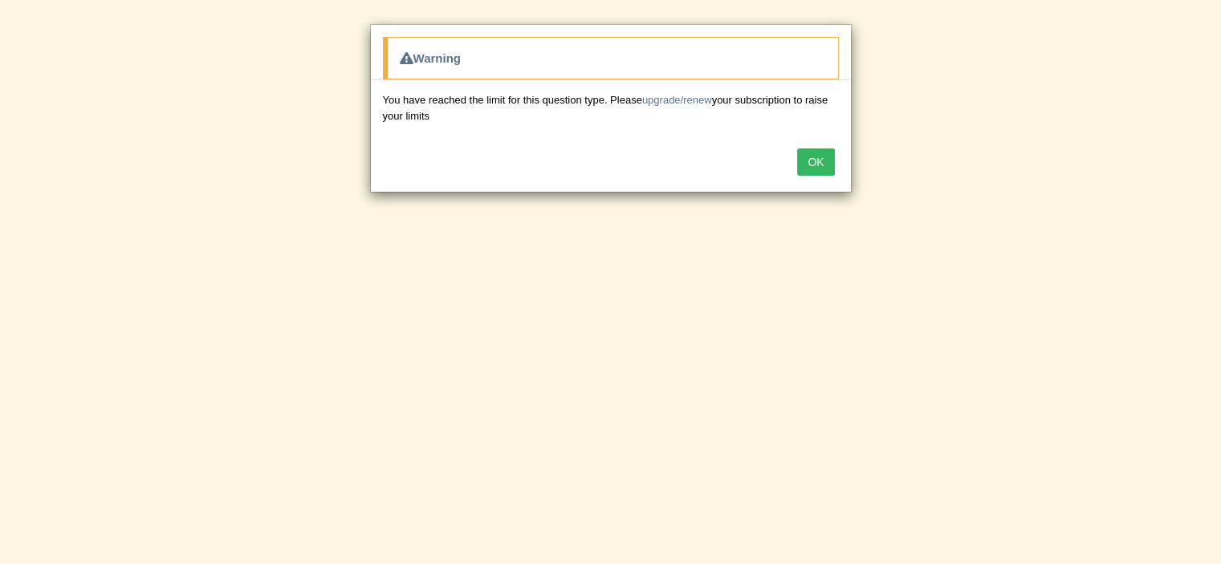
click at [800, 158] on button "OK" at bounding box center [815, 162] width 37 height 27
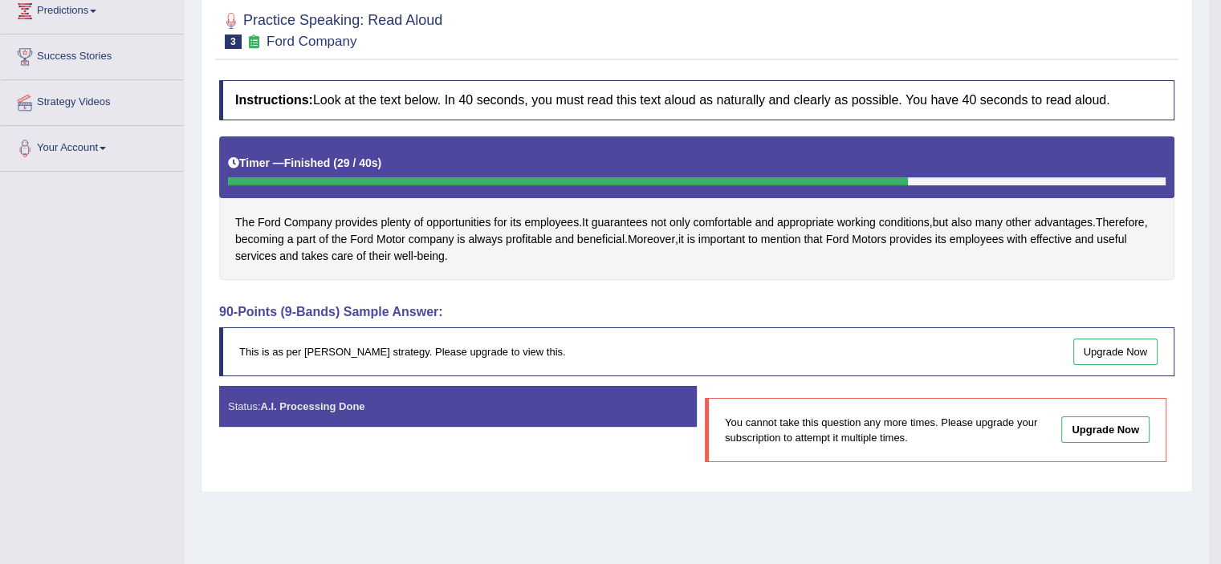
scroll to position [228, 0]
click at [1101, 350] on link "Upgrade Now" at bounding box center [1115, 352] width 85 height 26
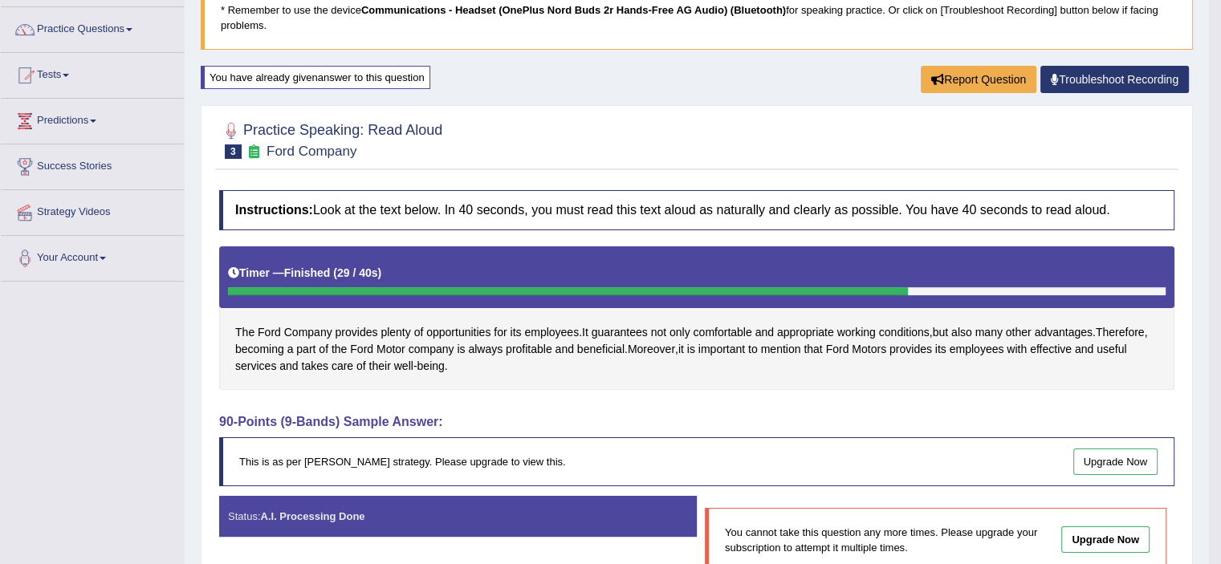
scroll to position [116, 0]
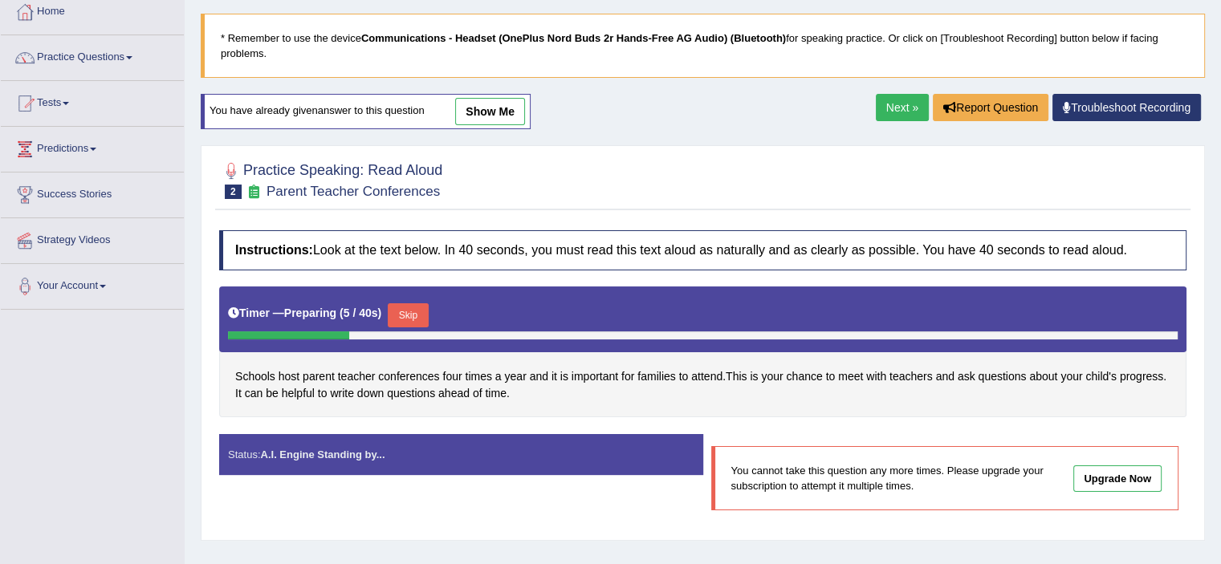
scroll to position [90, 0]
click at [886, 95] on link "Next »" at bounding box center [902, 107] width 53 height 27
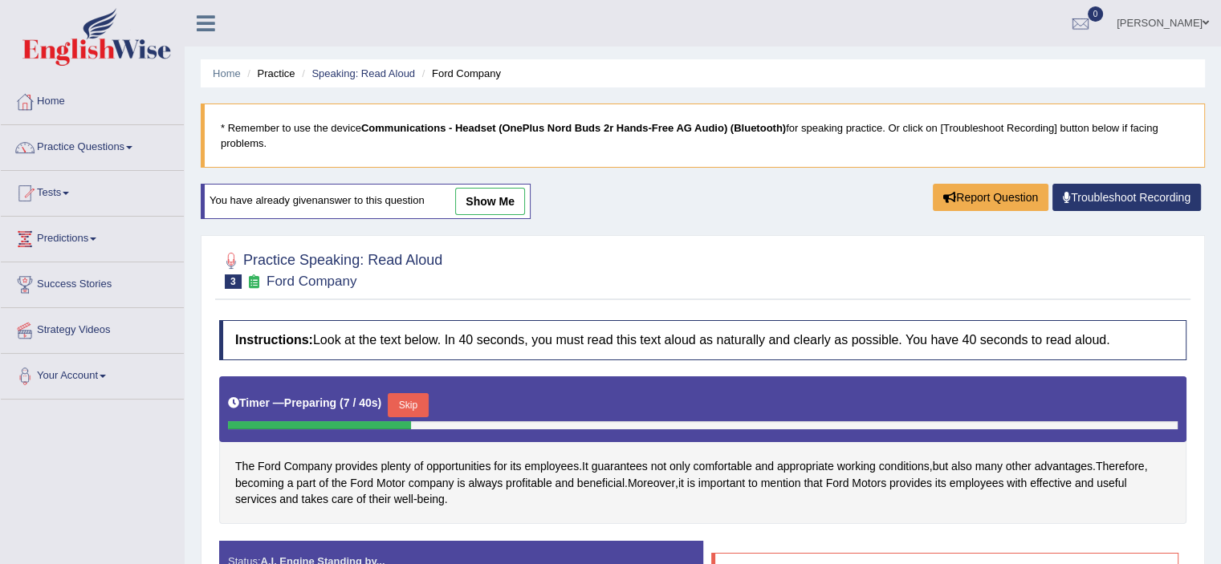
click at [268, 73] on li "Practice" at bounding box center [268, 73] width 51 height 15
click at [97, 157] on link "Practice Questions" at bounding box center [92, 145] width 183 height 40
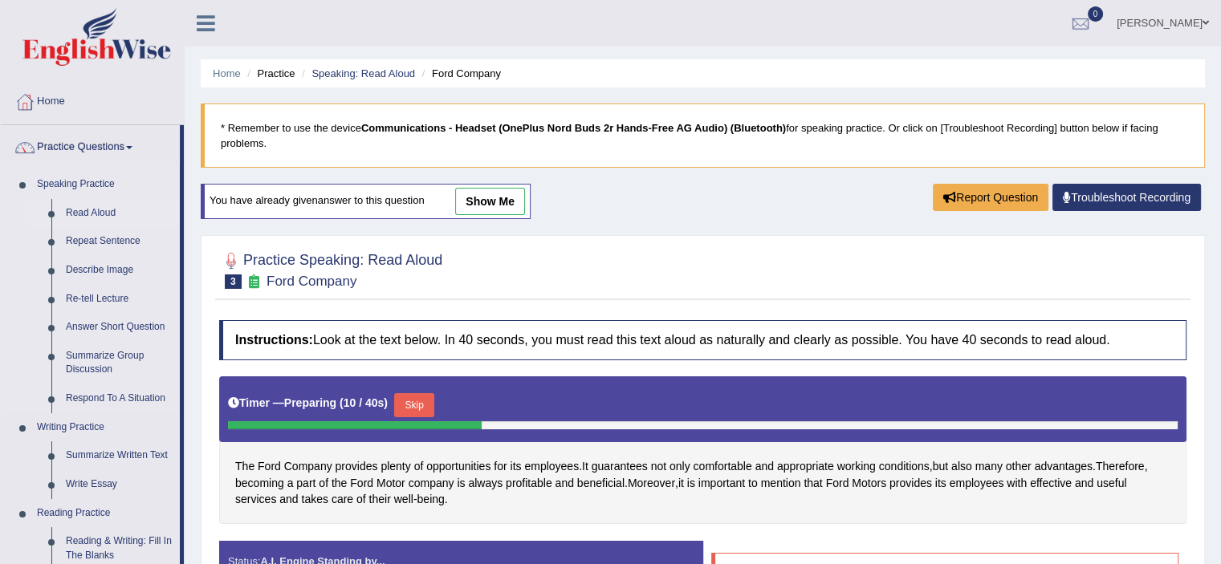
click at [93, 208] on link "Read Aloud" at bounding box center [119, 213] width 121 height 29
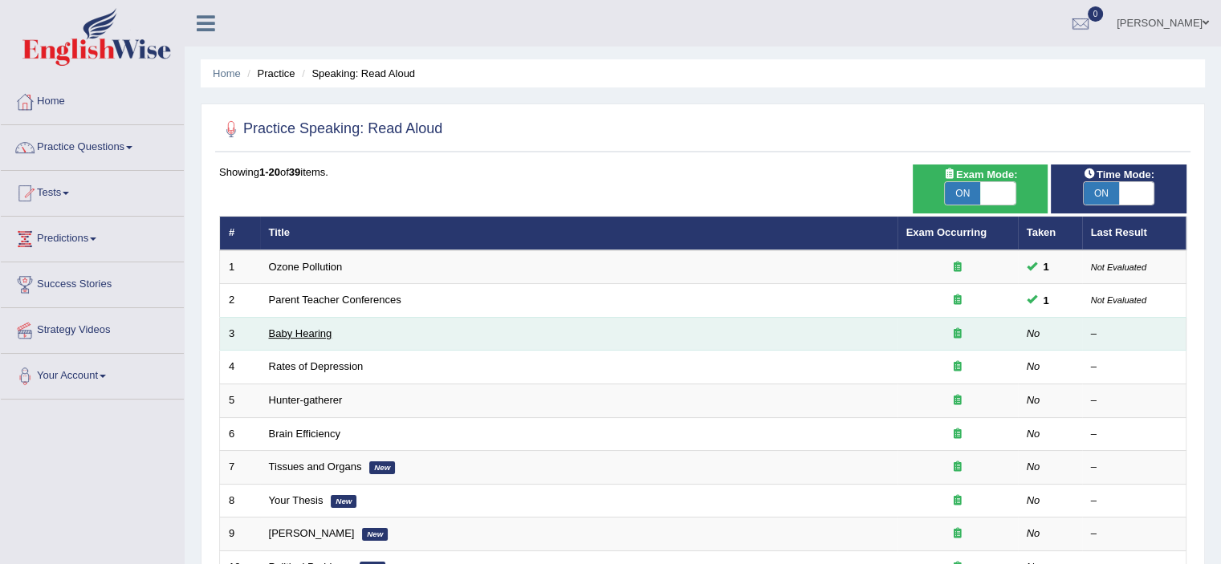
click at [308, 332] on link "Baby Hearing" at bounding box center [300, 334] width 63 height 12
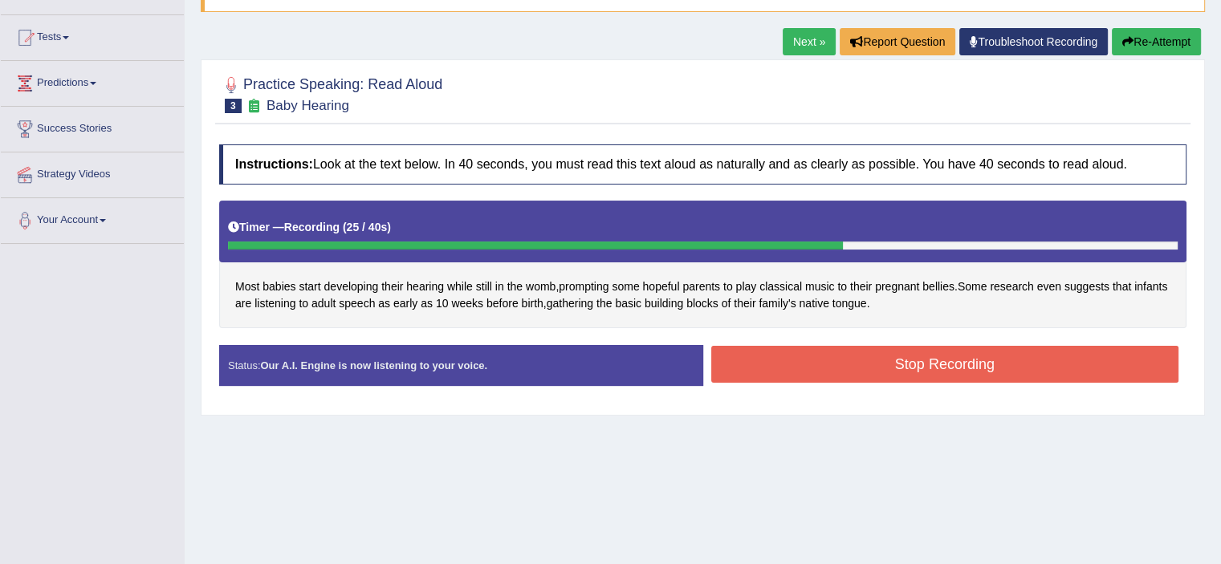
click at [768, 349] on button "Stop Recording" at bounding box center [945, 364] width 468 height 37
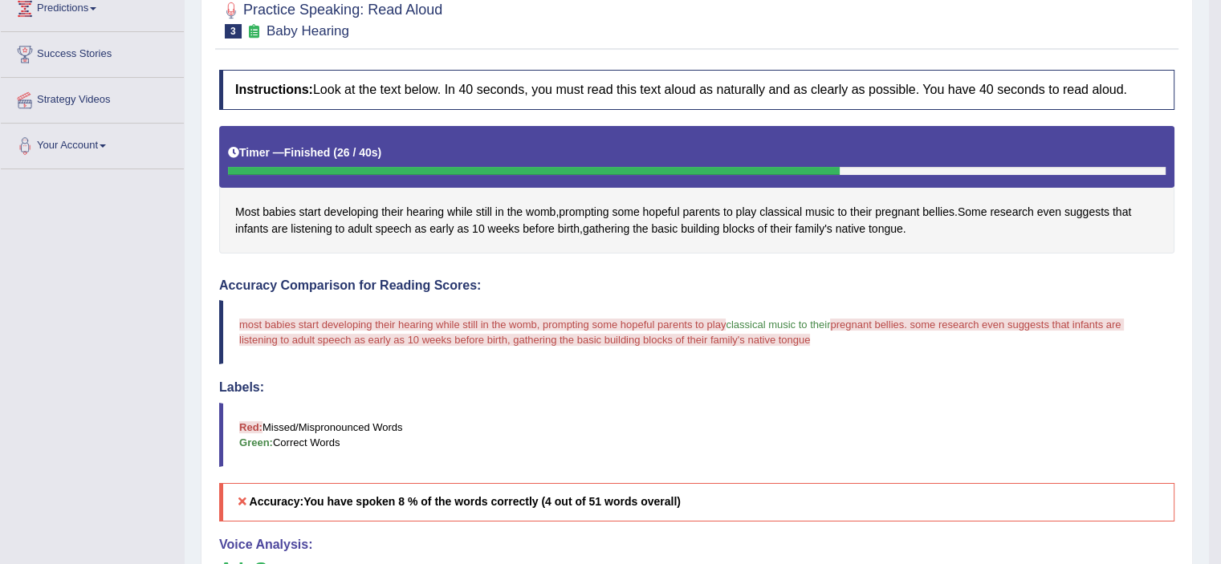
scroll to position [230, 0]
click at [407, 170] on div at bounding box center [534, 172] width 612 height 8
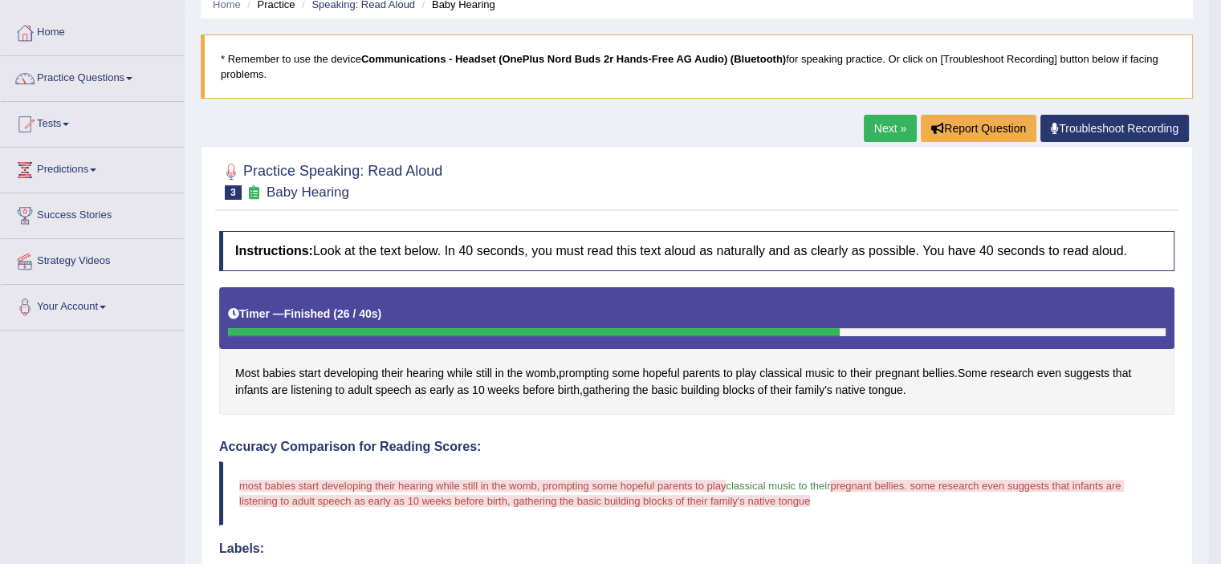
scroll to position [67, 0]
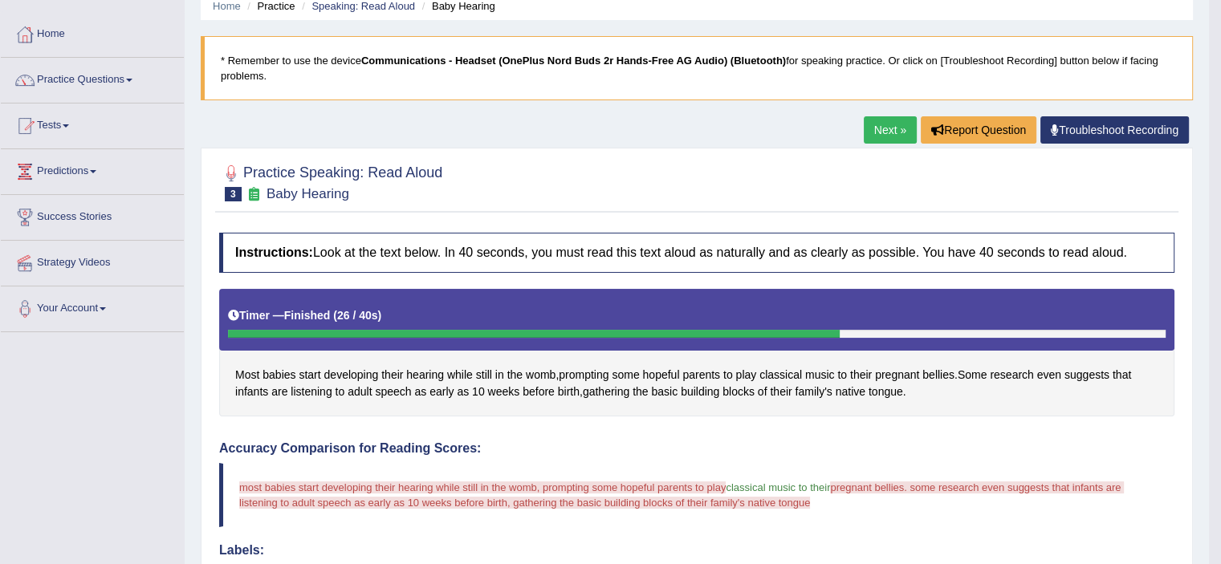
click at [909, 134] on link "Next »" at bounding box center [890, 129] width 53 height 27
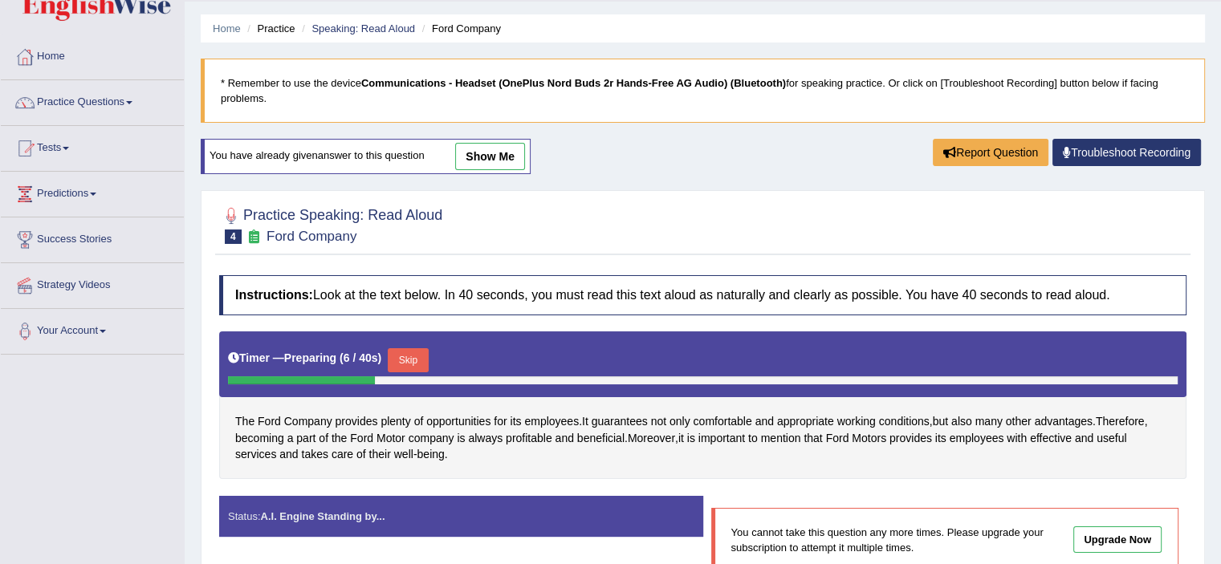
scroll to position [48, 0]
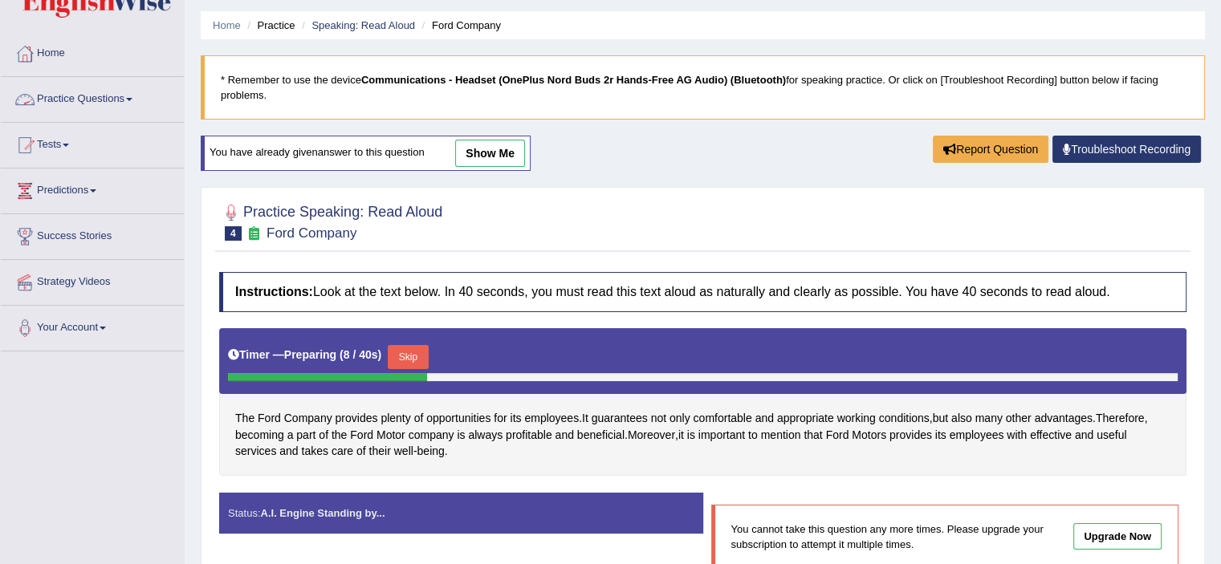
click at [101, 110] on link "Practice Questions" at bounding box center [92, 97] width 183 height 40
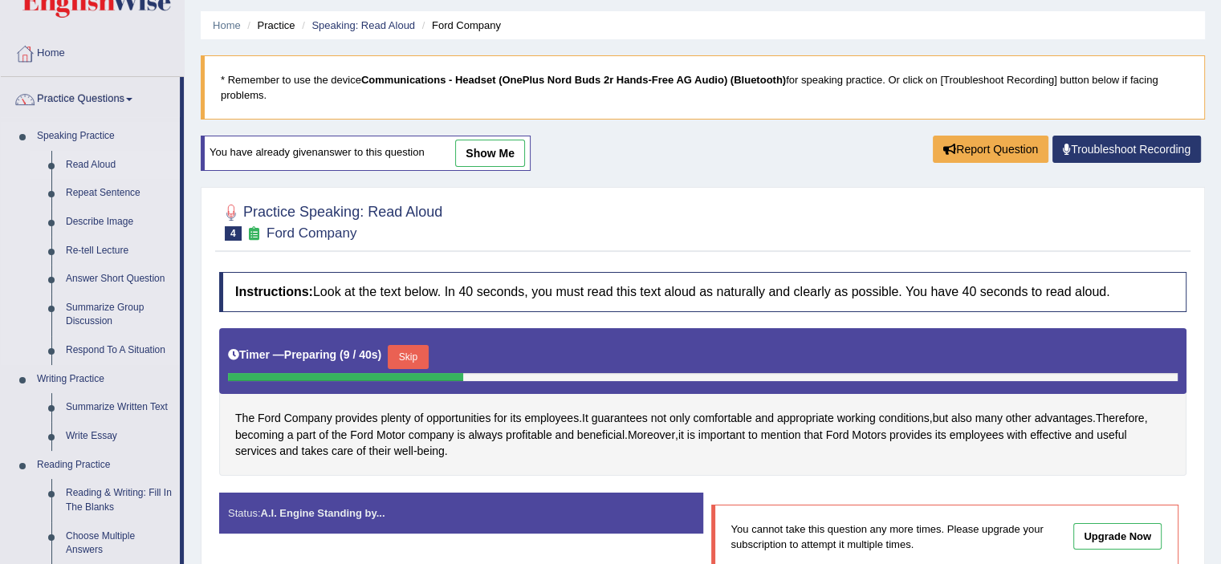
click at [90, 160] on link "Read Aloud" at bounding box center [119, 165] width 121 height 29
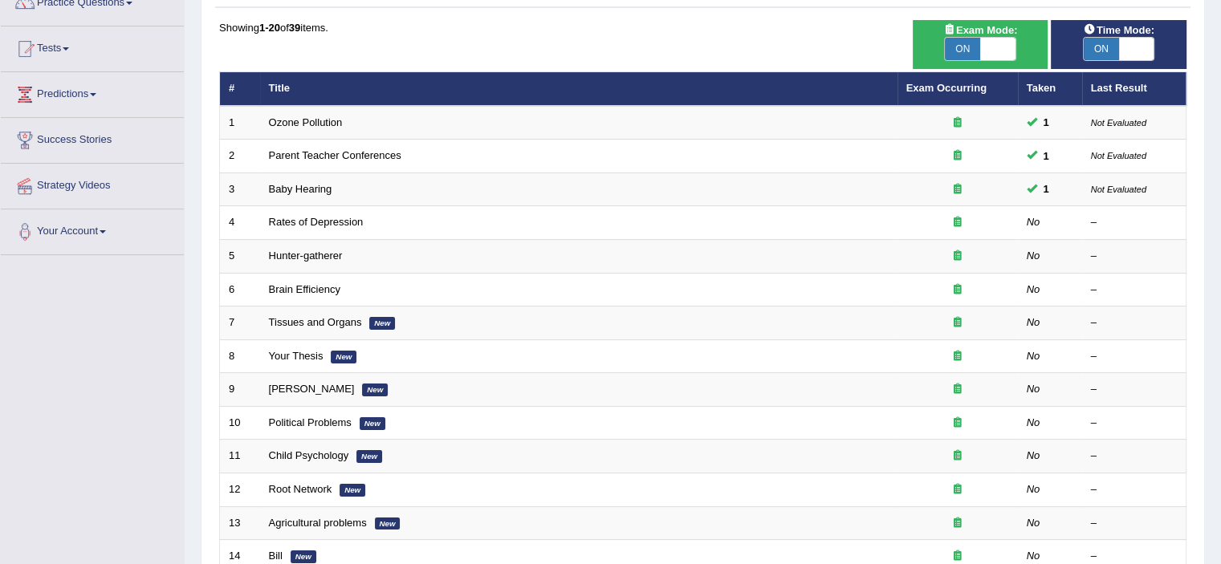
scroll to position [154, 0]
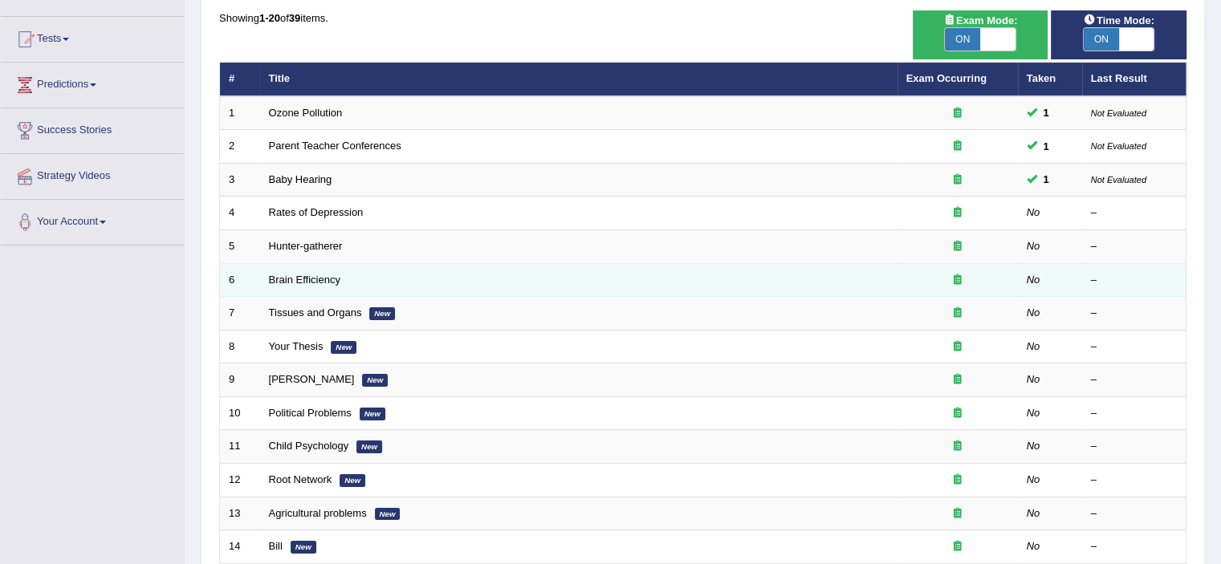
click at [411, 287] on td "Brain Efficiency" at bounding box center [578, 280] width 637 height 34
click at [320, 282] on link "Brain Efficiency" at bounding box center [304, 280] width 71 height 12
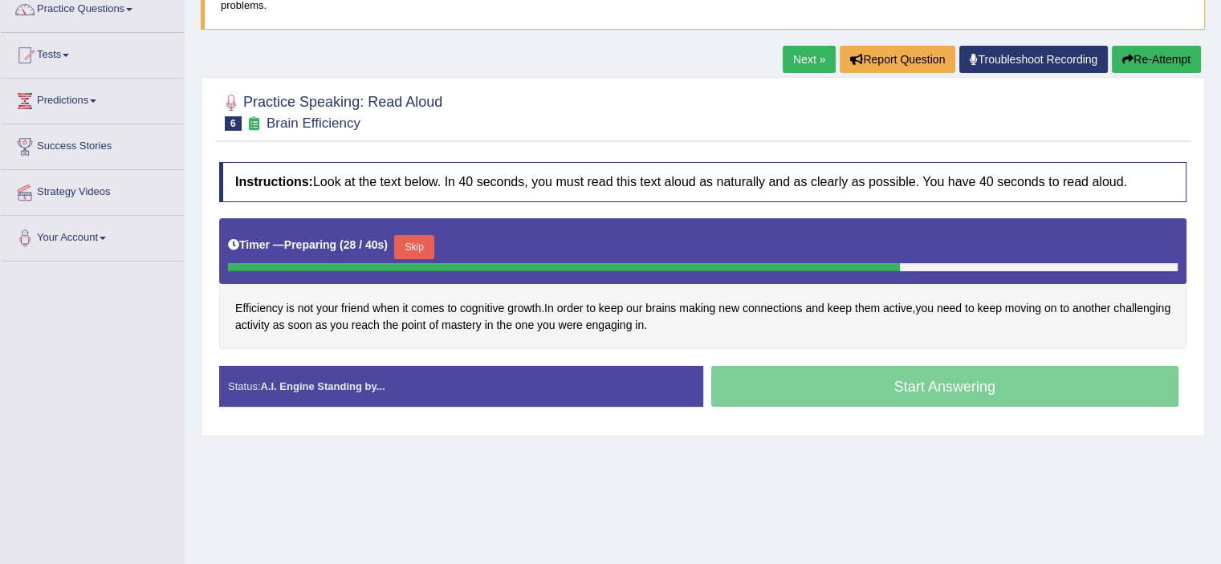
click at [414, 240] on button "Skip" at bounding box center [414, 247] width 40 height 24
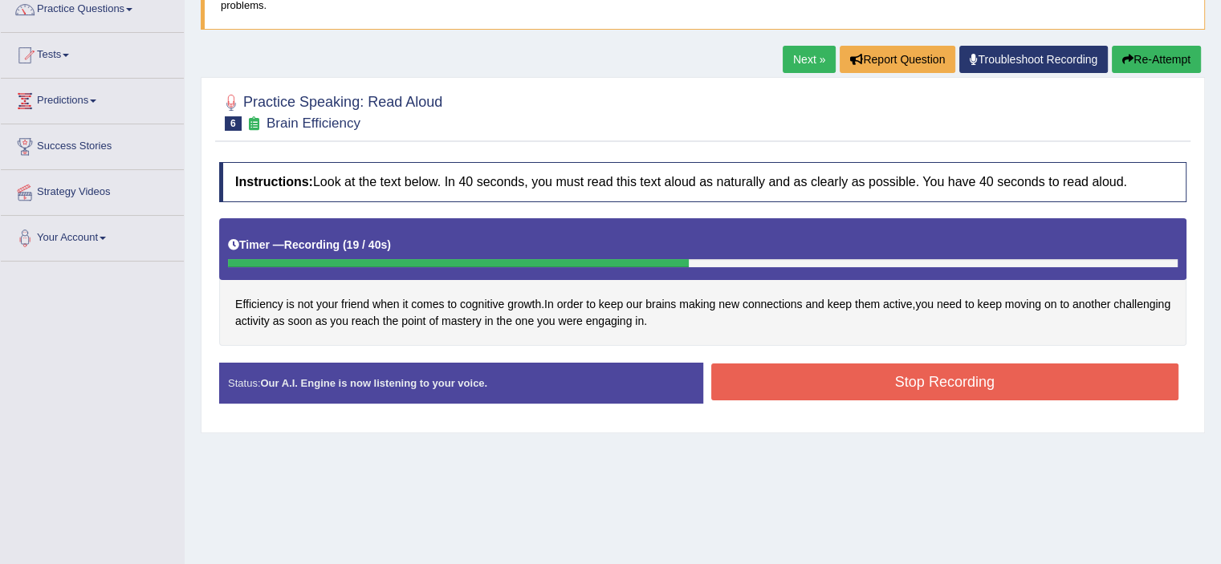
click at [603, 384] on div "Status: Our A.I. Engine is now listening to your voice." at bounding box center [461, 383] width 484 height 41
click at [757, 380] on button "Stop Recording" at bounding box center [945, 382] width 468 height 37
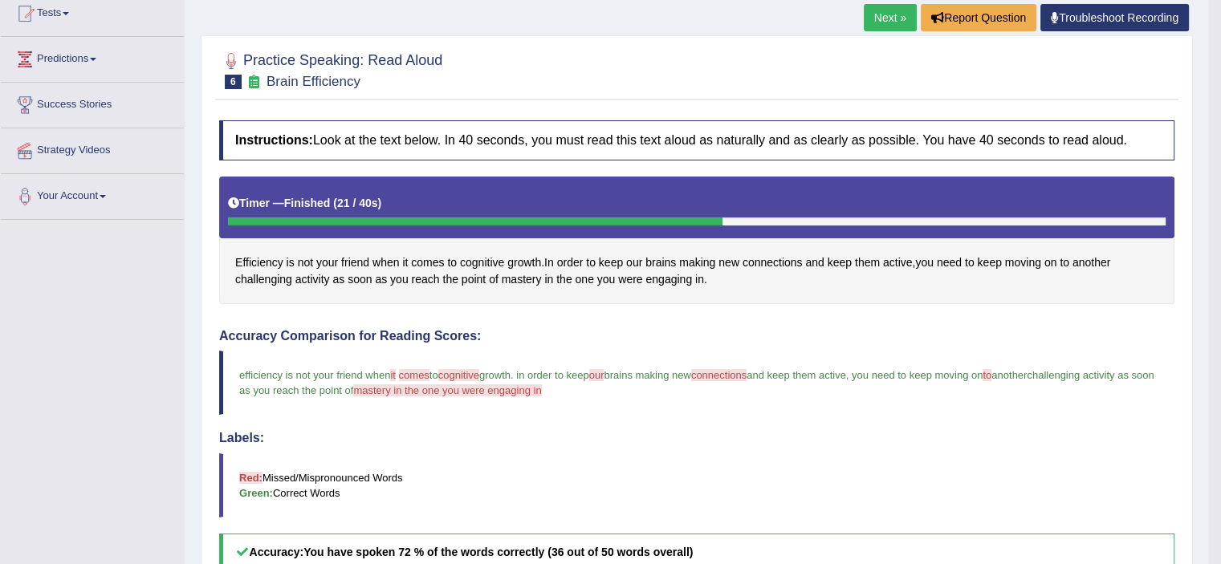
scroll to position [177, 0]
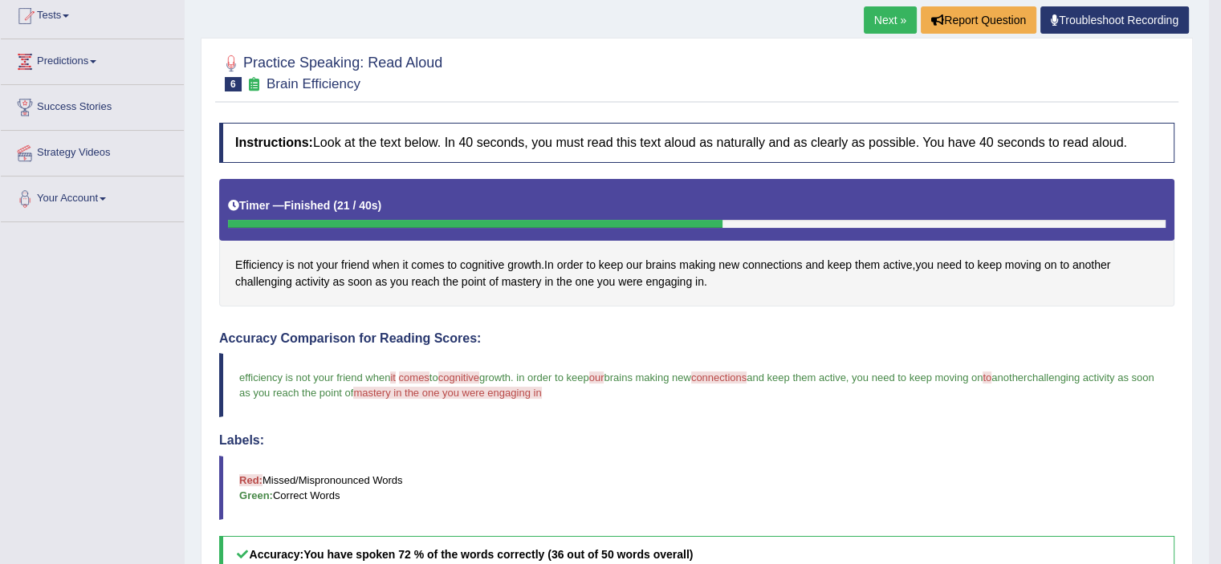
click at [878, 18] on link "Next »" at bounding box center [890, 19] width 53 height 27
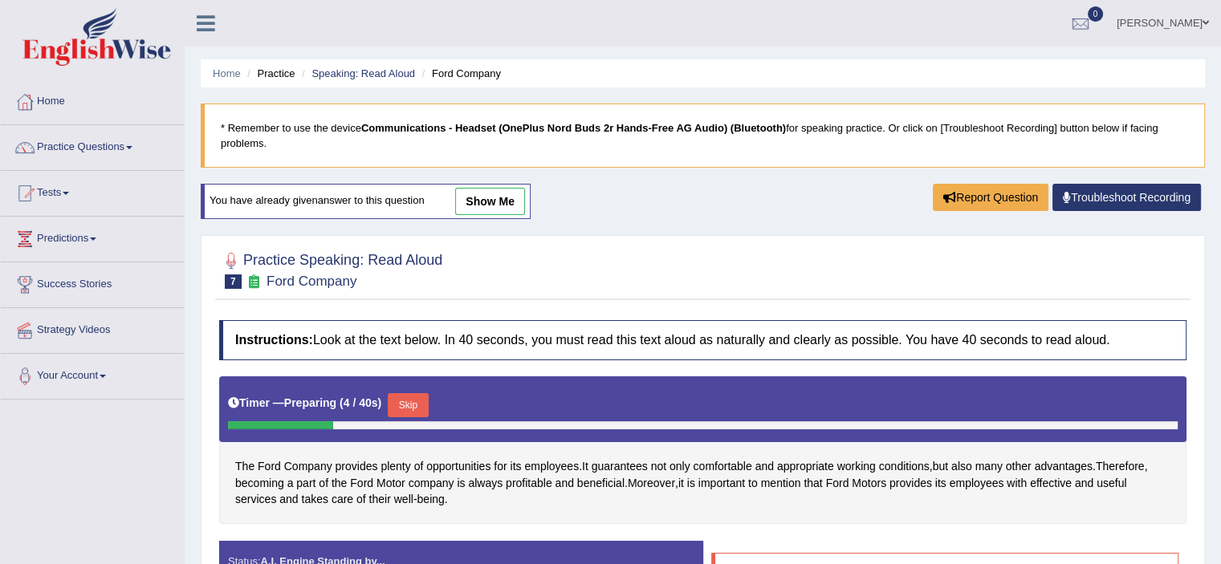
click at [279, 73] on li "Practice" at bounding box center [268, 73] width 51 height 15
click at [363, 67] on link "Speaking: Read Aloud" at bounding box center [363, 73] width 104 height 12
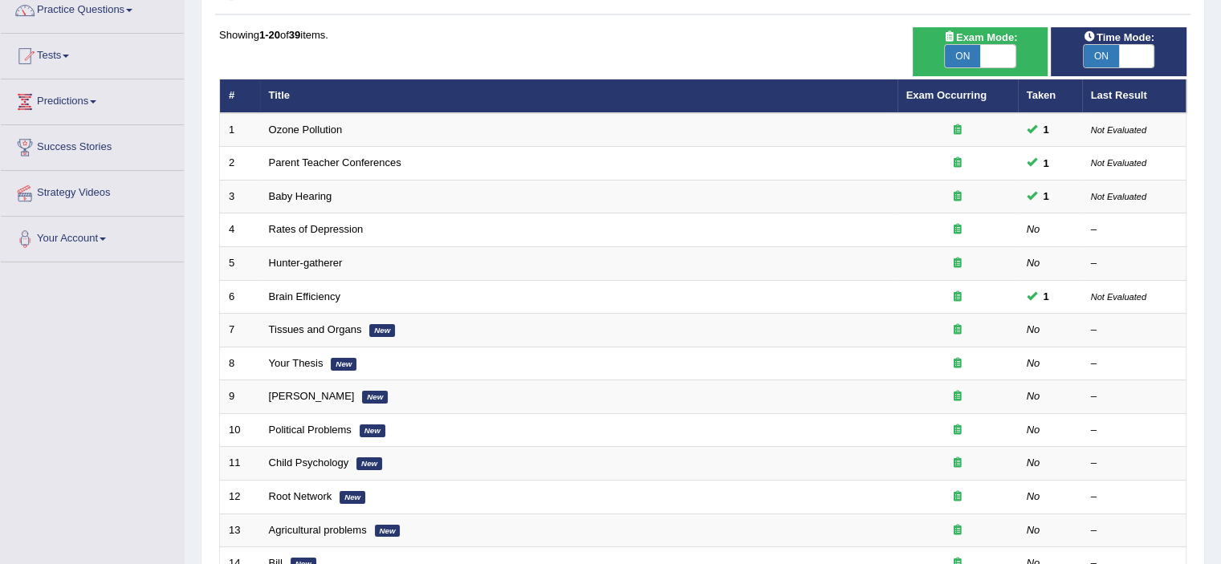
scroll to position [140, 0]
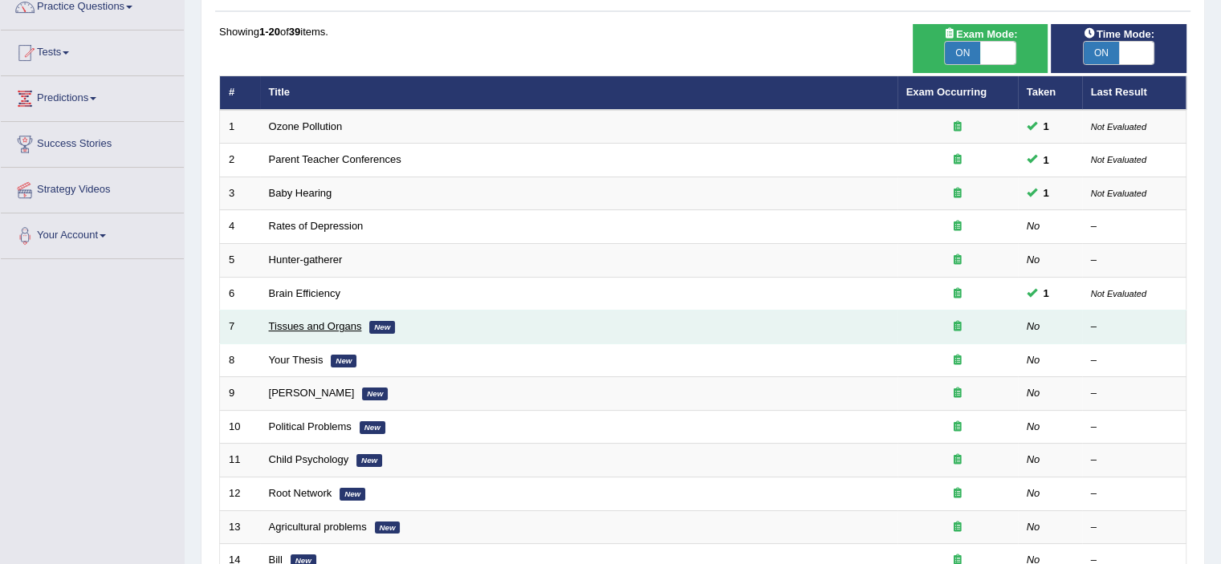
click at [311, 325] on link "Tissues and Organs" at bounding box center [315, 326] width 93 height 12
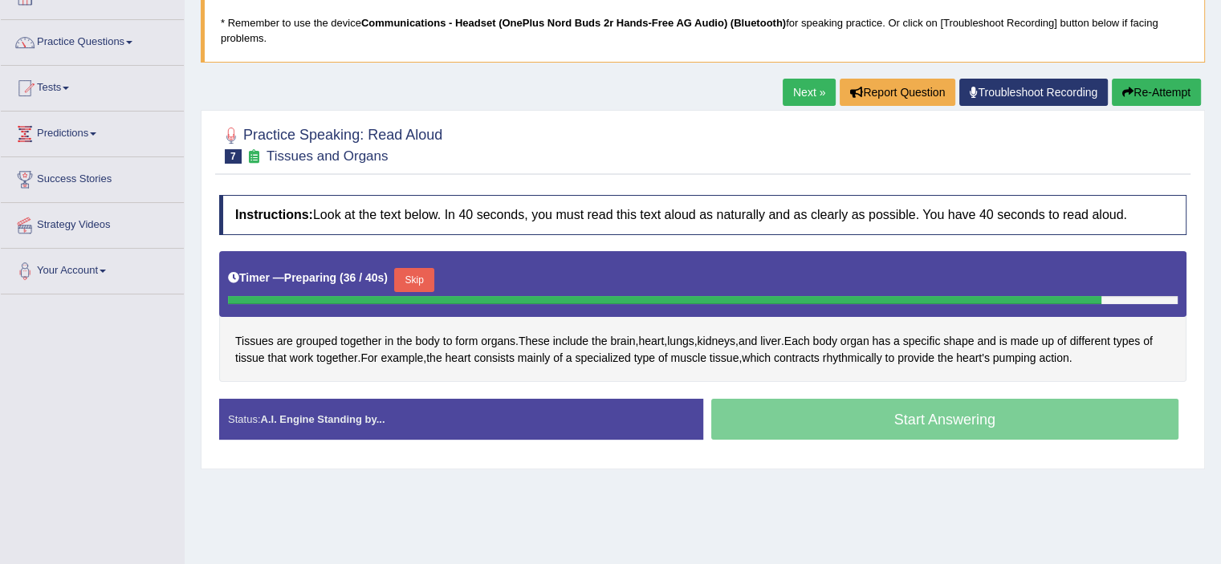
drag, startPoint x: 673, startPoint y: 397, endPoint x: 389, endPoint y: 328, distance: 292.6
click at [389, 328] on div "Instructions: Look at the text below. In 40 seconds, you must read this text al…" at bounding box center [702, 324] width 975 height 274
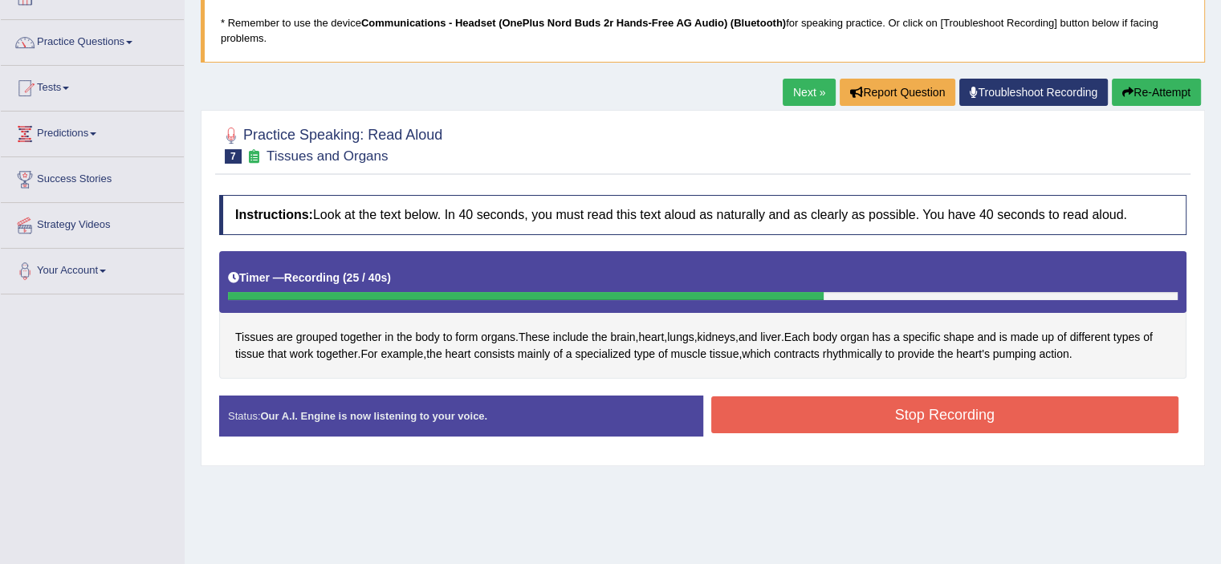
click at [1018, 407] on button "Stop Recording" at bounding box center [945, 415] width 468 height 37
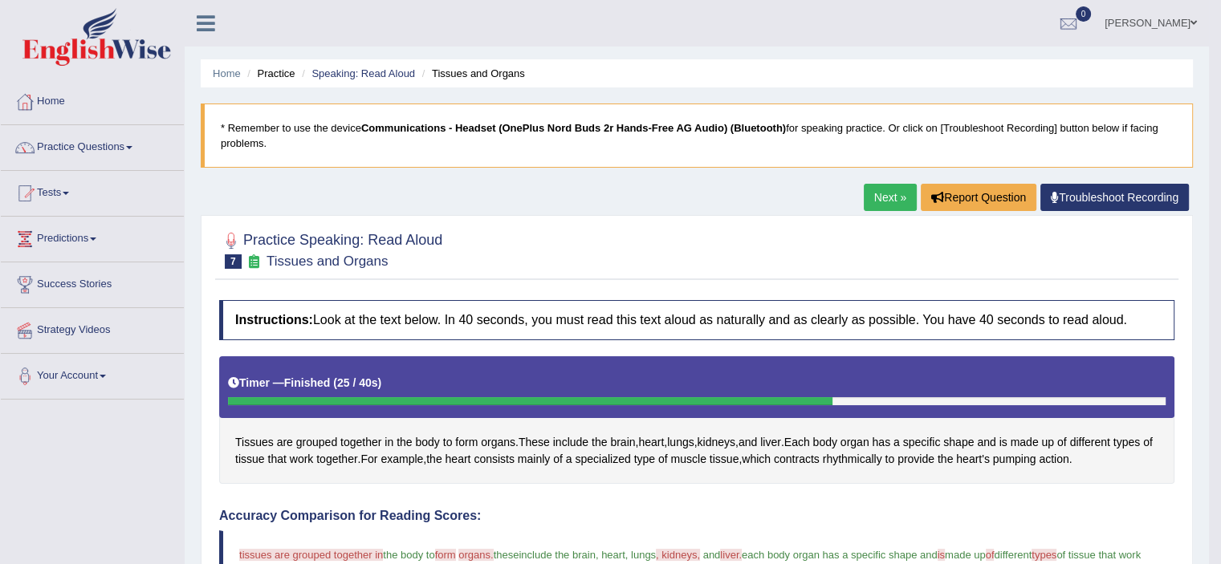
click at [879, 193] on link "Next »" at bounding box center [890, 197] width 53 height 27
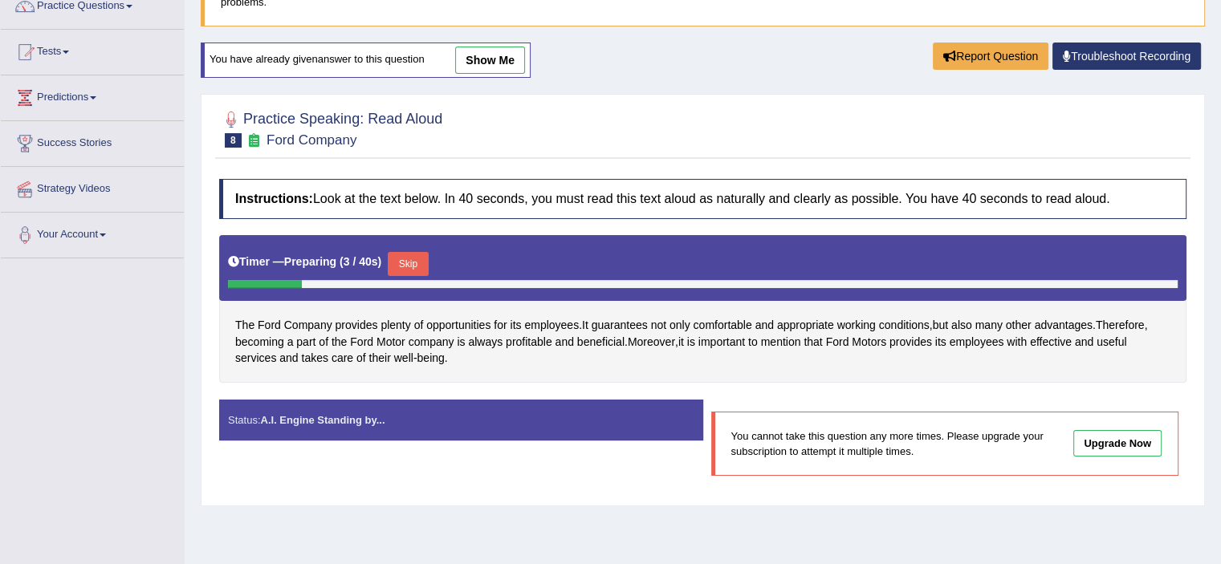
scroll to position [181, 0]
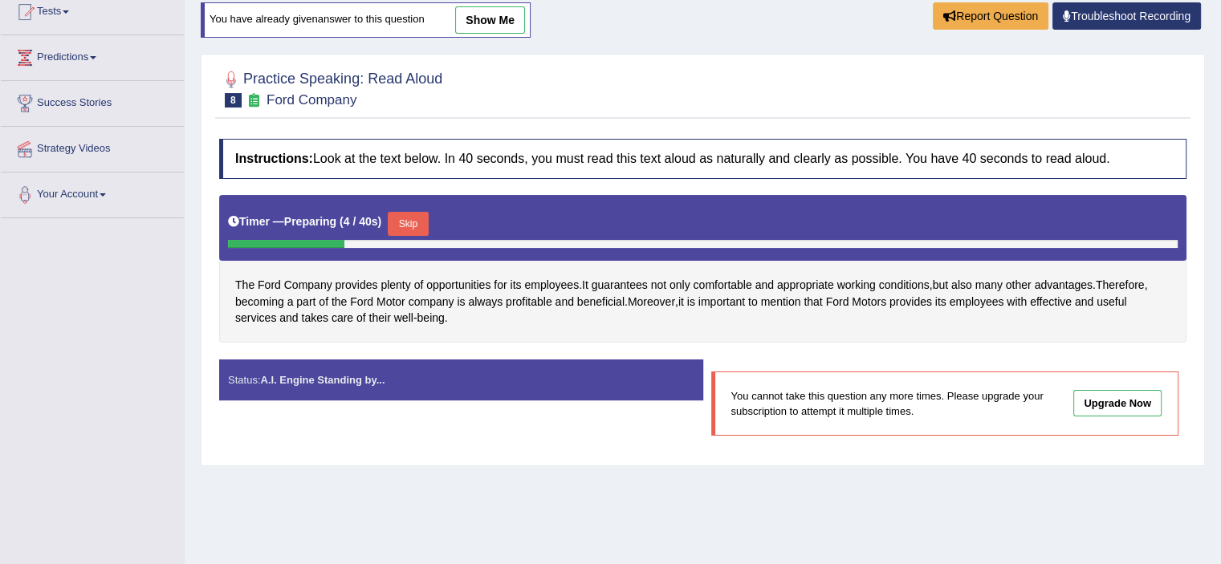
click at [409, 224] on button "Skip" at bounding box center [408, 224] width 40 height 24
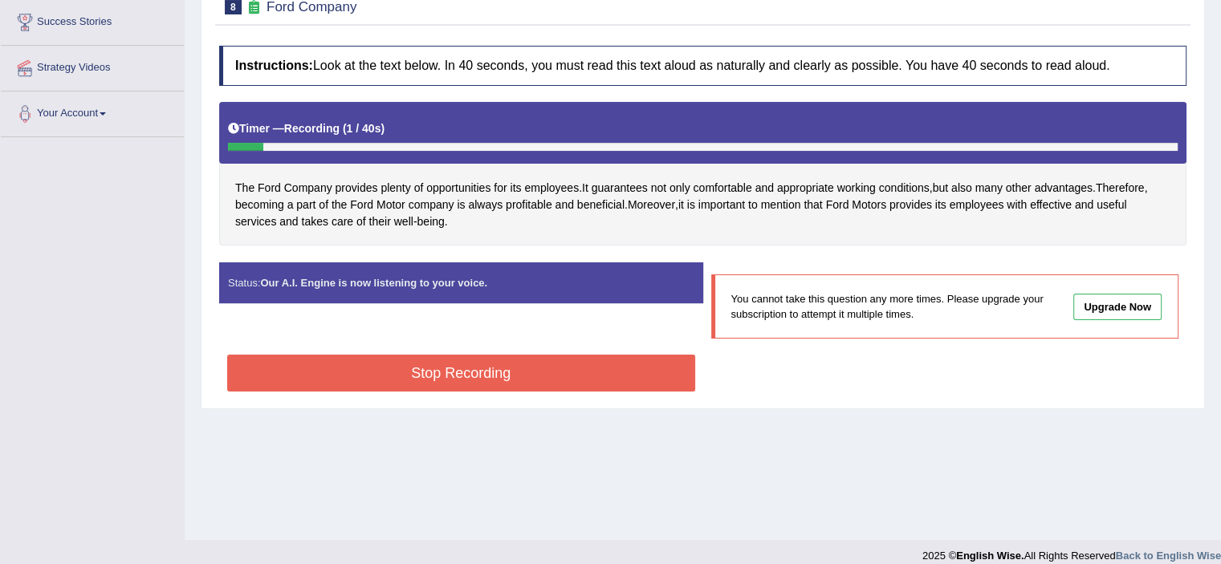
scroll to position [265, 0]
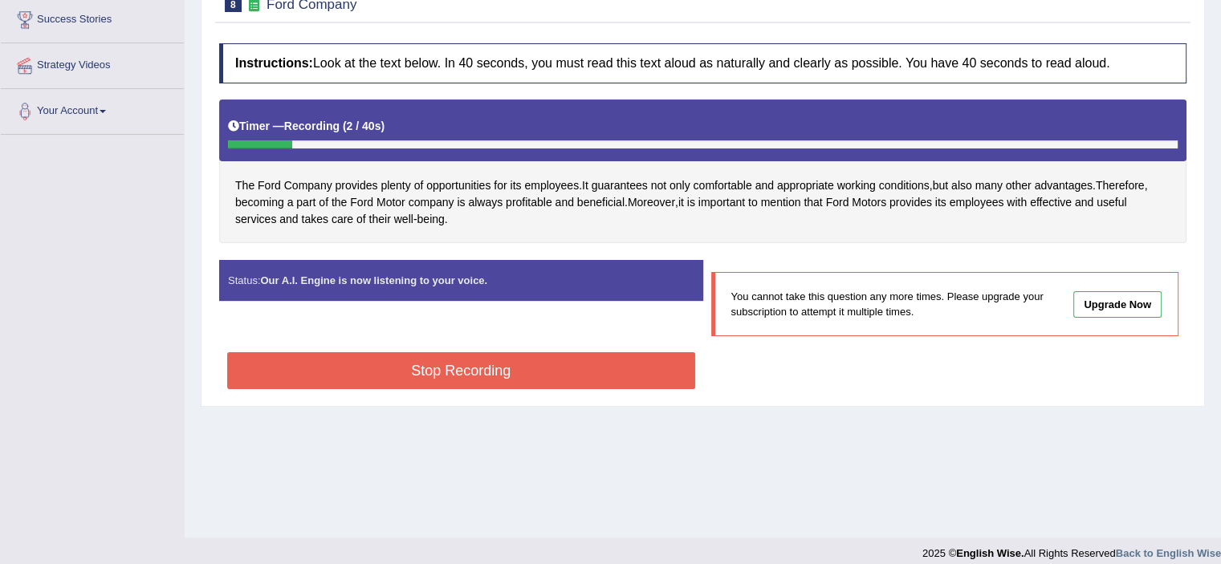
click at [431, 368] on button "Stop Recording" at bounding box center [461, 370] width 468 height 37
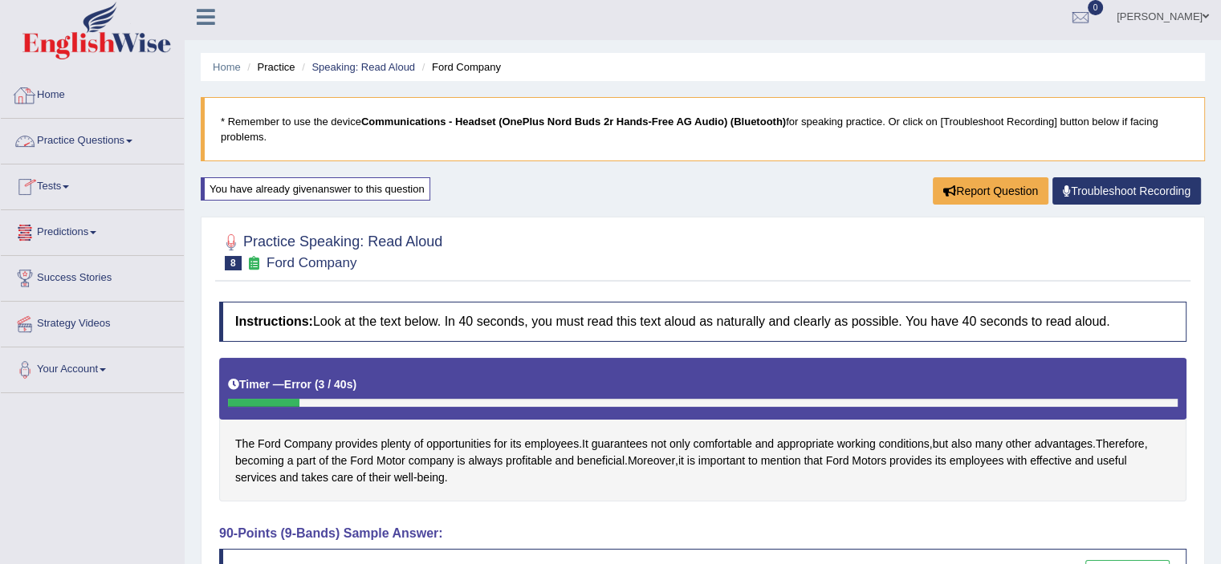
scroll to position [6, 0]
click at [85, 146] on link "Practice Questions" at bounding box center [92, 140] width 183 height 40
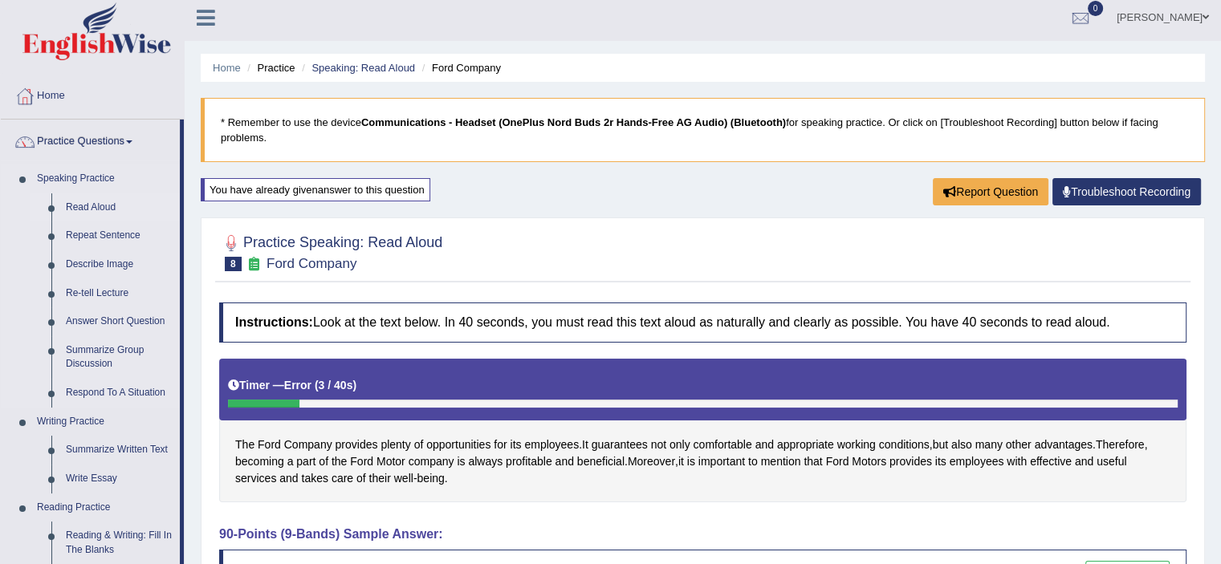
click at [108, 204] on link "Read Aloud" at bounding box center [119, 207] width 121 height 29
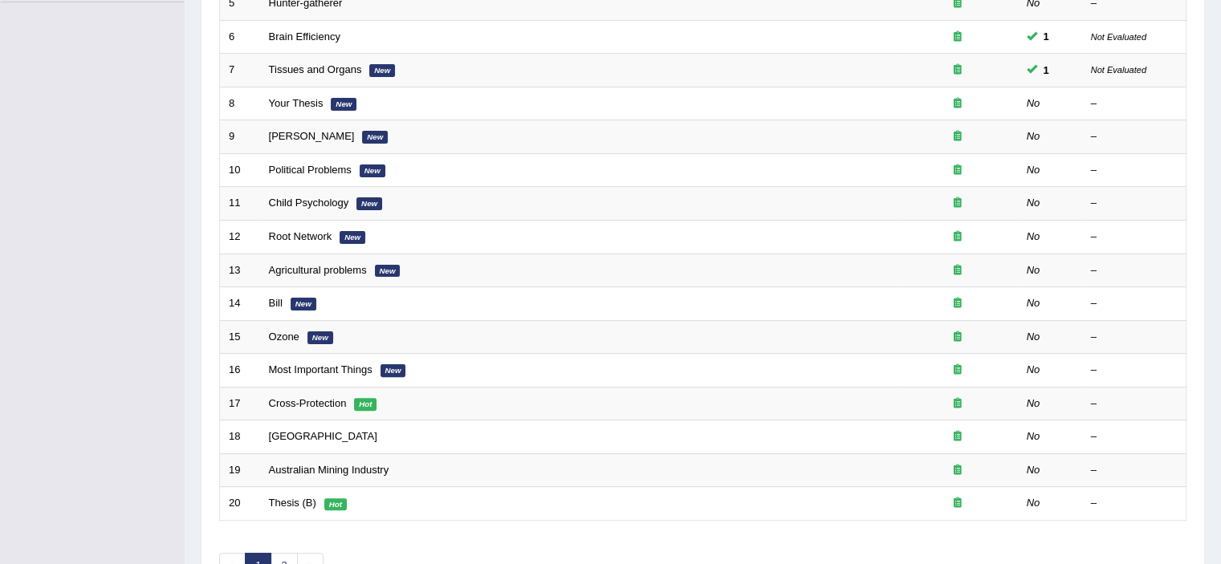
scroll to position [403, 0]
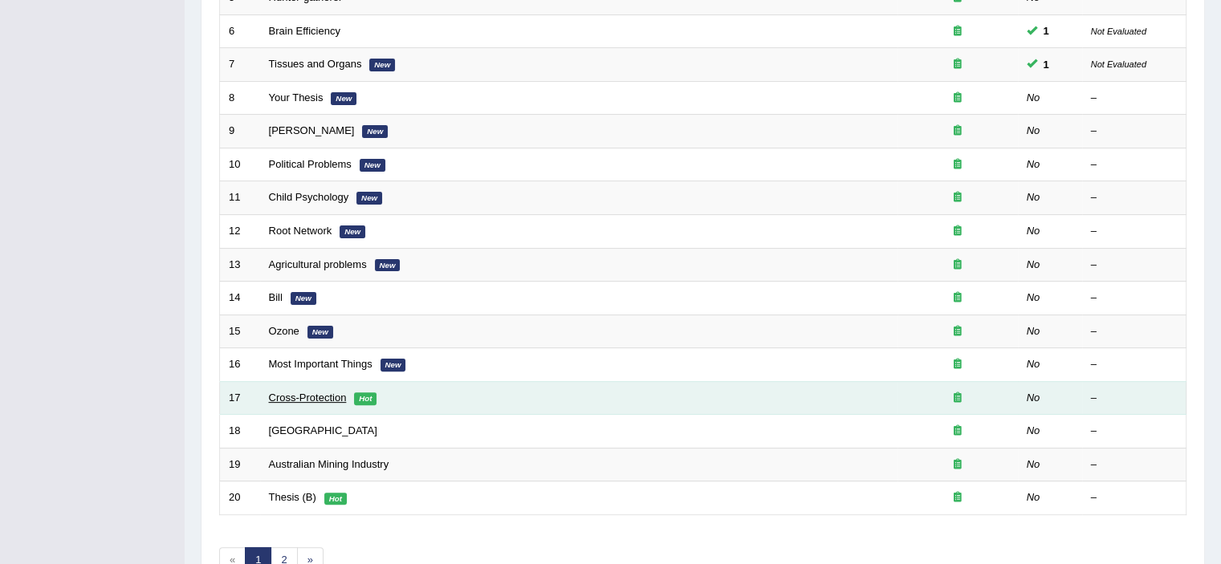
click at [311, 394] on link "Cross-Protection" at bounding box center [308, 398] width 78 height 12
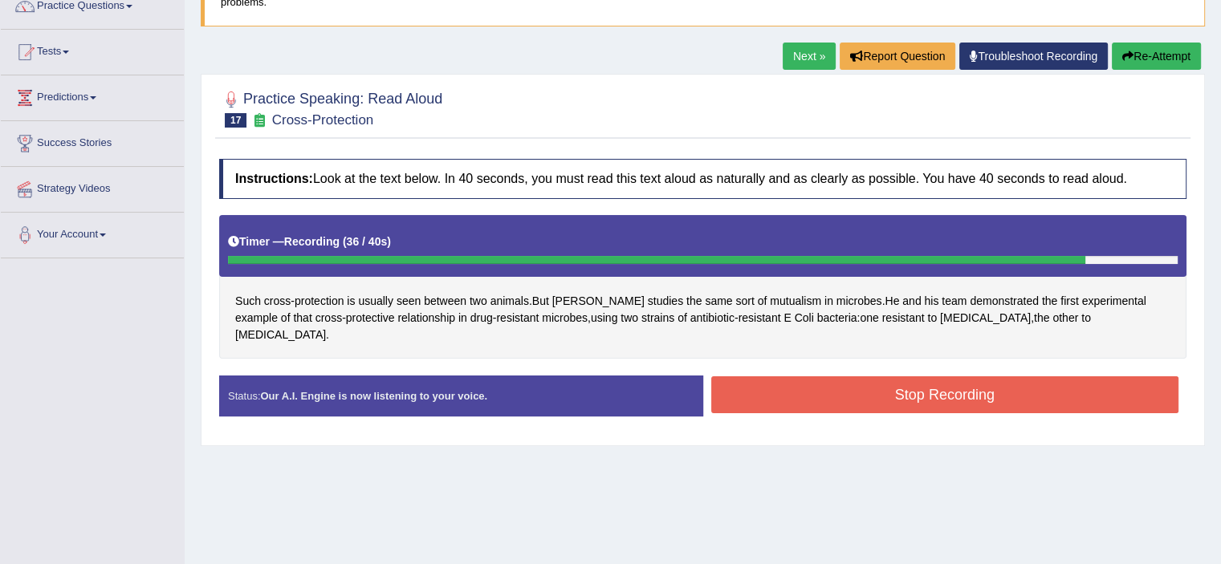
click at [975, 377] on button "Stop Recording" at bounding box center [945, 395] width 468 height 37
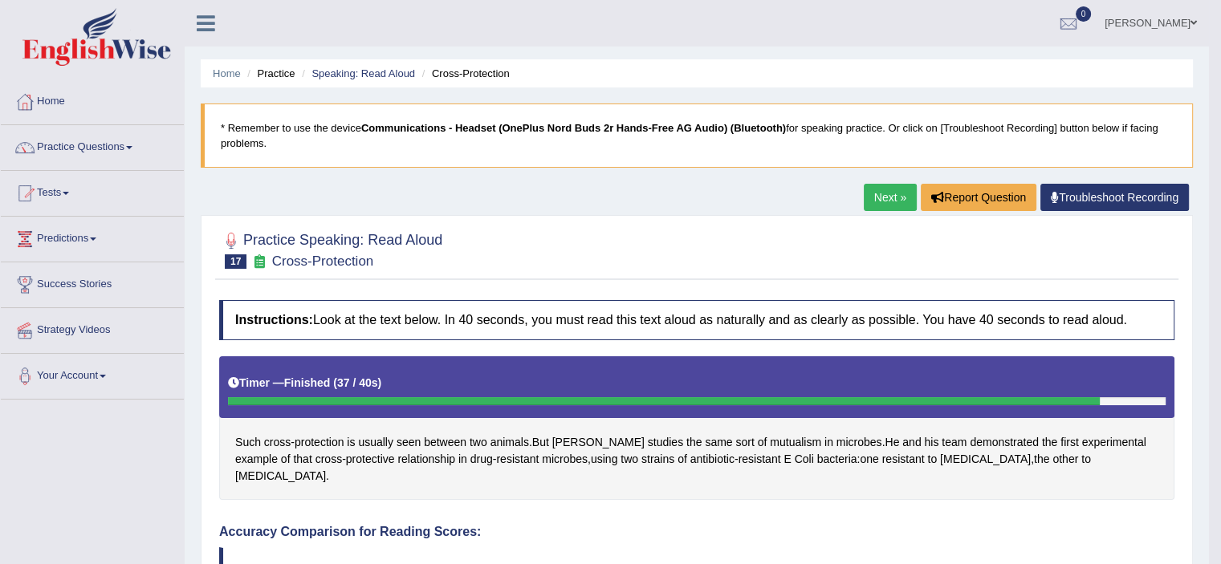
click at [887, 190] on link "Next »" at bounding box center [890, 197] width 53 height 27
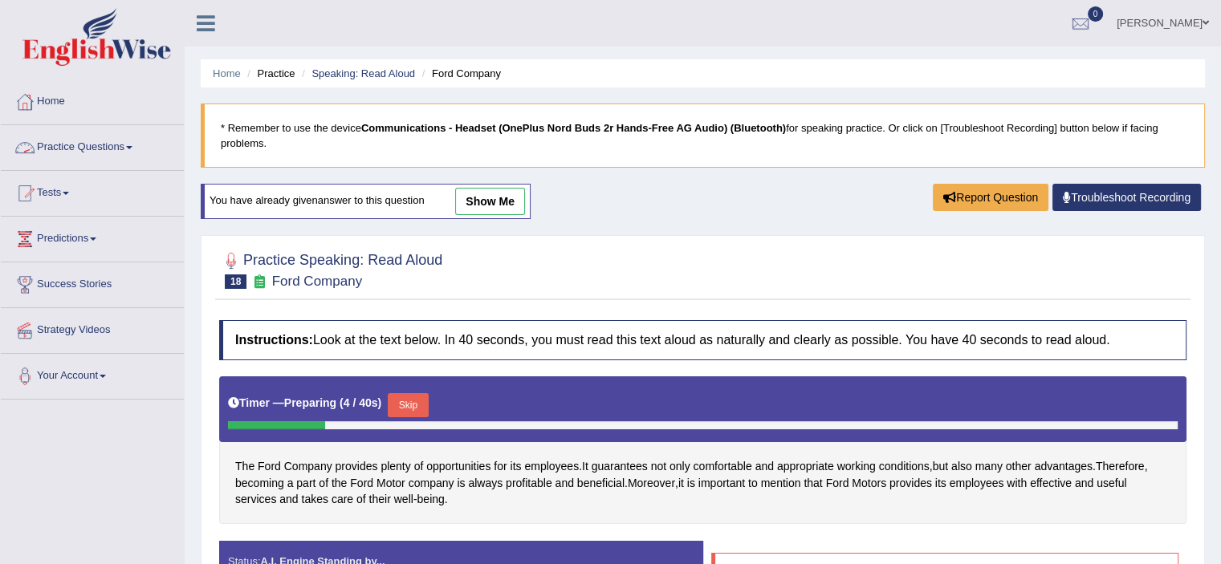
click at [77, 157] on link "Practice Questions" at bounding box center [92, 145] width 183 height 40
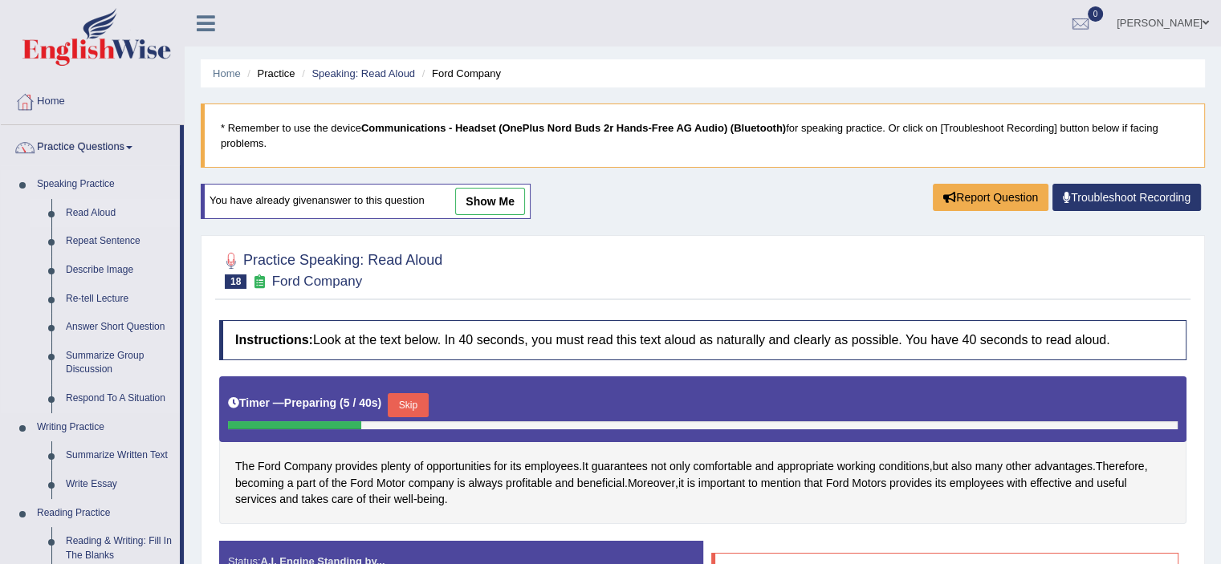
click at [83, 214] on link "Read Aloud" at bounding box center [119, 213] width 121 height 29
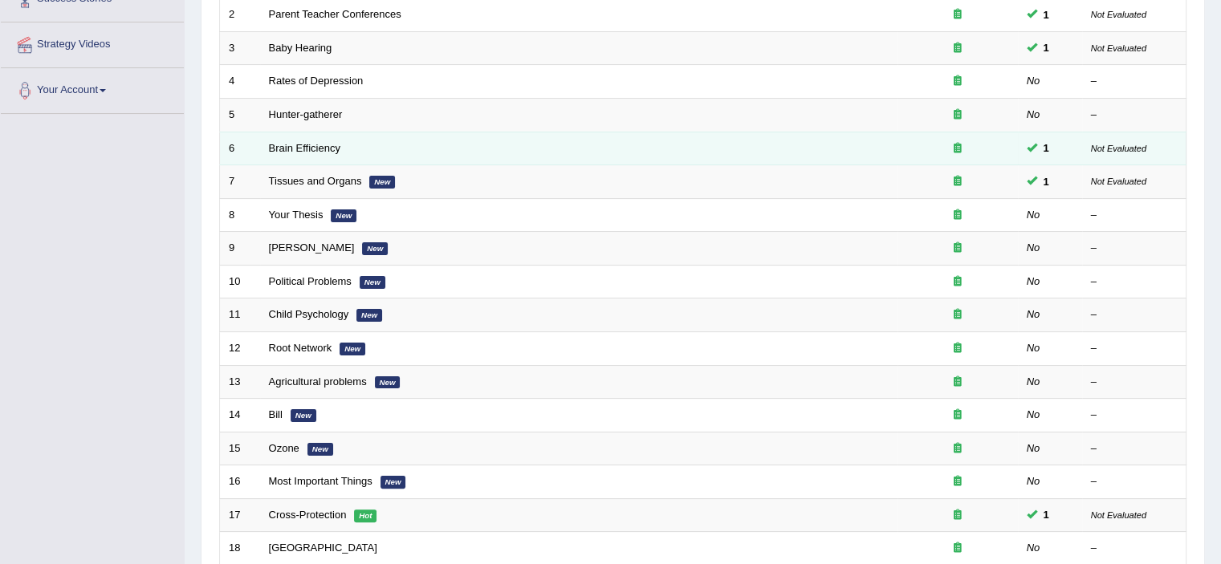
scroll to position [494, 0]
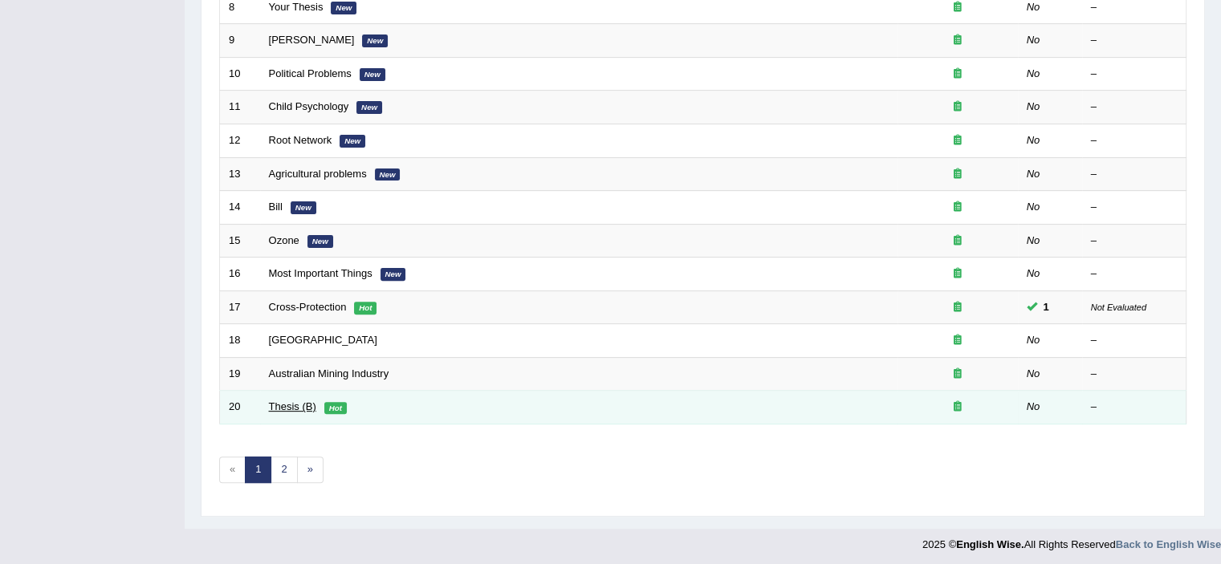
click at [292, 403] on link "Thesis (B)" at bounding box center [292, 407] width 47 height 12
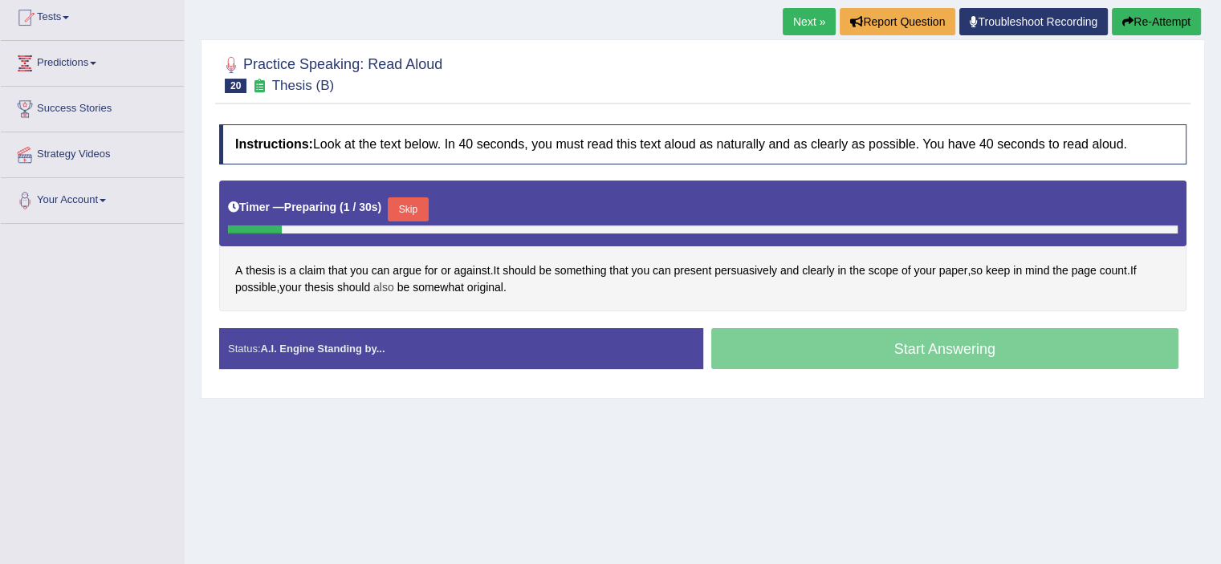
scroll to position [177, 0]
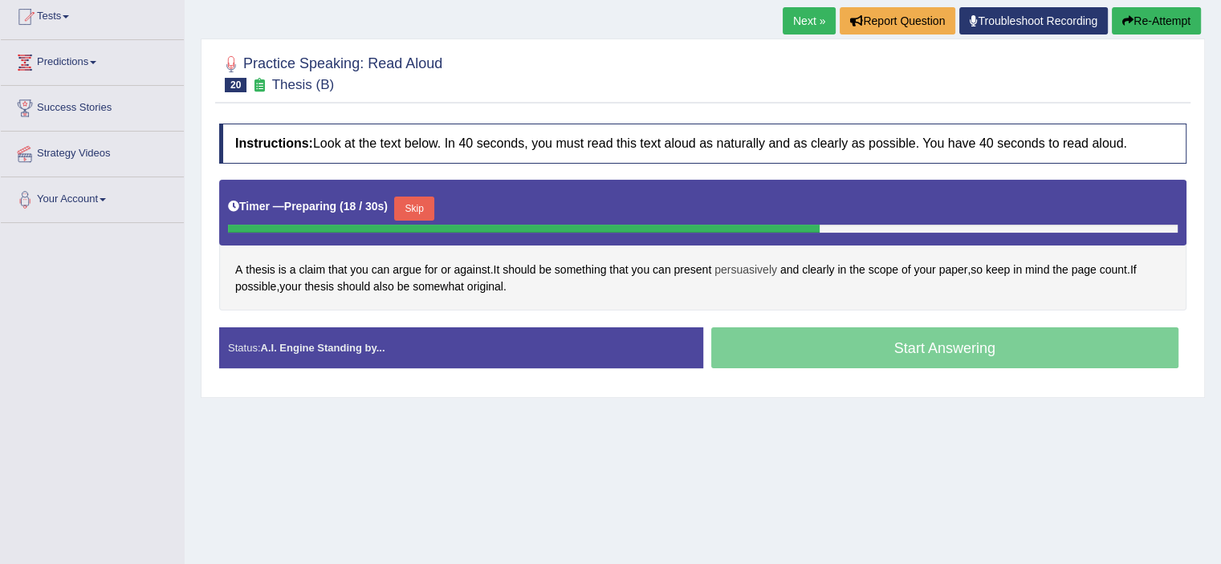
click at [754, 269] on span "persuasively" at bounding box center [745, 270] width 63 height 17
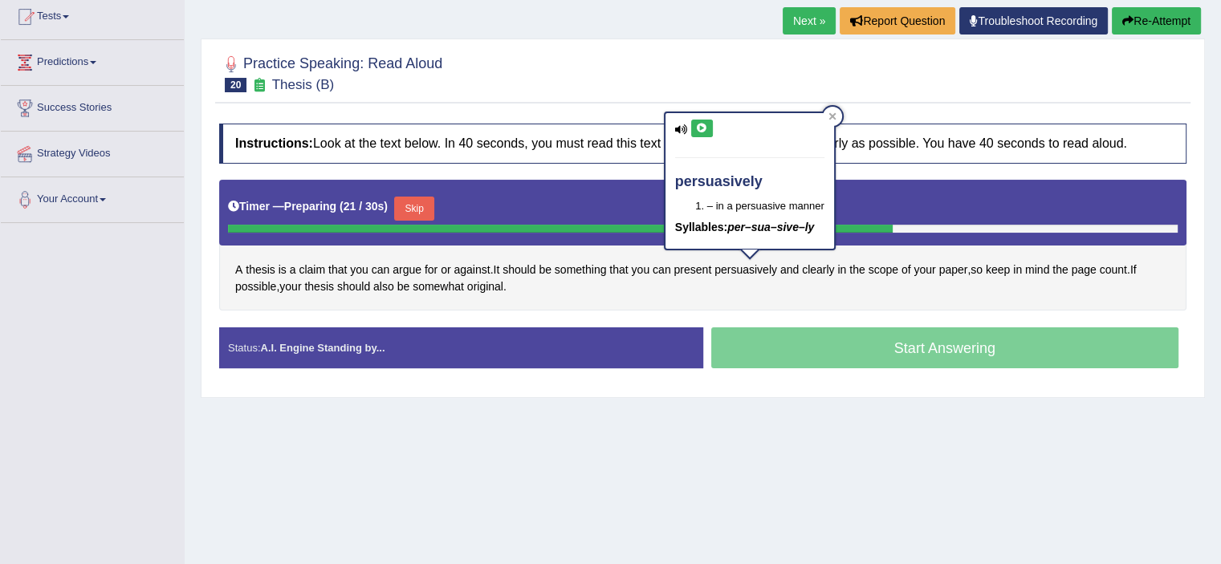
click at [680, 128] on icon at bounding box center [681, 129] width 13 height 10
click at [700, 126] on icon at bounding box center [702, 129] width 12 height 10
click at [767, 279] on div "A thesis is a claim that you can argue for or against . It should be something …" at bounding box center [702, 245] width 967 height 131
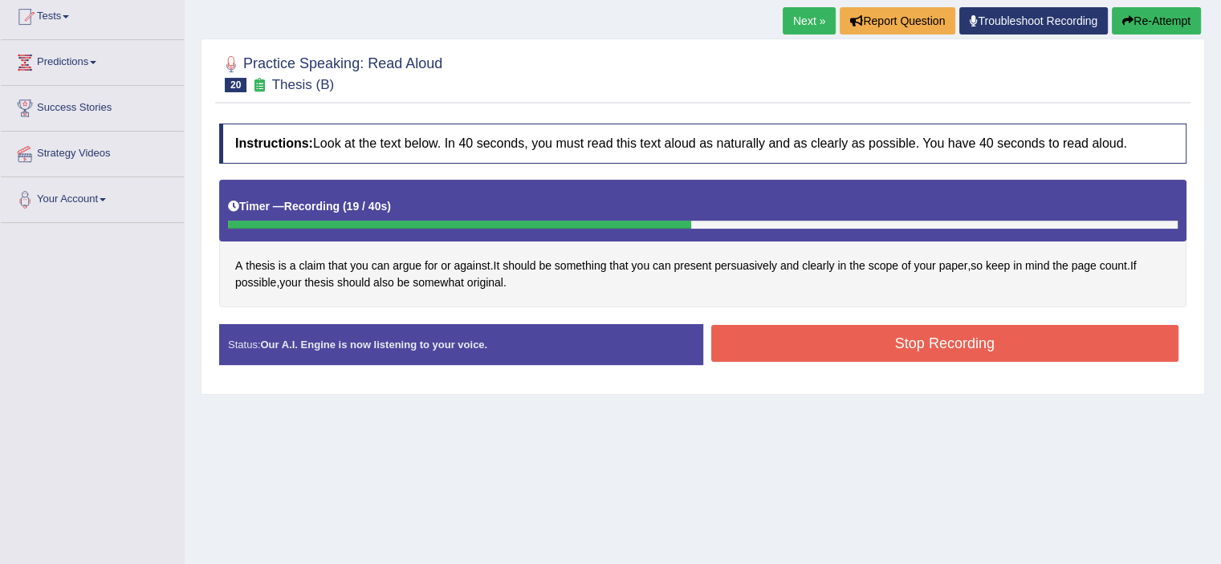
drag, startPoint x: 775, startPoint y: 365, endPoint x: 800, endPoint y: 340, distance: 36.3
click at [800, 340] on div "Status: Our A.I. Engine is now listening to your voice. Start Answering Stop Re…" at bounding box center [702, 352] width 967 height 57
click at [800, 340] on button "Stop Recording" at bounding box center [945, 343] width 468 height 37
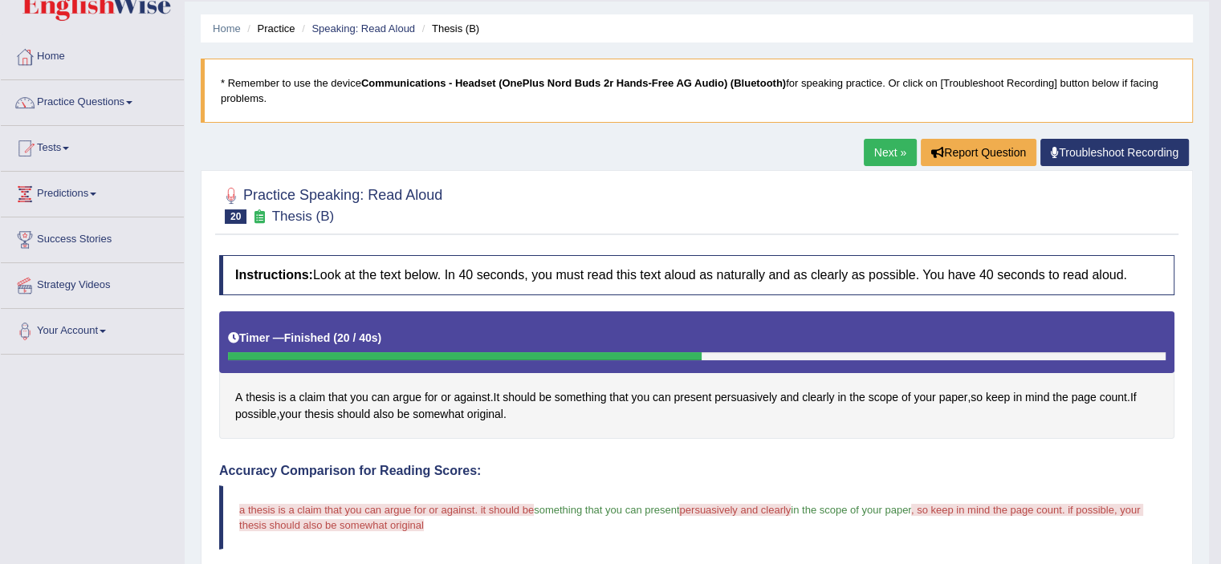
scroll to position [0, 0]
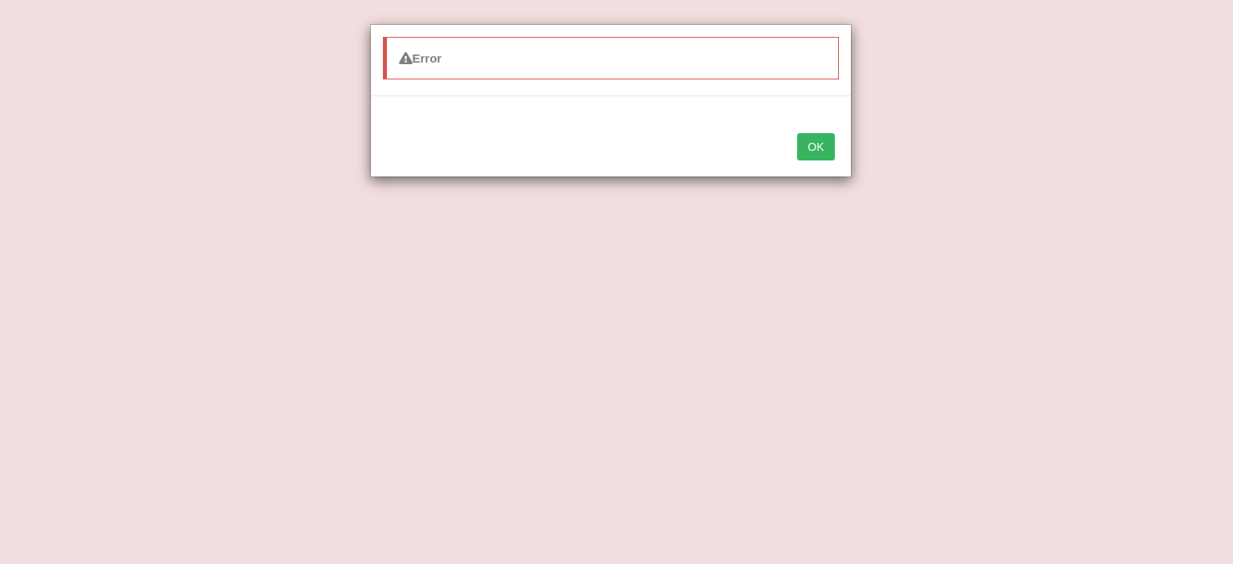
click at [808, 140] on button "OK" at bounding box center [815, 146] width 37 height 27
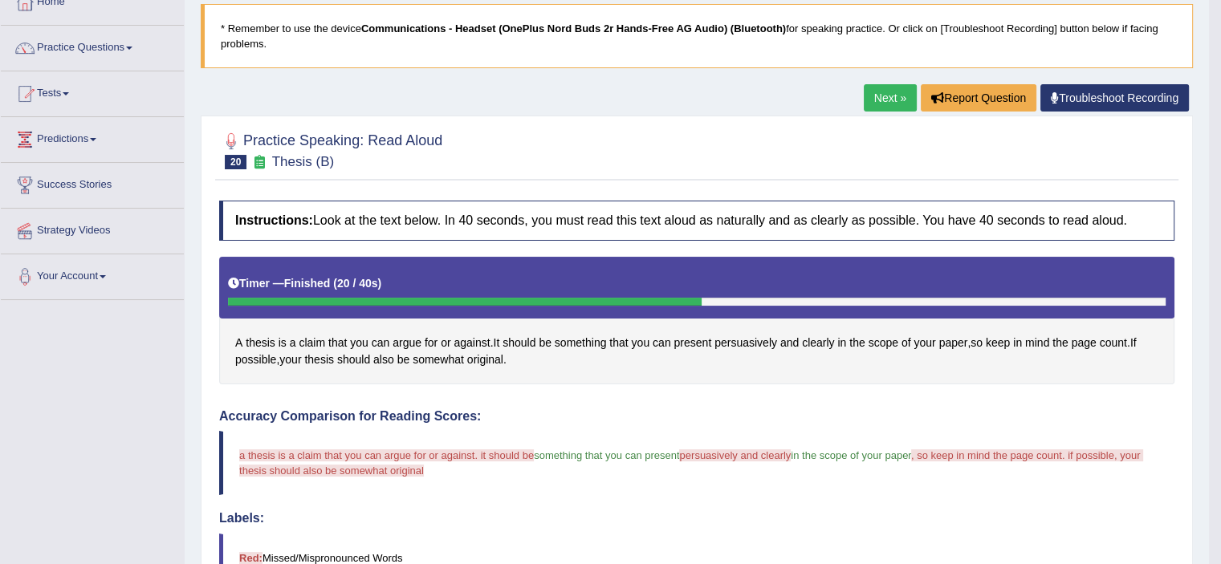
scroll to position [101, 0]
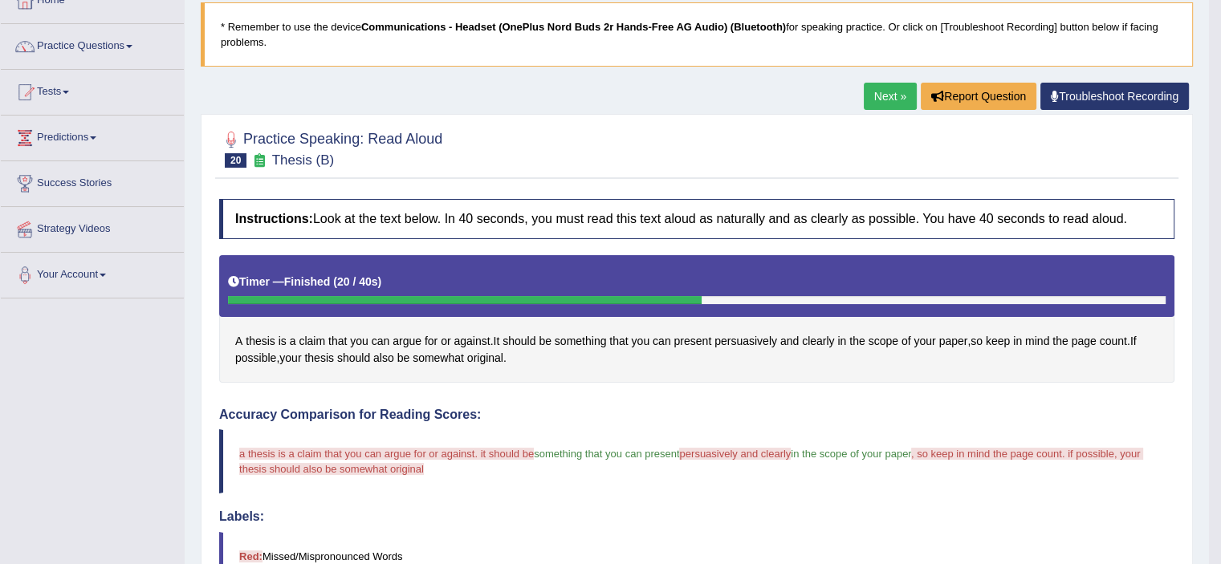
click at [881, 88] on link "Next »" at bounding box center [890, 96] width 53 height 27
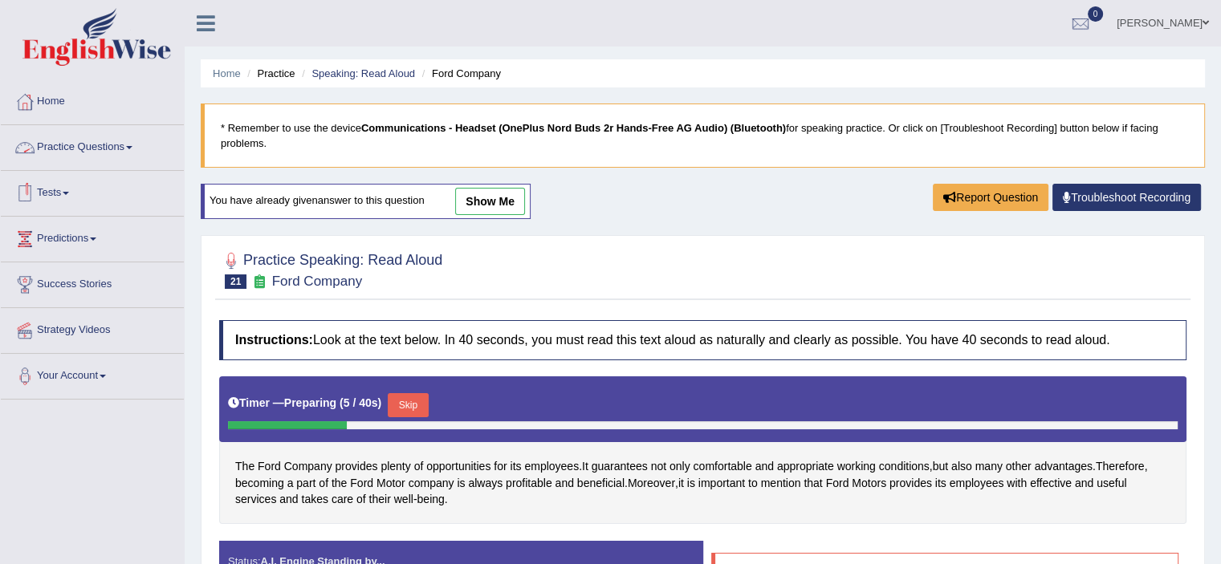
click at [91, 149] on link "Practice Questions" at bounding box center [92, 145] width 183 height 40
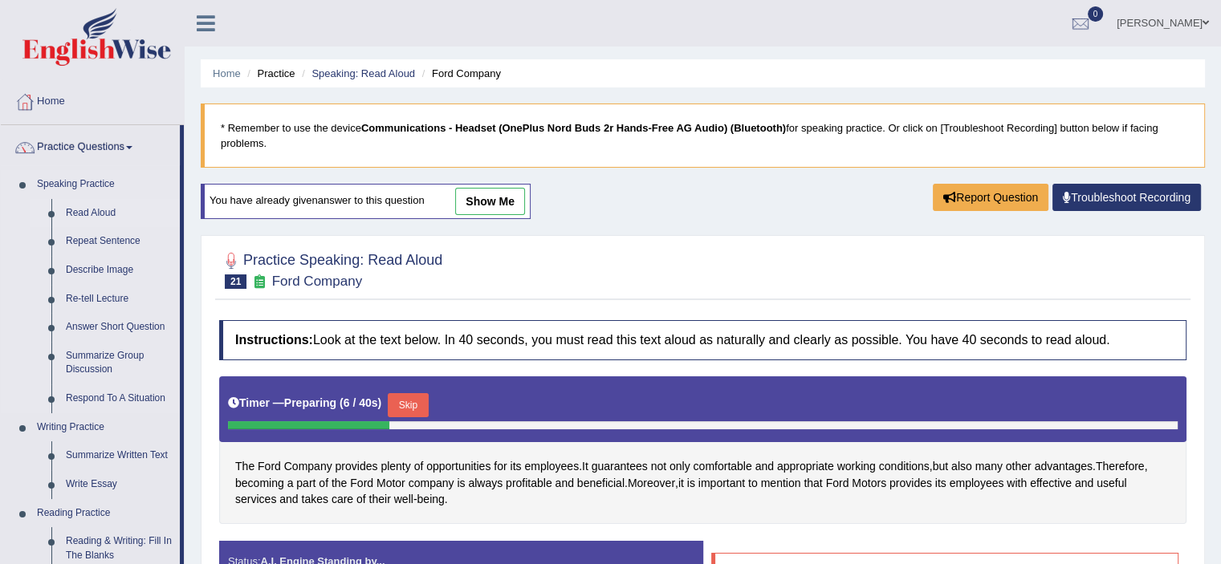
click at [96, 218] on link "Read Aloud" at bounding box center [119, 213] width 121 height 29
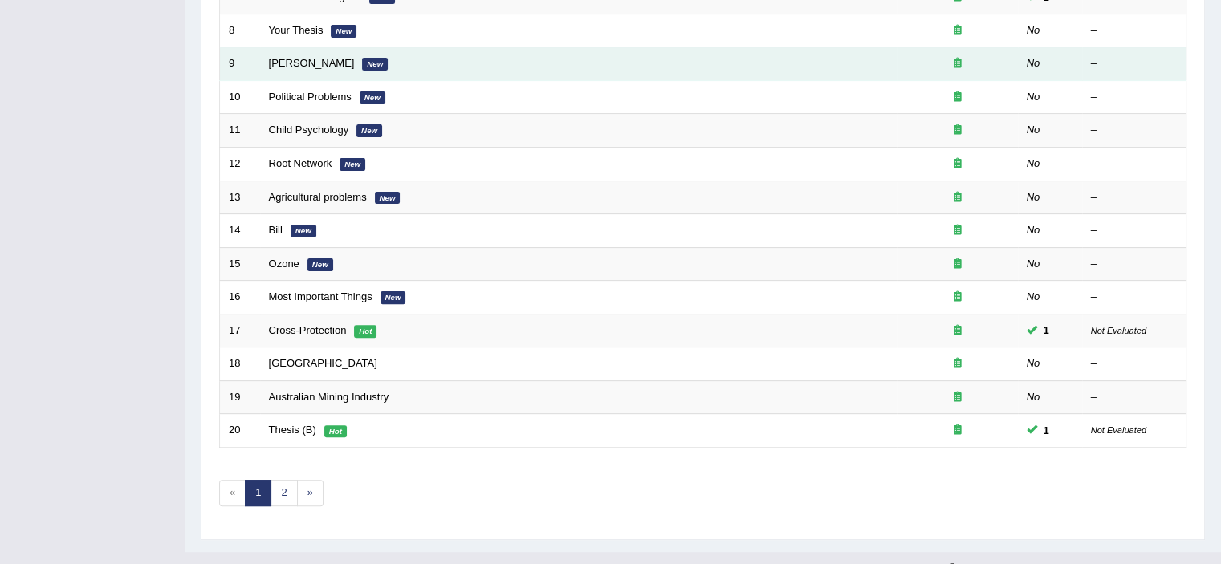
scroll to position [494, 0]
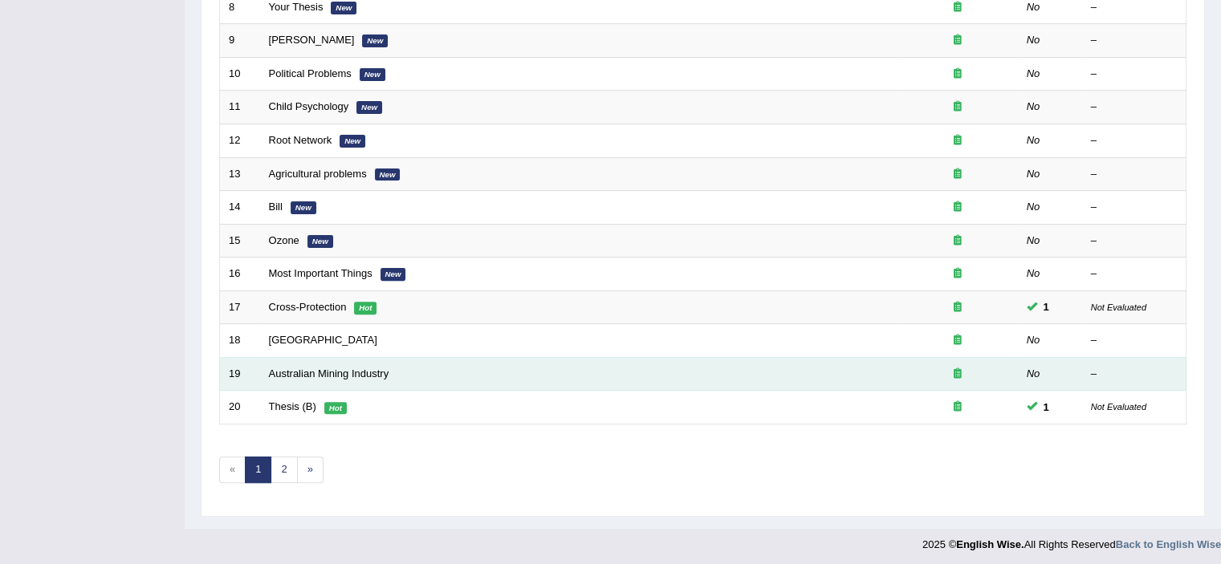
click at [451, 359] on td "Australian Mining Industry" at bounding box center [578, 374] width 637 height 34
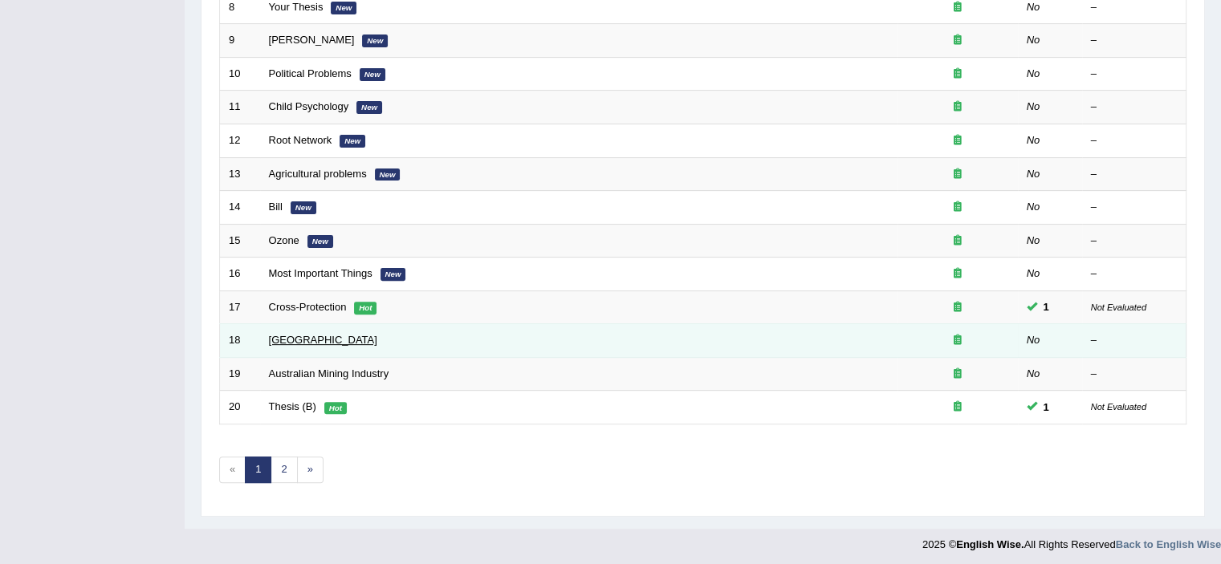
click at [331, 339] on link "Botanic Gardens" at bounding box center [323, 340] width 108 height 12
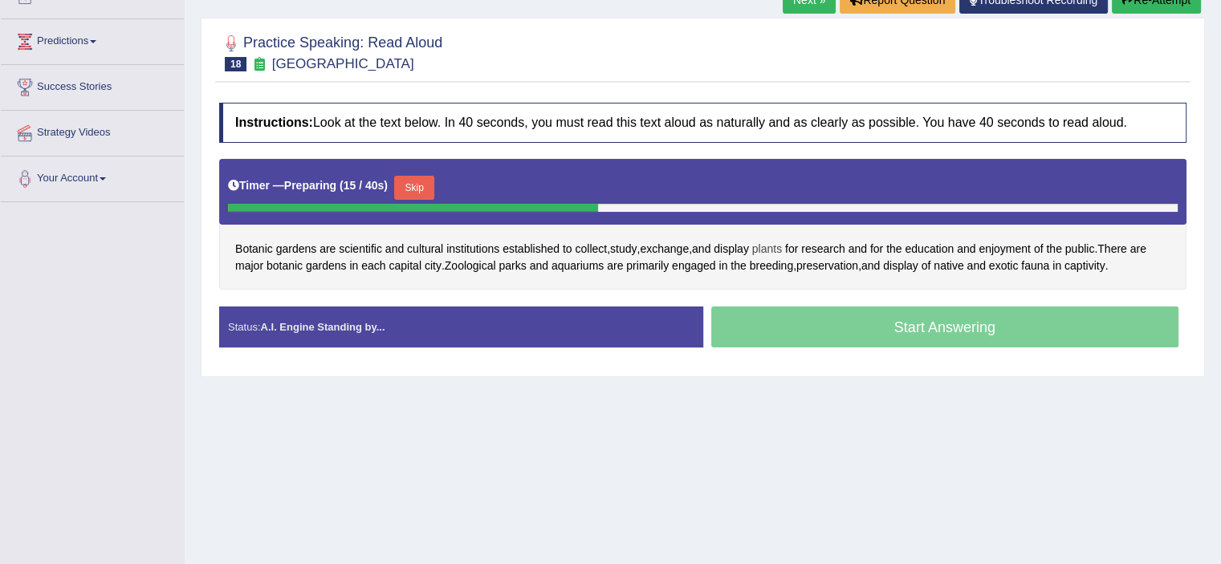
scroll to position [198, 0]
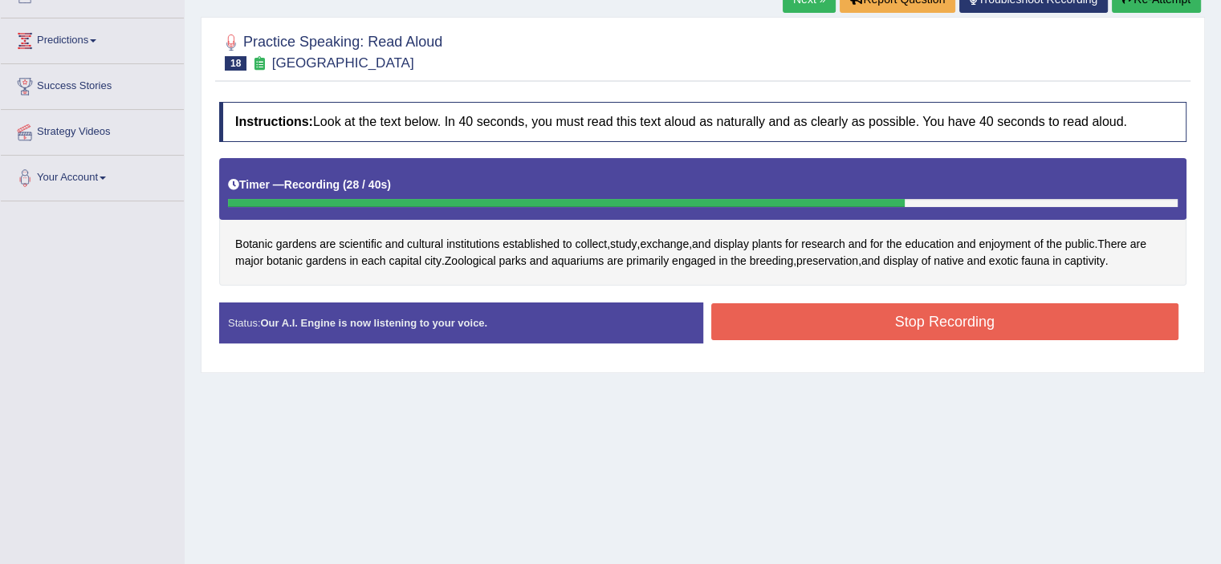
click at [986, 313] on button "Stop Recording" at bounding box center [945, 321] width 468 height 37
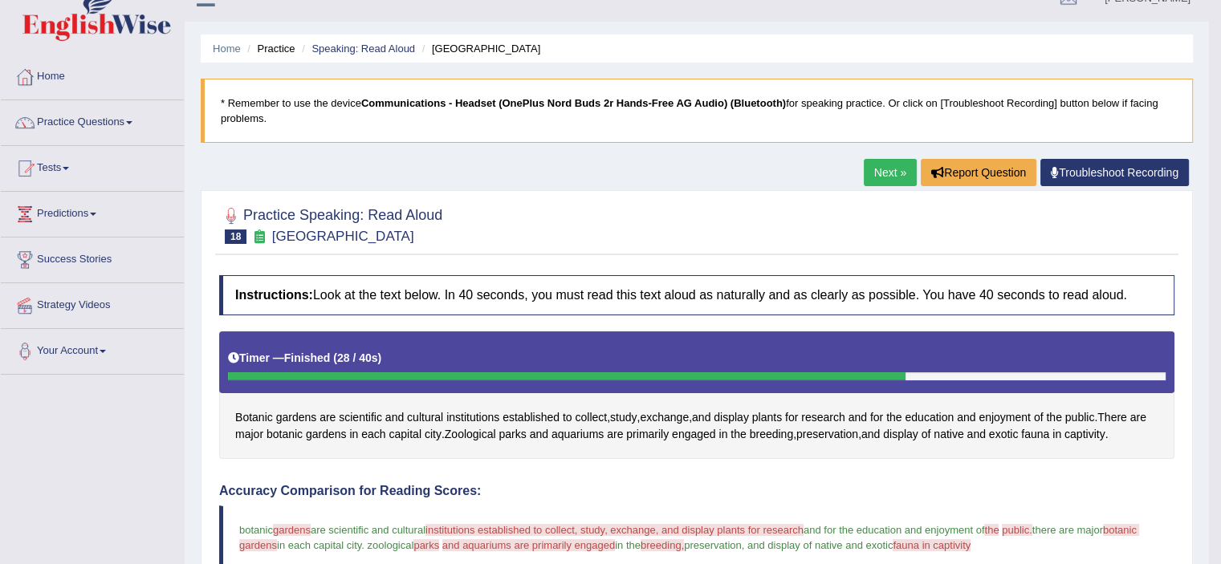
scroll to position [18, 0]
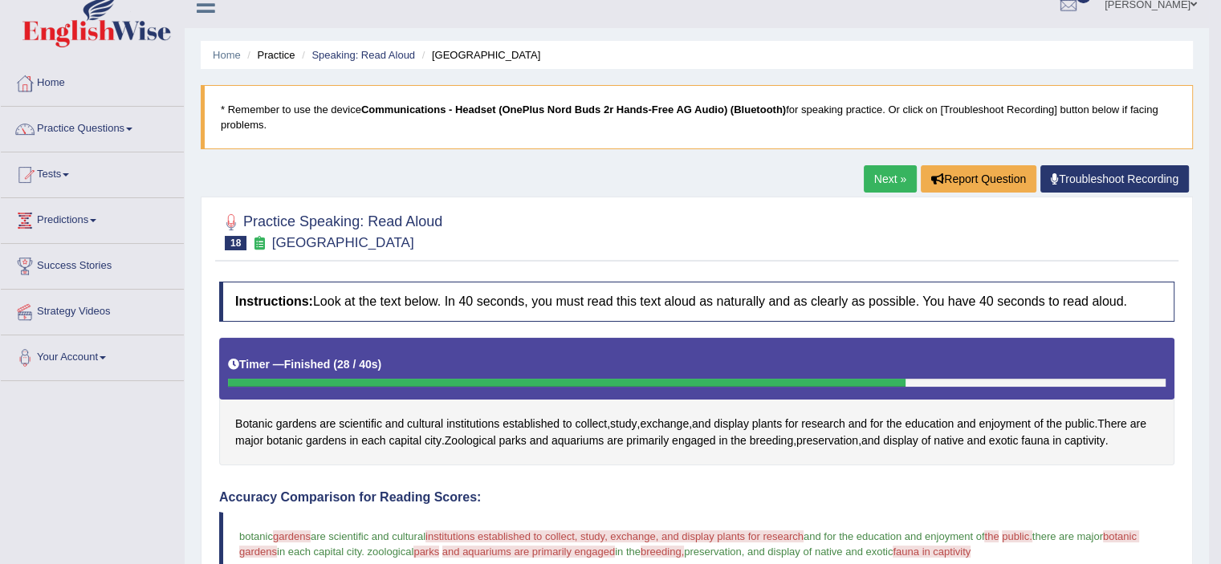
click at [884, 177] on link "Next »" at bounding box center [890, 178] width 53 height 27
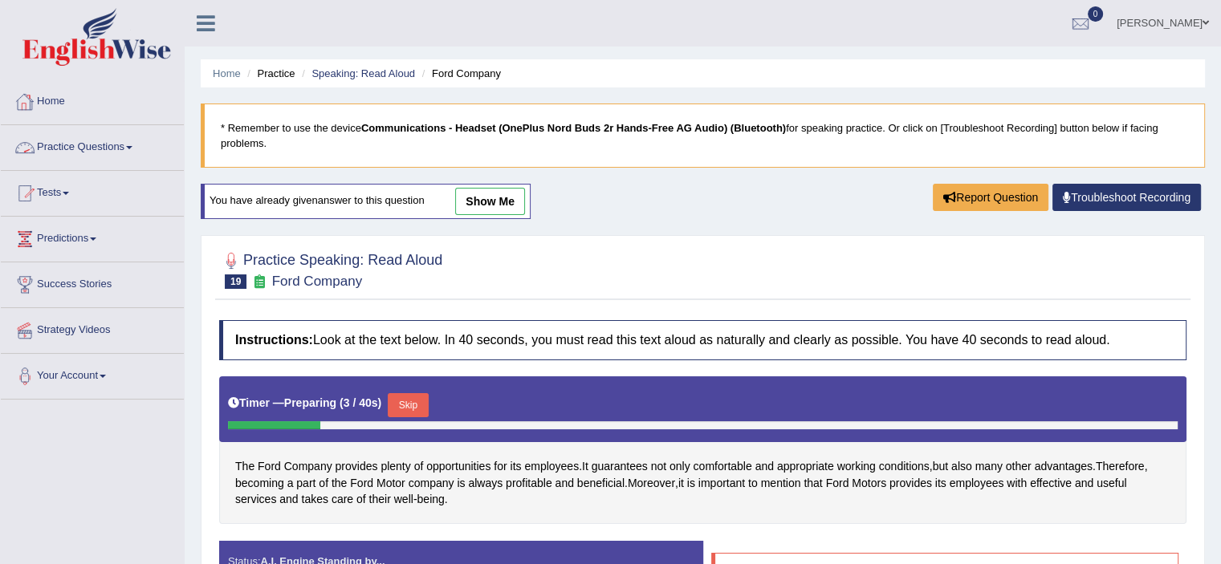
click at [88, 147] on link "Practice Questions" at bounding box center [92, 145] width 183 height 40
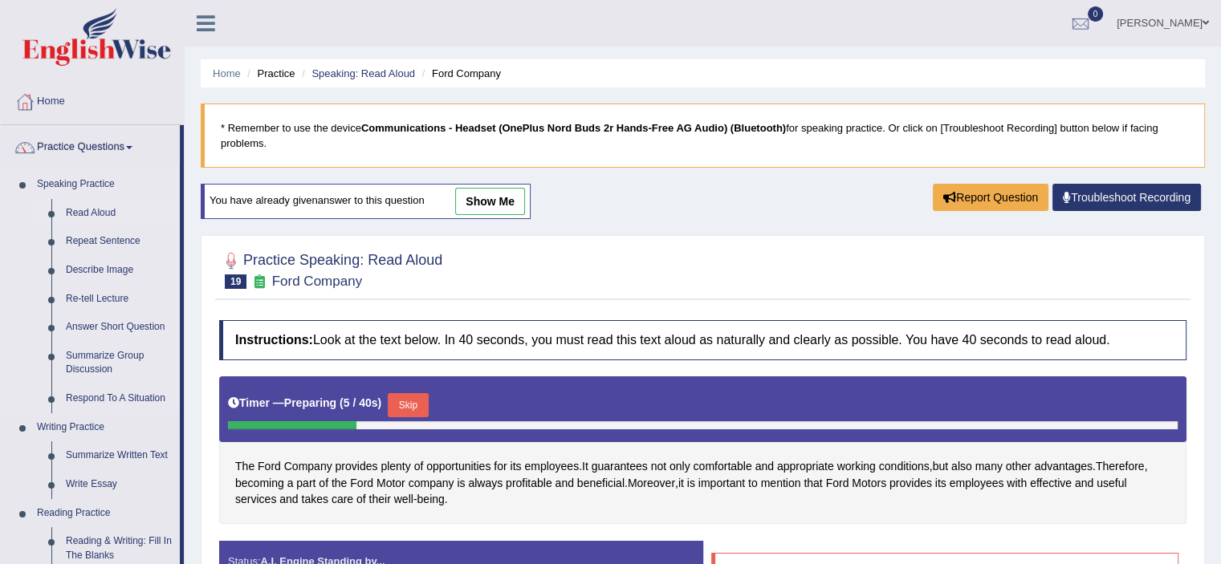
click at [102, 212] on link "Read Aloud" at bounding box center [119, 213] width 121 height 29
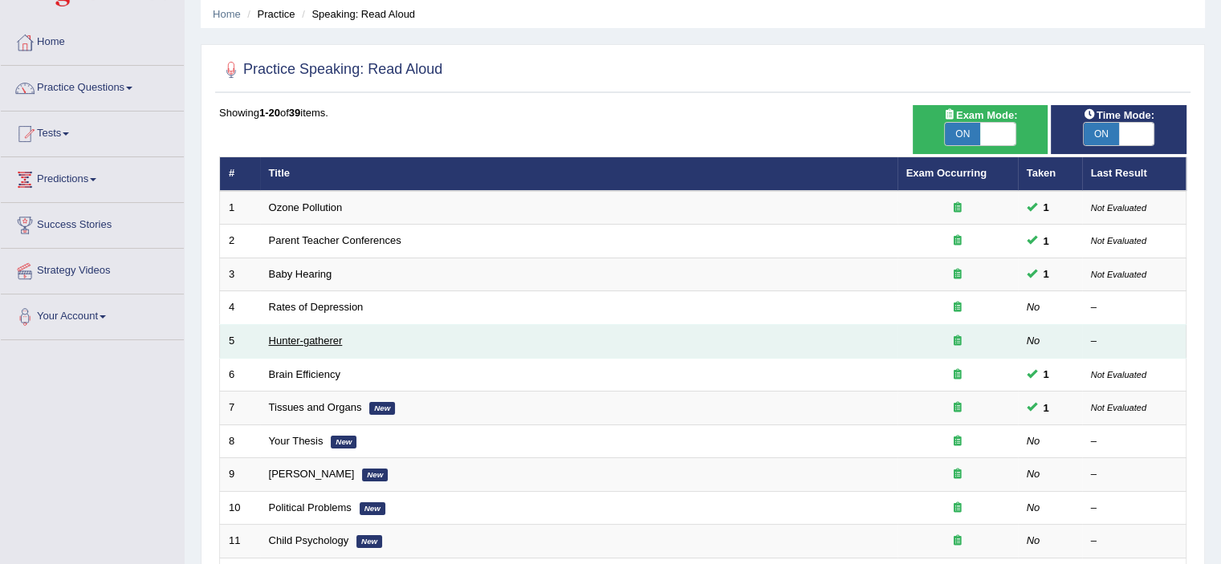
scroll to position [61, 0]
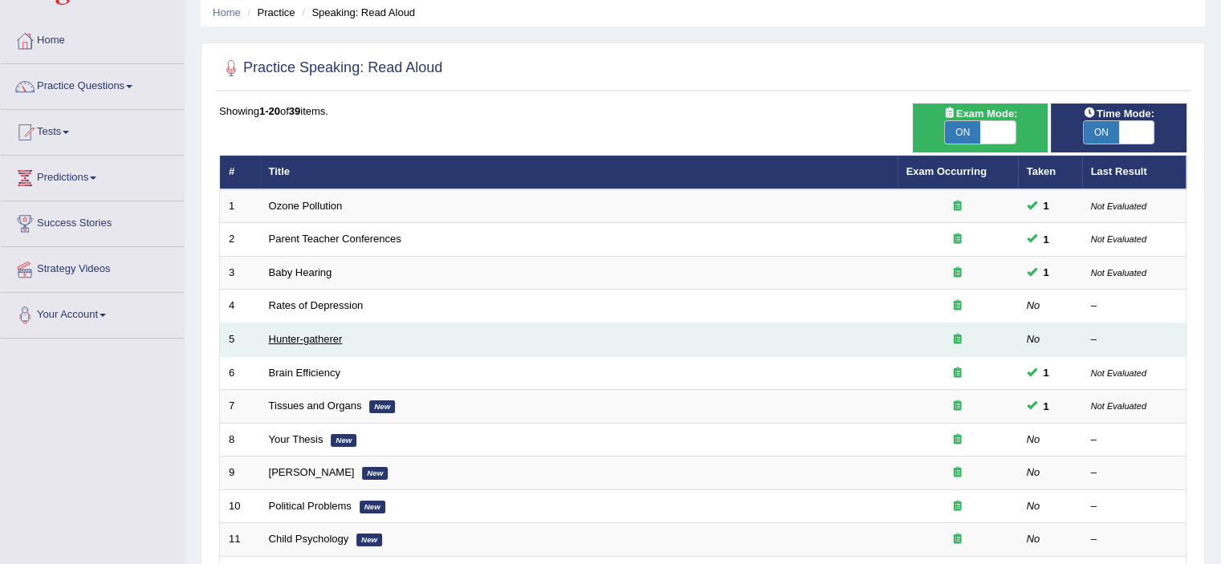
click at [332, 340] on link "Hunter-gatherer" at bounding box center [306, 339] width 74 height 12
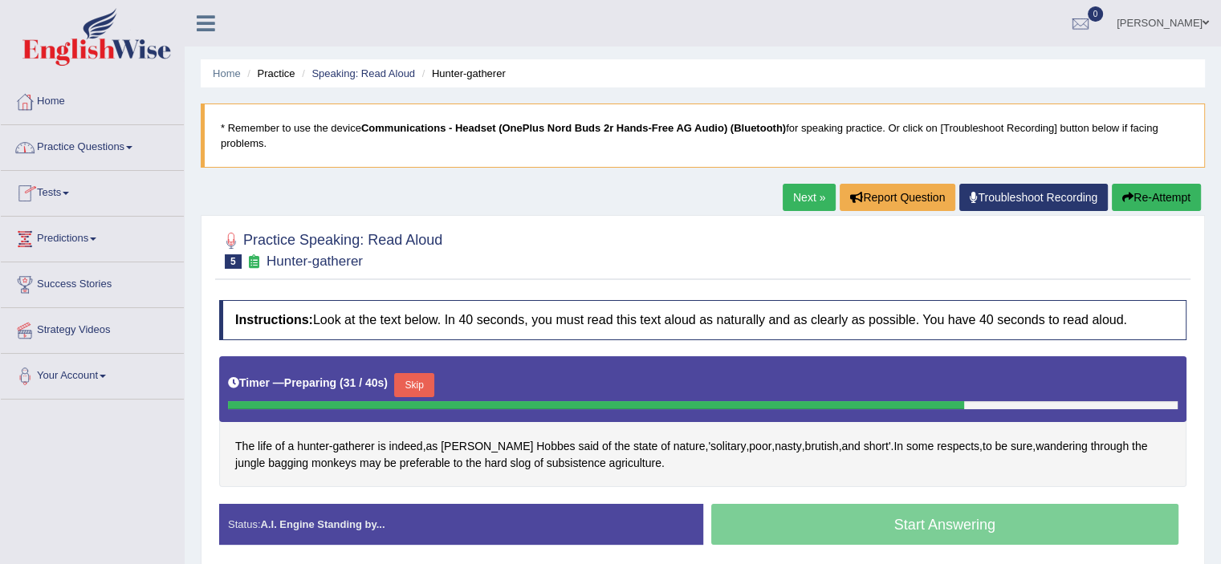
click at [88, 140] on link "Practice Questions" at bounding box center [92, 145] width 183 height 40
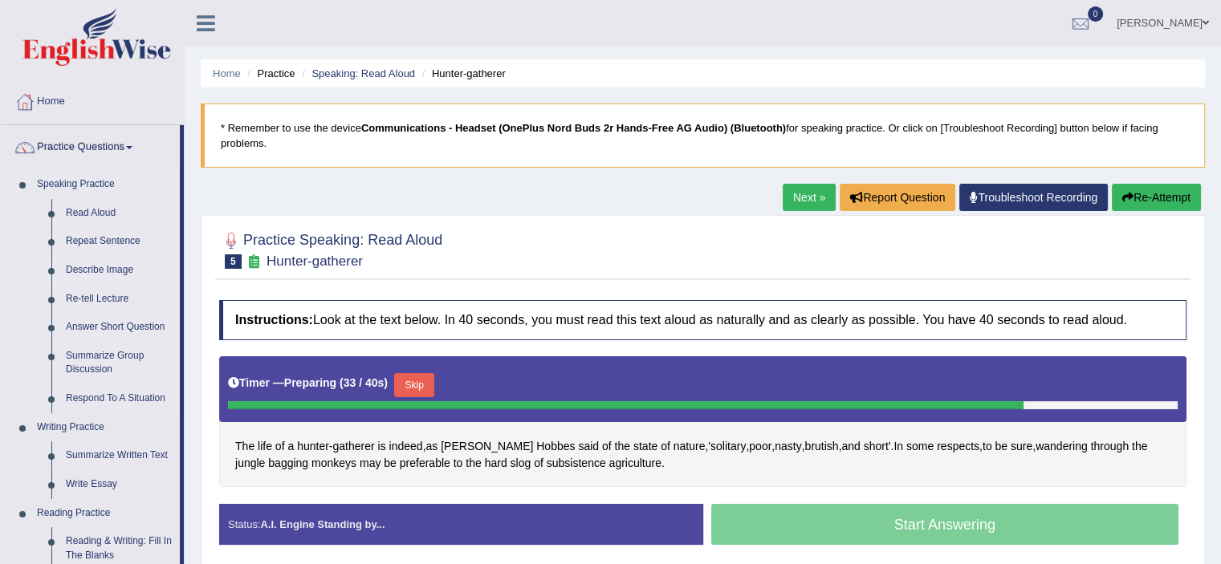
click at [101, 269] on link "Describe Image" at bounding box center [119, 270] width 121 height 29
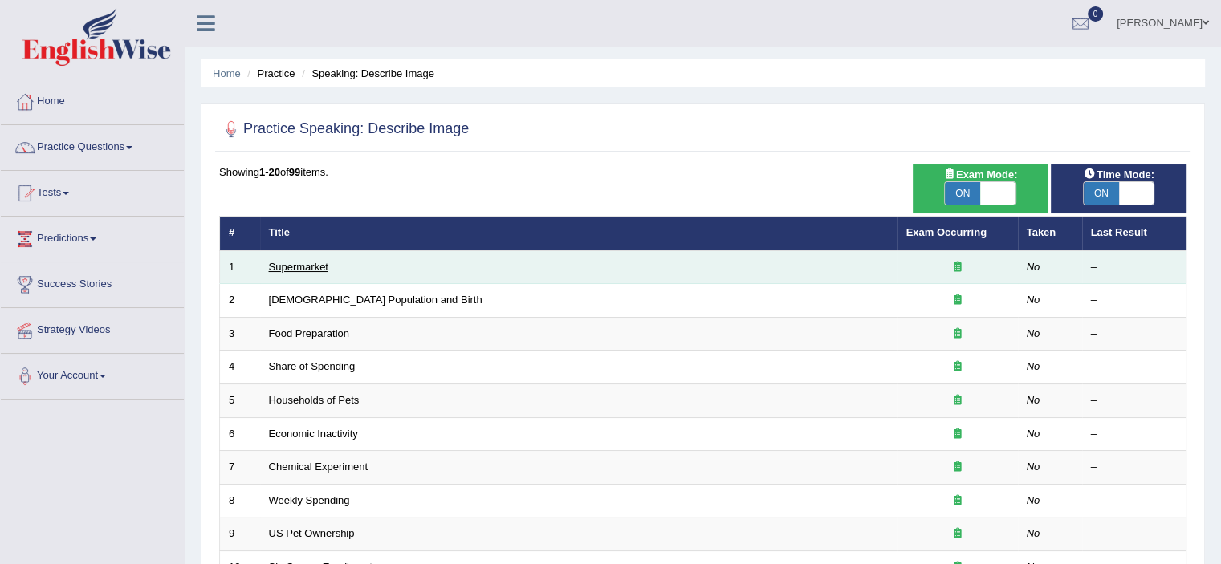
click at [309, 264] on link "Supermarket" at bounding box center [298, 267] width 59 height 12
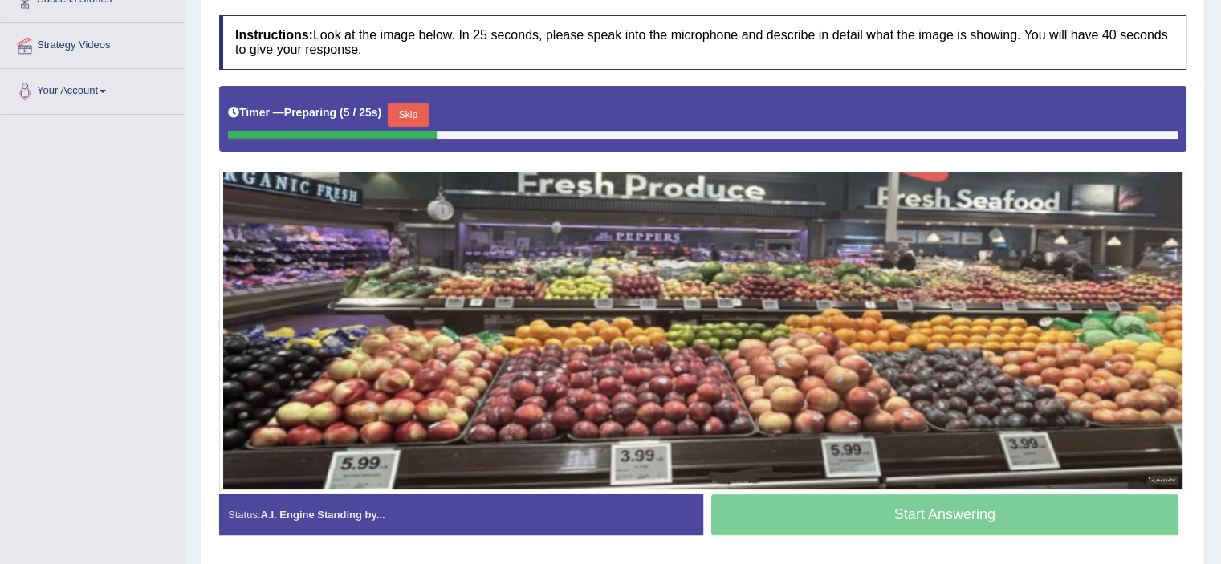
scroll to position [335, 0]
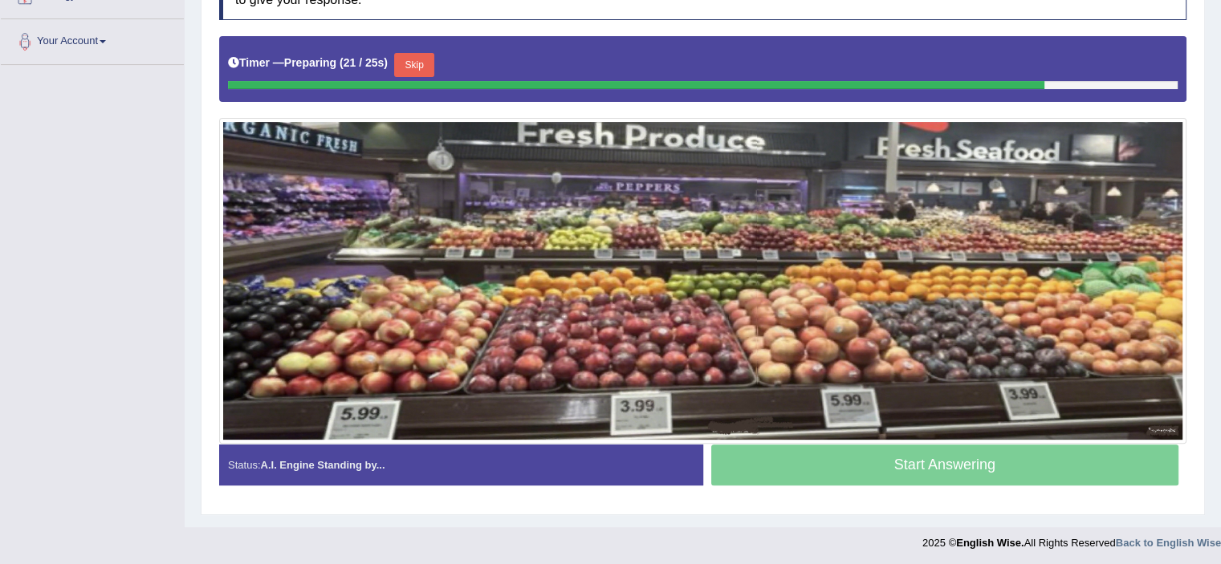
click at [417, 63] on button "Skip" at bounding box center [414, 65] width 40 height 24
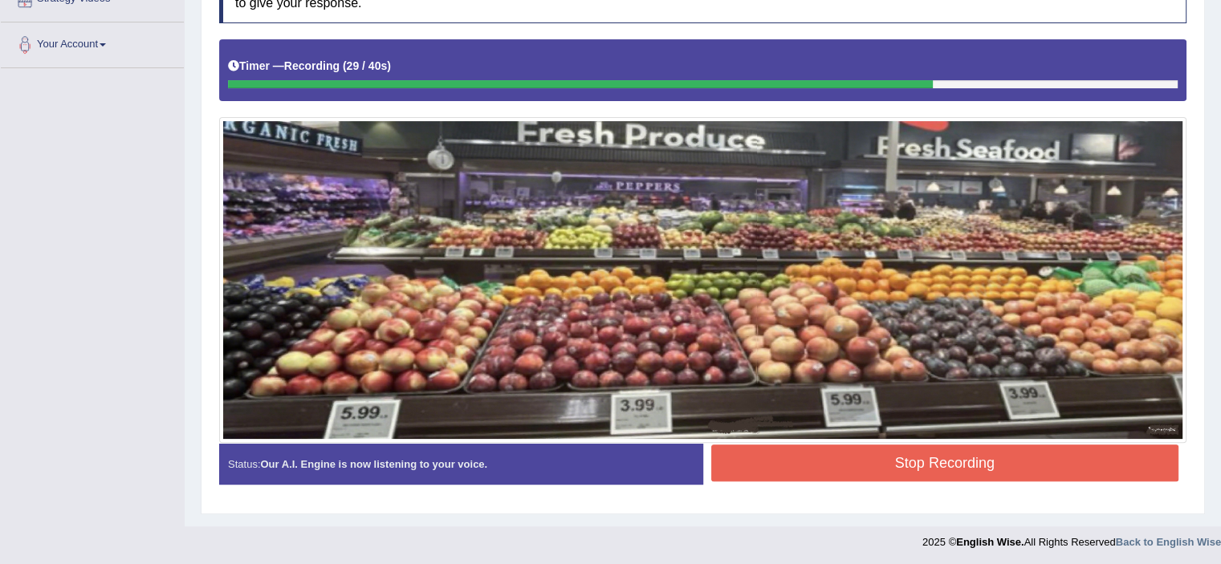
click at [774, 459] on button "Stop Recording" at bounding box center [945, 463] width 468 height 37
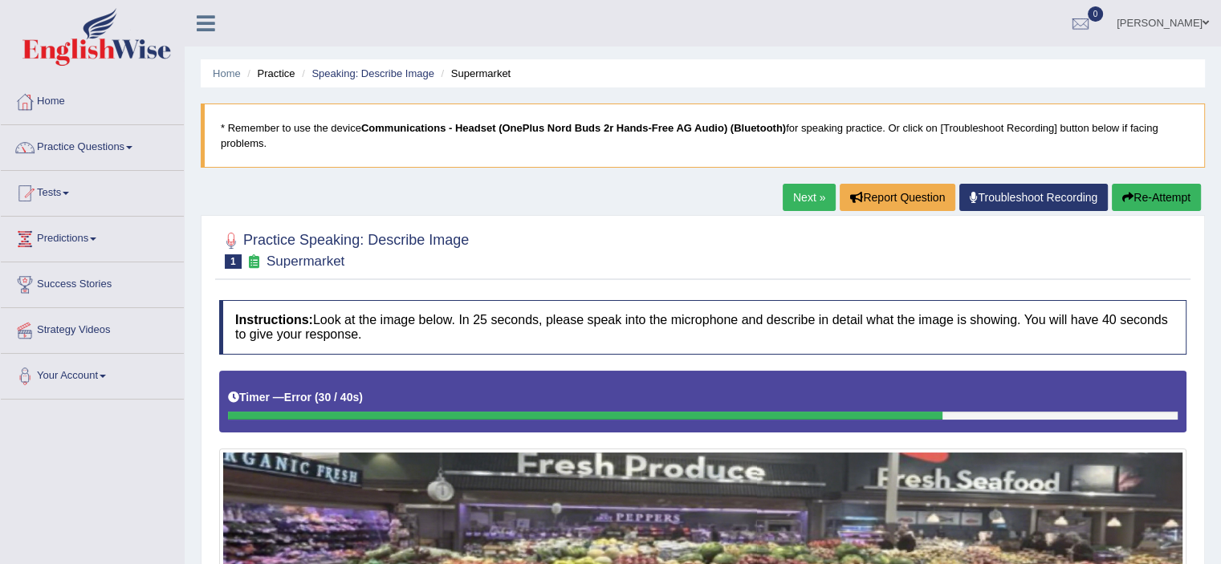
scroll to position [153, 0]
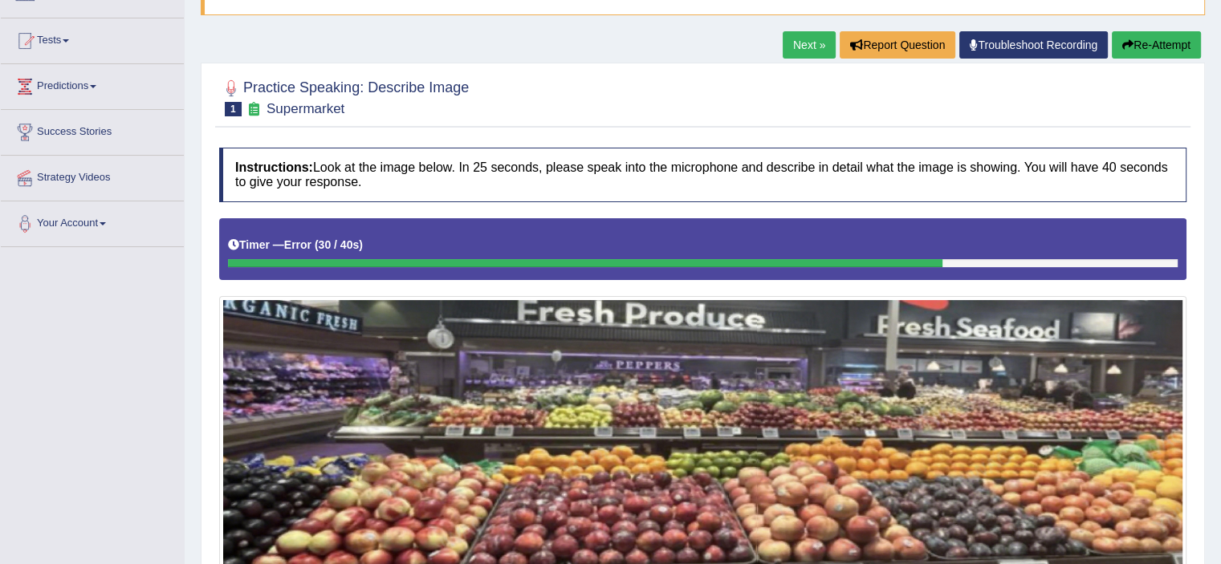
click at [793, 57] on link "Next »" at bounding box center [809, 44] width 53 height 27
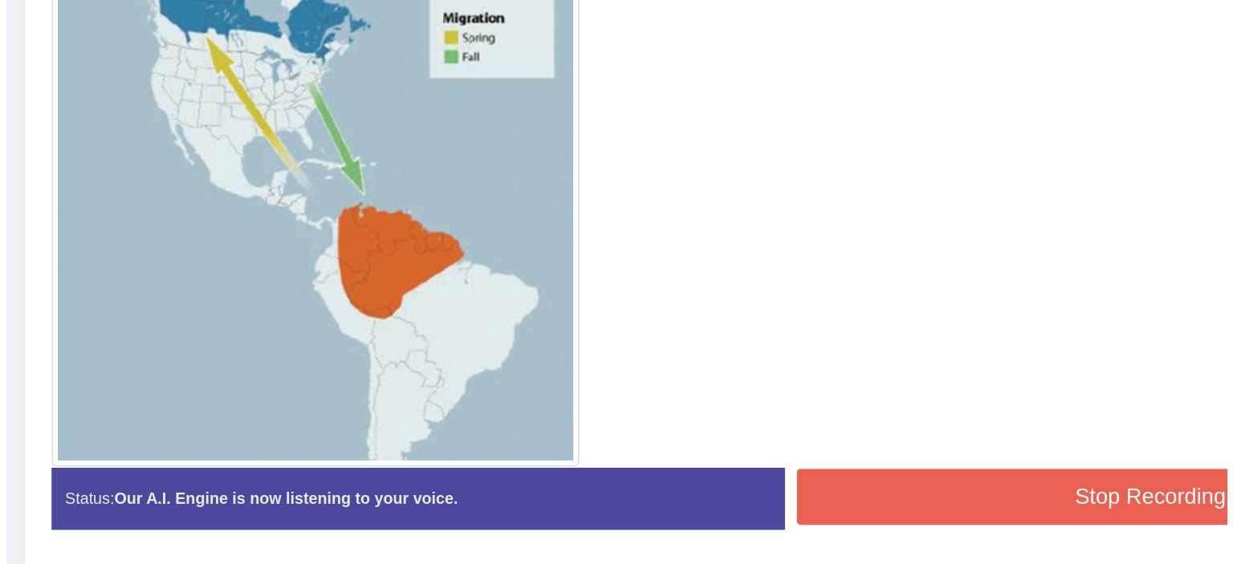
scroll to position [391, 0]
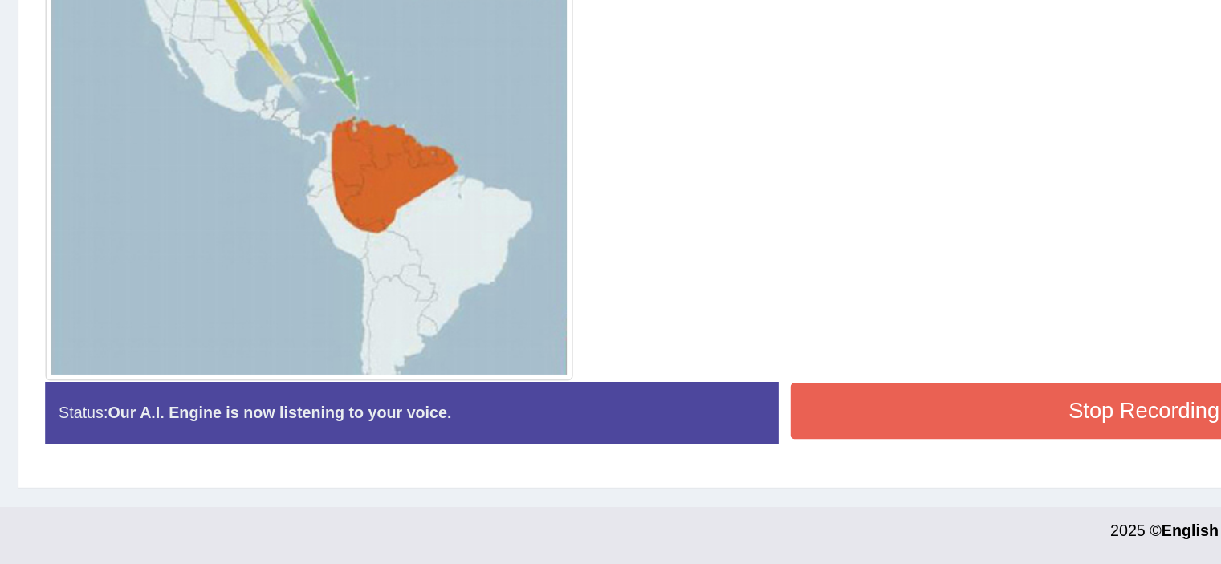
click at [812, 447] on button "Stop Recording" at bounding box center [945, 463] width 468 height 37
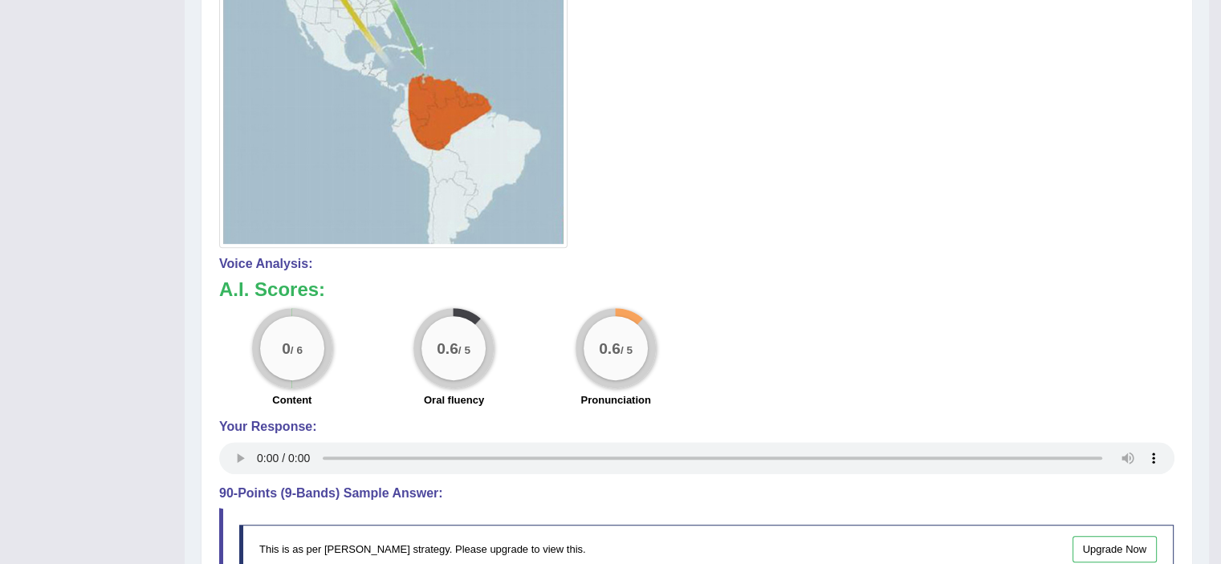
scroll to position [588, 0]
click at [805, 478] on div "Instructions: Look at the graph below. In 25 seconds, please speak into the mic…" at bounding box center [696, 278] width 963 height 1146
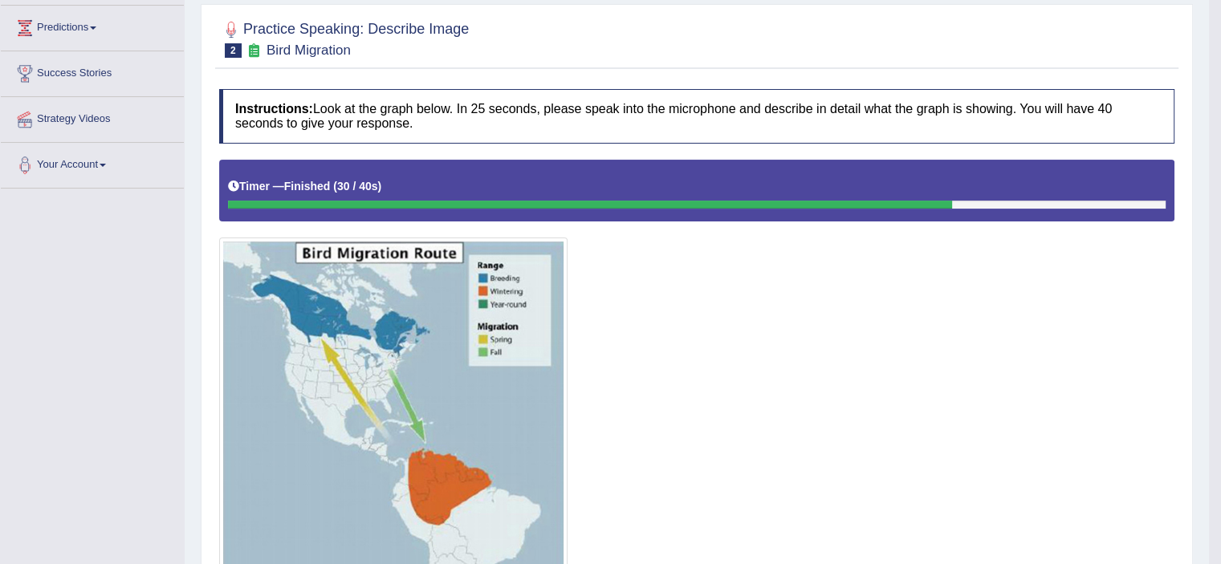
scroll to position [0, 0]
